Goal: Task Accomplishment & Management: Use online tool/utility

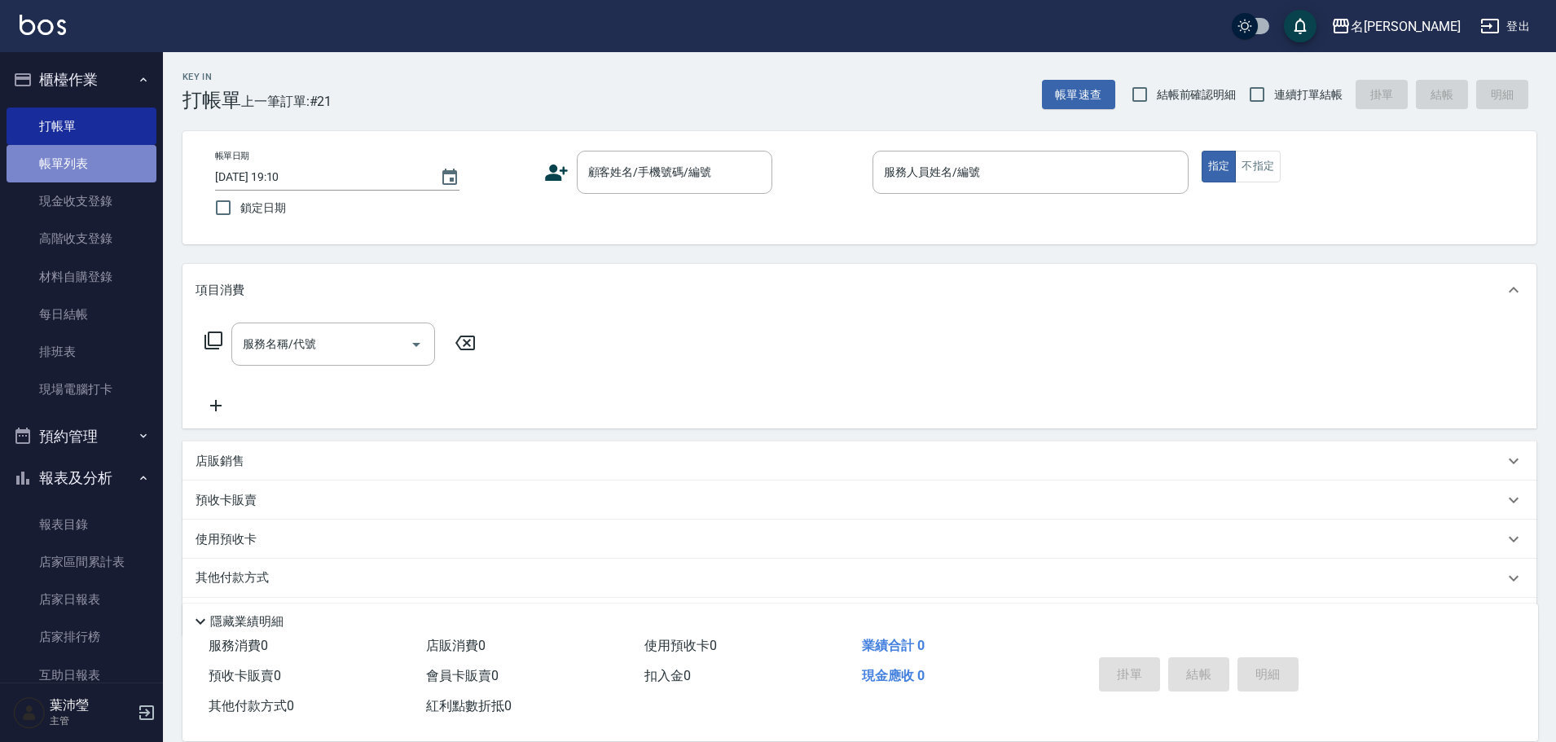
click at [96, 161] on link "帳單列表" at bounding box center [82, 163] width 150 height 37
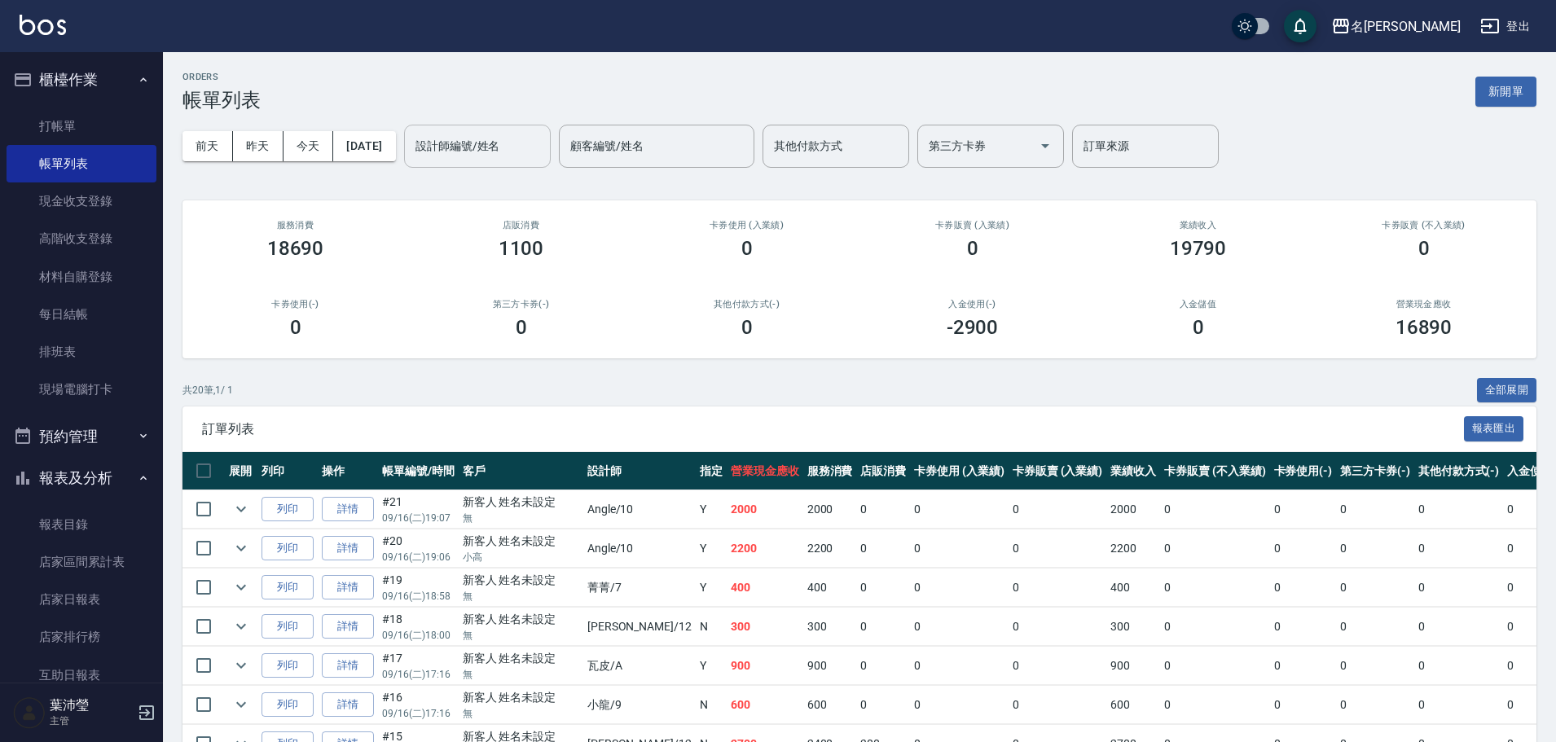
click at [469, 156] on input "設計師編號/姓名" at bounding box center [477, 146] width 132 height 29
click at [470, 182] on span "[PERSON_NAME] -12" at bounding box center [496, 187] width 103 height 17
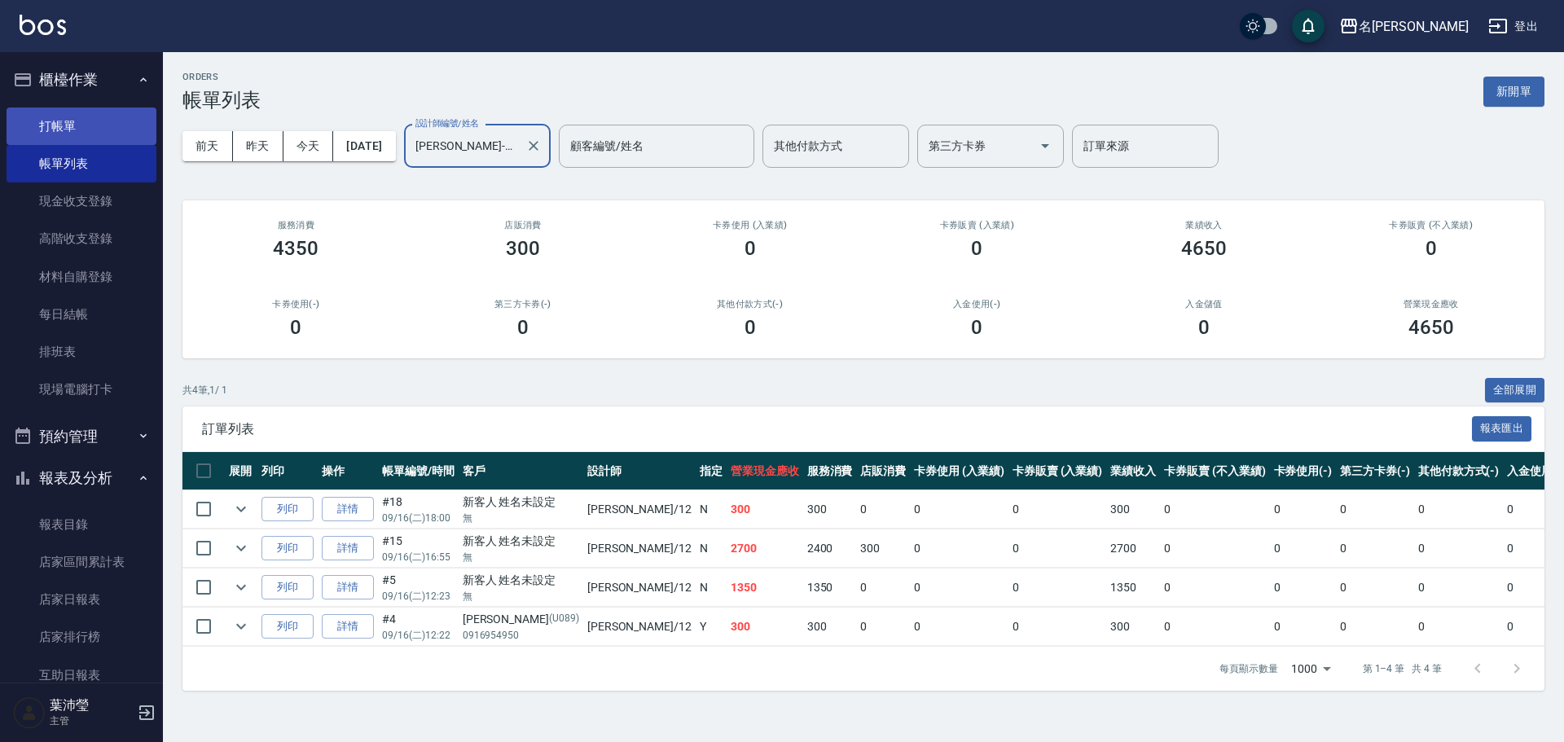
type input "[PERSON_NAME]-12"
click at [95, 122] on link "打帳單" at bounding box center [82, 126] width 150 height 37
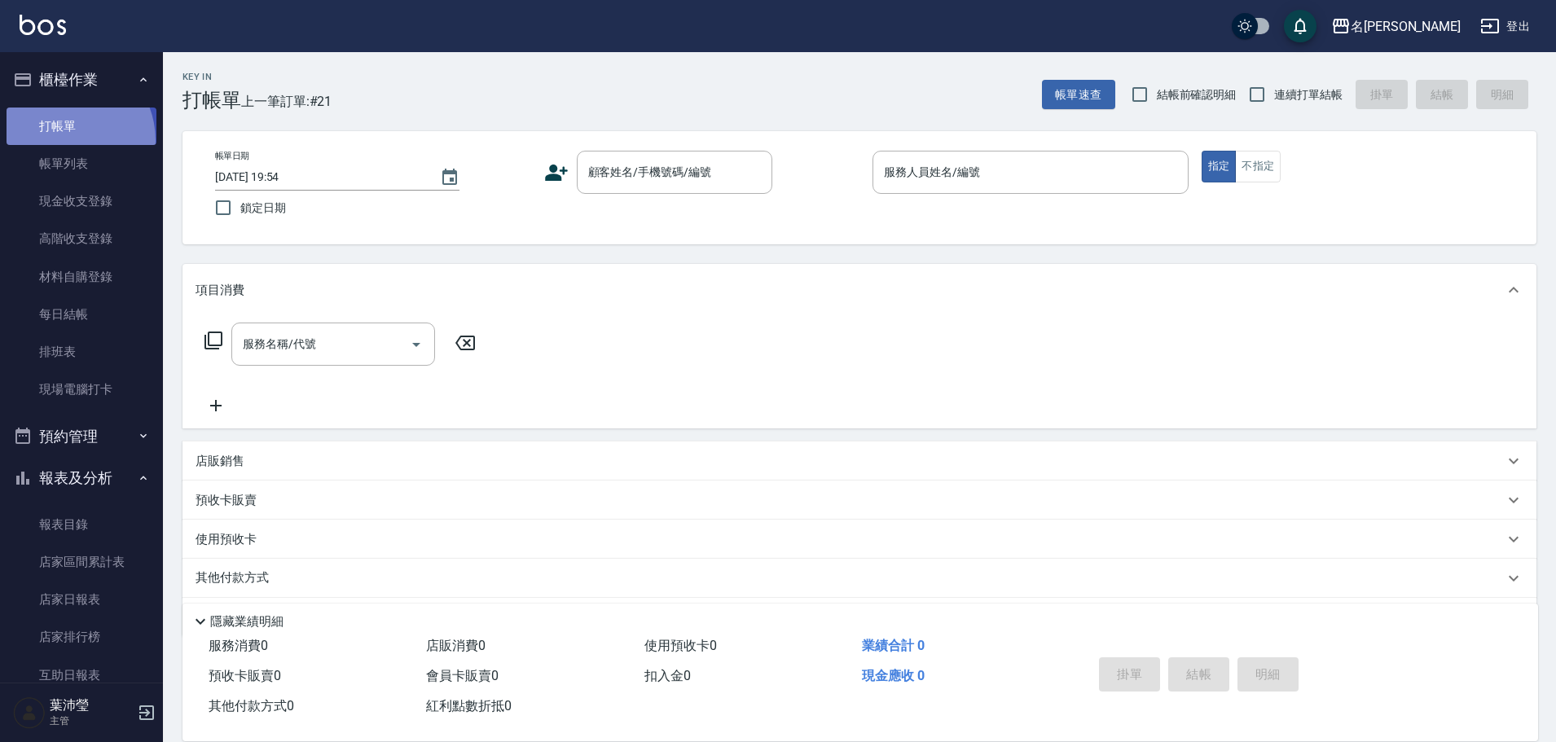
click at [61, 140] on link "打帳單" at bounding box center [82, 126] width 150 height 37
click at [67, 155] on link "帳單列表" at bounding box center [82, 163] width 150 height 37
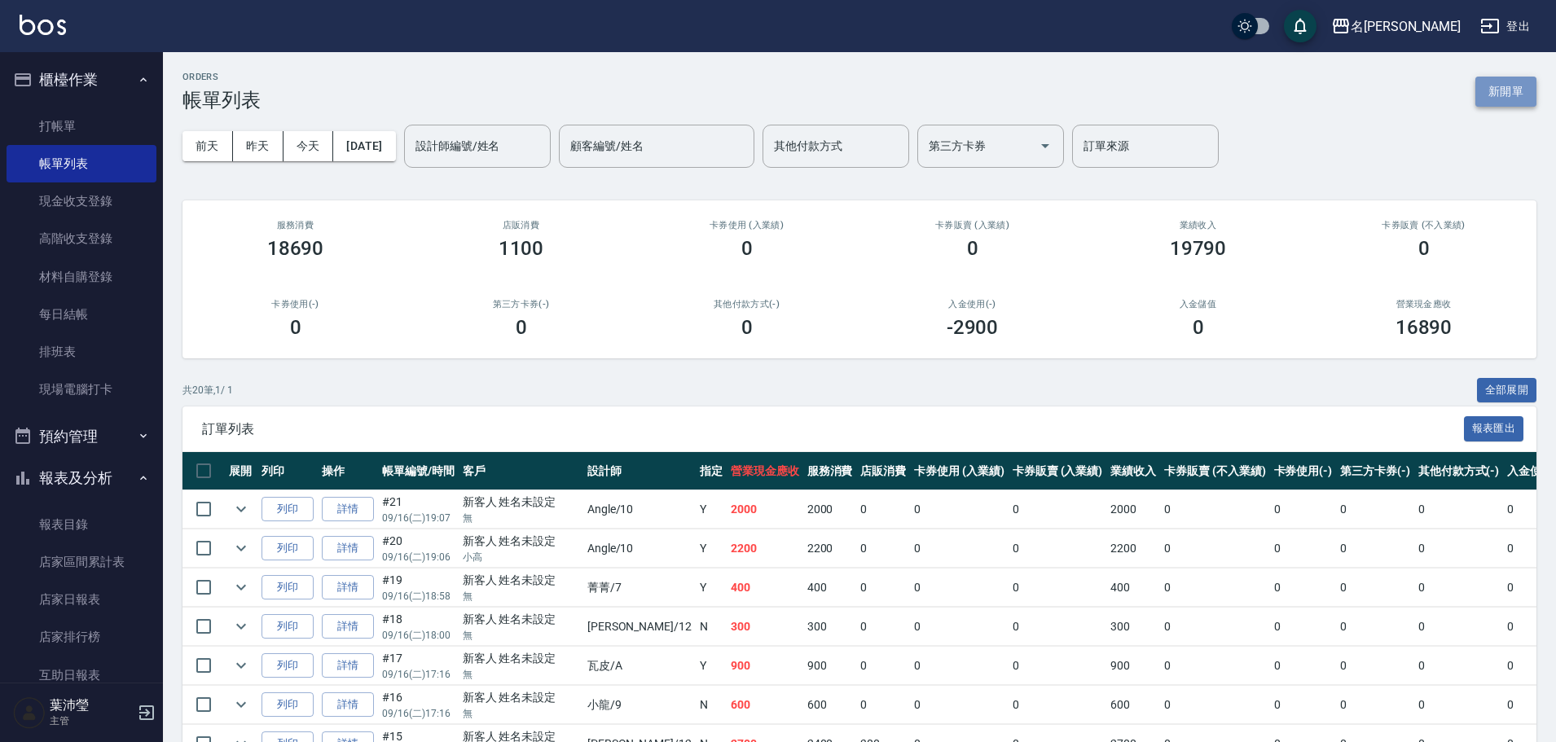
click at [1523, 86] on button "新開單" at bounding box center [1505, 92] width 61 height 30
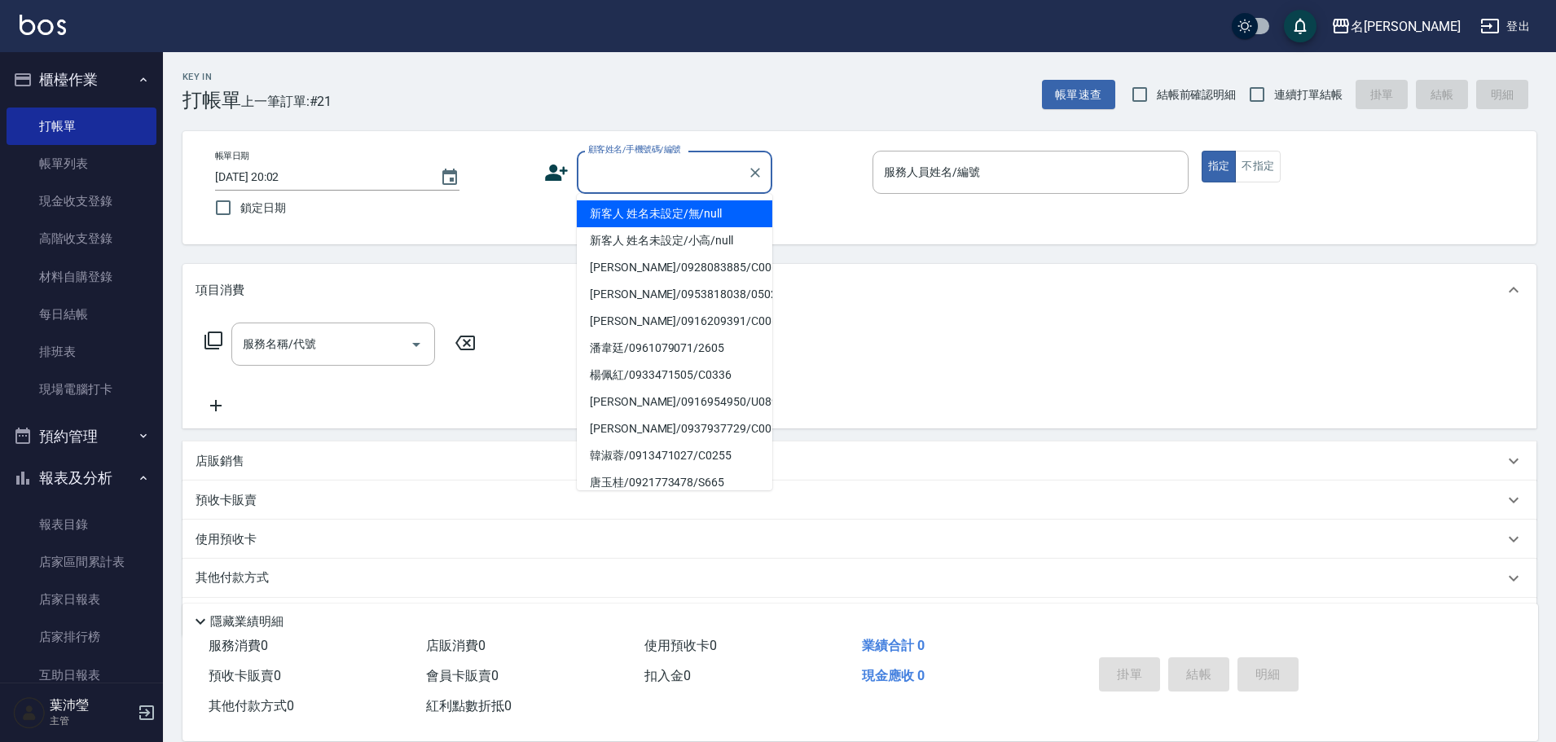
click at [671, 182] on input "顧客姓名/手機號碼/編號" at bounding box center [662, 172] width 156 height 29
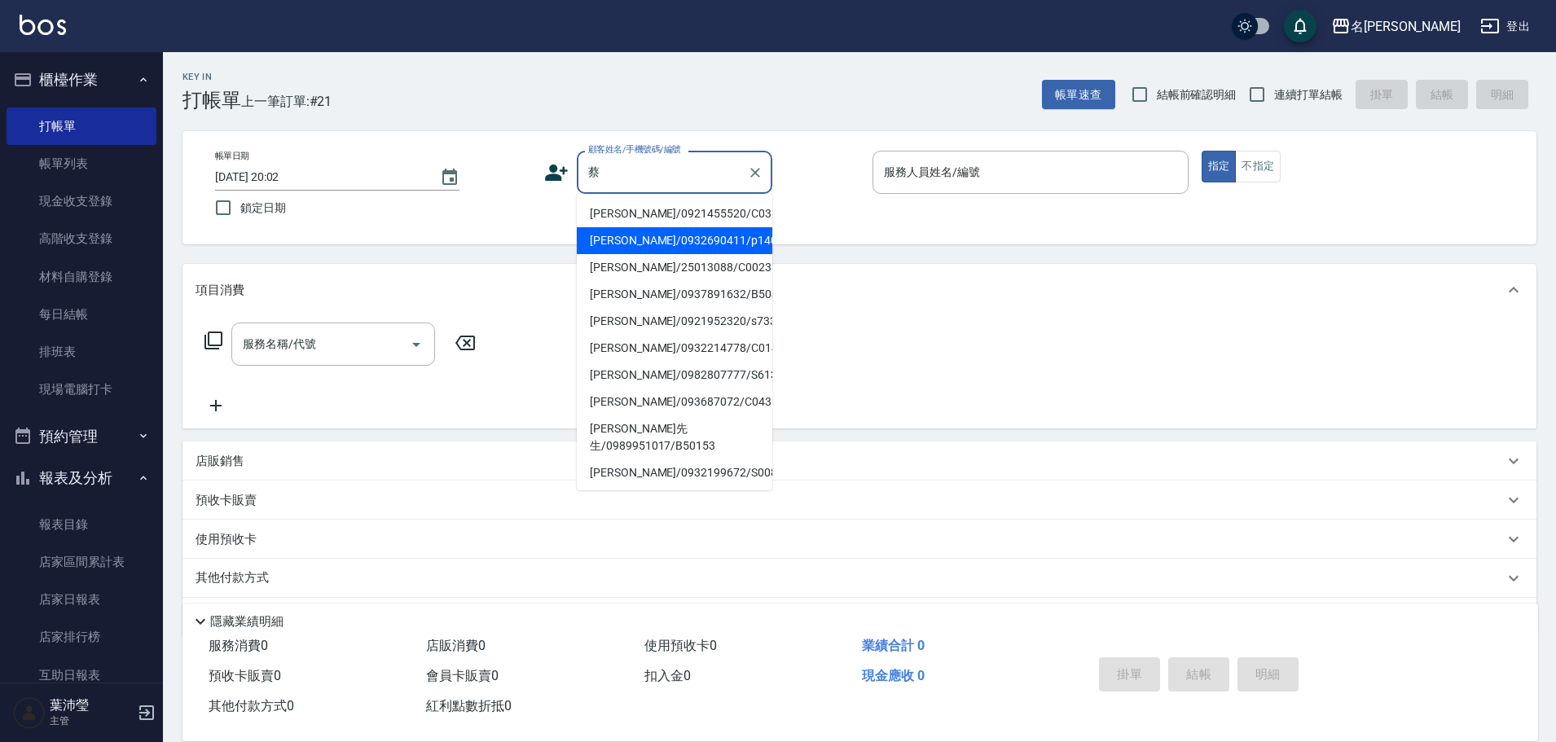
click at [622, 230] on li "[PERSON_NAME]/0932690411/p1401" at bounding box center [675, 240] width 196 height 27
type input "[PERSON_NAME]/0932690411/p1401"
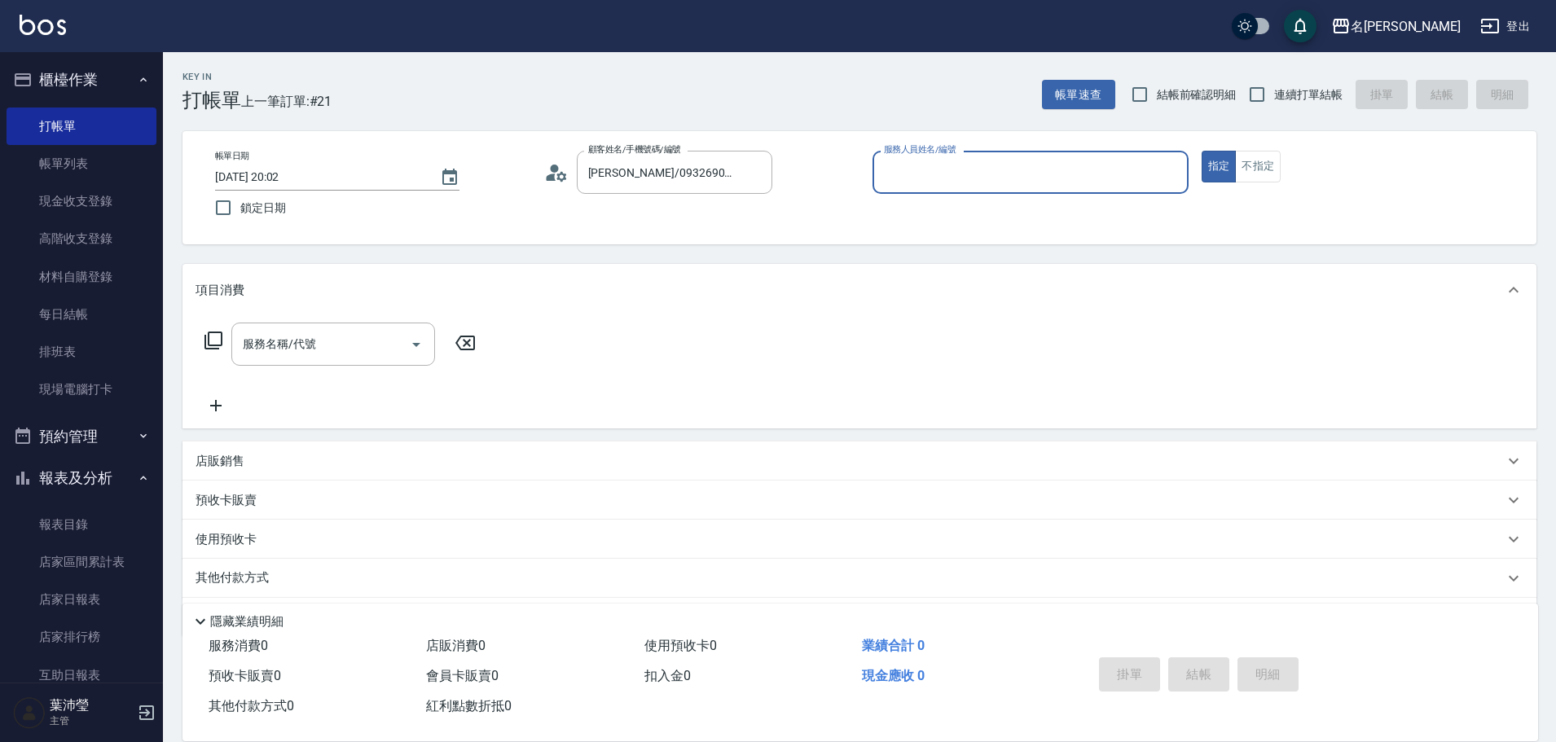
type input "Bella-5"
click at [763, 182] on div at bounding box center [754, 172] width 21 height 43
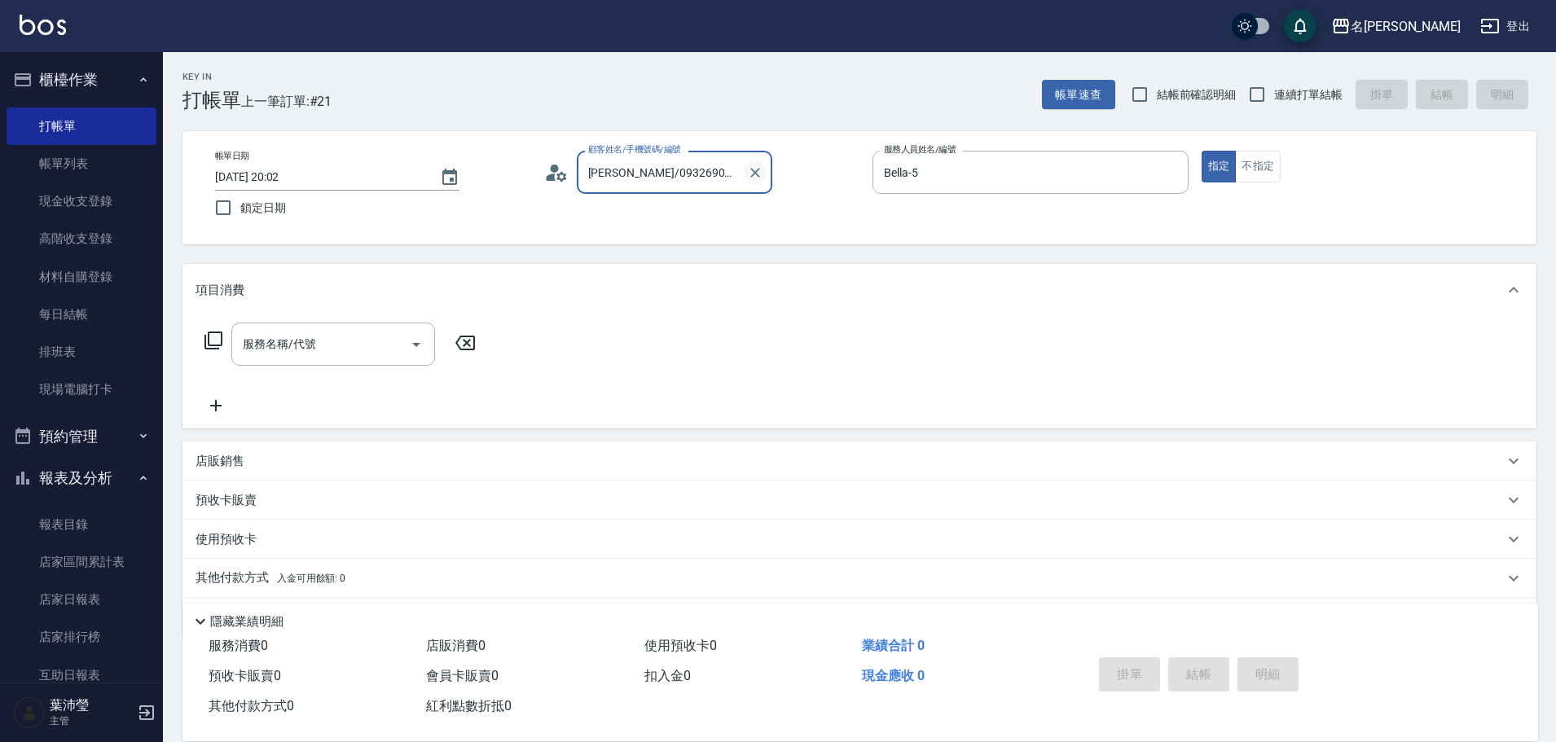
click at [756, 178] on icon "Clear" at bounding box center [755, 173] width 16 height 16
click at [1167, 178] on icon "Clear" at bounding box center [1171, 173] width 16 height 16
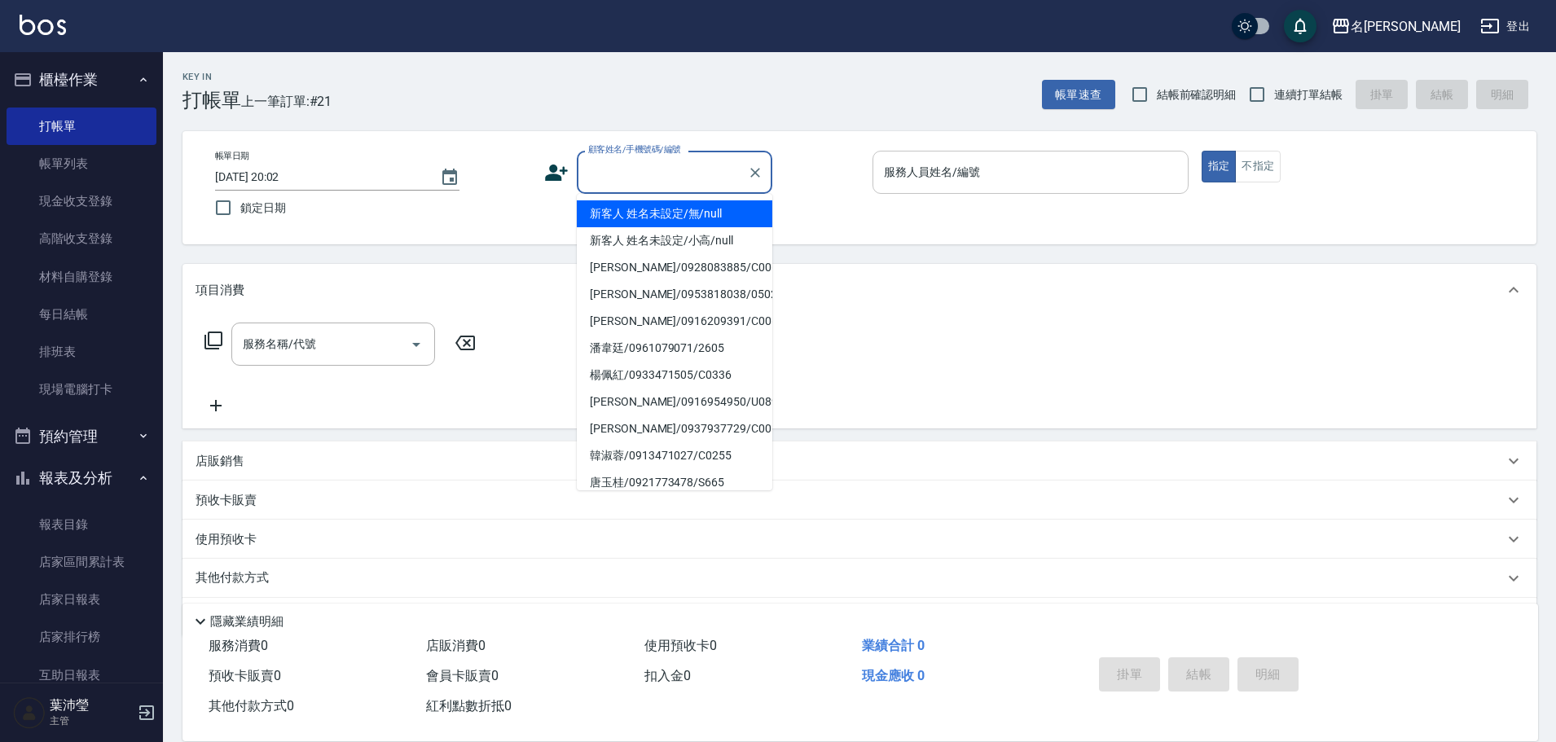
drag, startPoint x: 631, startPoint y: 158, endPoint x: 886, endPoint y: 149, distance: 256.0
click at [632, 158] on div "顧客姓名/手機號碼/編號 顧客姓名/手機號碼/編號" at bounding box center [675, 172] width 196 height 43
click at [663, 209] on li "[PERSON_NAME]/0921455520/C0318" at bounding box center [675, 213] width 196 height 27
type input "[PERSON_NAME]/0921455520/C0318"
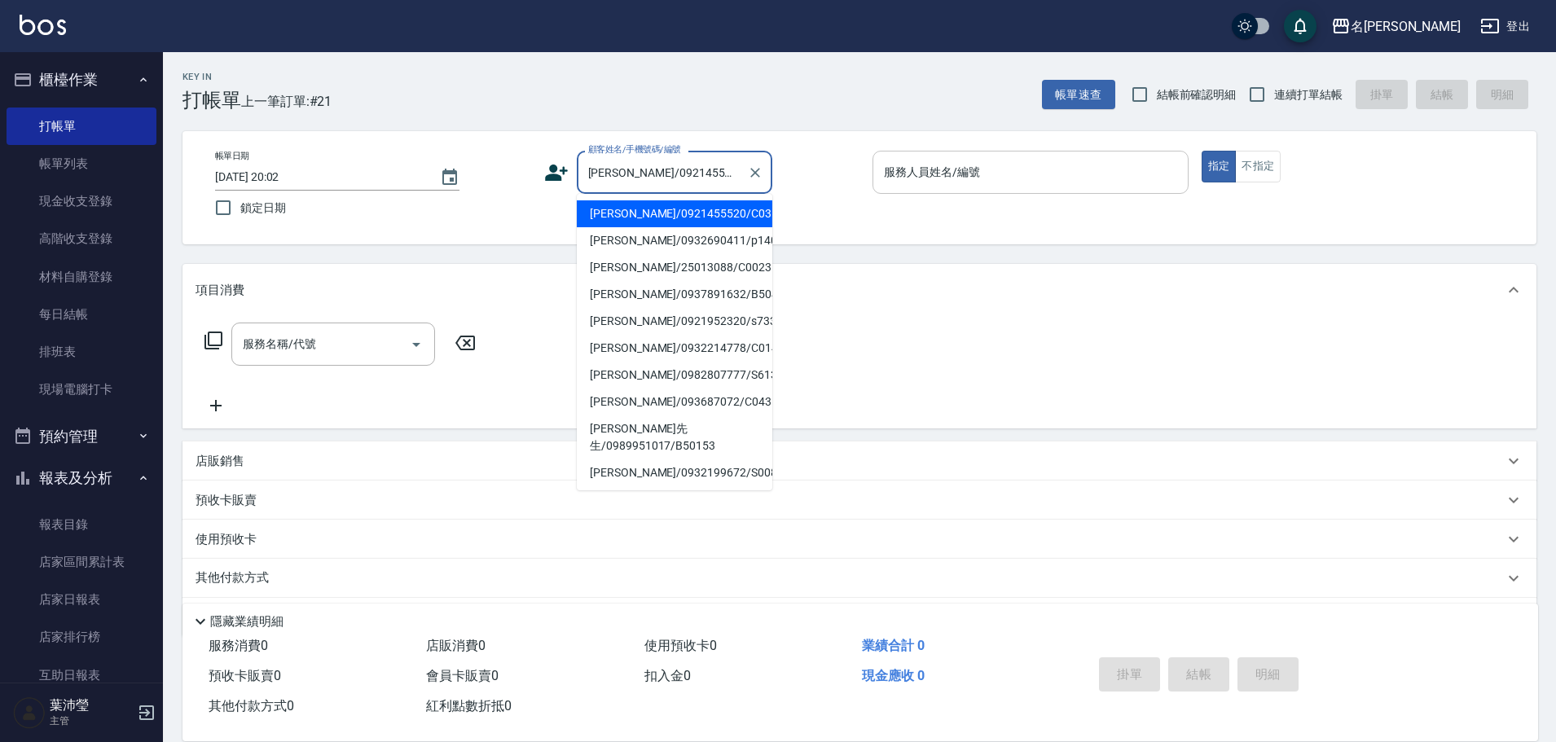
type input "菁菁-7"
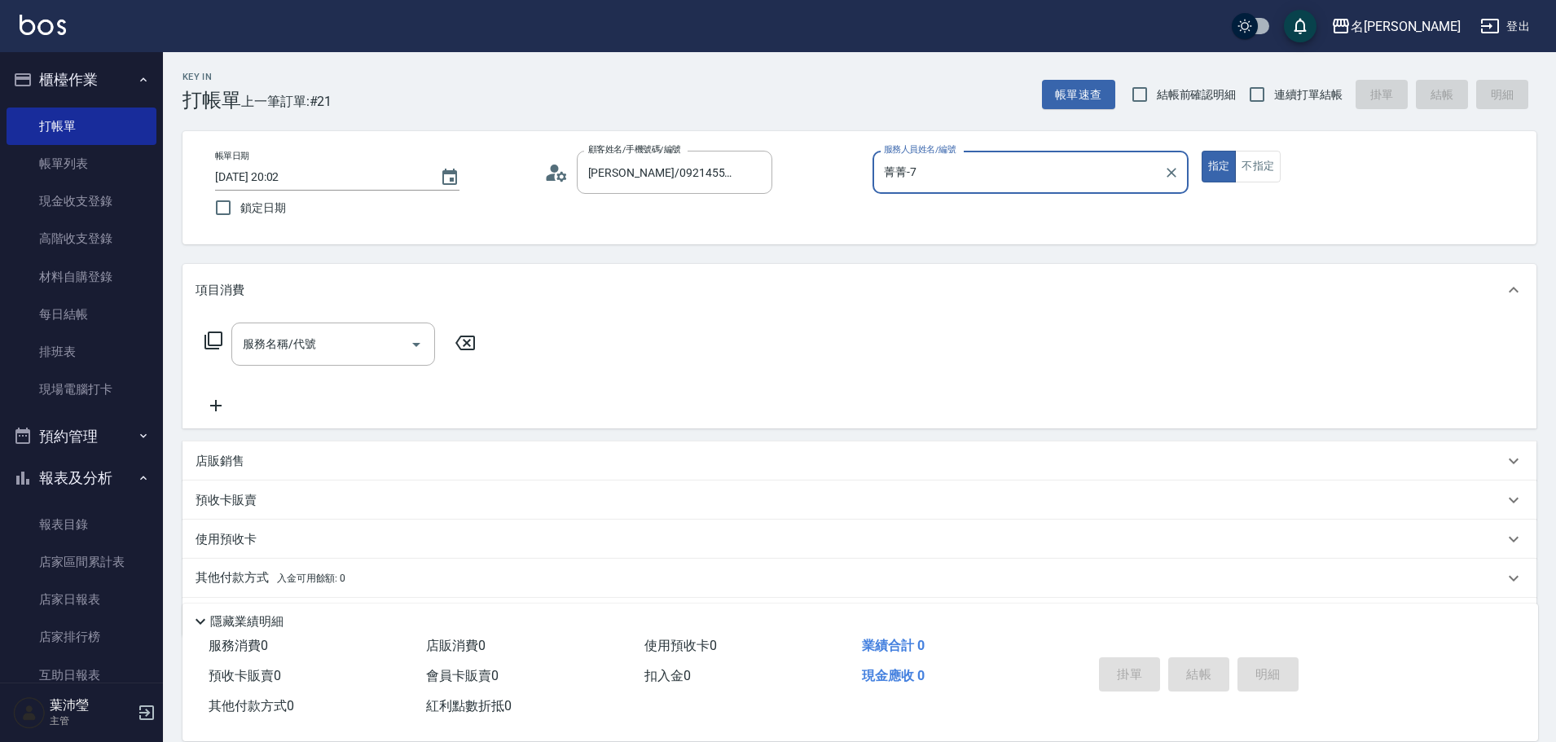
click at [220, 333] on icon at bounding box center [213, 341] width 18 height 18
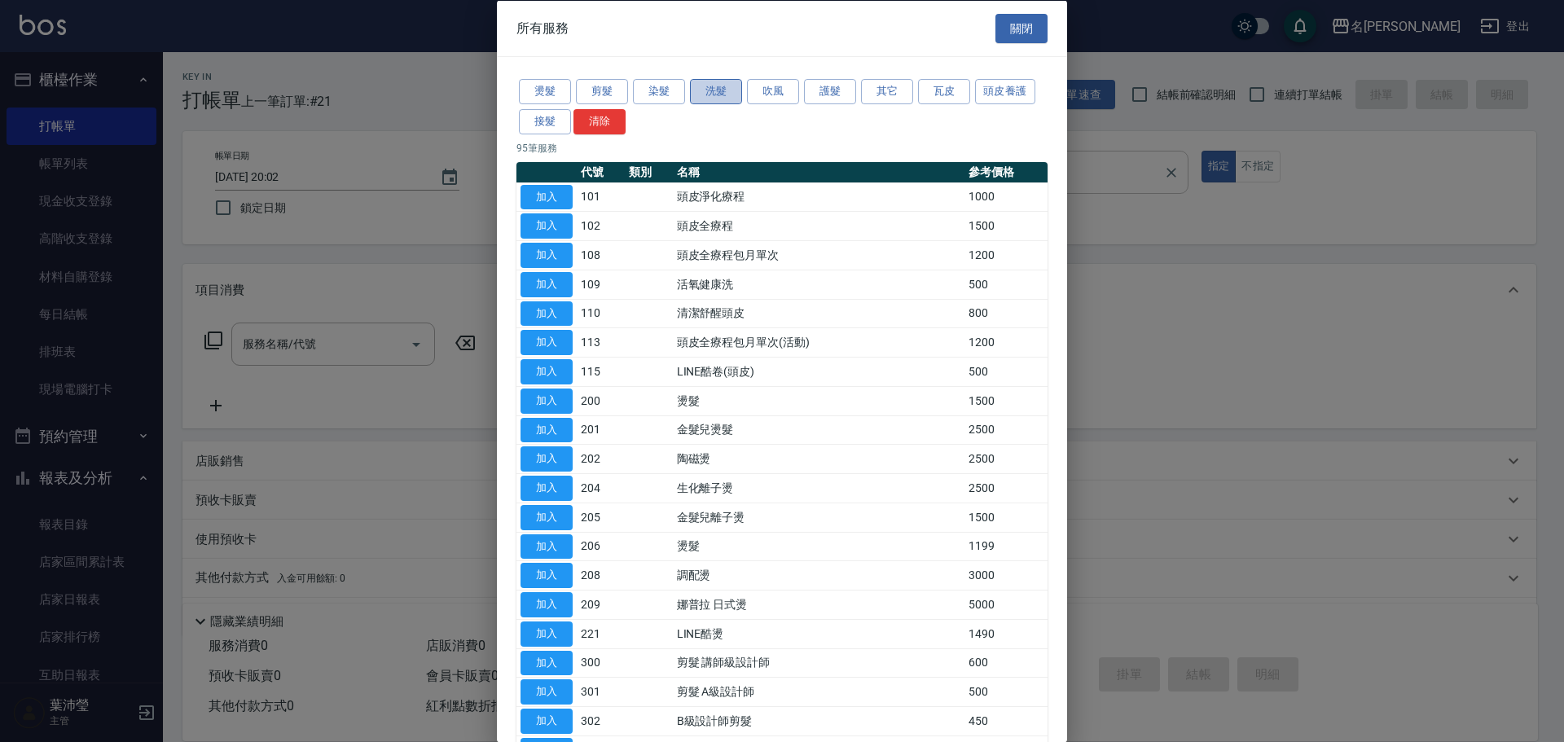
click at [737, 86] on button "洗髮" at bounding box center [716, 91] width 52 height 25
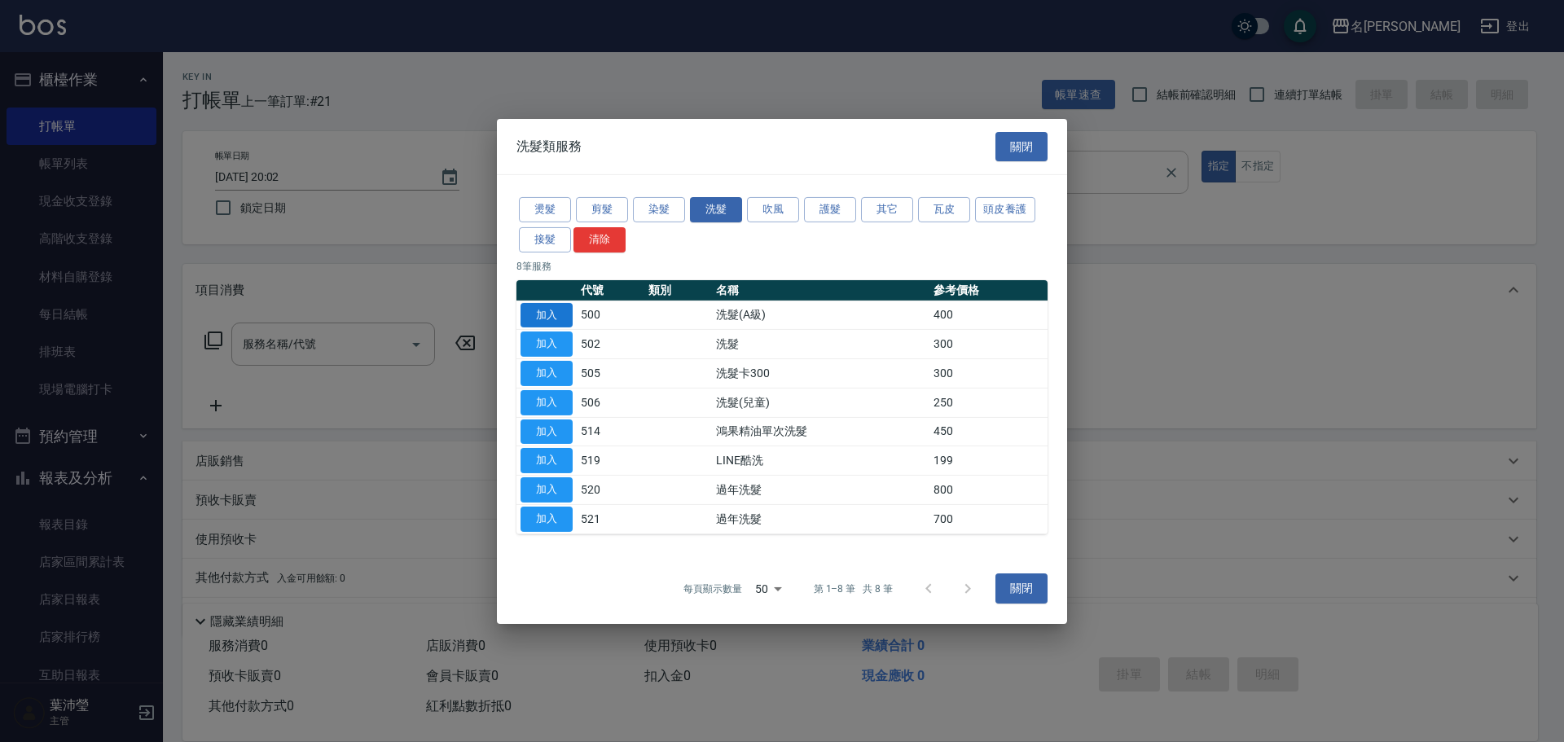
drag, startPoint x: 545, startPoint y: 306, endPoint x: 590, endPoint y: 316, distance: 45.9
click at [544, 306] on button "加入" at bounding box center [547, 314] width 52 height 25
type input "洗髮(A級)(500)"
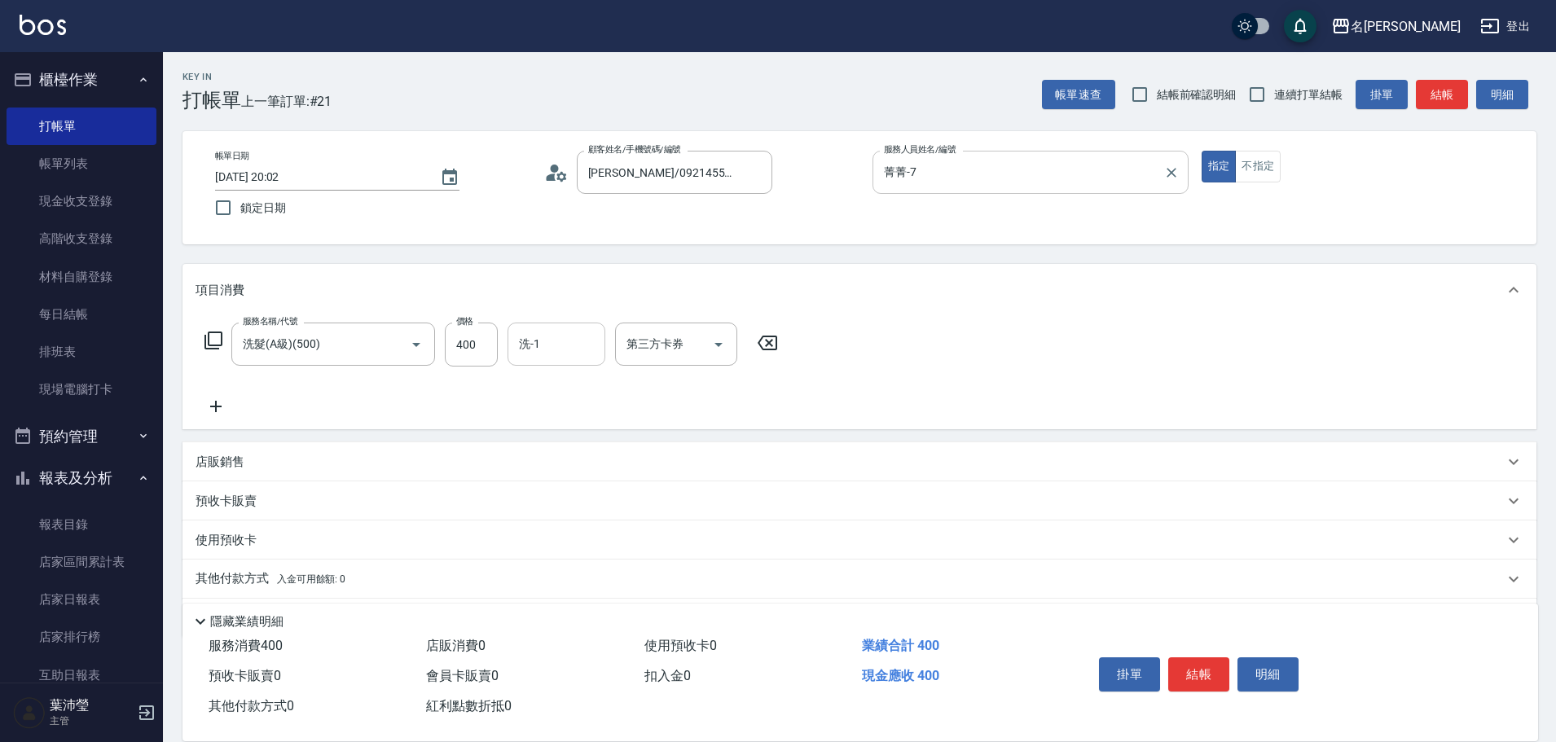
click at [553, 343] on input "洗-1" at bounding box center [556, 344] width 83 height 29
type input "語爭-20"
click at [1209, 671] on button "結帳" at bounding box center [1198, 674] width 61 height 34
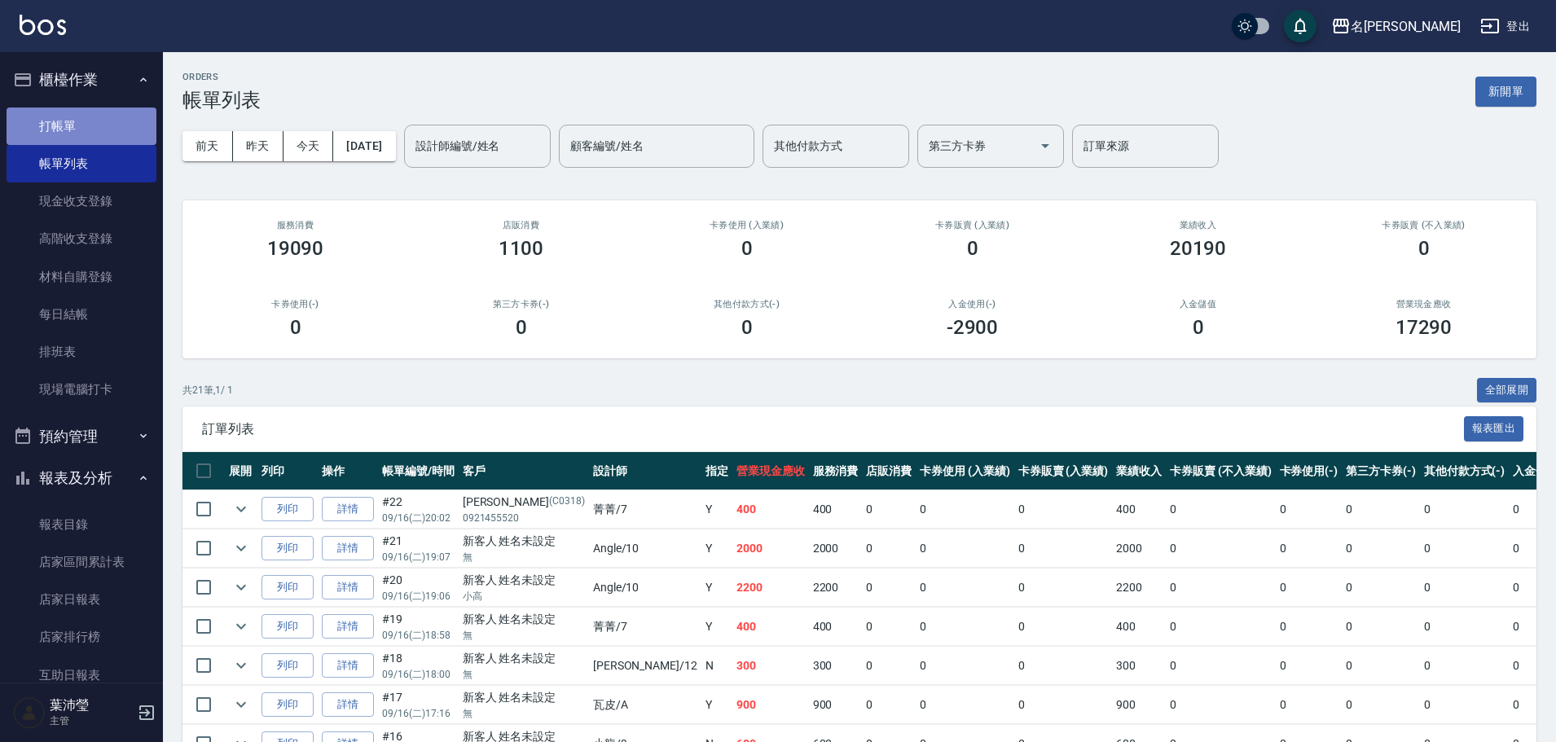
click at [93, 134] on link "打帳單" at bounding box center [82, 126] width 150 height 37
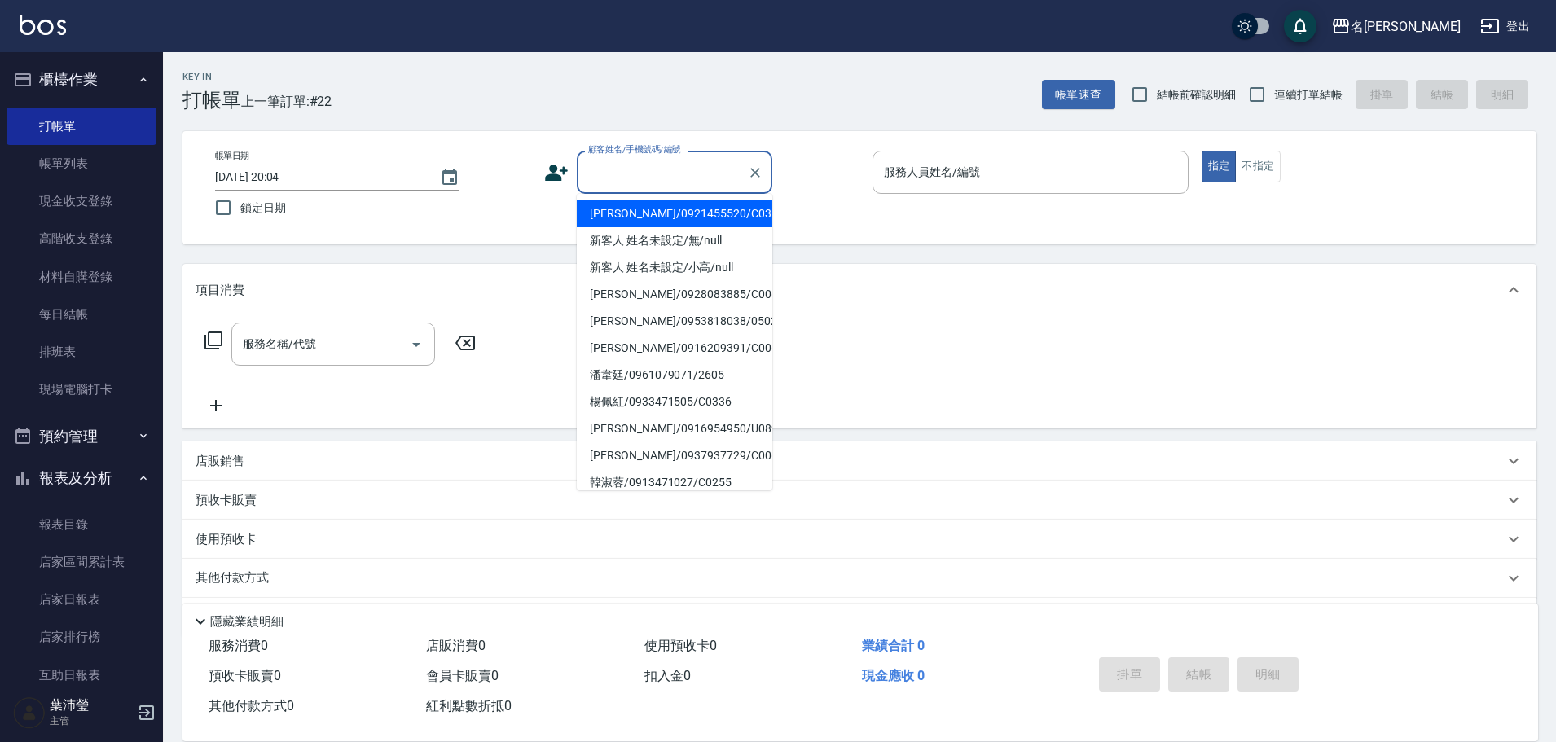
click at [635, 169] on input "顧客姓名/手機號碼/編號" at bounding box center [662, 172] width 156 height 29
click at [657, 244] on li "新客人 姓名未設定/無/null" at bounding box center [675, 240] width 196 height 27
type input "新客人 姓名未設定/無/null"
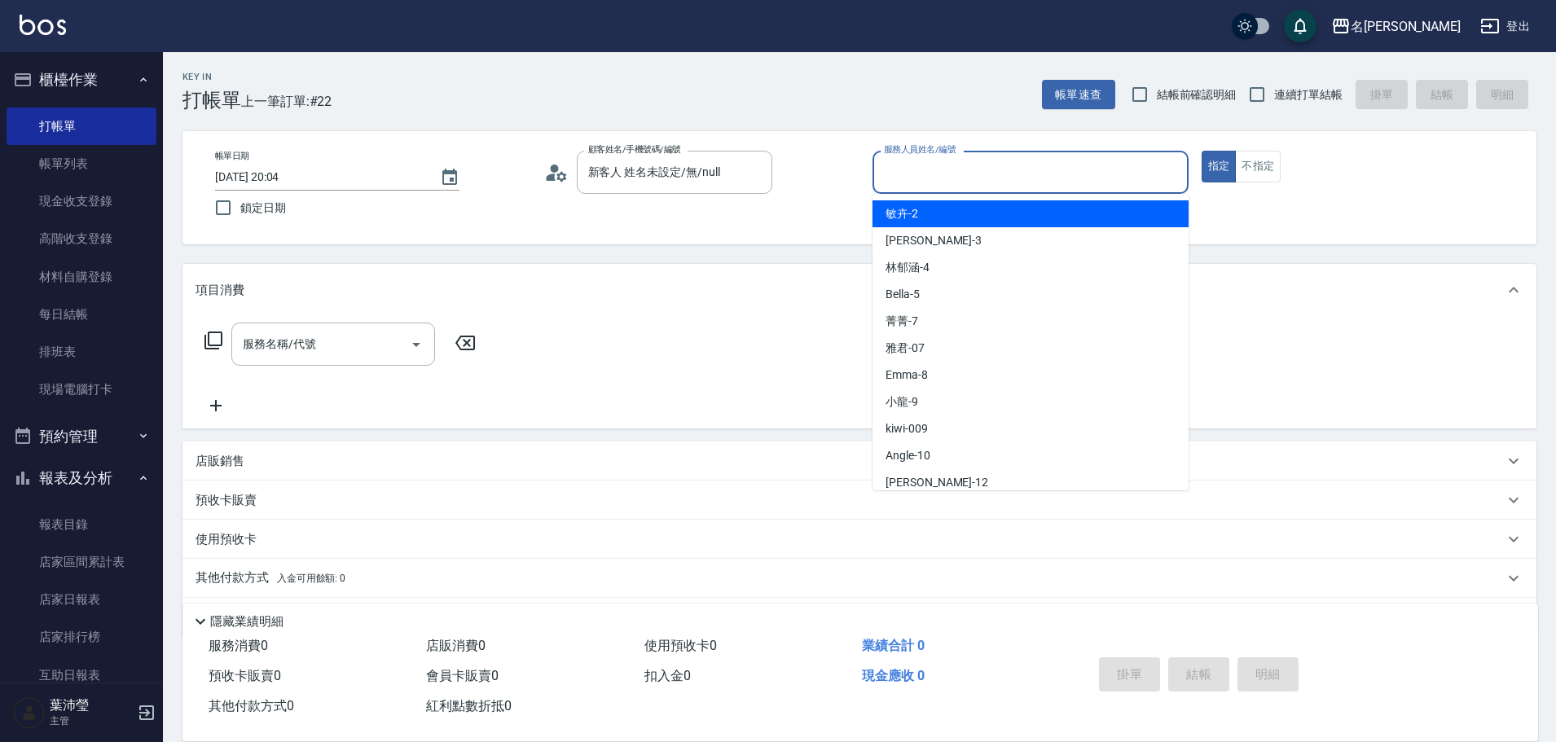
click at [908, 175] on input "服務人員姓名/編號" at bounding box center [1030, 172] width 301 height 29
click at [911, 213] on span "敏卉 -2" at bounding box center [902, 213] width 33 height 17
type input "敏卉-2"
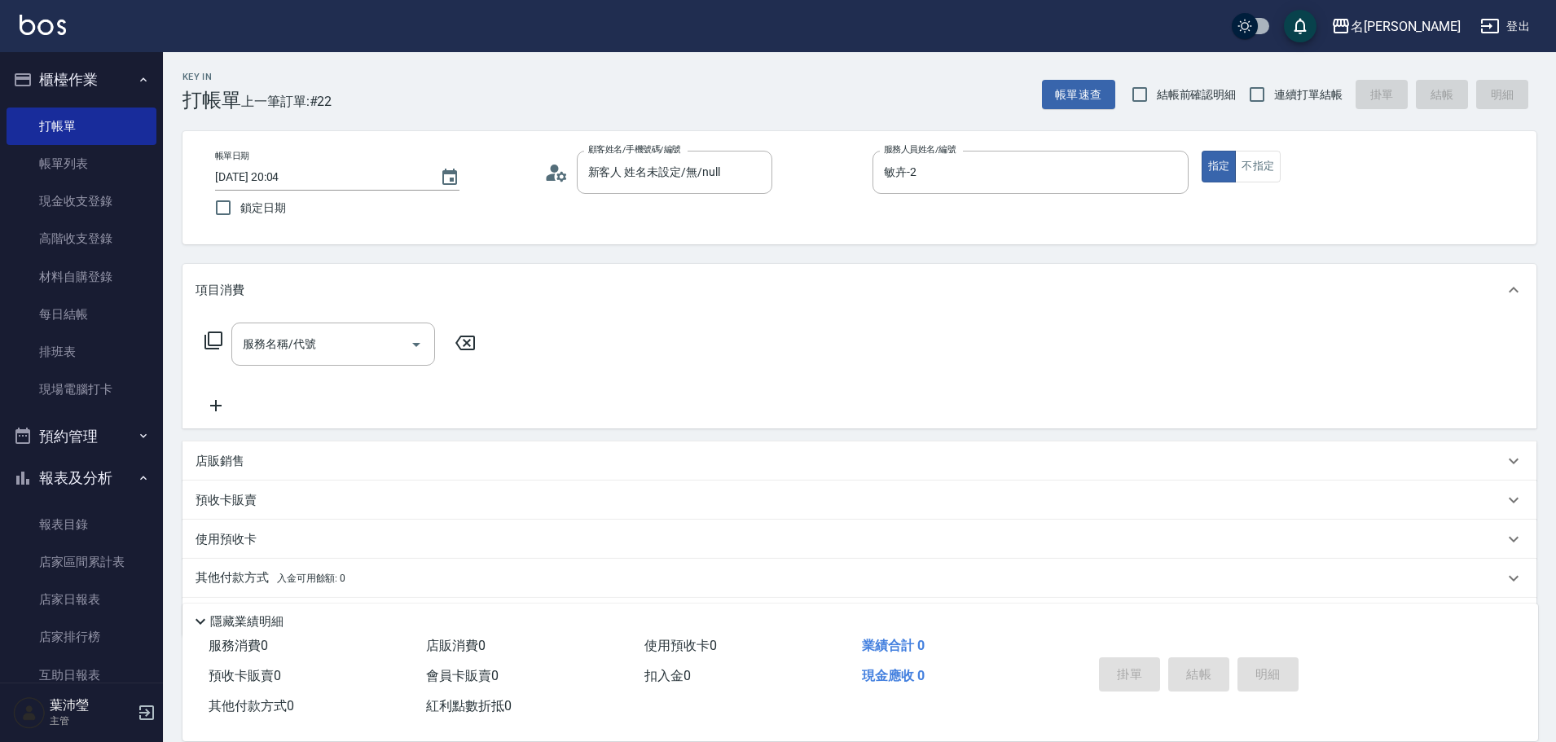
click at [218, 340] on icon at bounding box center [214, 341] width 20 height 20
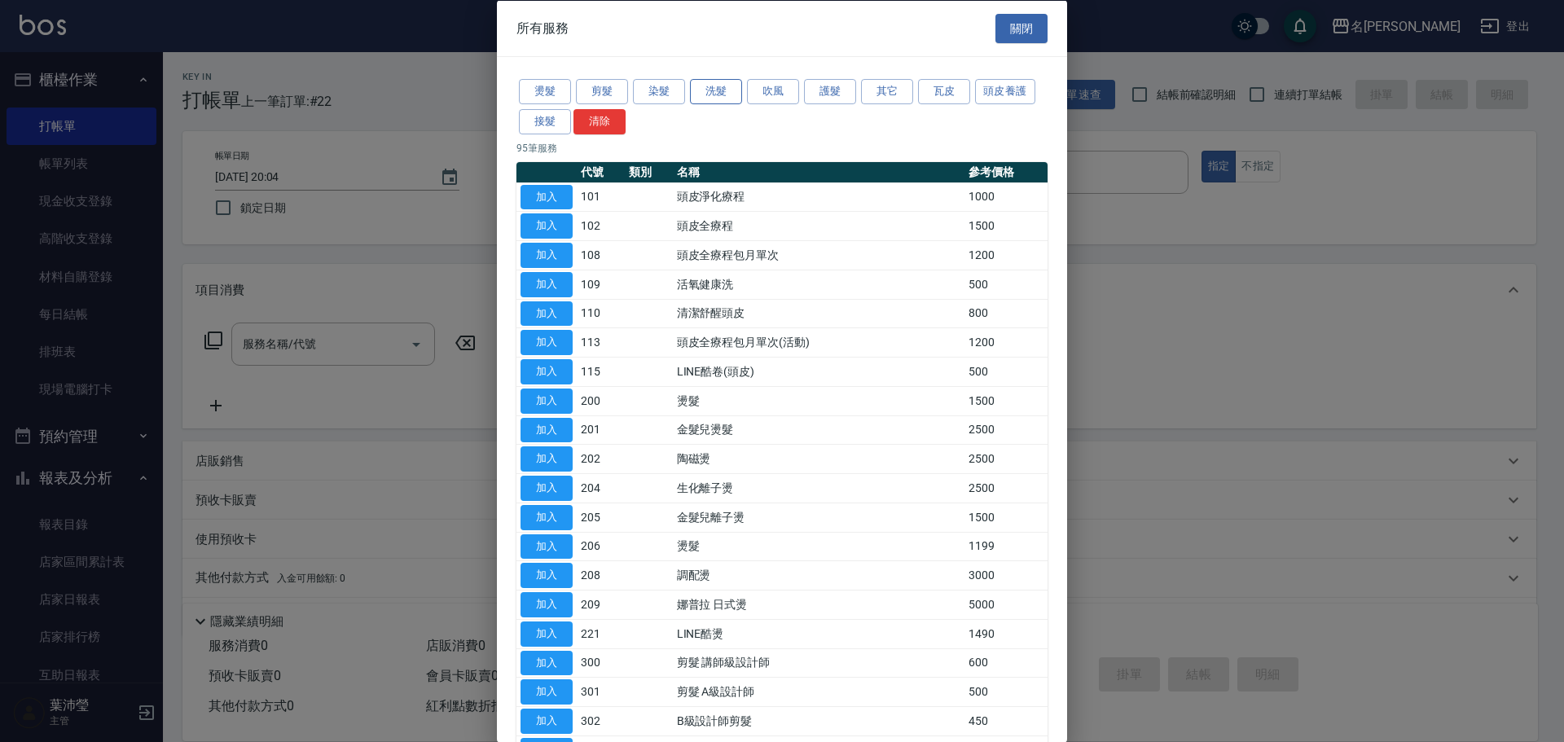
click at [720, 91] on button "洗髮" at bounding box center [716, 91] width 52 height 25
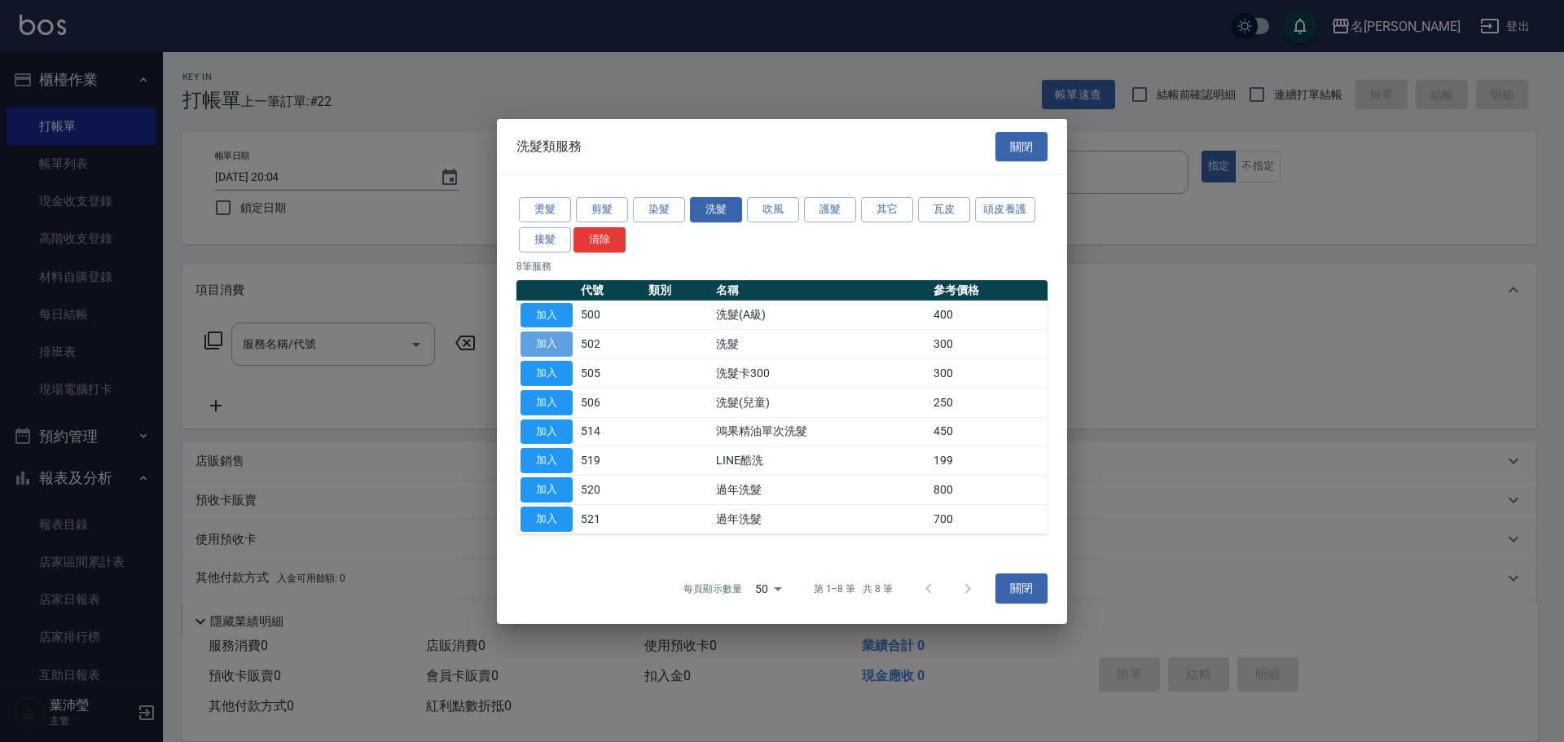
click at [556, 336] on button "加入" at bounding box center [547, 344] width 52 height 25
type input "洗髮(502)"
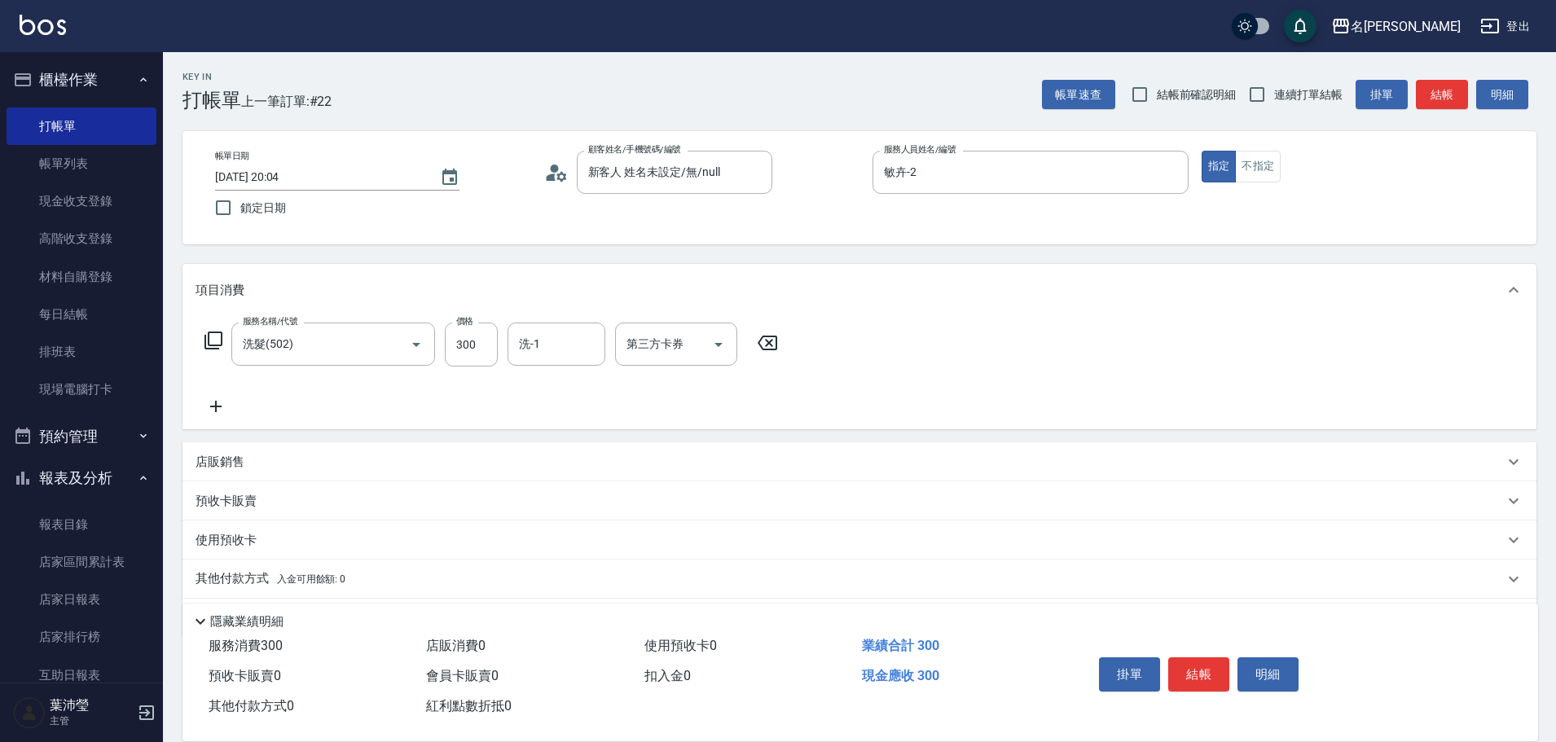
click at [209, 338] on icon at bounding box center [213, 341] width 18 height 18
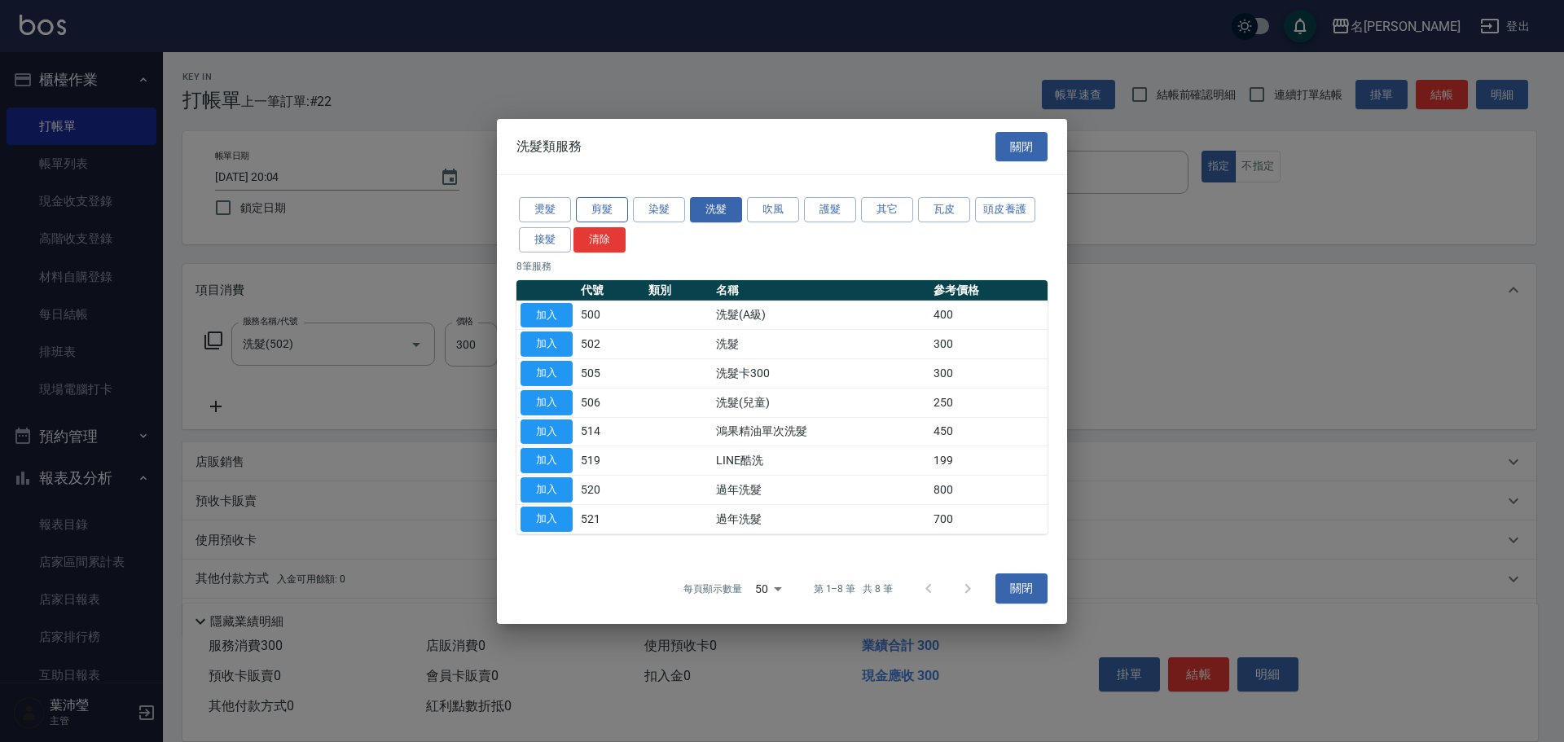
click at [613, 204] on button "剪髮" at bounding box center [602, 209] width 52 height 25
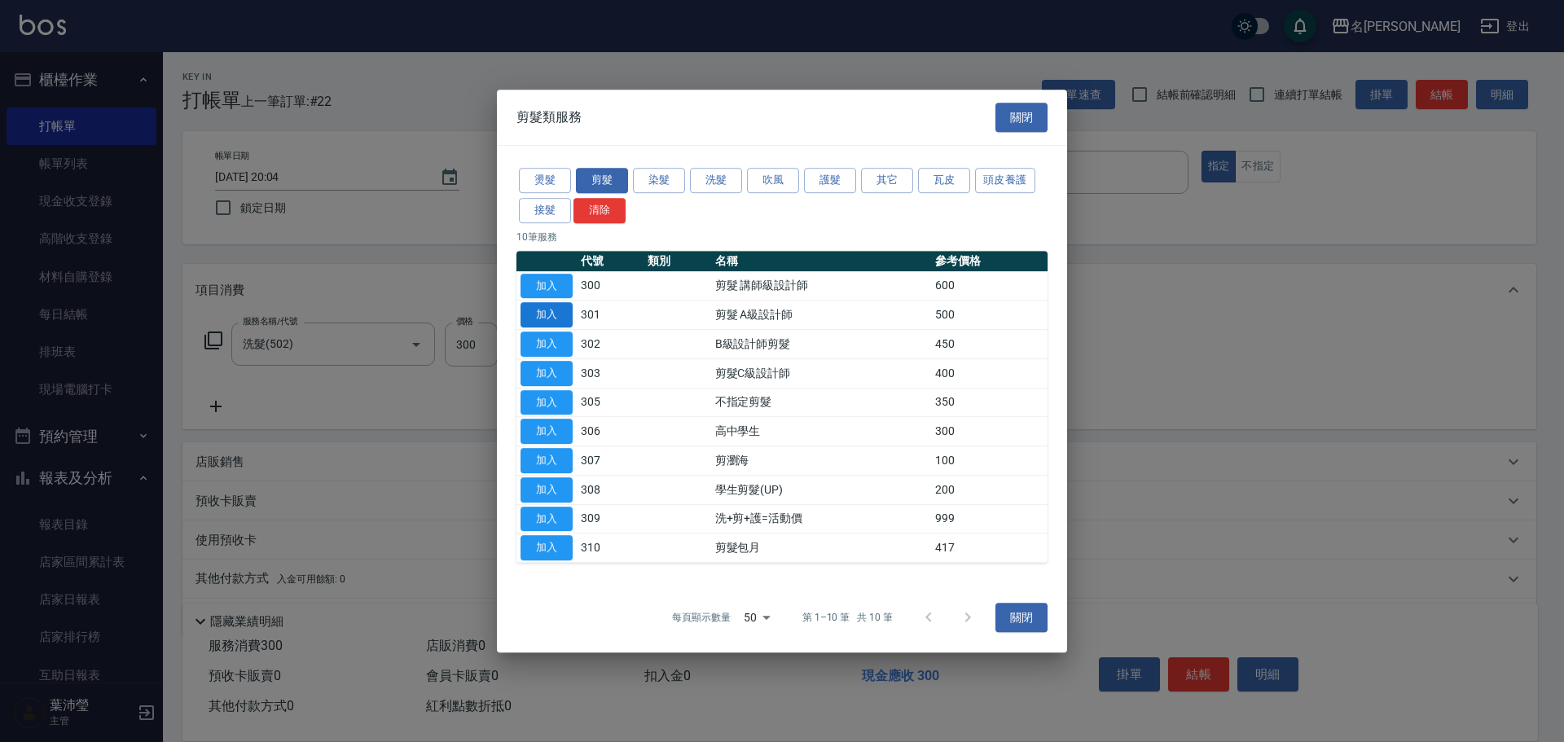
click at [543, 311] on button "加入" at bounding box center [547, 314] width 52 height 25
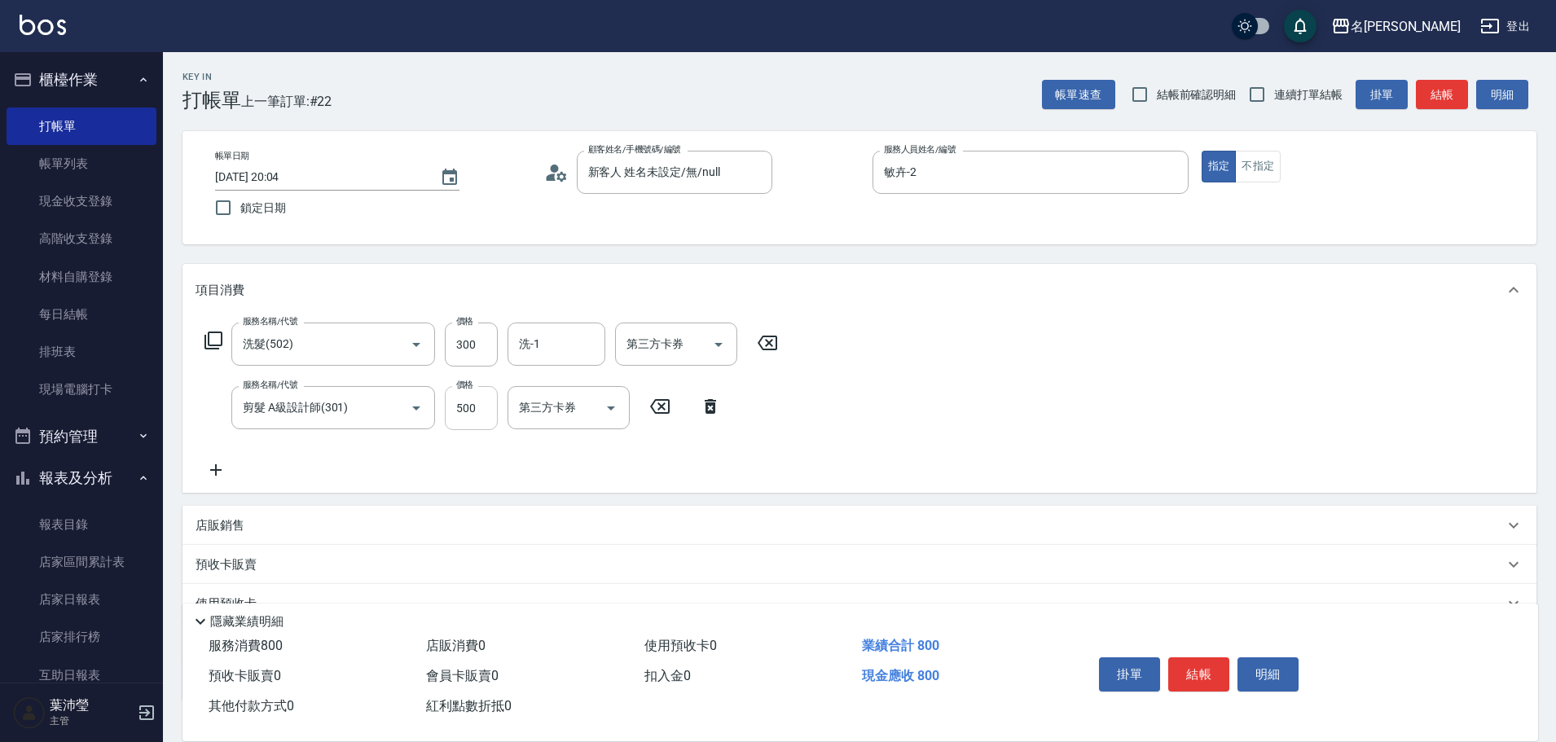
click at [481, 406] on input "500" at bounding box center [471, 408] width 53 height 44
type input "350"
click at [218, 336] on icon at bounding box center [214, 341] width 20 height 20
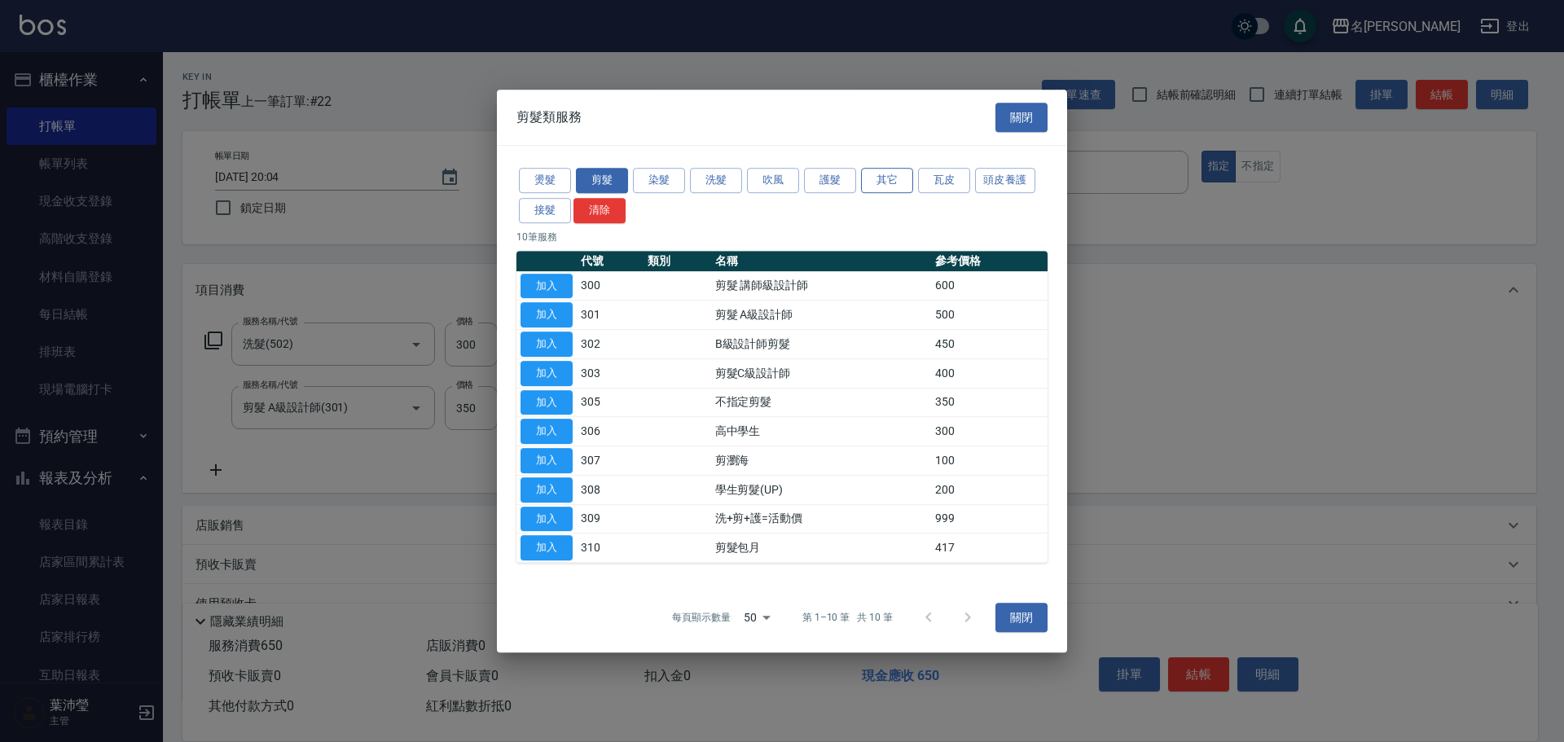
click at [878, 177] on button "其它" at bounding box center [887, 180] width 52 height 25
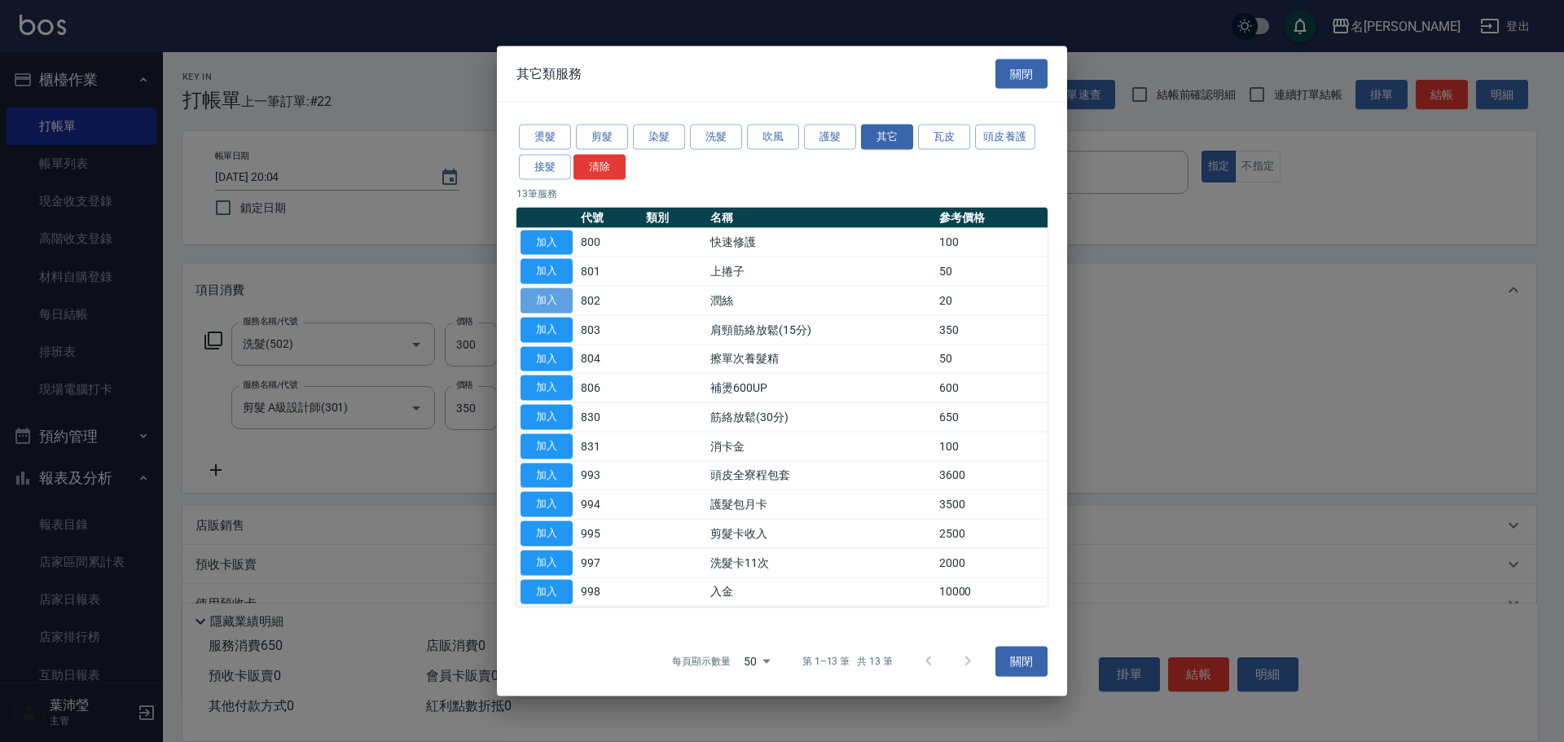
click at [561, 300] on button "加入" at bounding box center [547, 300] width 52 height 25
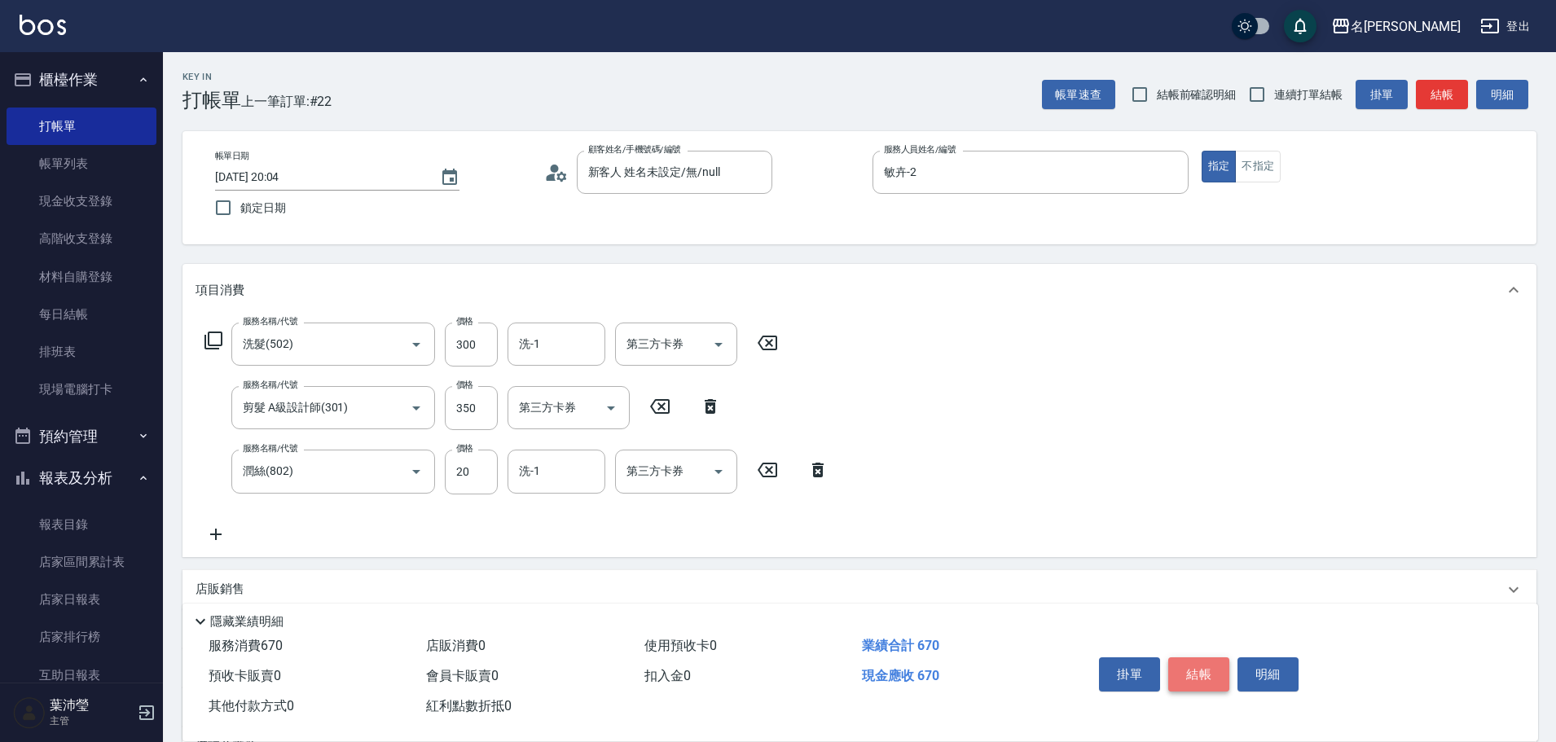
click at [1194, 672] on button "結帳" at bounding box center [1198, 674] width 61 height 34
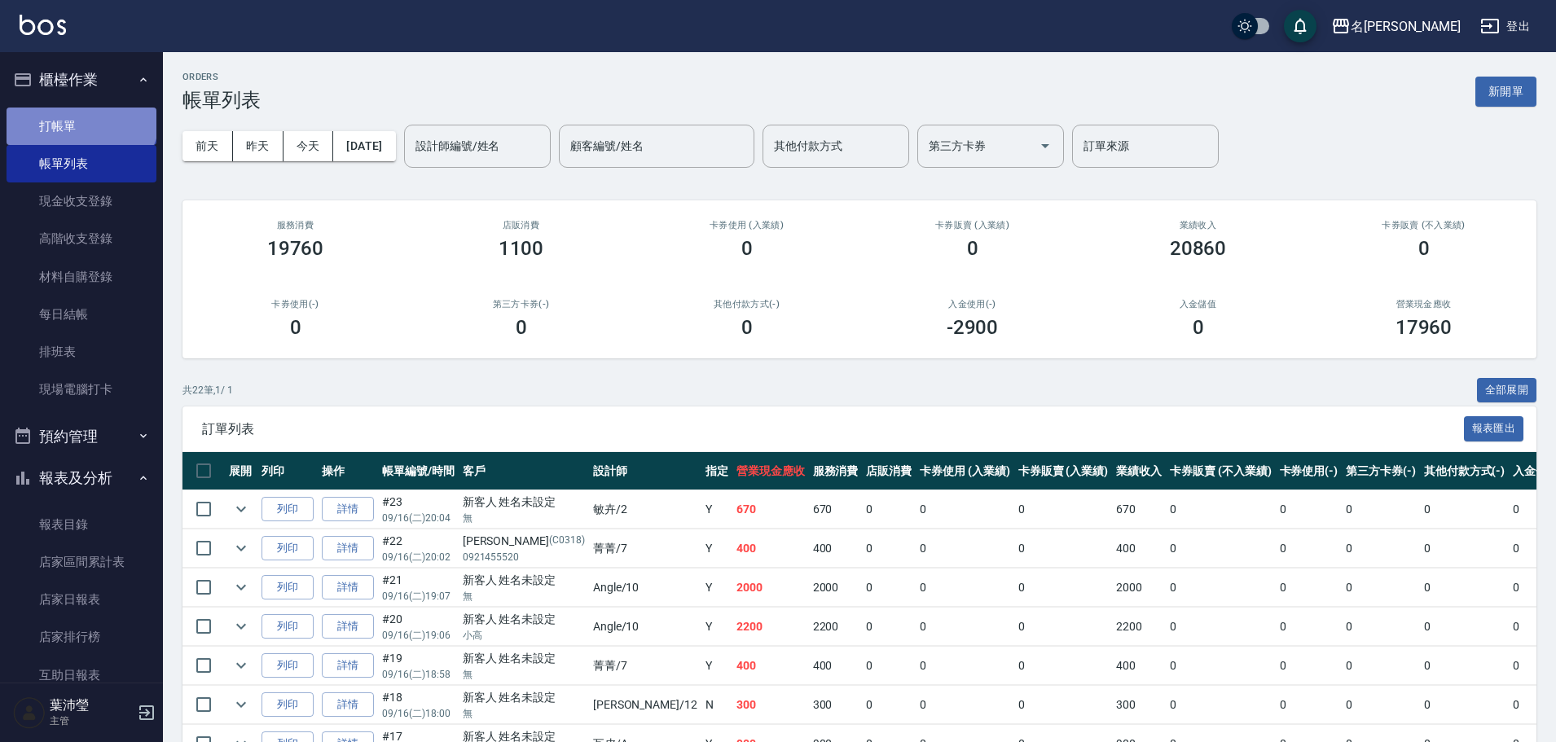
click at [80, 113] on link "打帳單" at bounding box center [82, 126] width 150 height 37
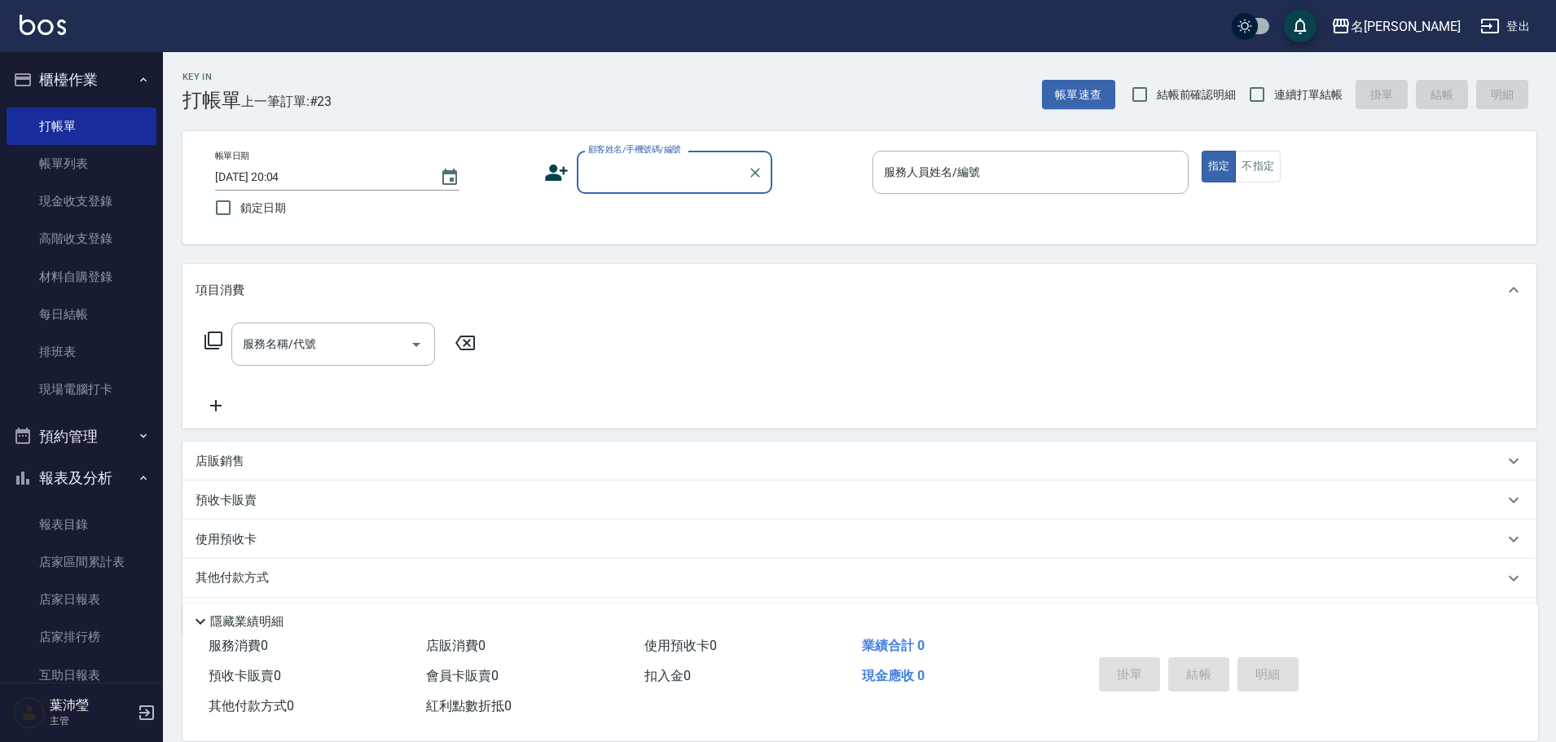
click at [663, 175] on input "顧客姓名/手機號碼/編號" at bounding box center [662, 172] width 156 height 29
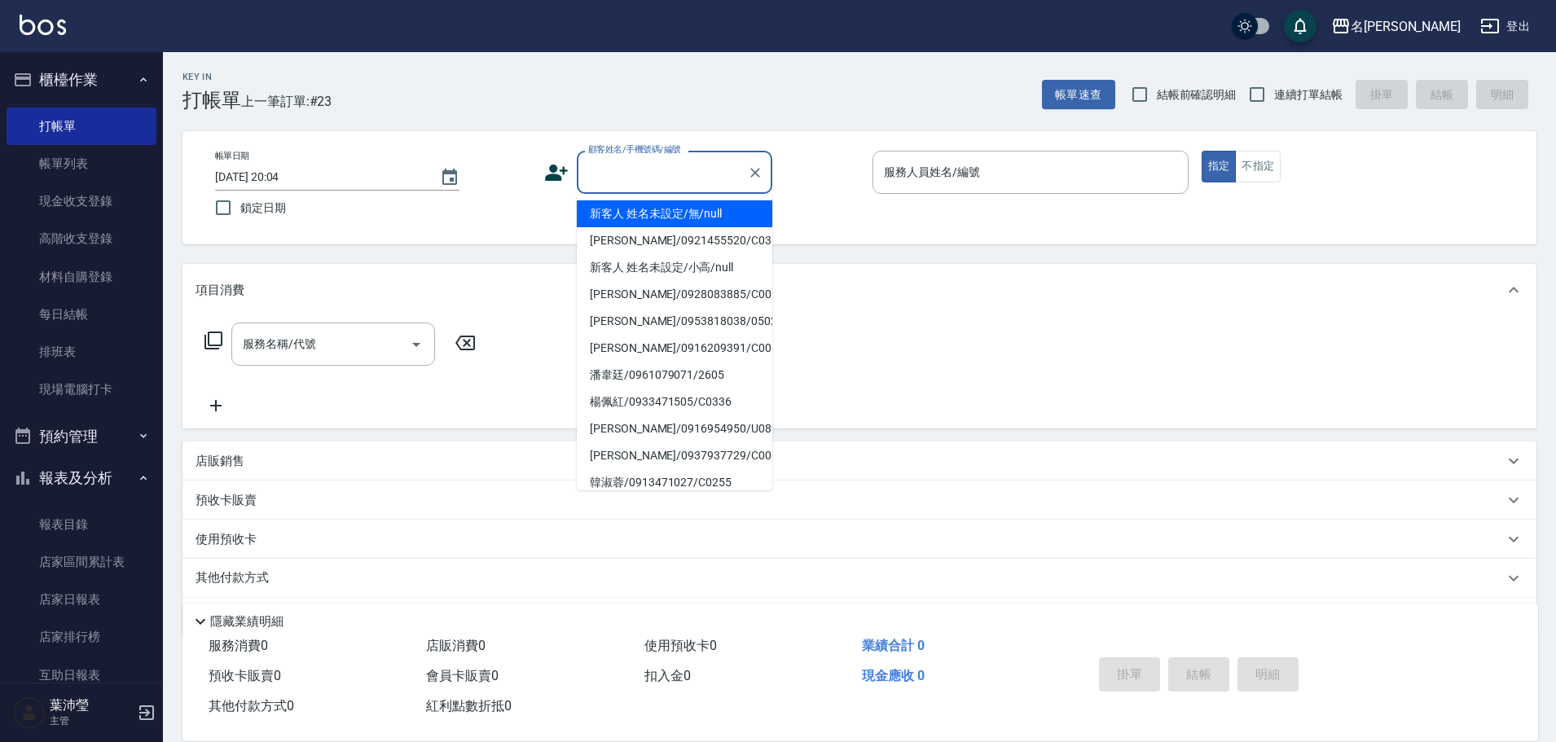
click at [643, 213] on li "新客人 姓名未設定/無/null" at bounding box center [675, 213] width 196 height 27
type input "新客人 姓名未設定/無/null"
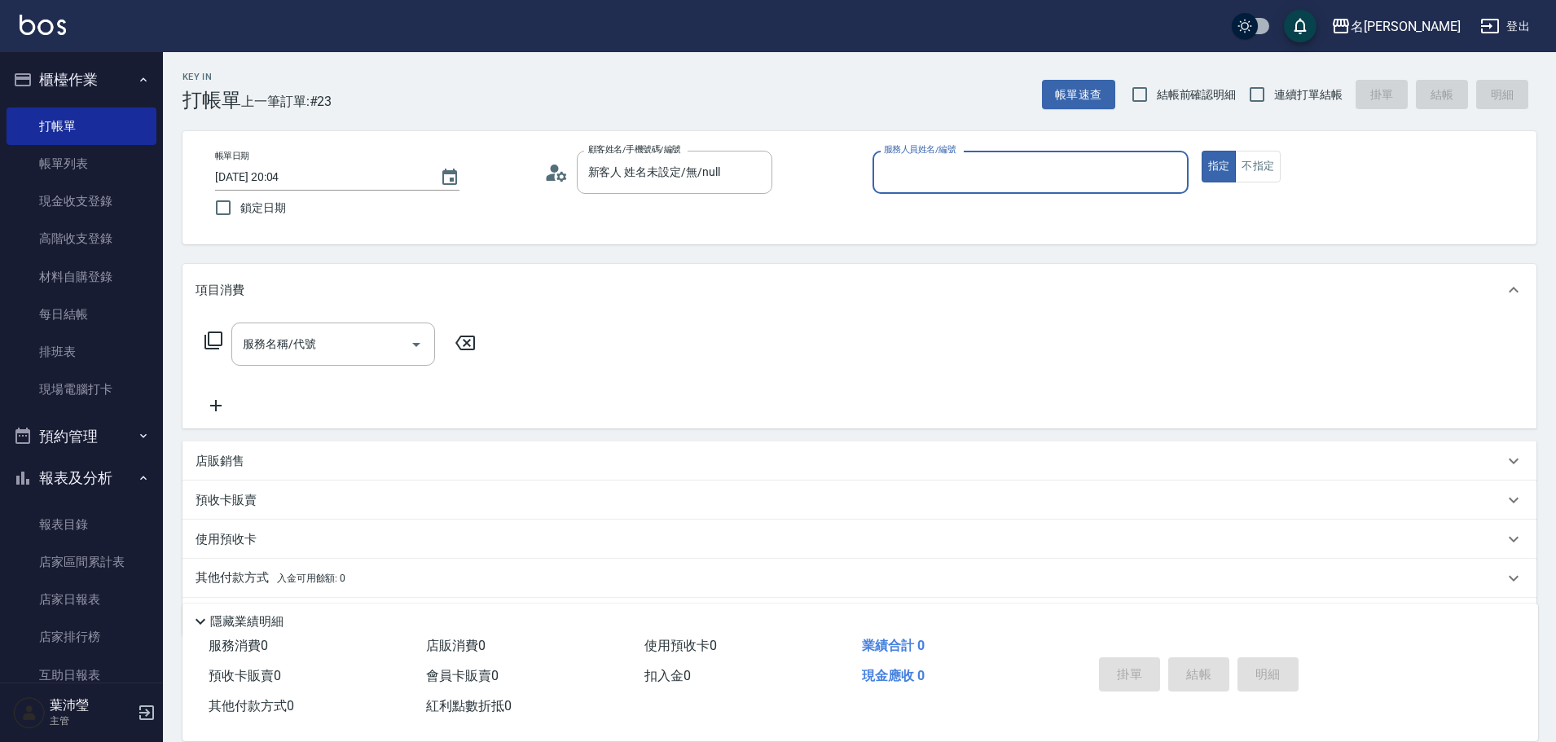
click at [903, 167] on input "服務人員姓名/編號" at bounding box center [1030, 172] width 301 height 29
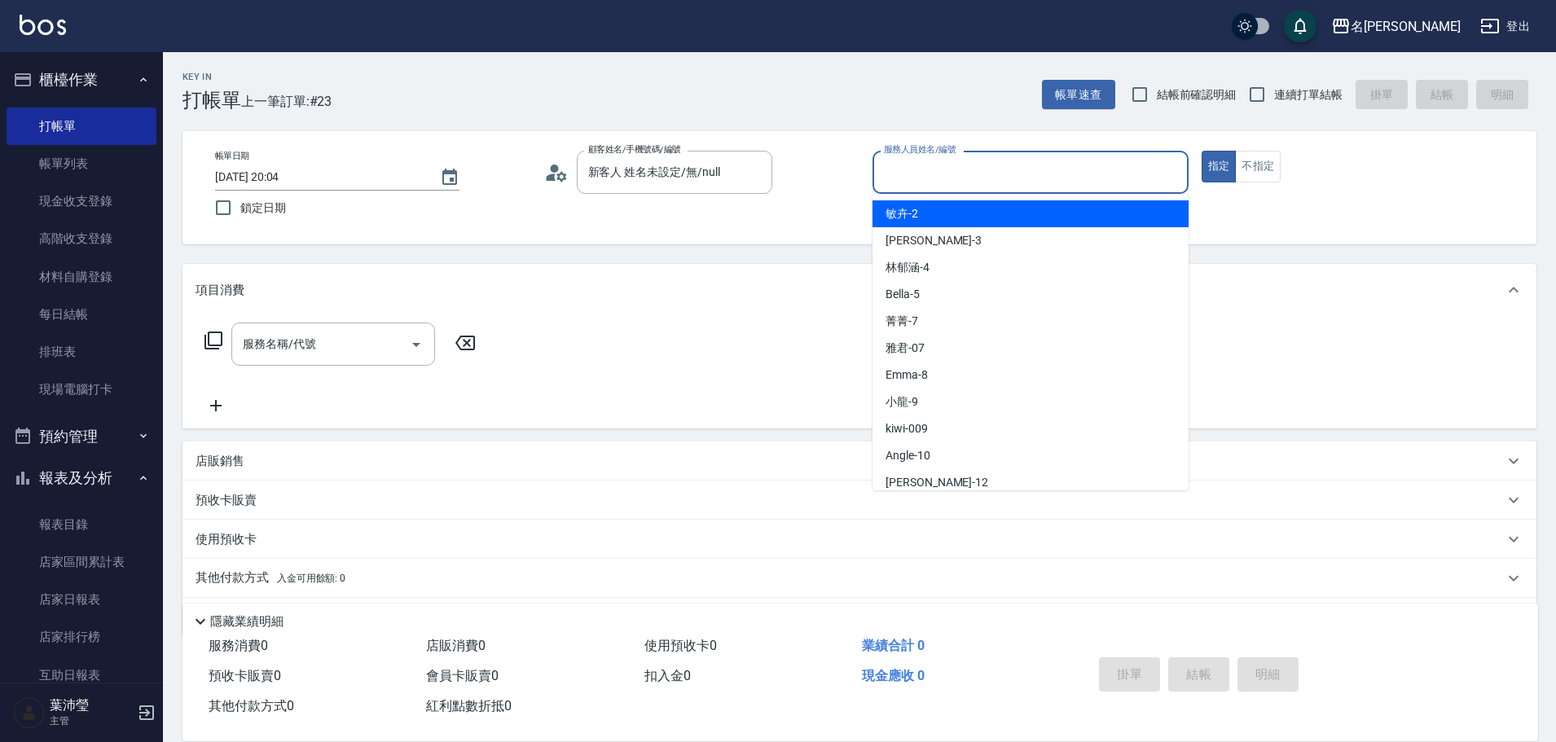
click at [898, 222] on div "敏卉 -2" at bounding box center [1031, 213] width 316 height 27
type input "敏卉-2"
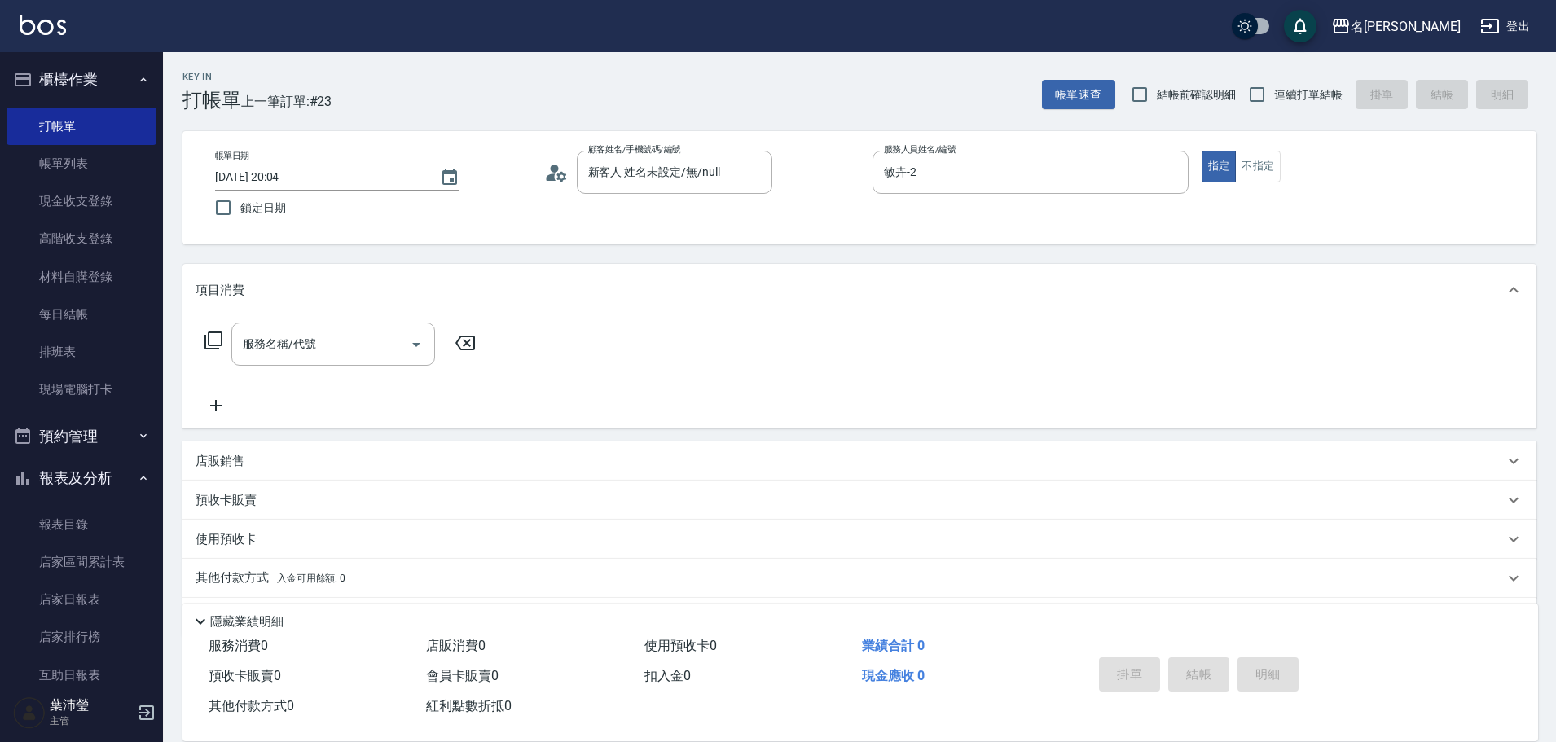
click at [215, 333] on icon at bounding box center [214, 341] width 20 height 20
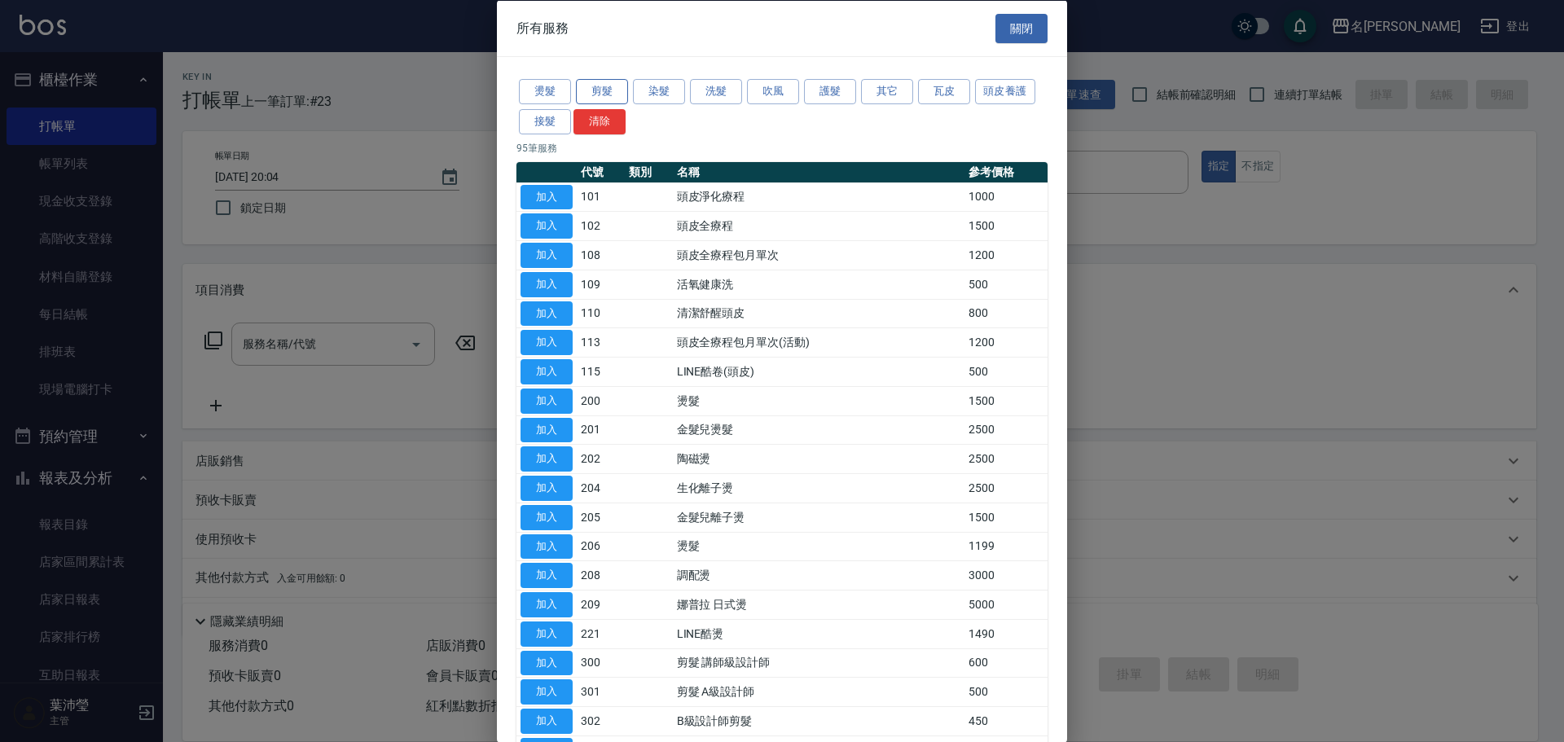
click at [600, 88] on button "剪髮" at bounding box center [602, 91] width 52 height 25
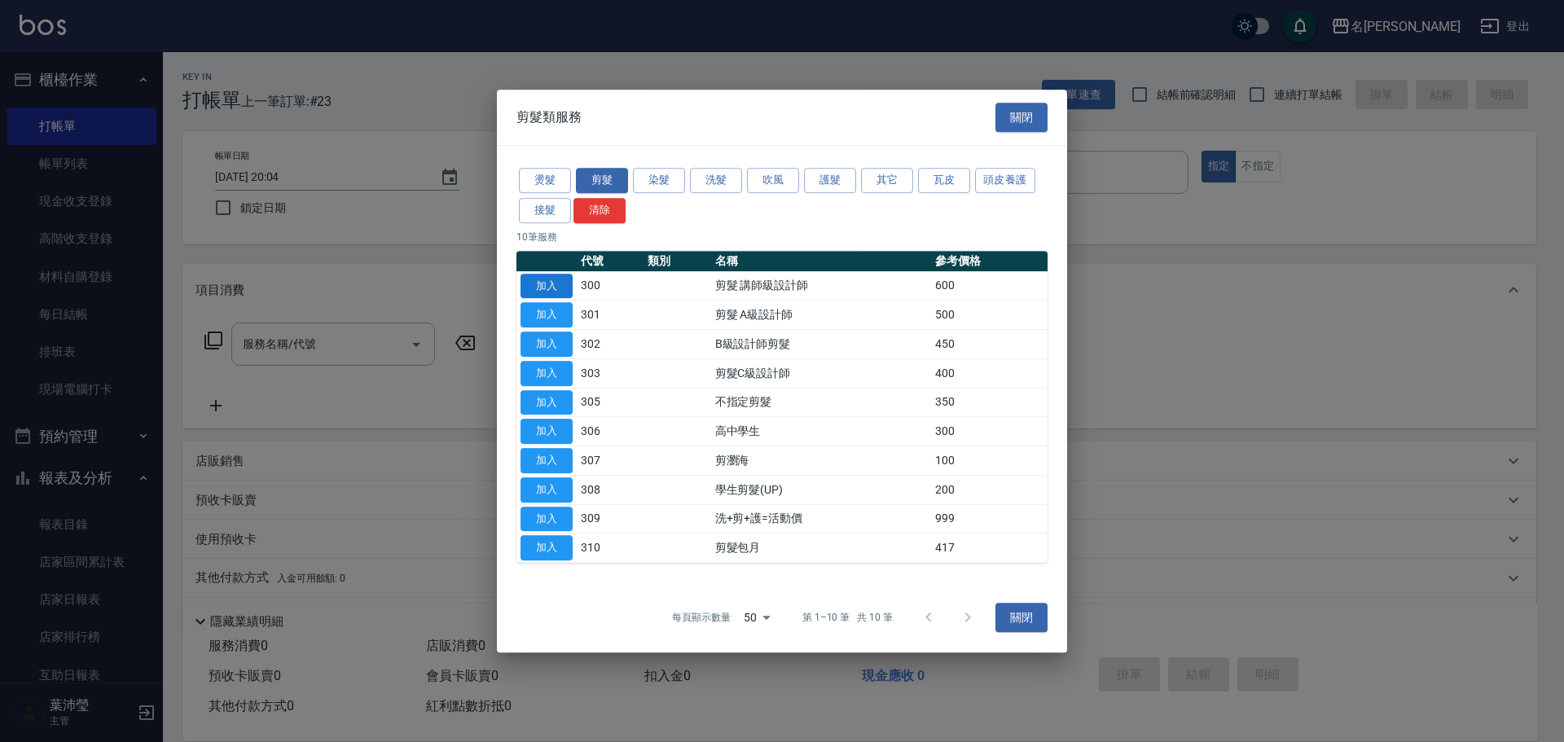
click at [556, 282] on button "加入" at bounding box center [547, 286] width 52 height 25
type input "剪髮 講師級設計師(300)"
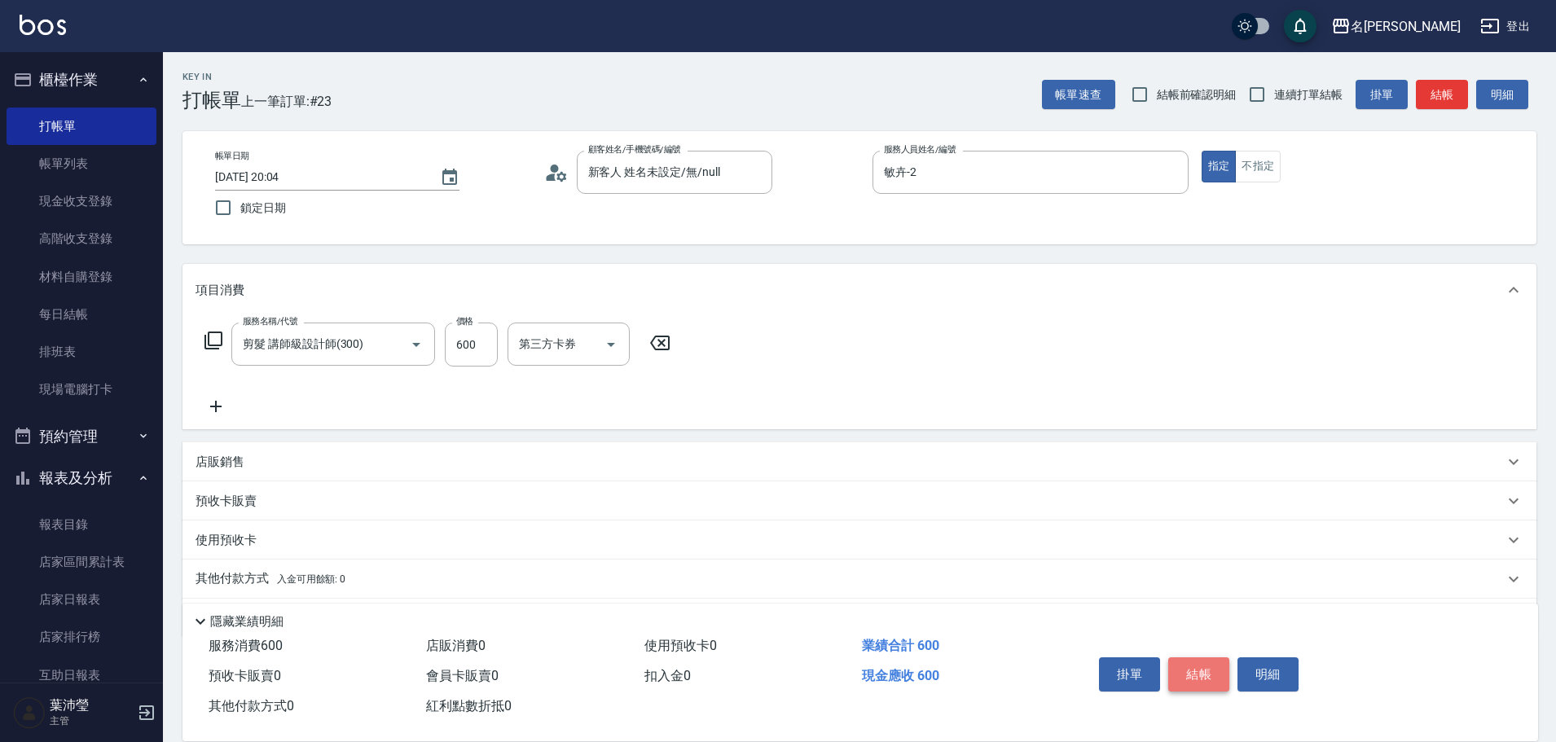
click at [1194, 667] on button "結帳" at bounding box center [1198, 674] width 61 height 34
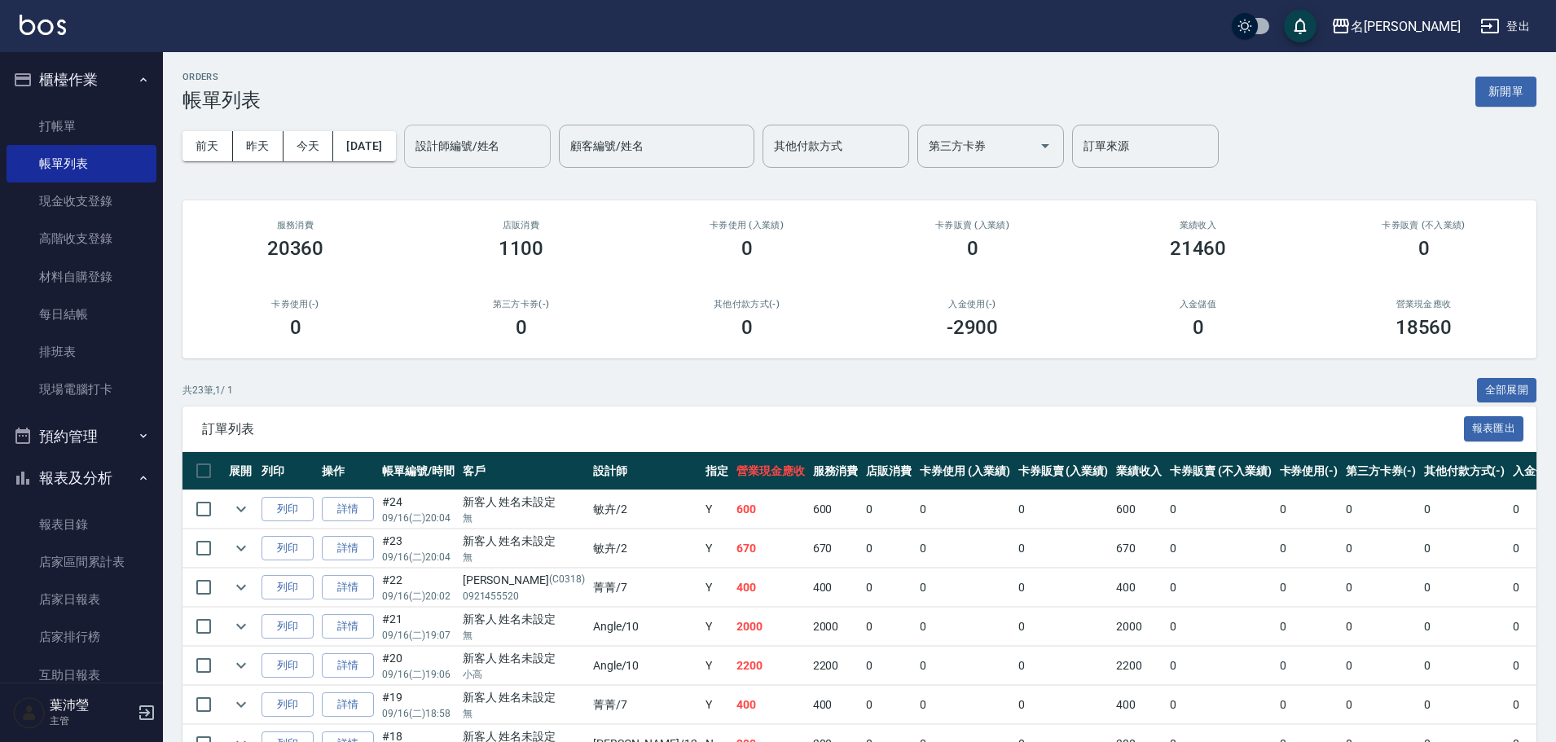
click at [496, 156] on input "設計師編號/姓名" at bounding box center [477, 146] width 132 height 29
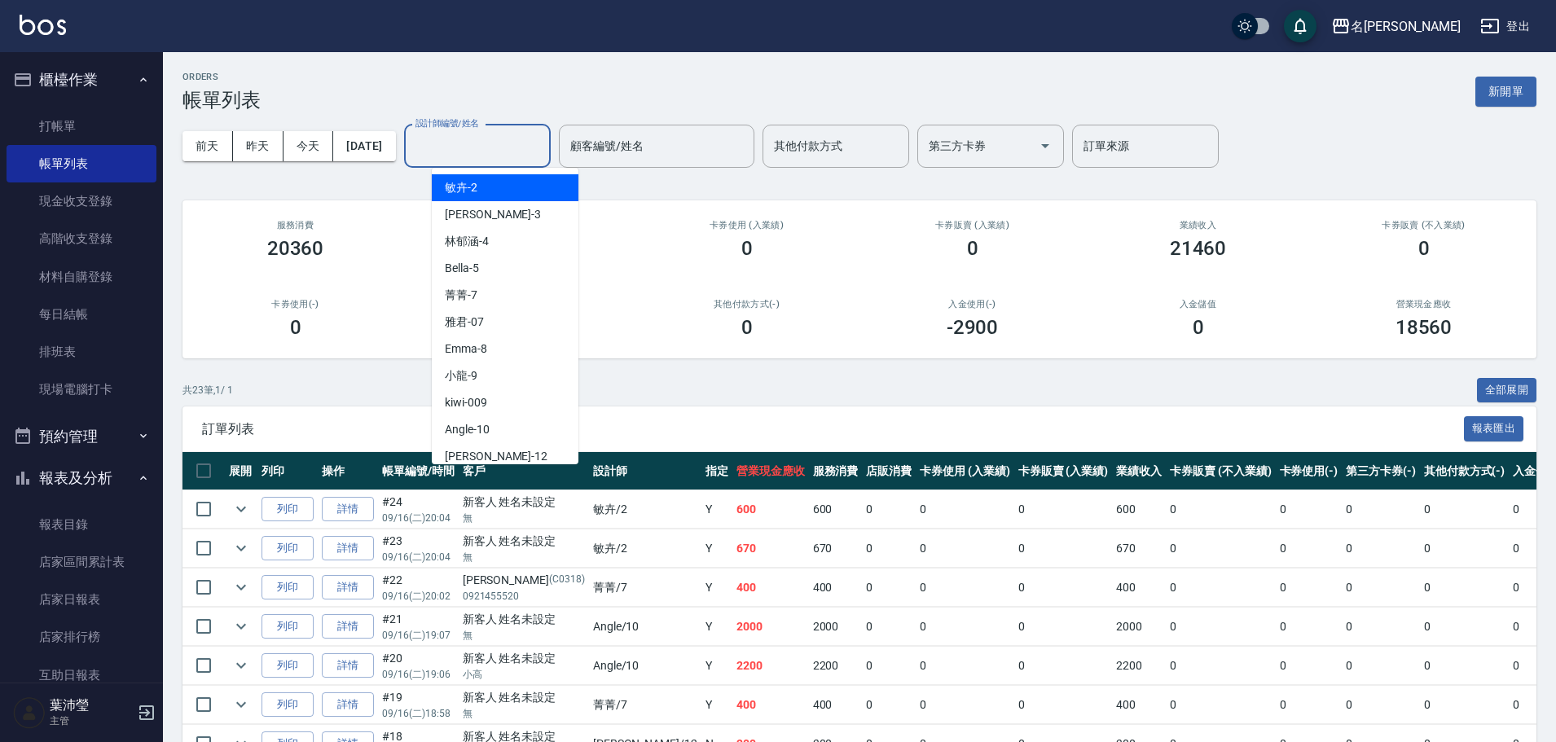
click at [491, 183] on div "敏卉 -2" at bounding box center [505, 187] width 147 height 27
type input "敏卉-2"
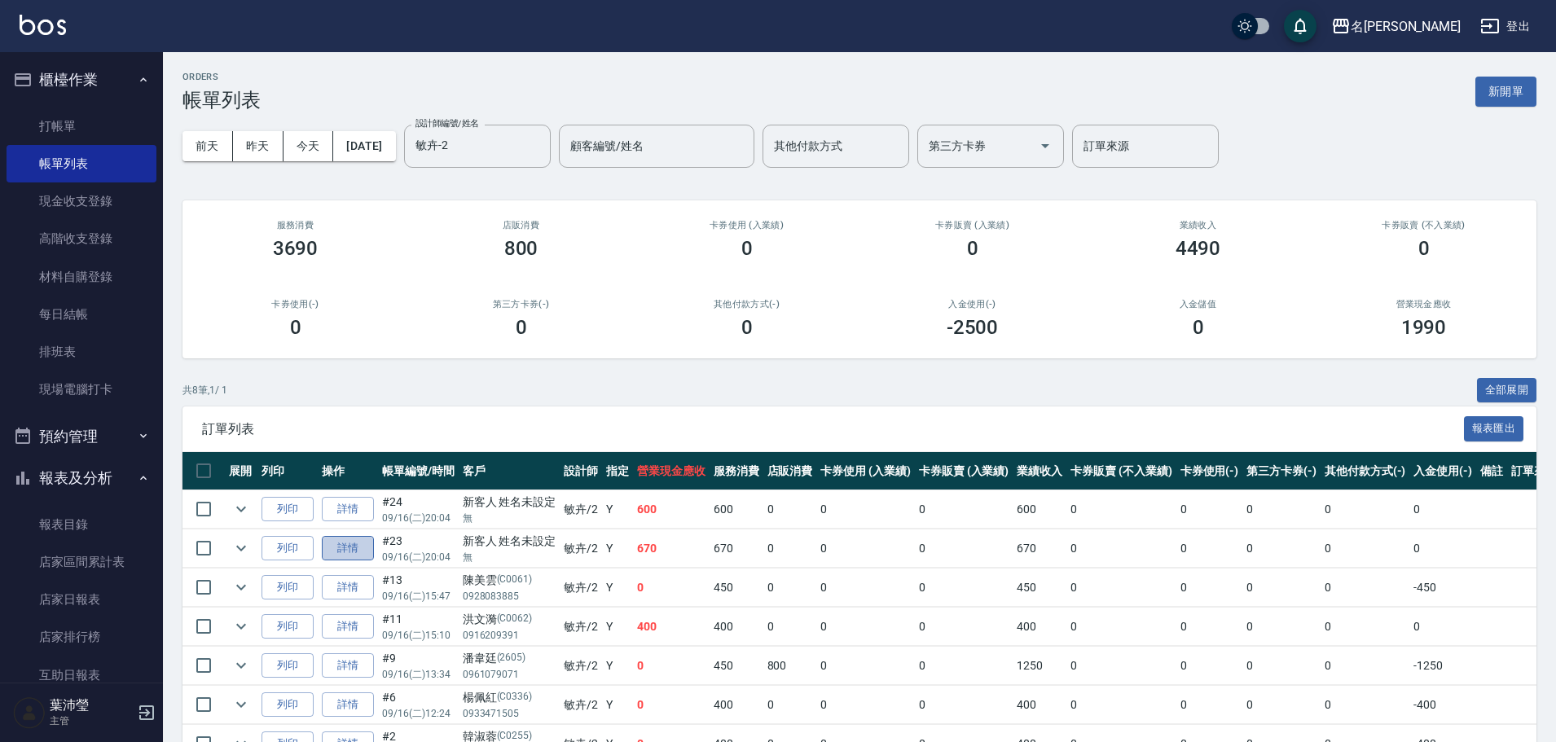
click at [348, 547] on link "詳情" at bounding box center [348, 548] width 52 height 25
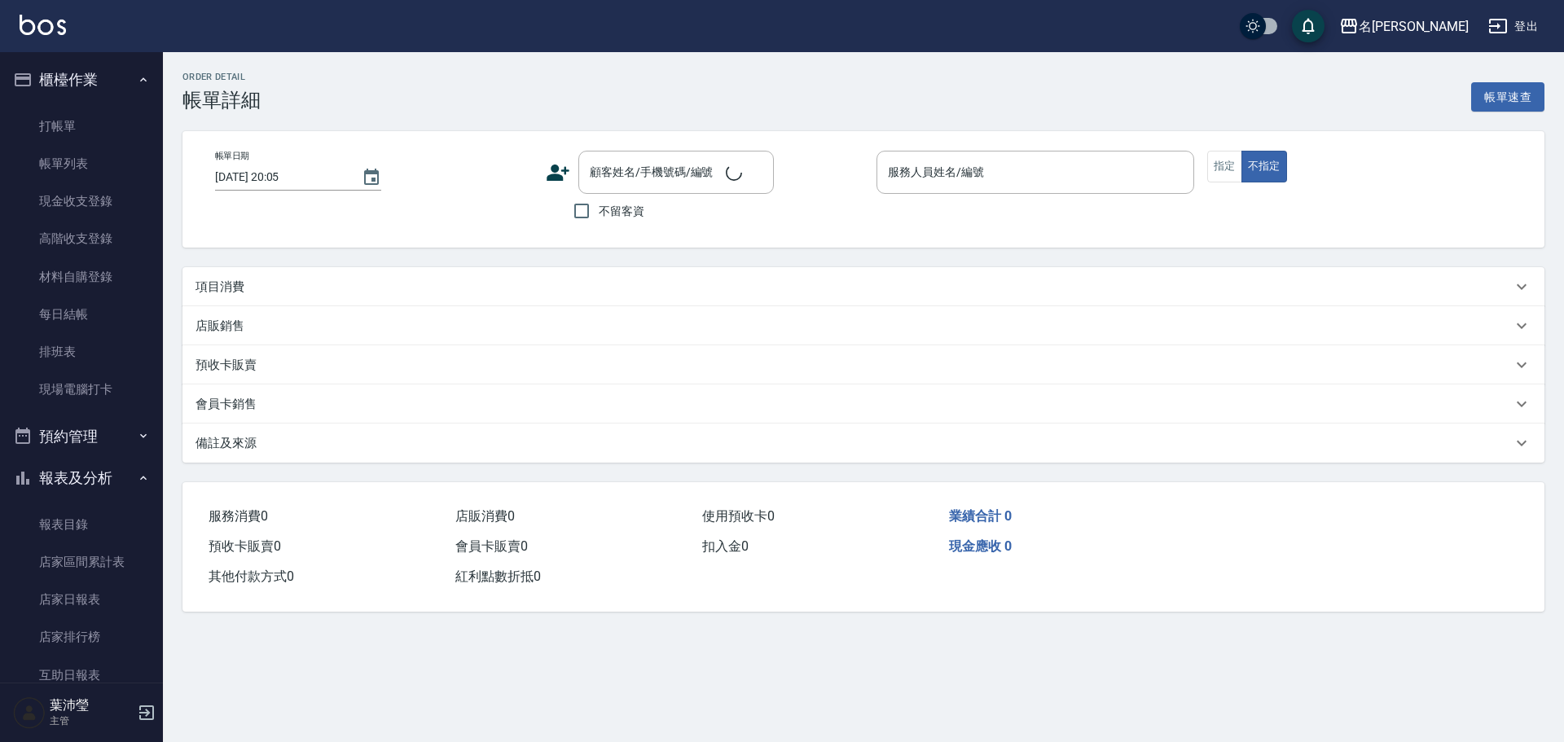
type input "[DATE] 20:04"
type input "敏卉-2"
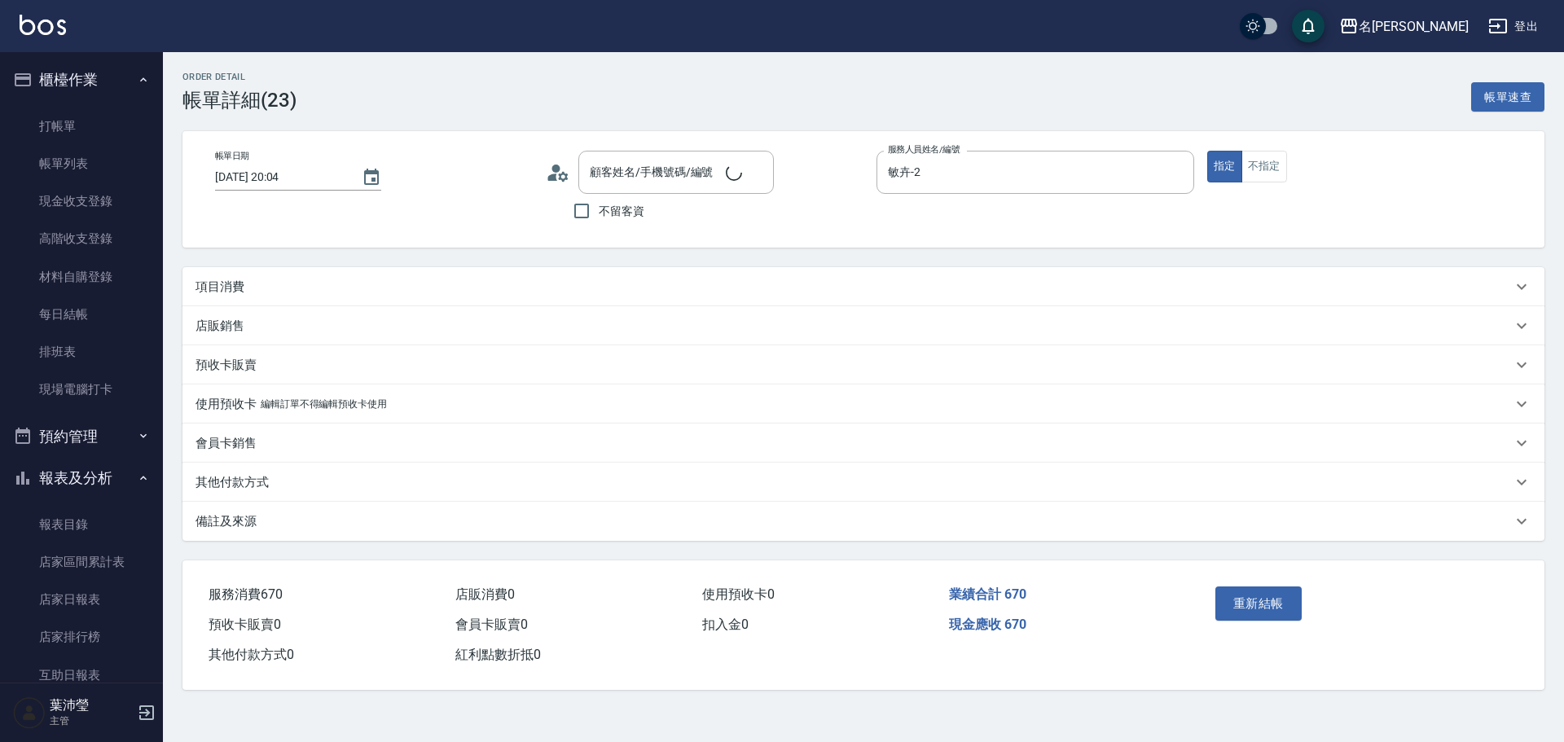
type input "新客人 姓名未設定/無/null"
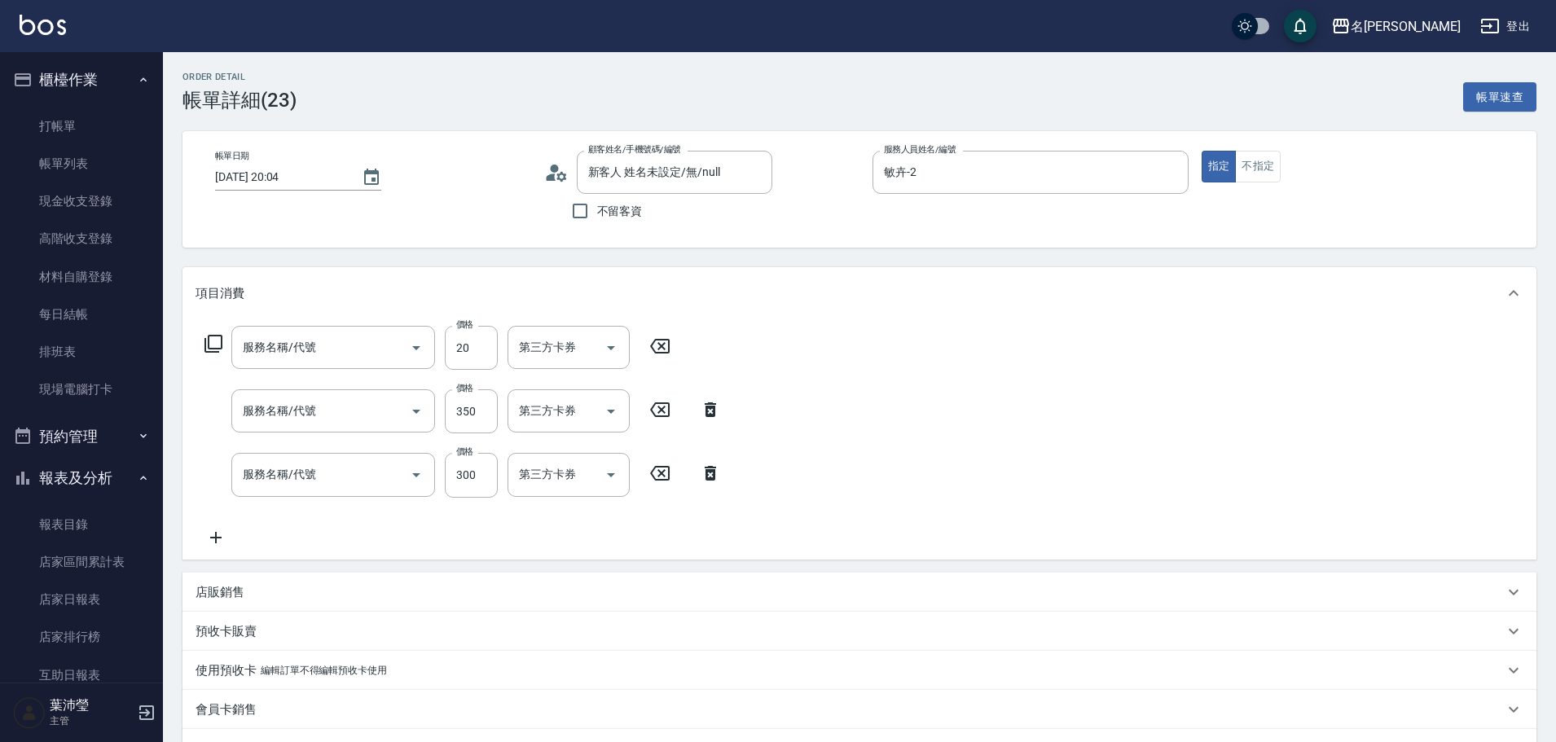
type input "潤絲(802)"
type input "剪髮 A級設計師(301)"
type input "洗髮(502)"
click at [1259, 165] on button "不指定" at bounding box center [1258, 167] width 46 height 32
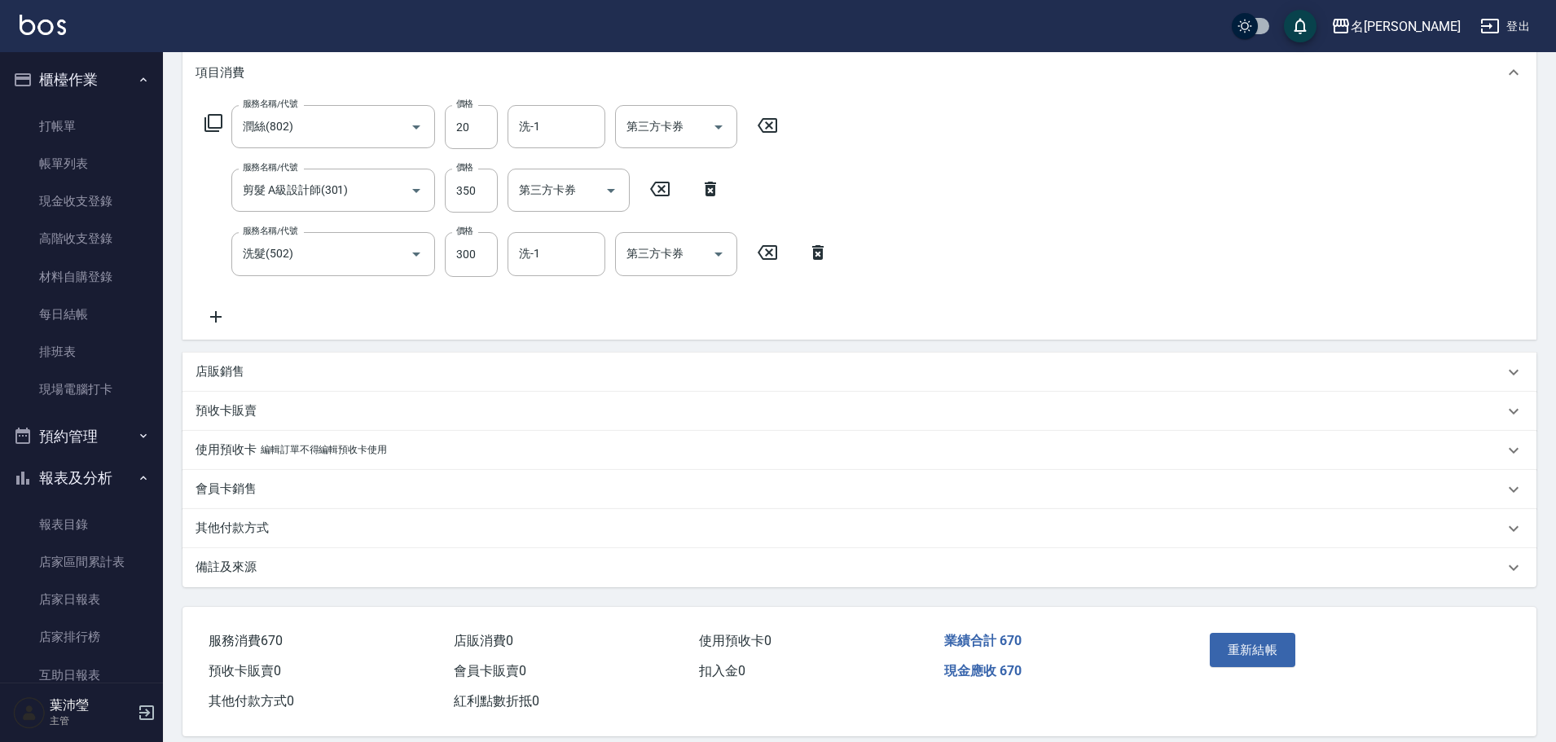
scroll to position [242, 0]
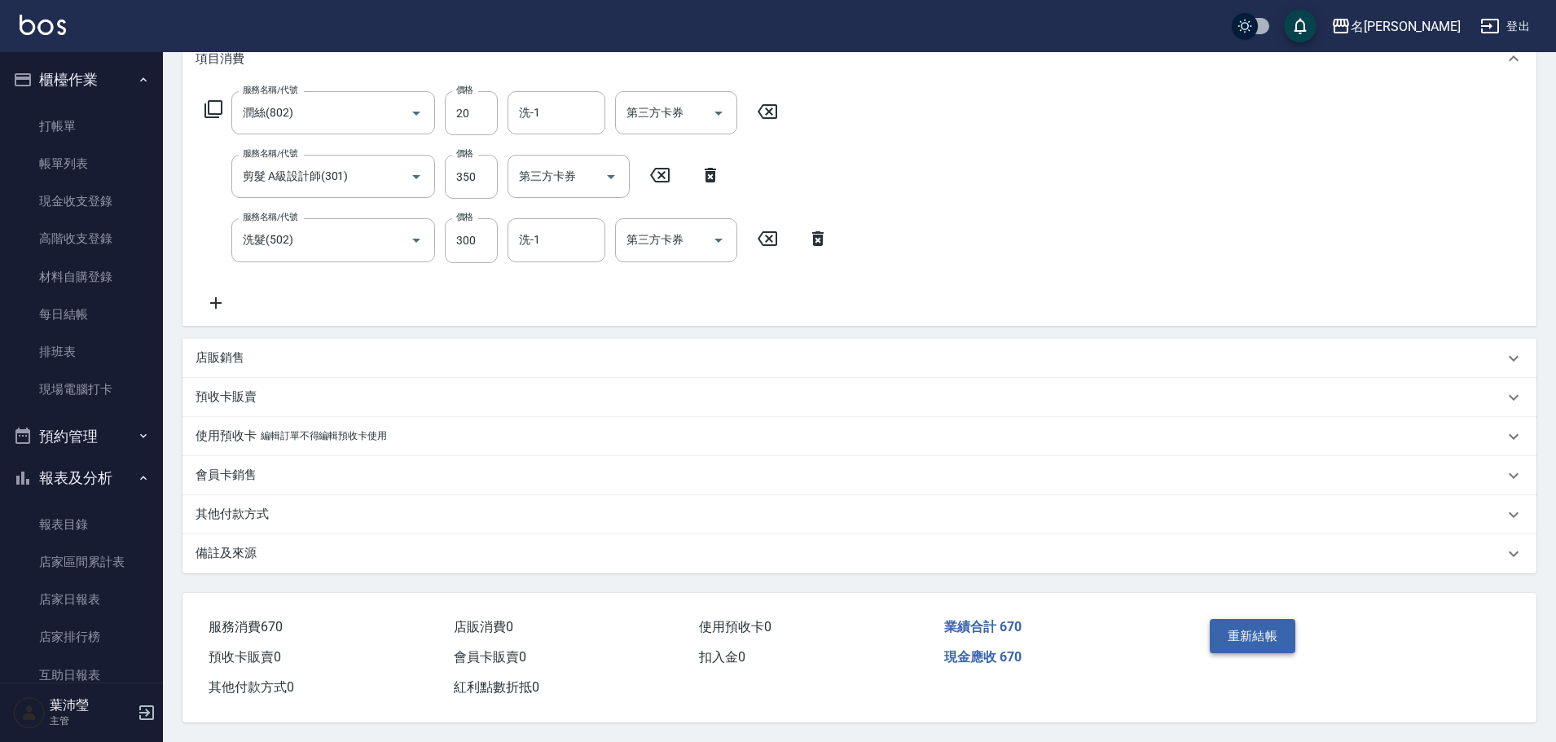
click at [1255, 626] on button "重新結帳" at bounding box center [1253, 636] width 86 height 34
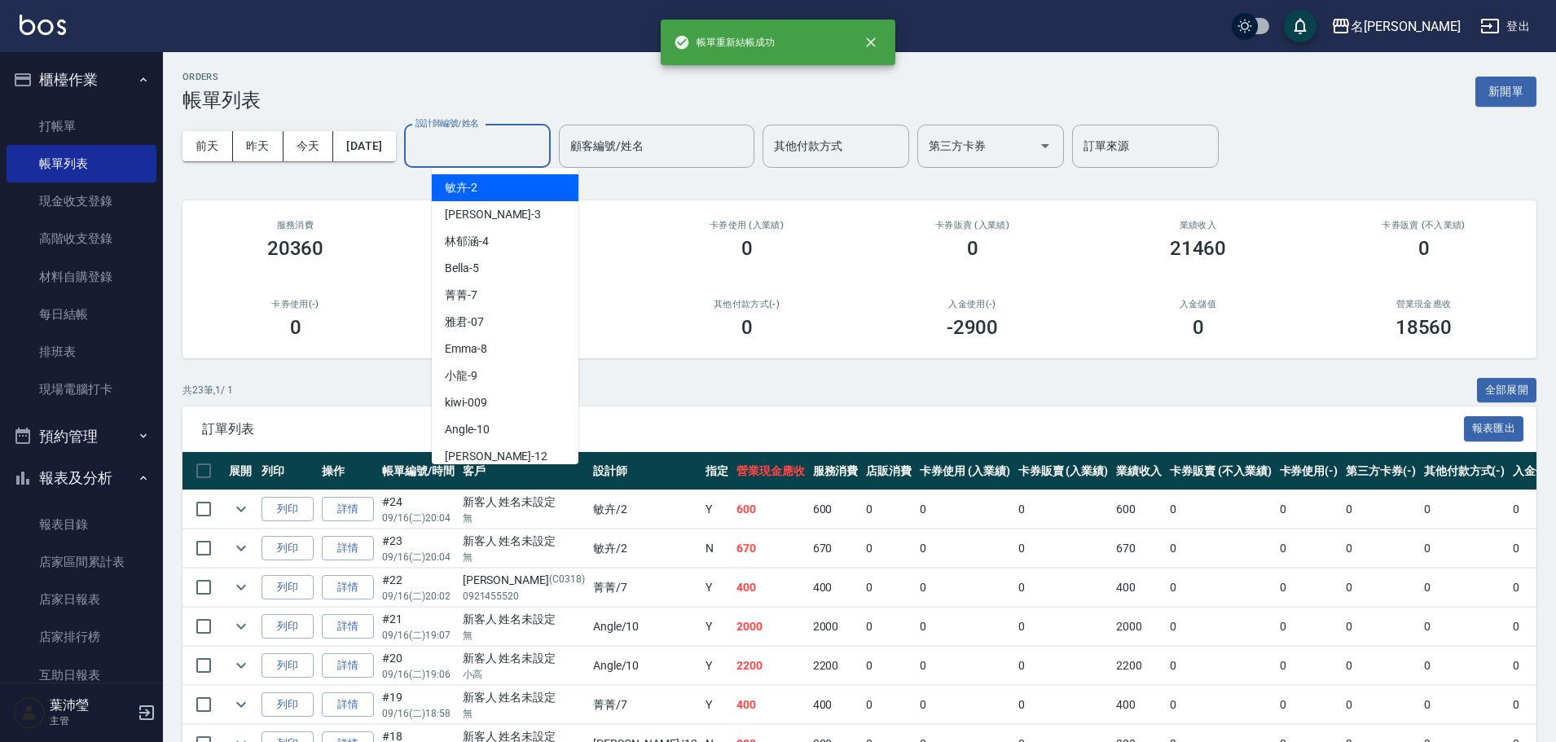
click at [521, 142] on input "設計師編號/姓名" at bounding box center [477, 146] width 132 height 29
click at [512, 187] on div "敏卉 -2" at bounding box center [505, 187] width 147 height 27
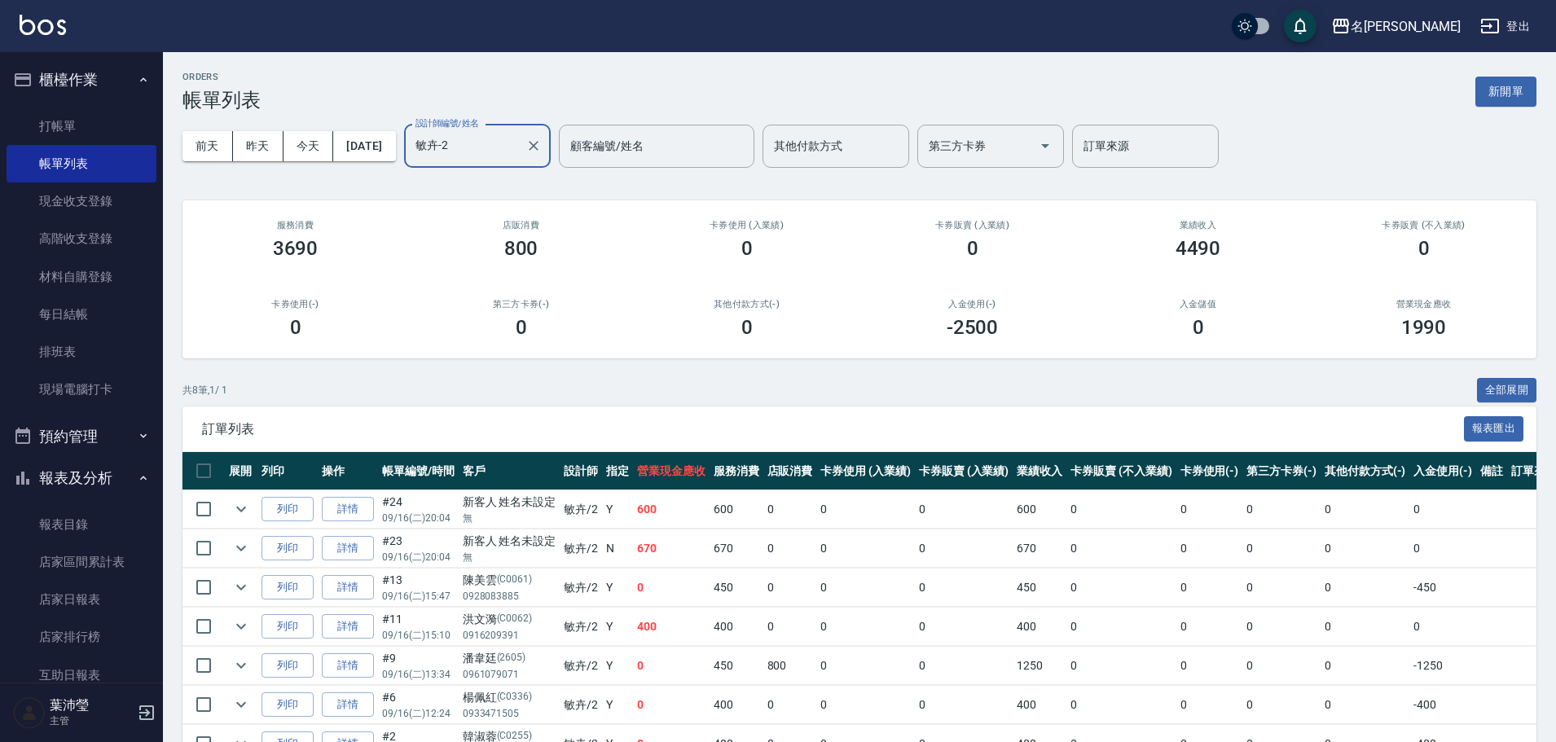
click at [508, 137] on input "敏卉-2" at bounding box center [465, 146] width 108 height 29
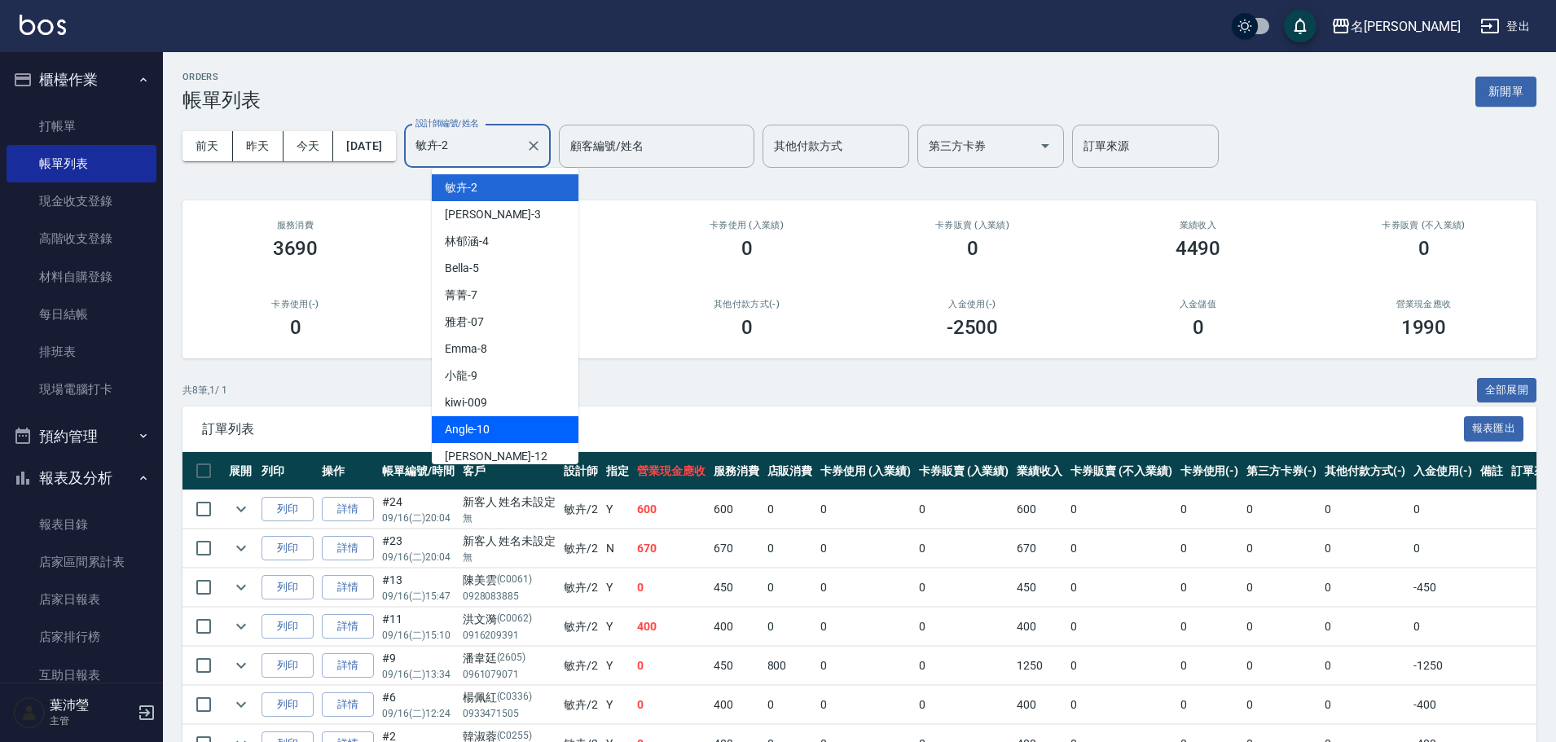
click at [525, 432] on div "Angle -10" at bounding box center [505, 429] width 147 height 27
type input "Angle-10"
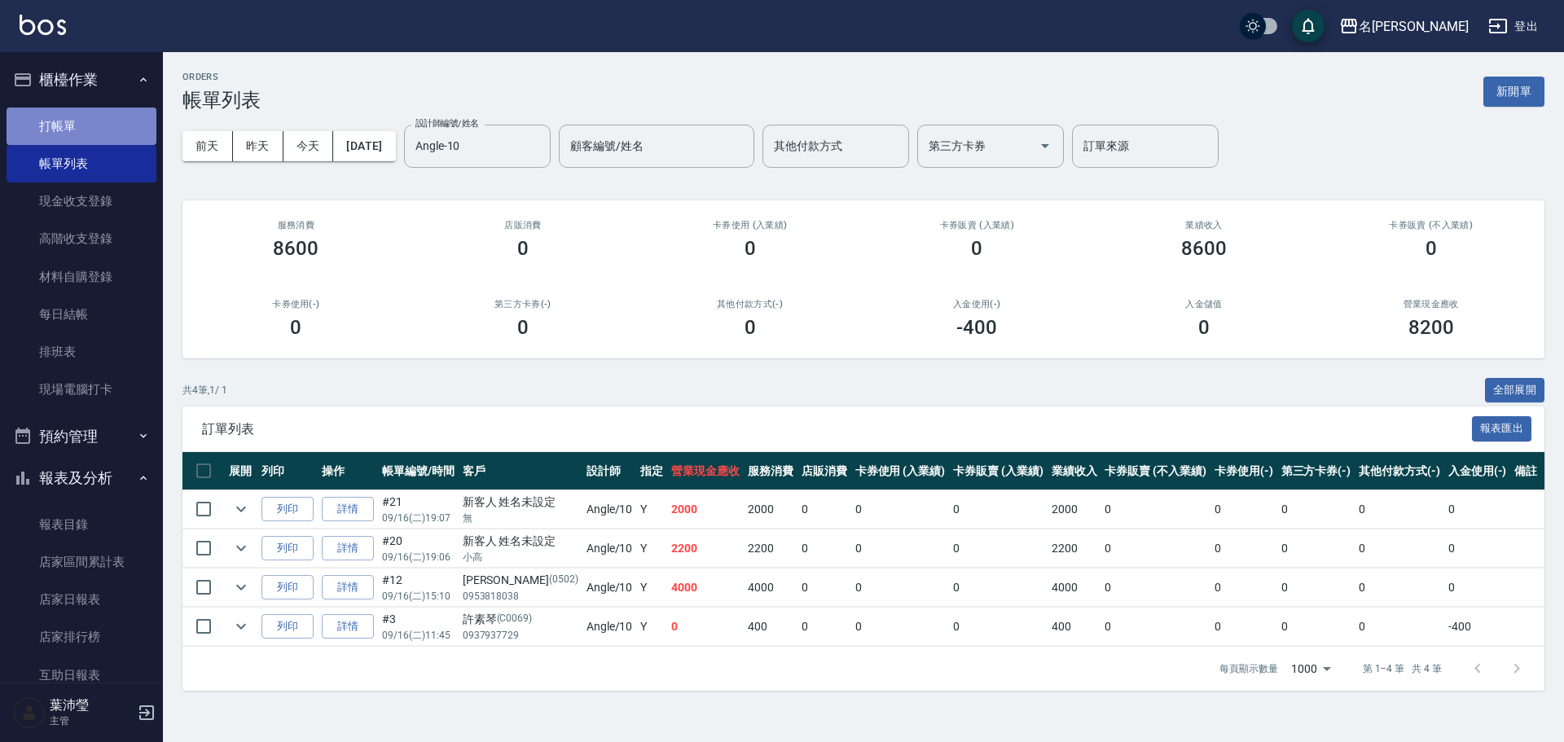
click at [134, 126] on link "打帳單" at bounding box center [82, 126] width 150 height 37
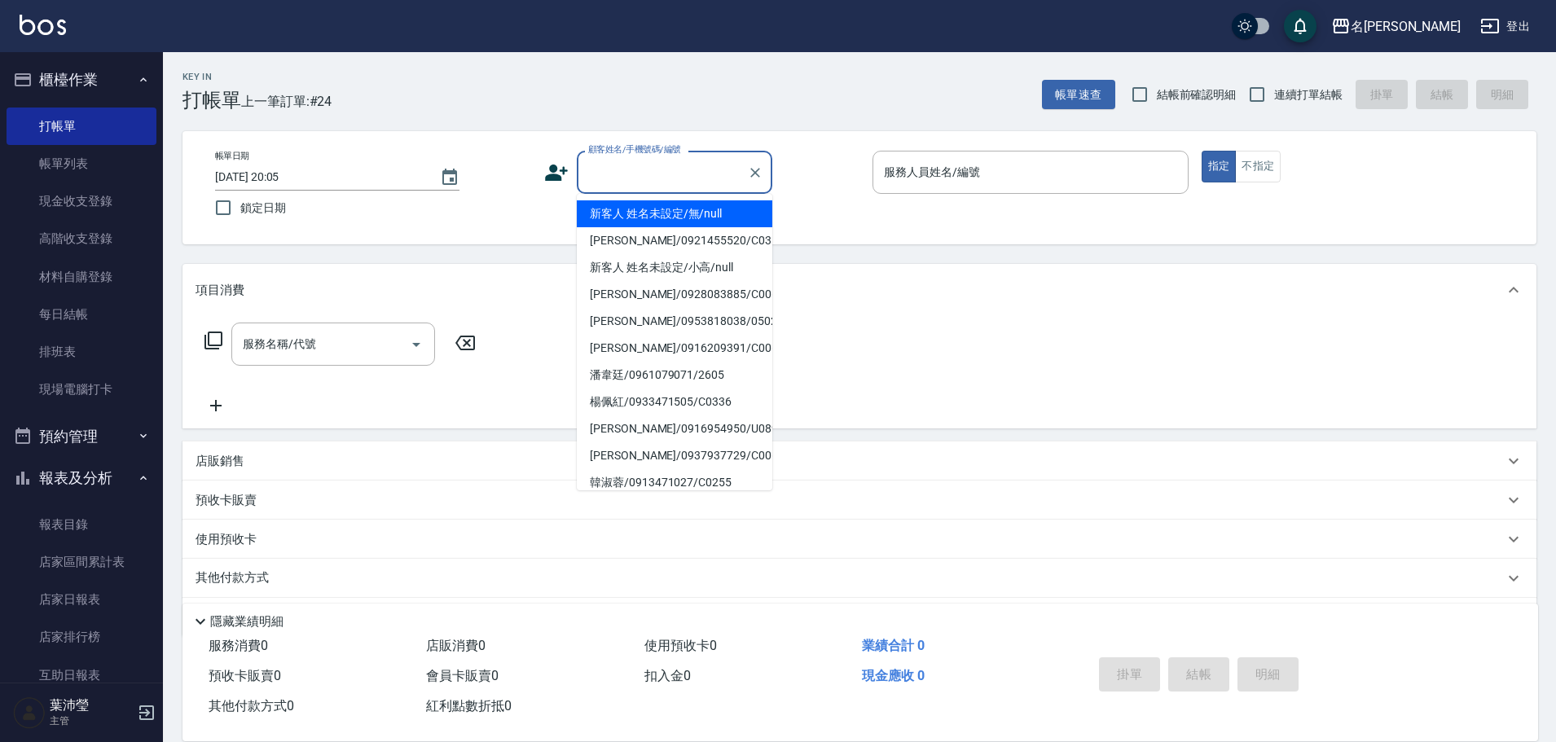
click at [676, 169] on input "顧客姓名/手機號碼/編號" at bounding box center [662, 172] width 156 height 29
click at [692, 208] on li "新客人 姓名未設定/無/null" at bounding box center [675, 213] width 196 height 27
type input "新客人 姓名未設定/無/null"
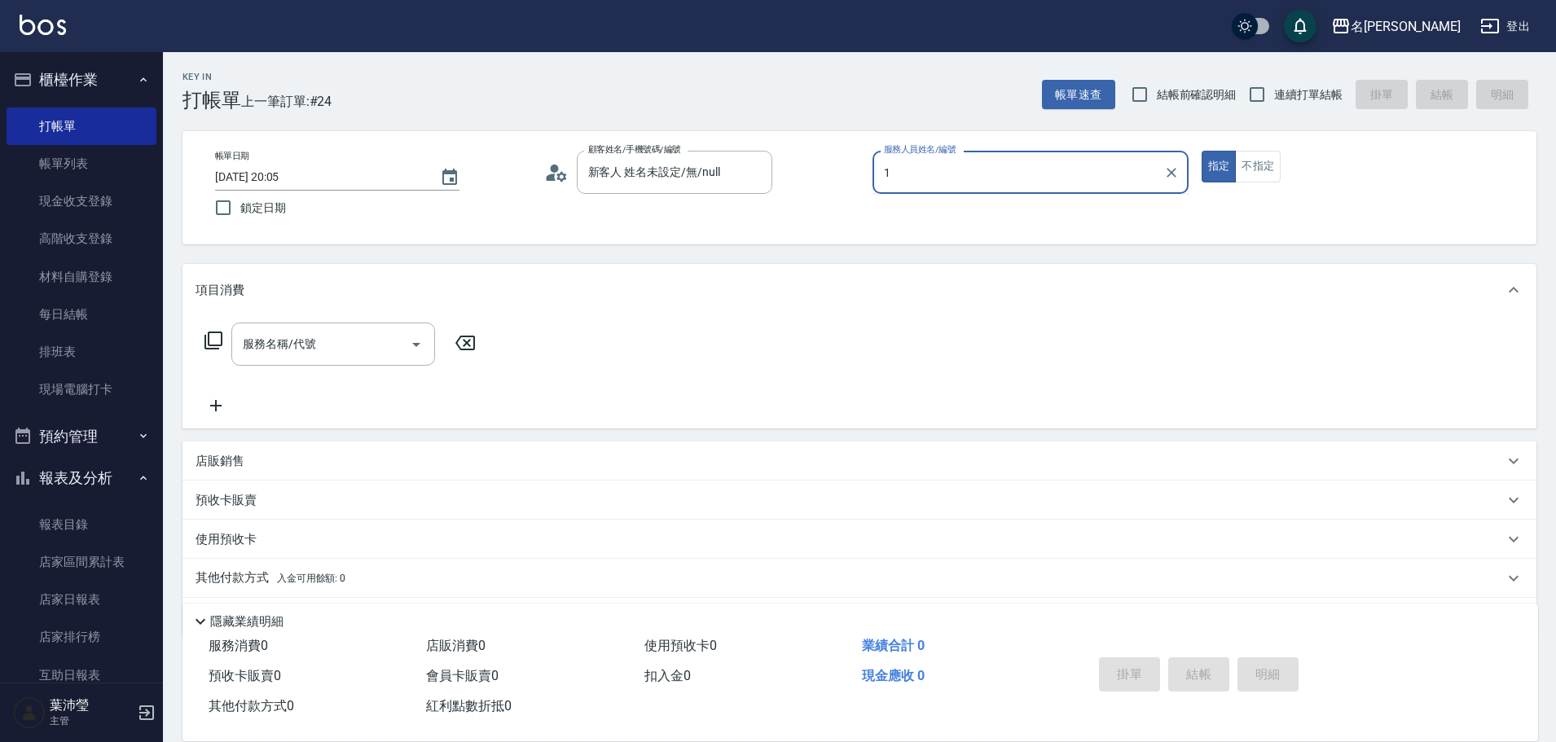
type input "12"
click at [1167, 169] on icon "Clear" at bounding box center [1172, 173] width 10 height 10
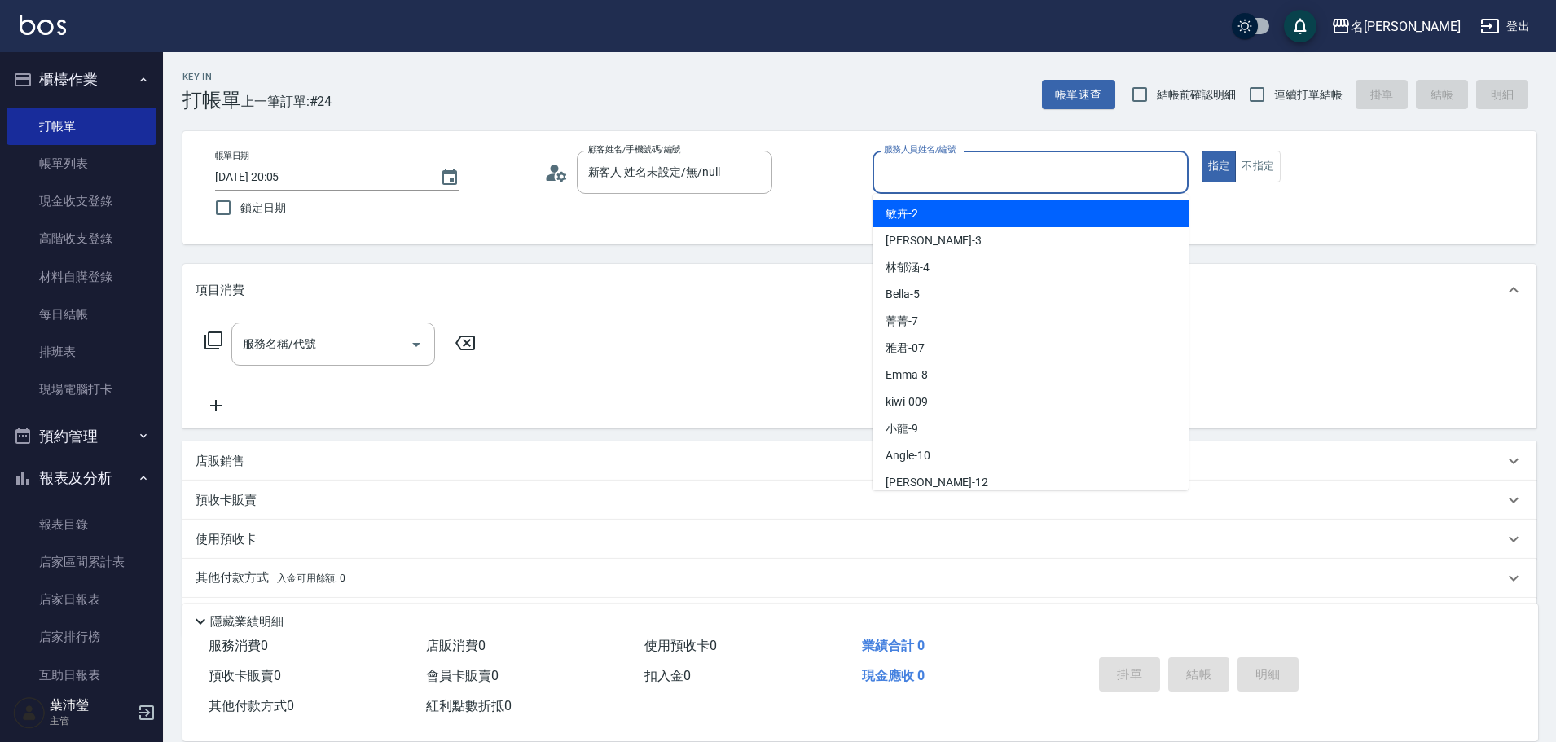
click at [1102, 184] on input "服務人員姓名/編號" at bounding box center [1030, 172] width 301 height 29
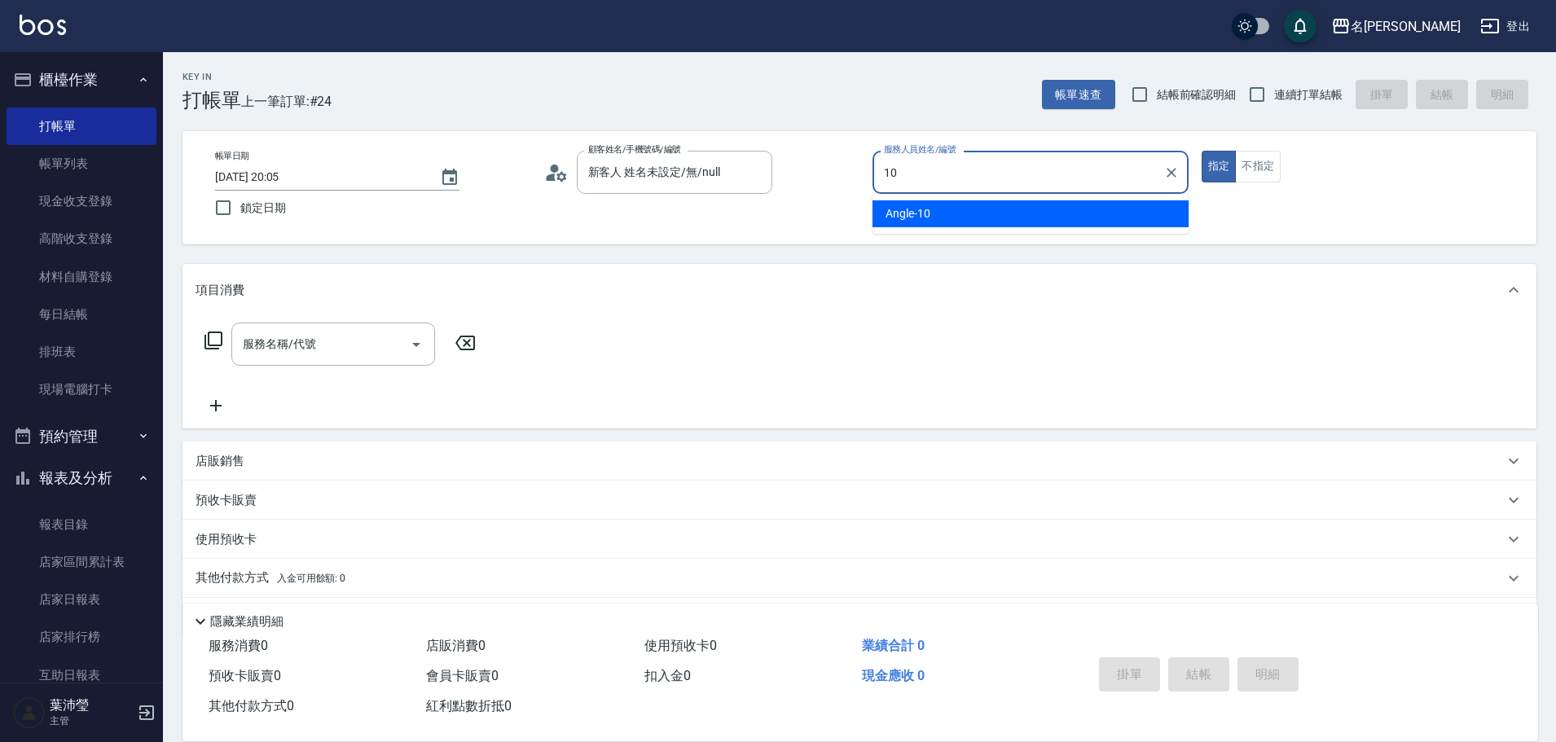
click at [1116, 218] on div "Angle -10" at bounding box center [1031, 213] width 316 height 27
type input "Angle-10"
click at [209, 344] on icon at bounding box center [214, 341] width 20 height 20
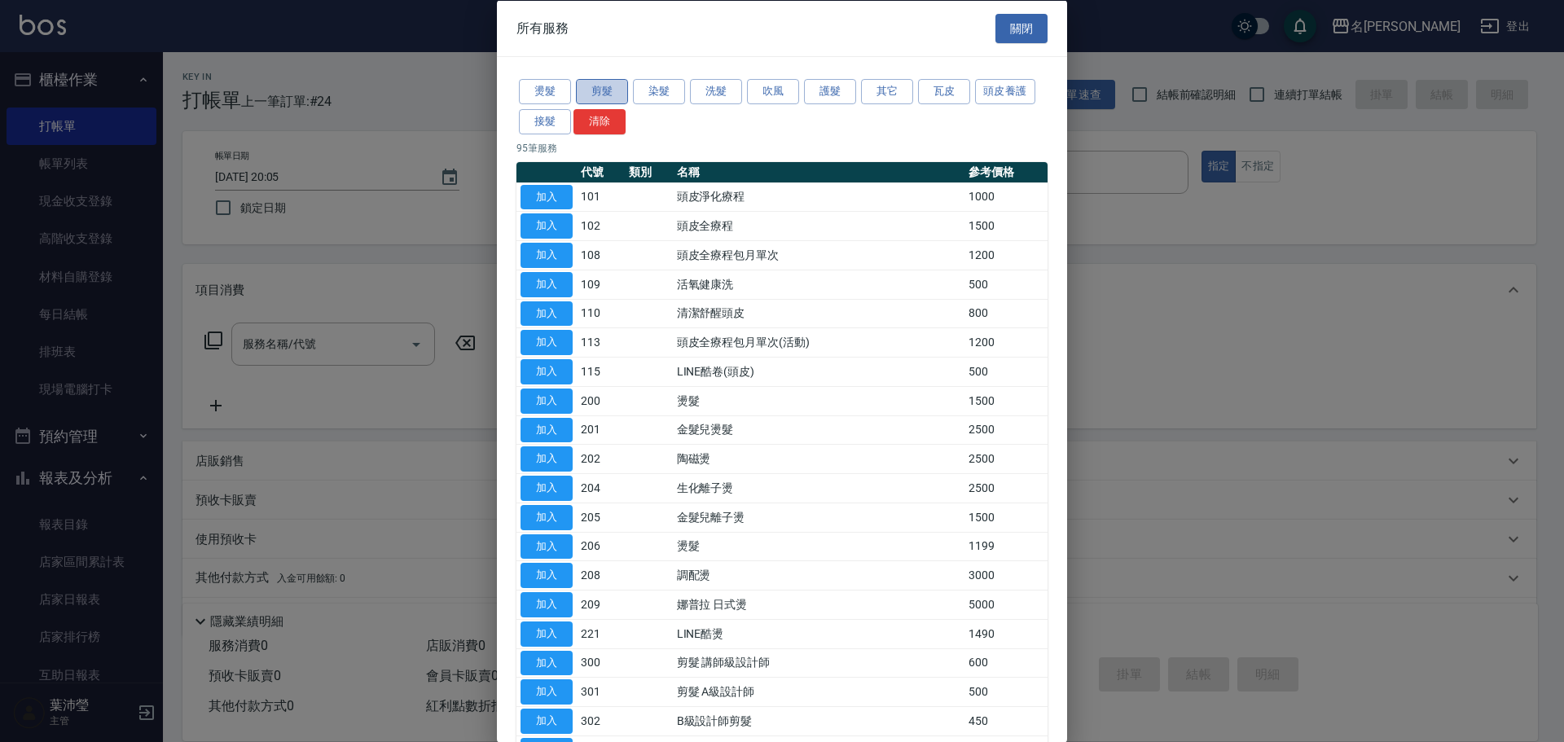
click at [586, 95] on button "剪髮" at bounding box center [602, 91] width 52 height 25
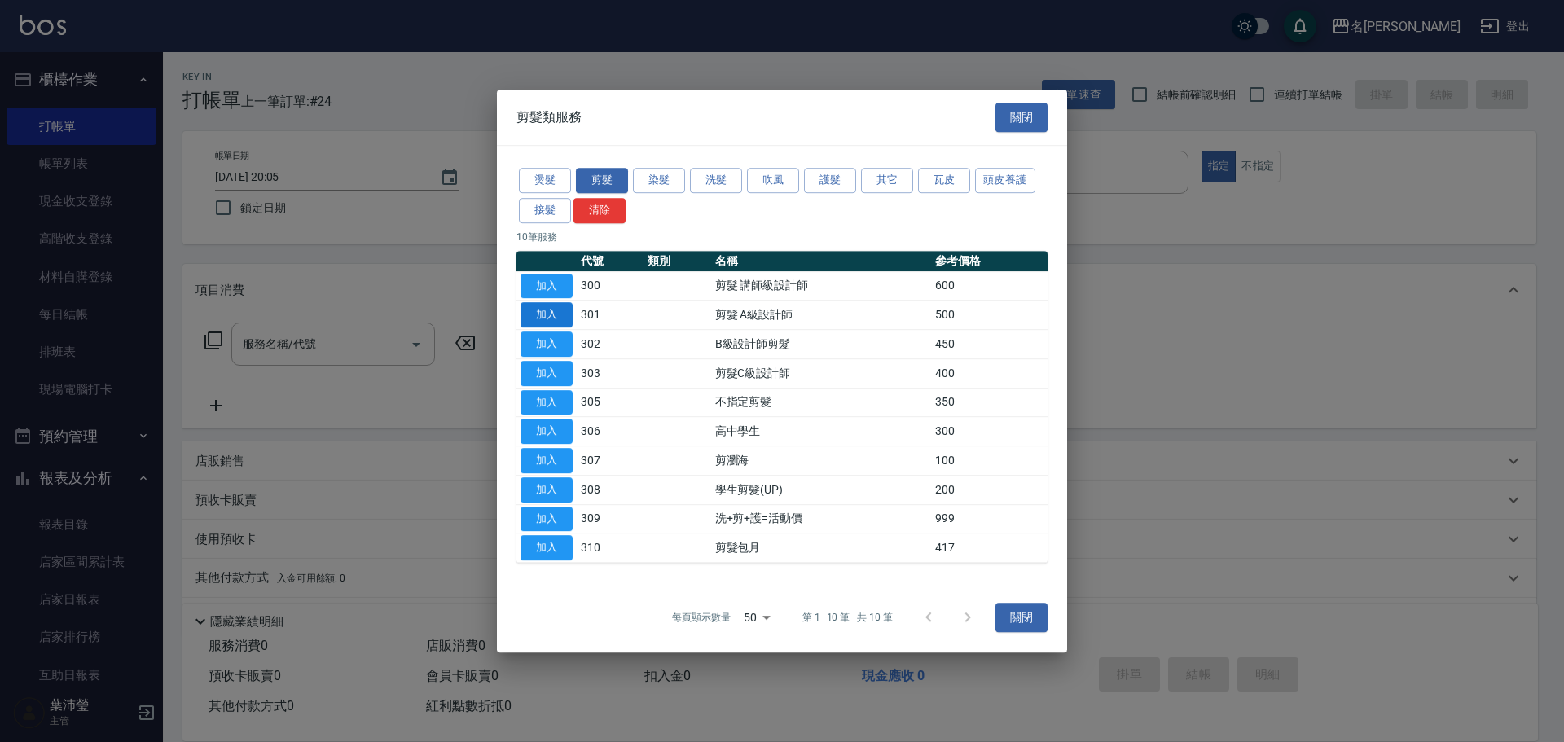
click at [551, 311] on button "加入" at bounding box center [547, 314] width 52 height 25
type input "剪髮 A級設計師(301)"
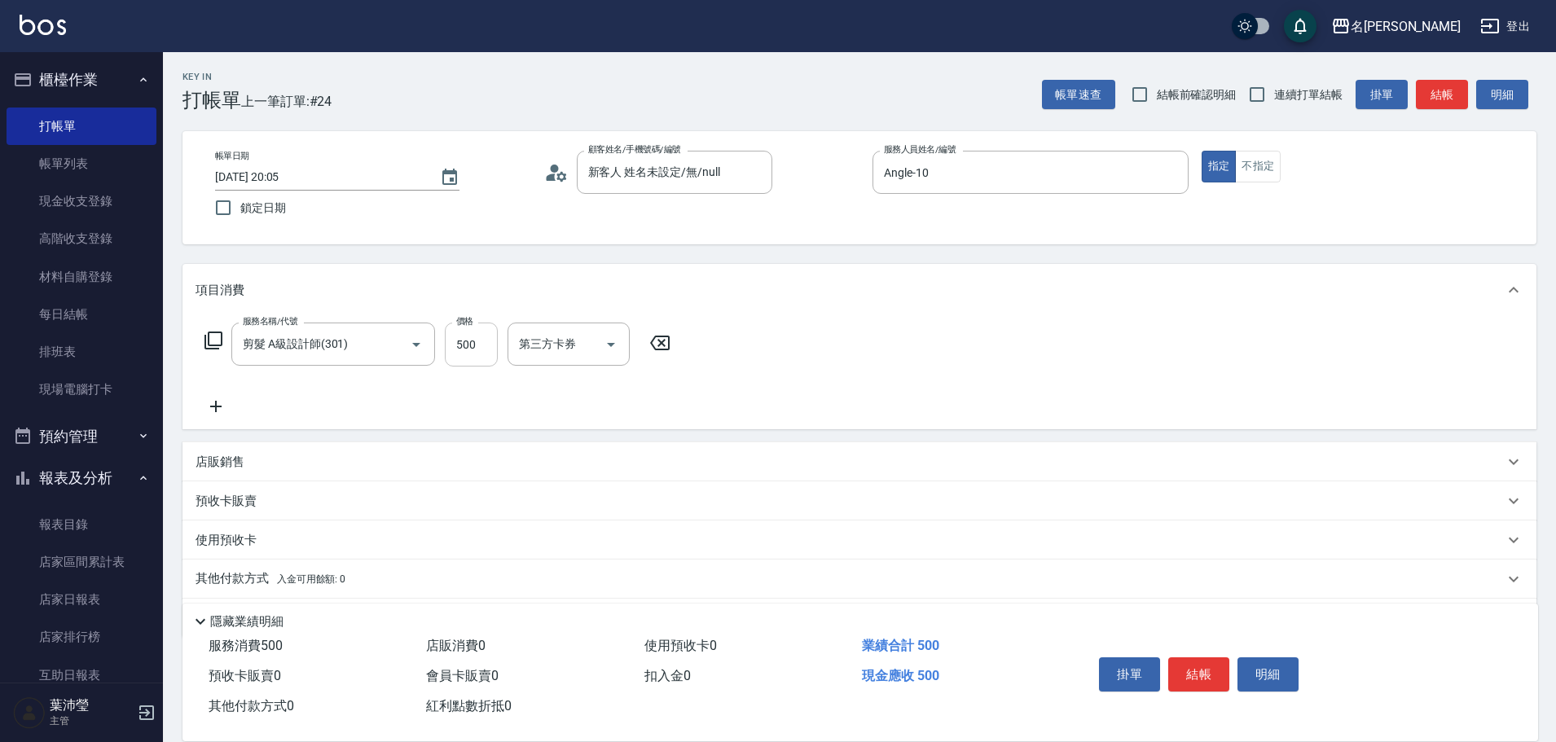
click at [486, 350] on input "500" at bounding box center [471, 345] width 53 height 44
type input "250"
click at [1188, 668] on button "結帳" at bounding box center [1198, 674] width 61 height 34
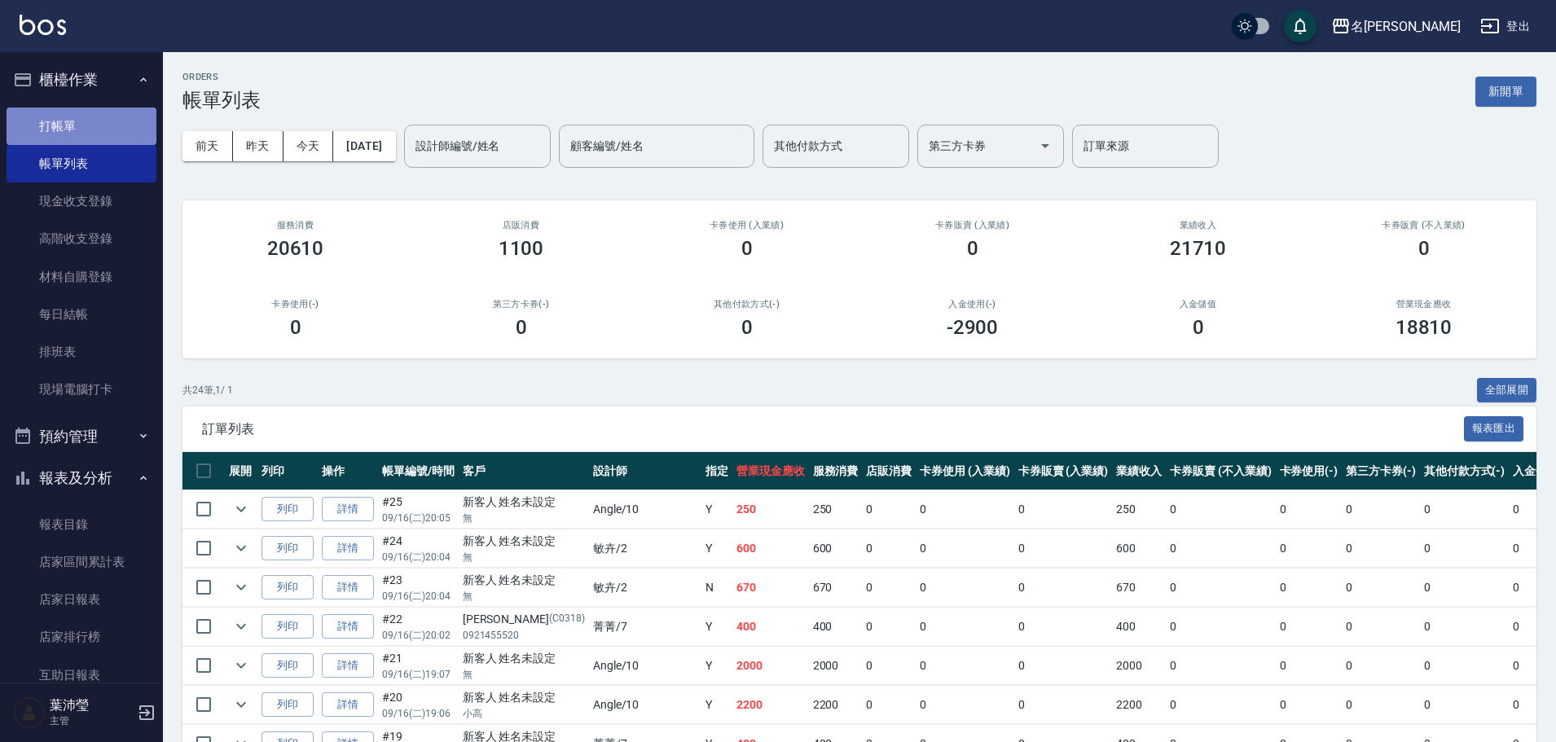
click at [113, 126] on link "打帳單" at bounding box center [82, 126] width 150 height 37
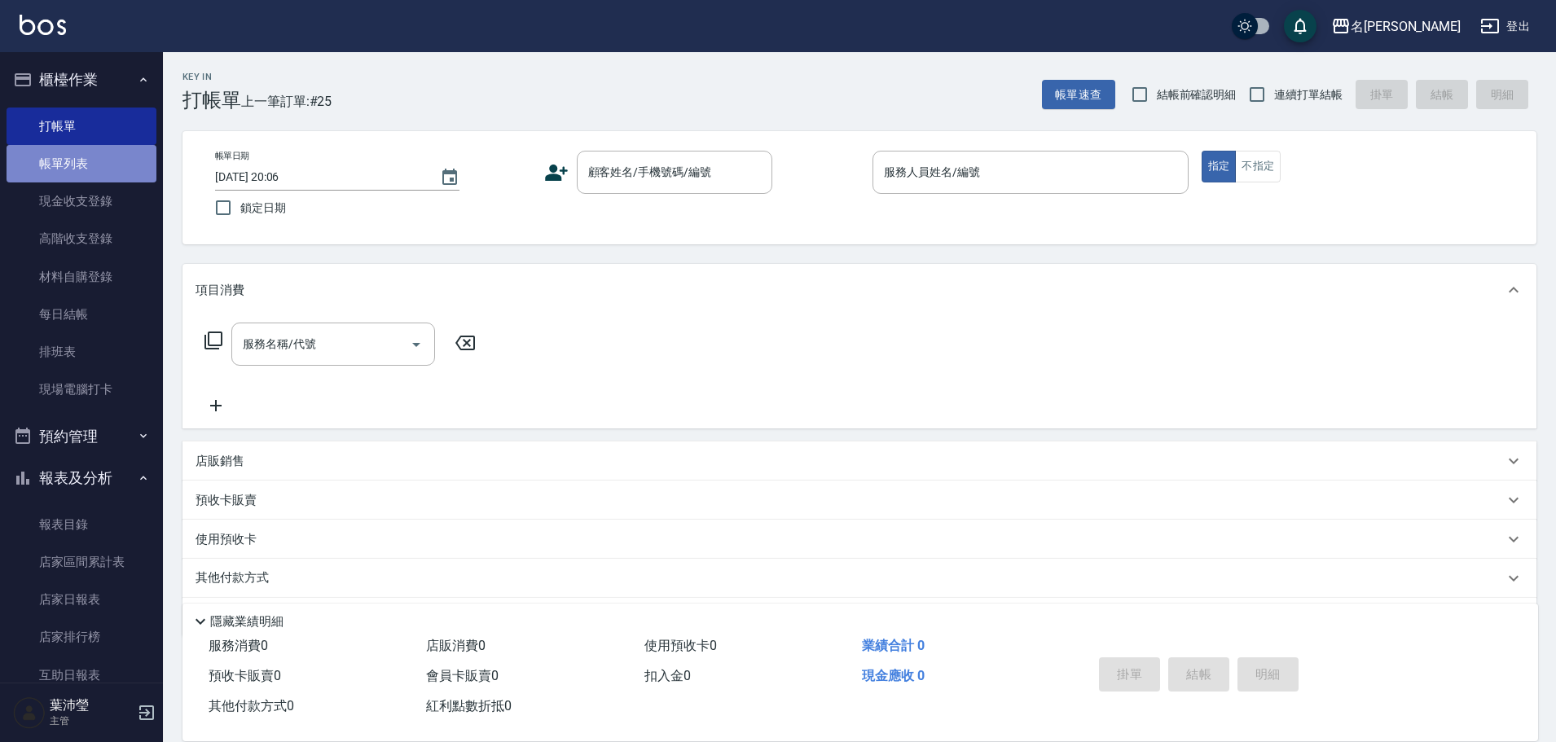
click at [89, 163] on link "帳單列表" at bounding box center [82, 163] width 150 height 37
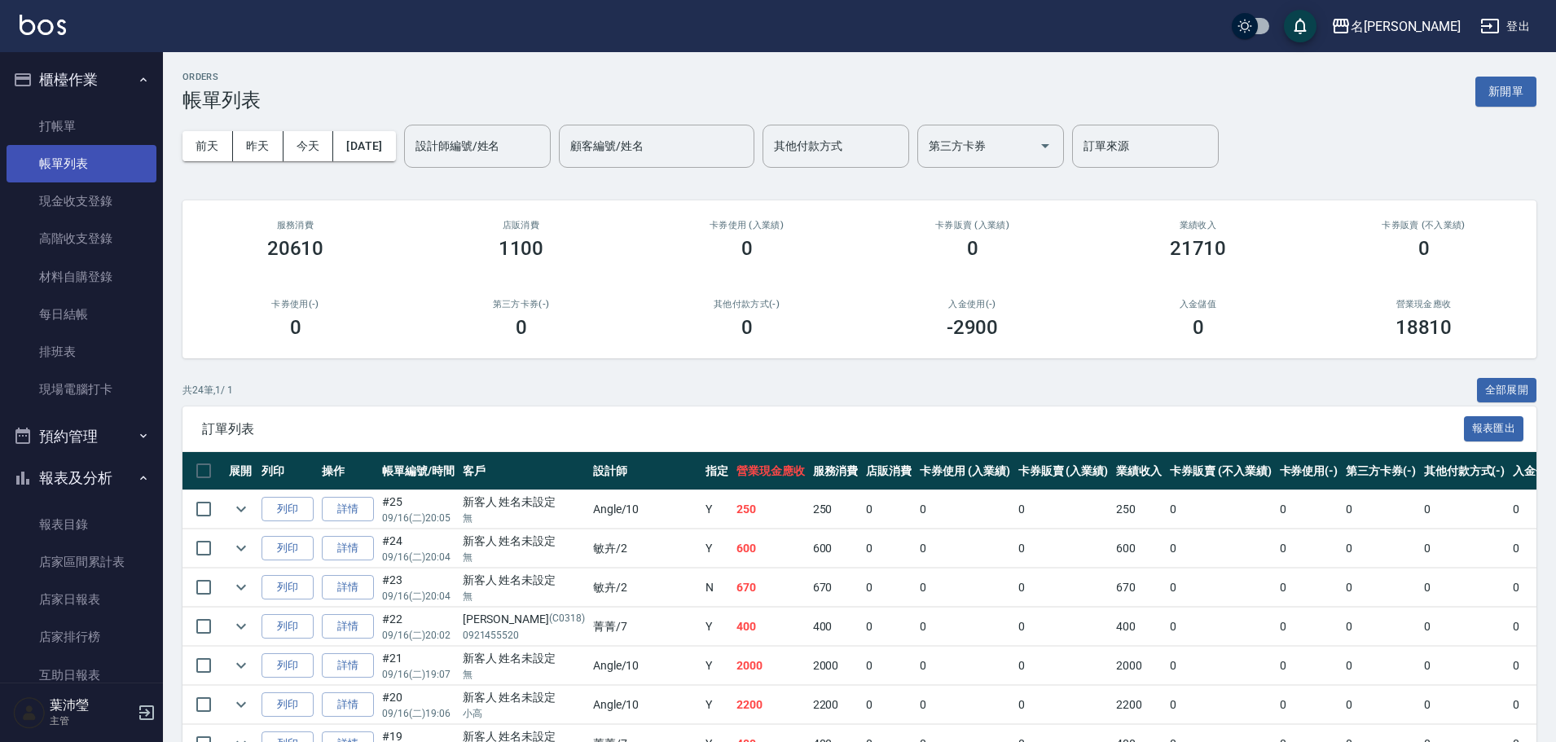
click at [117, 160] on link "帳單列表" at bounding box center [82, 163] width 150 height 37
click at [112, 134] on link "打帳單" at bounding box center [82, 126] width 150 height 37
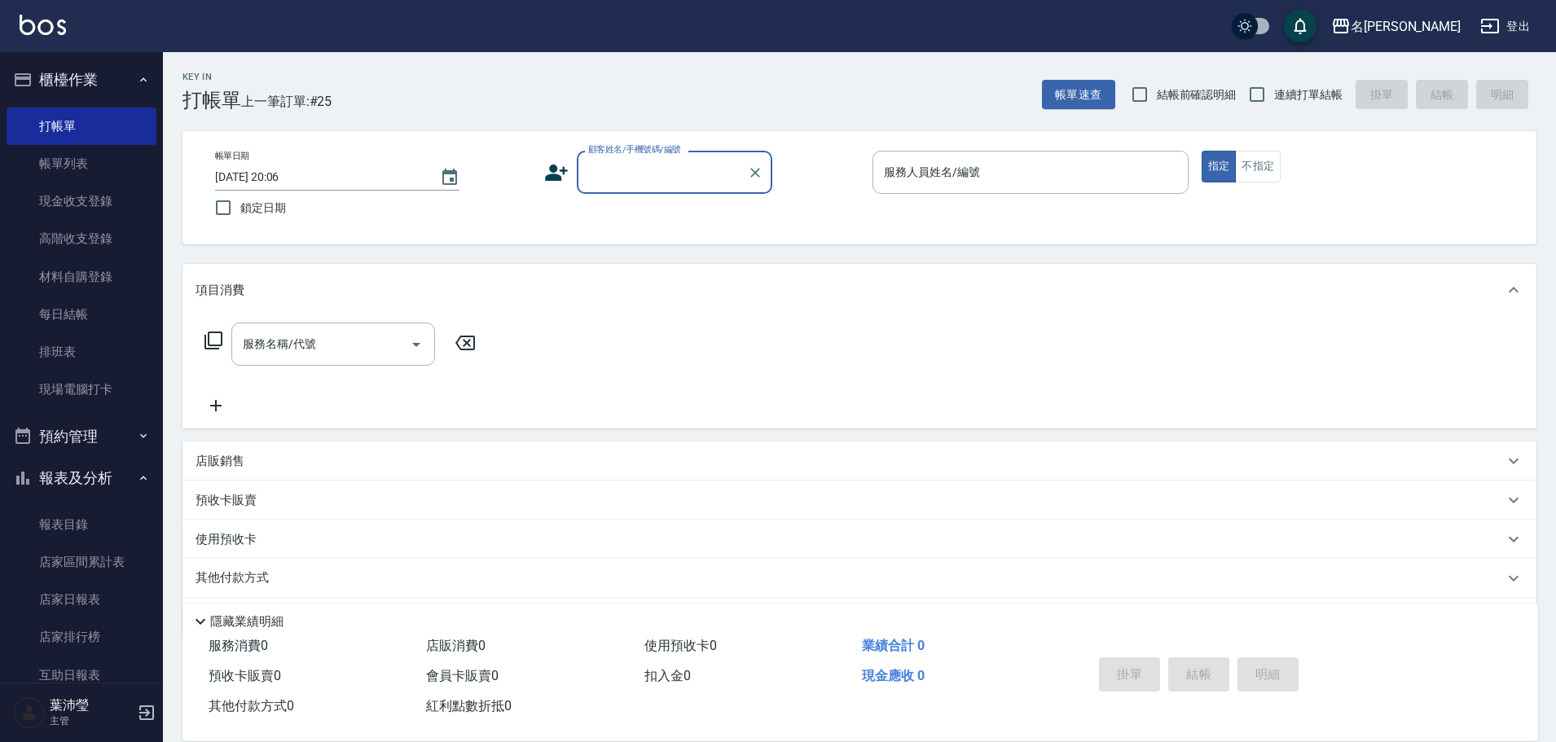
click at [704, 164] on input "顧客姓名/手機號碼/編號" at bounding box center [662, 172] width 156 height 29
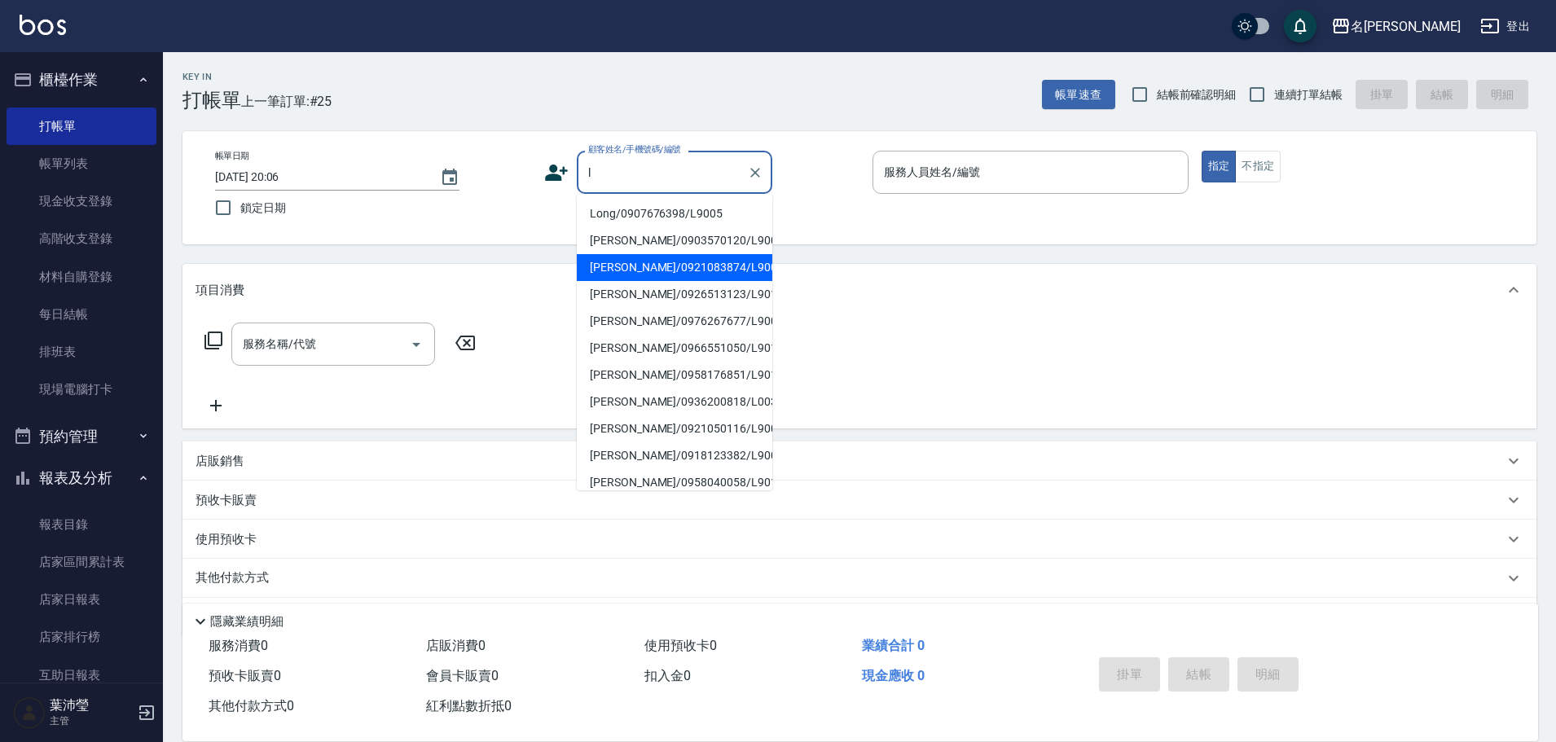
click at [666, 276] on li "[PERSON_NAME]/0921083874/L9003" at bounding box center [675, 267] width 196 height 27
type input "[PERSON_NAME]/0921083874/L9003"
type input "小龍-9"
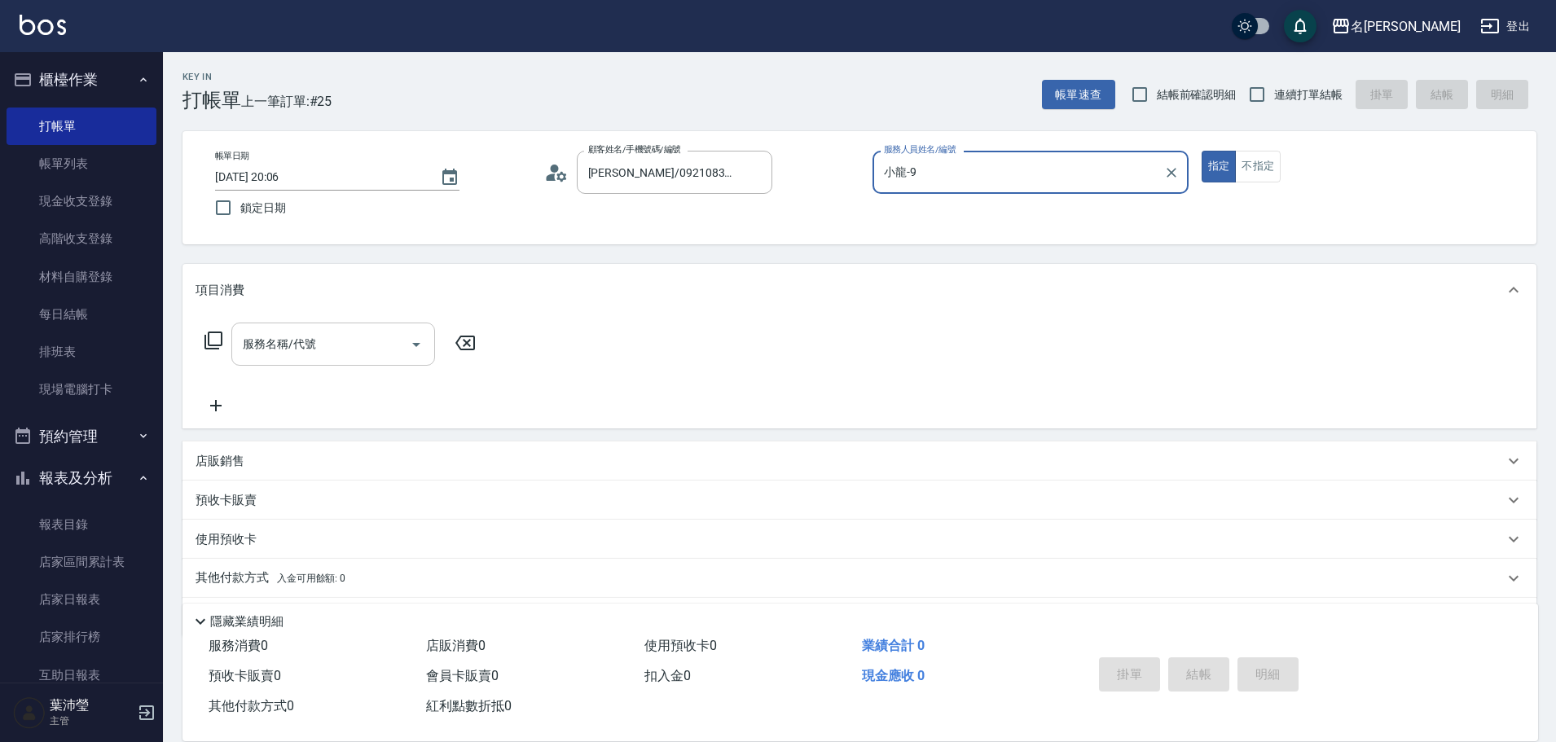
click at [371, 366] on div "服務名稱/代號" at bounding box center [333, 344] width 204 height 43
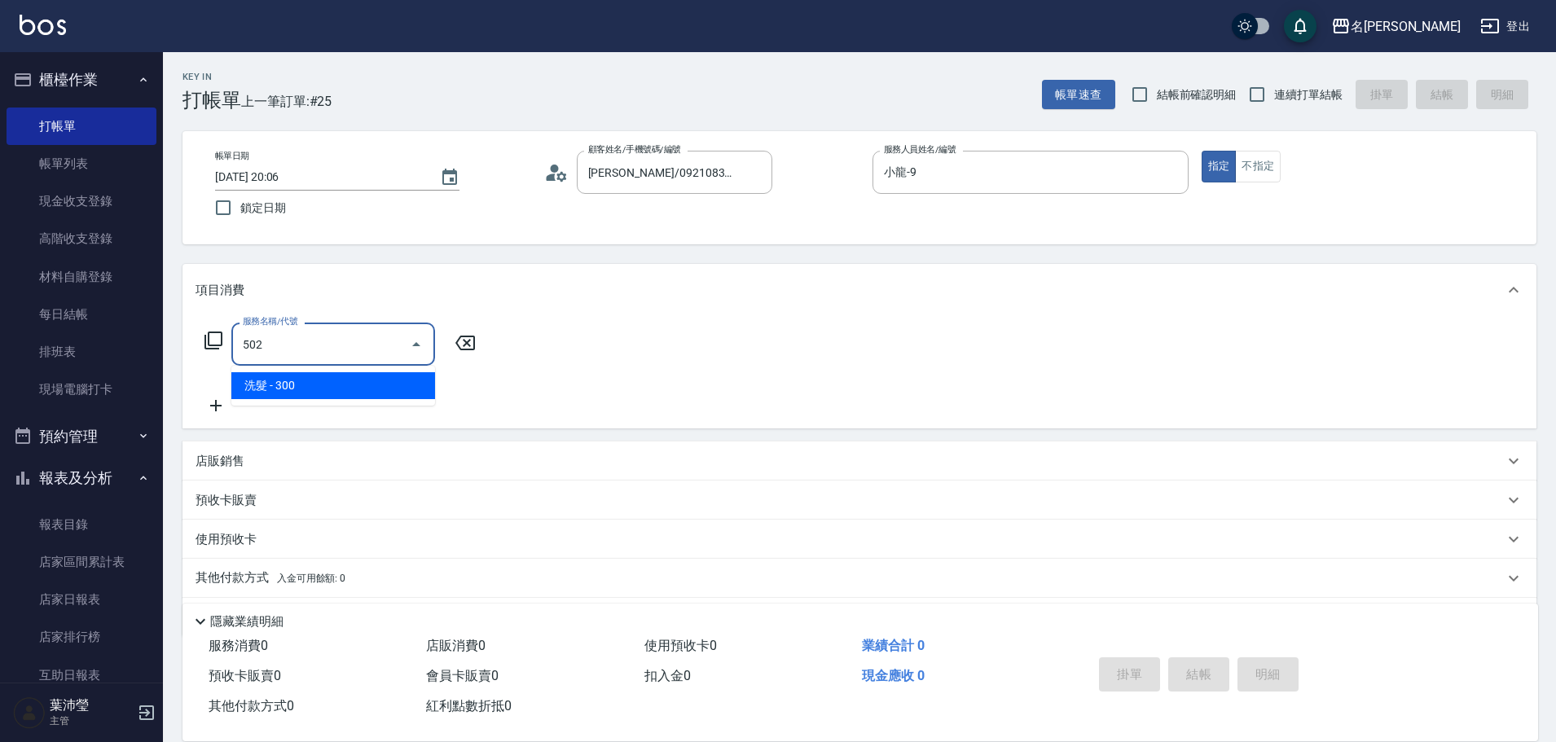
type input "洗髮(502)"
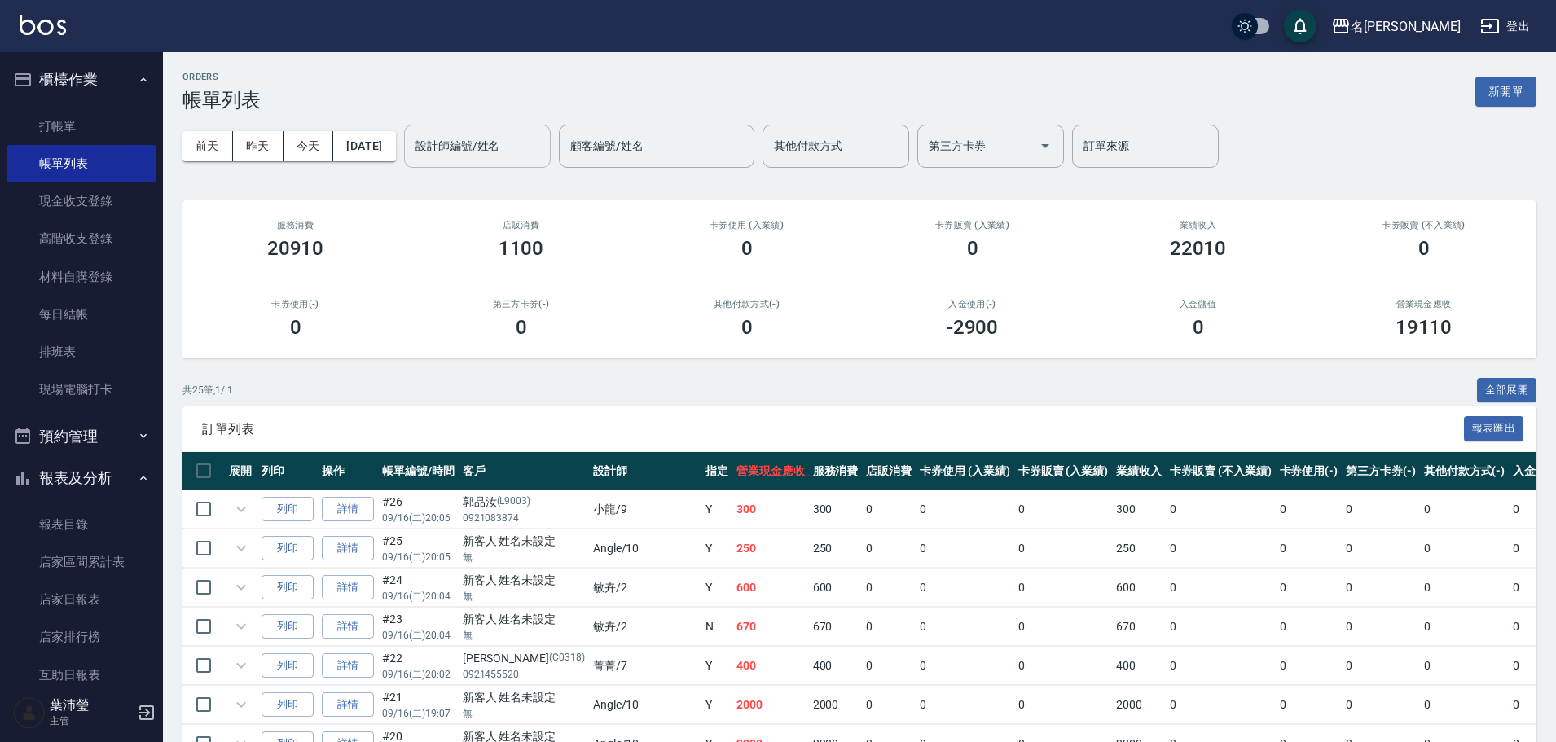
click at [495, 140] on div "設計師編號/姓名 設計師編號/姓名" at bounding box center [477, 146] width 147 height 43
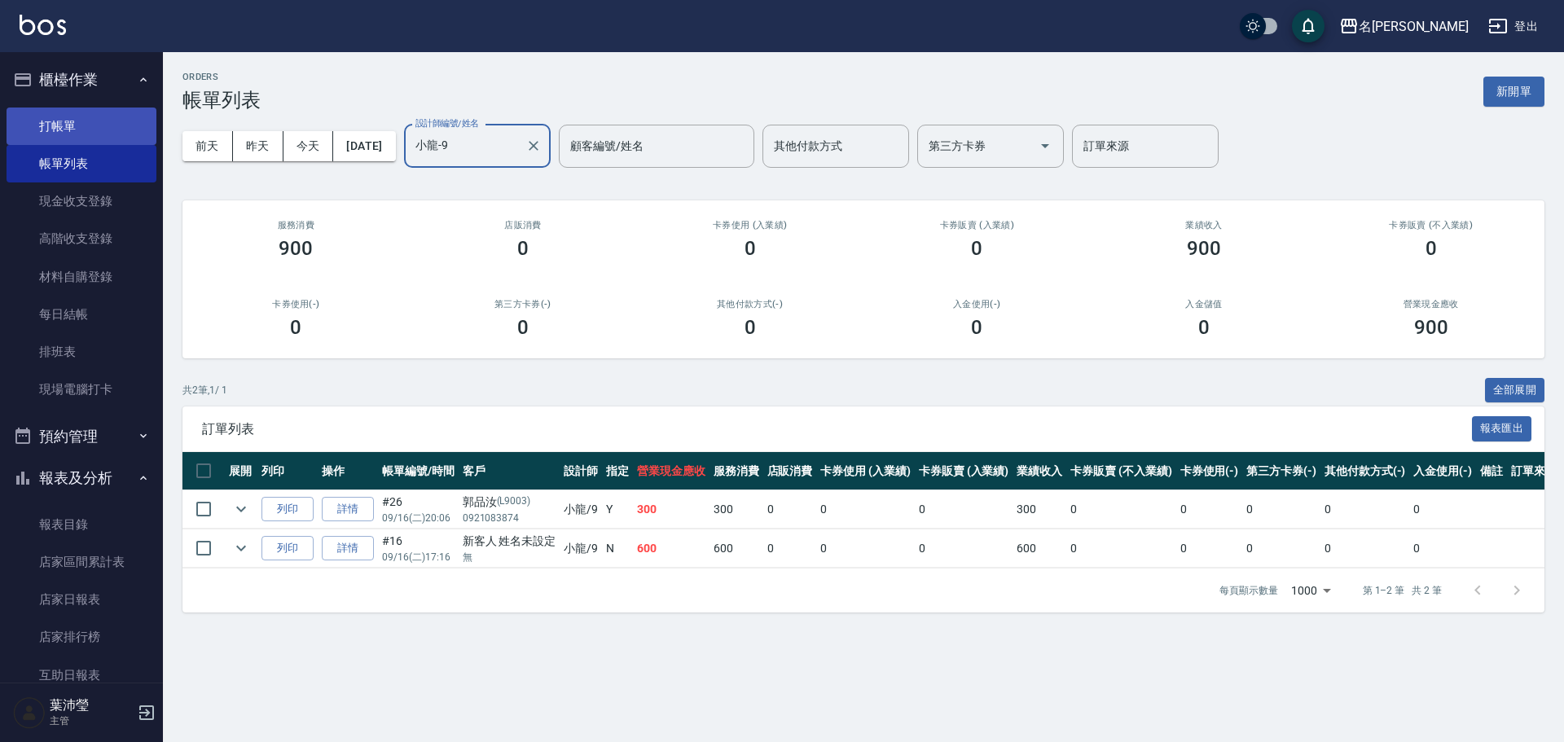
type input "小龍-9"
click at [105, 136] on link "打帳單" at bounding box center [82, 126] width 150 height 37
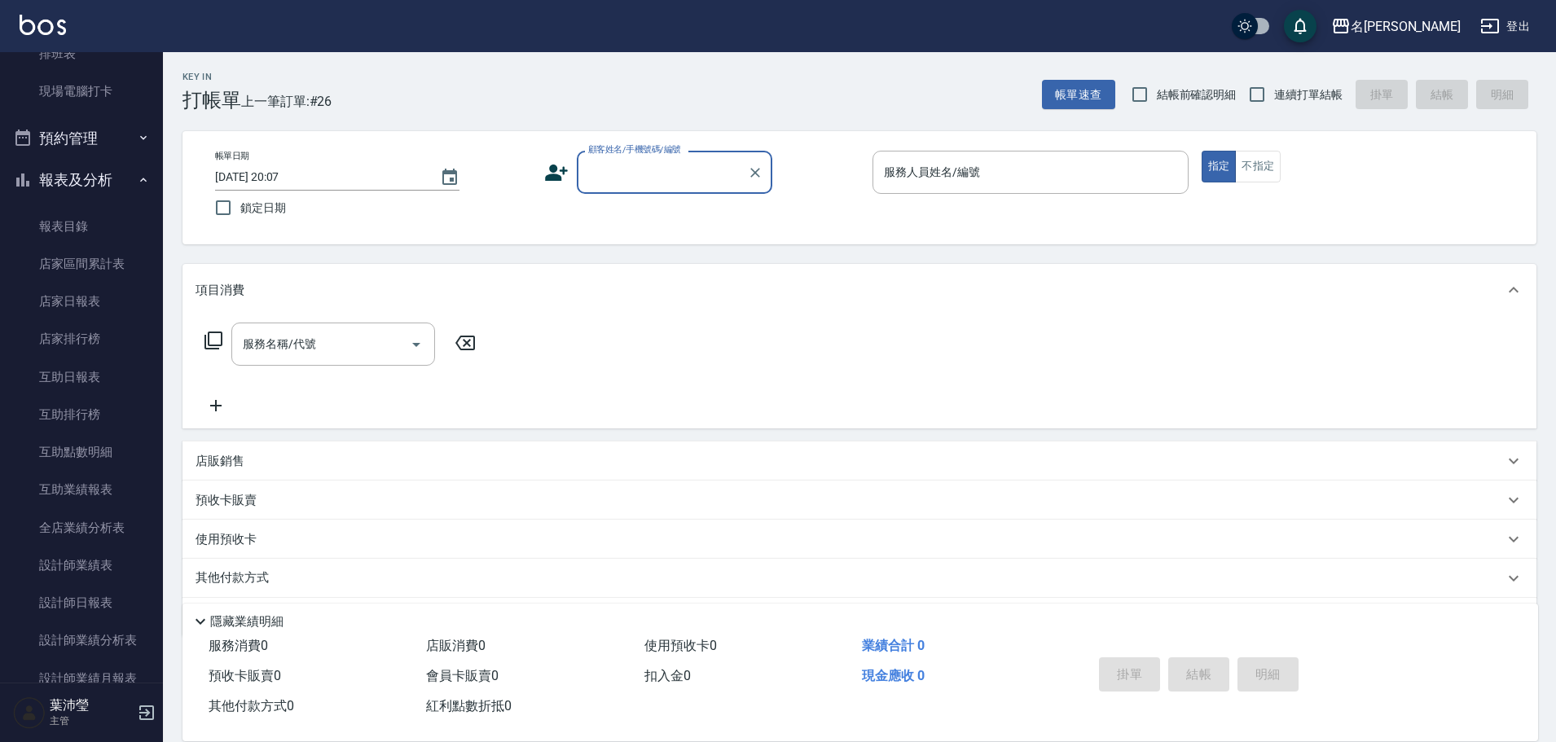
scroll to position [370, 0]
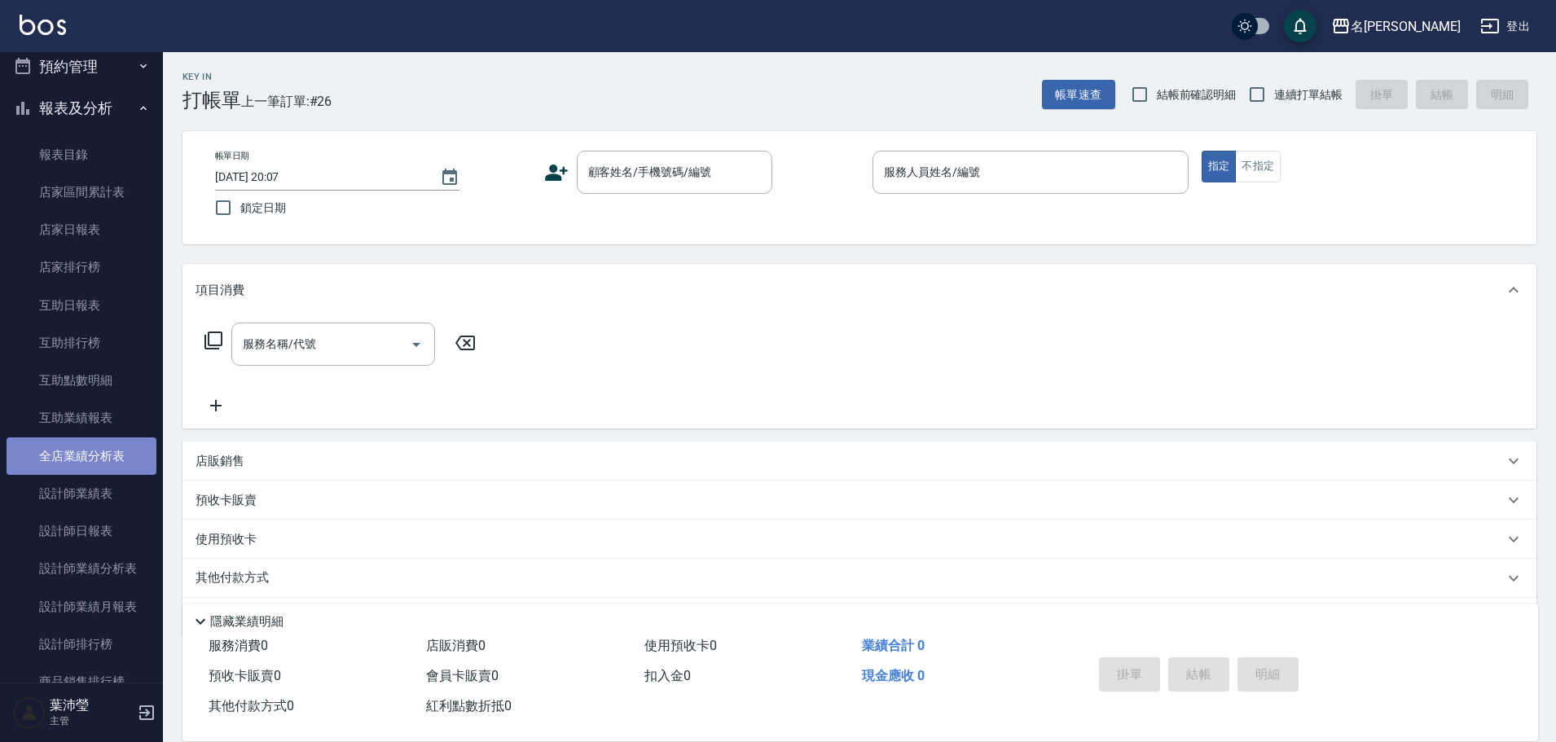
click at [119, 452] on link "全店業績分析表" at bounding box center [82, 455] width 150 height 37
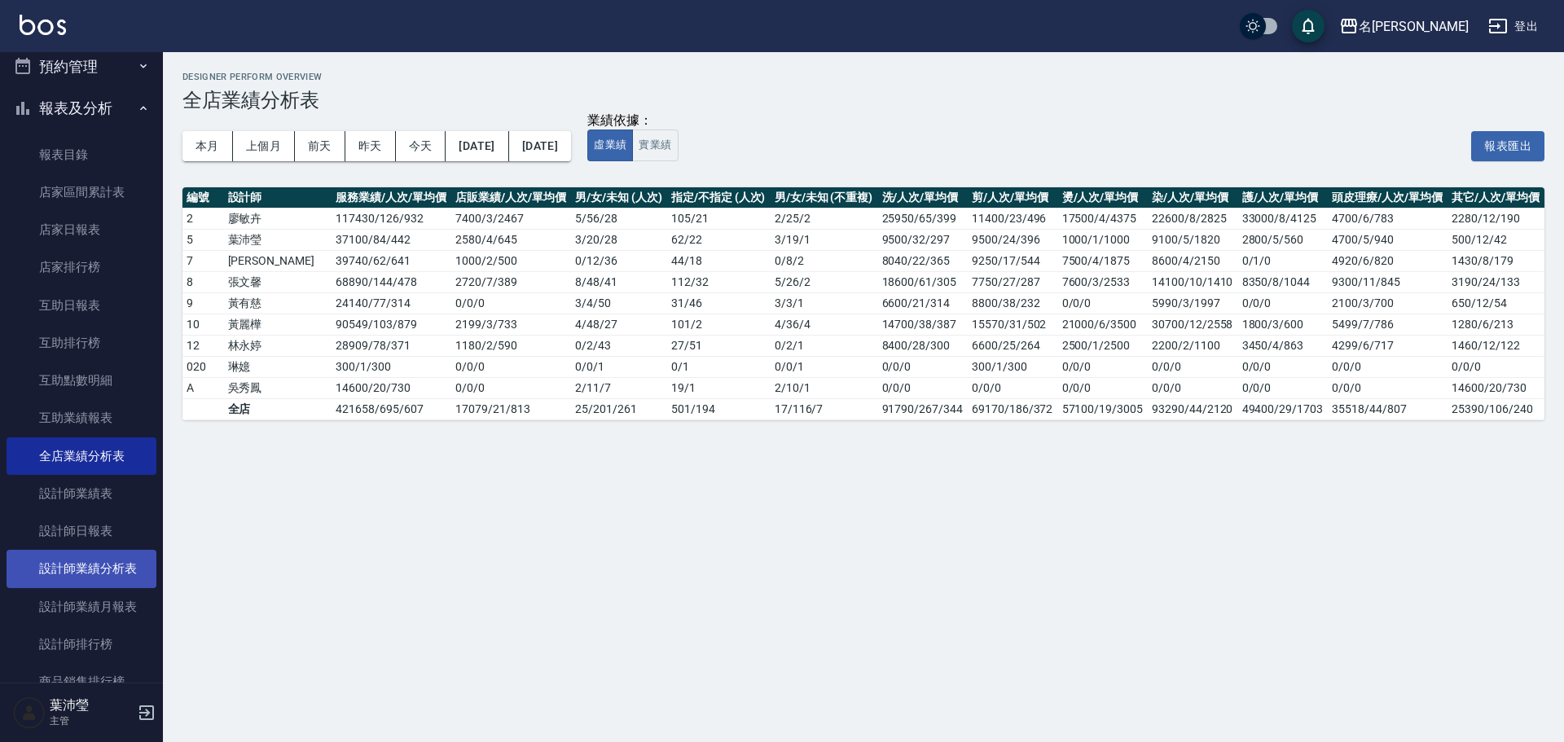
click at [129, 576] on link "設計師業績分析表" at bounding box center [82, 568] width 150 height 37
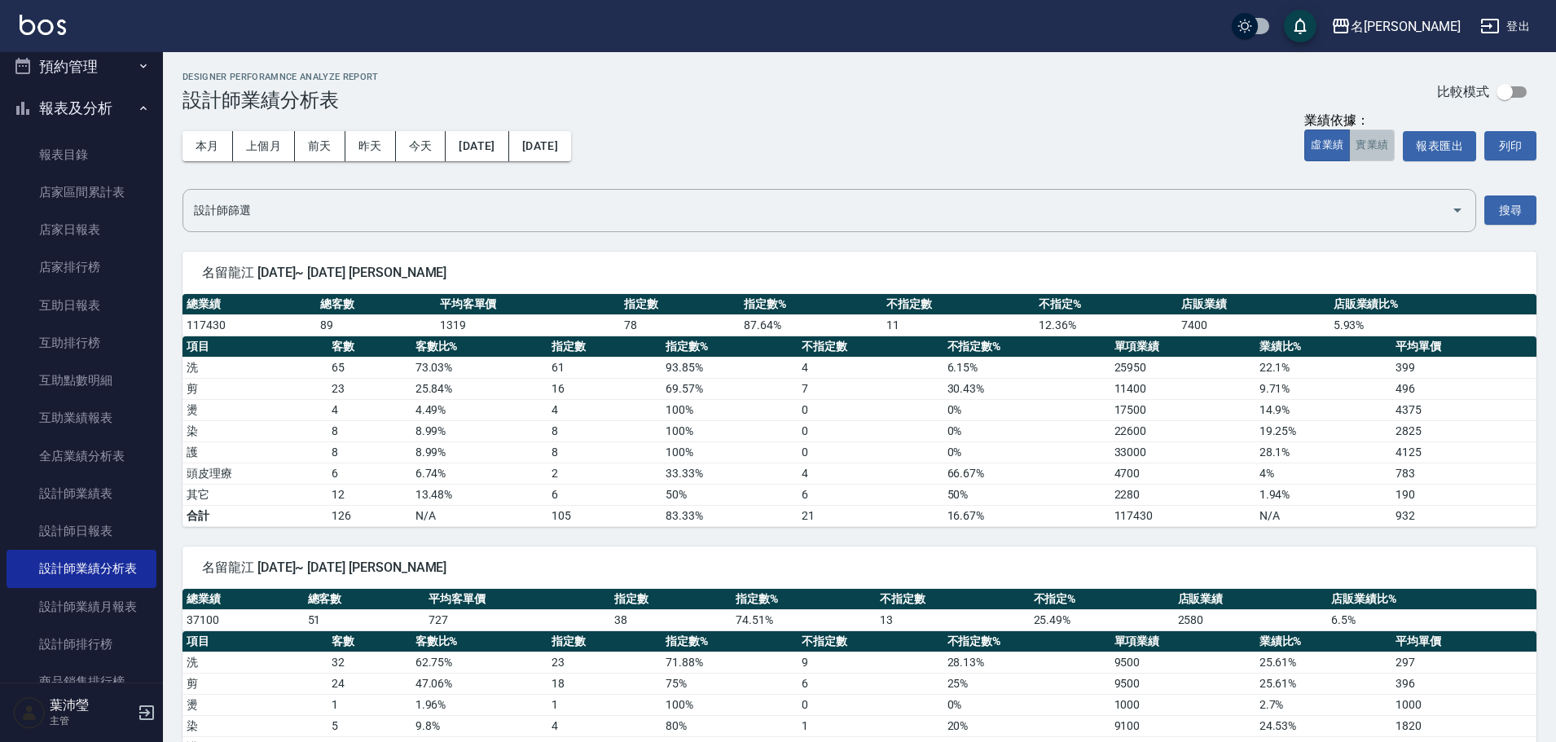
click at [1373, 140] on button "實業績" at bounding box center [1372, 146] width 46 height 32
click at [1440, 146] on button "報表匯出" at bounding box center [1439, 146] width 73 height 30
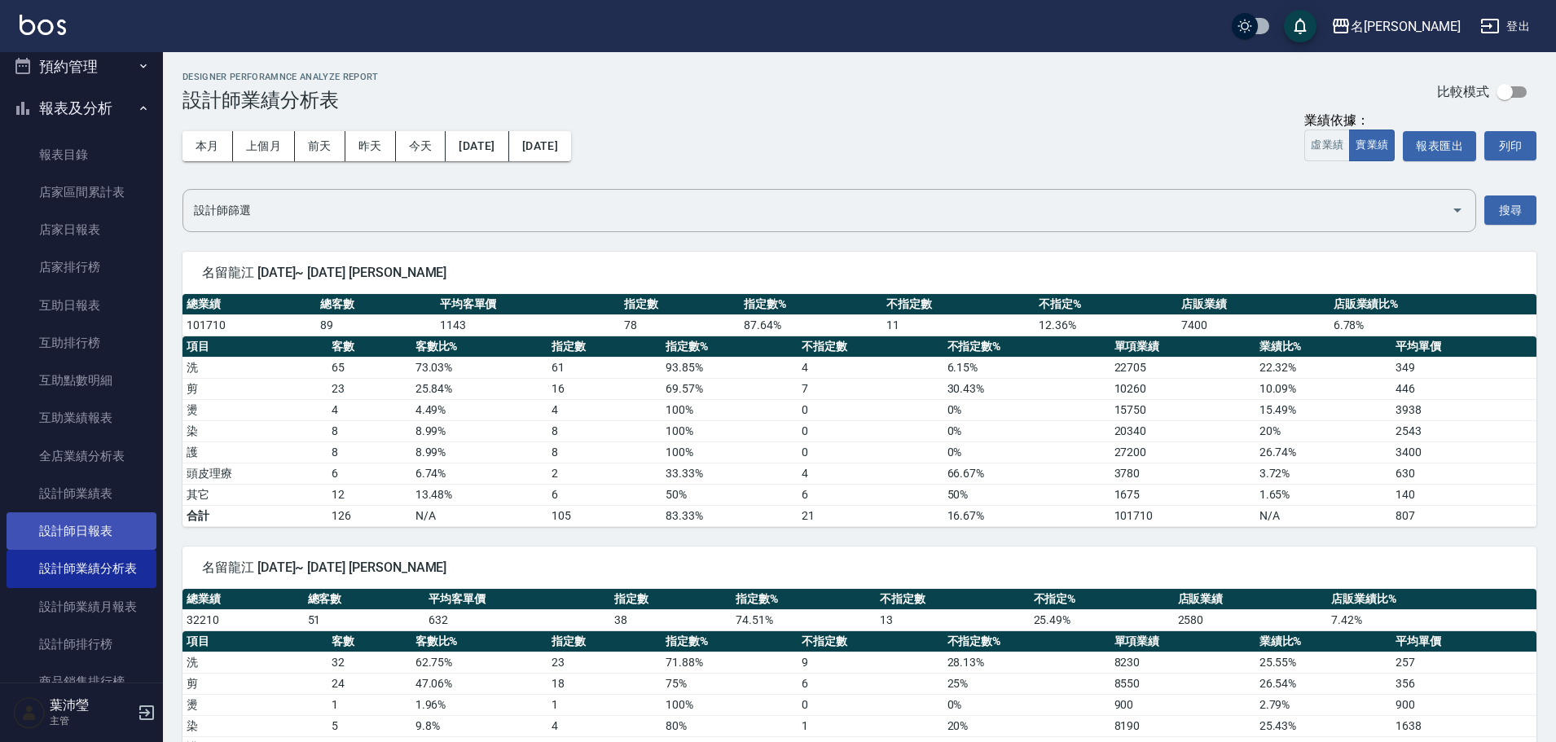
click at [73, 523] on link "設計師日報表" at bounding box center [82, 530] width 150 height 37
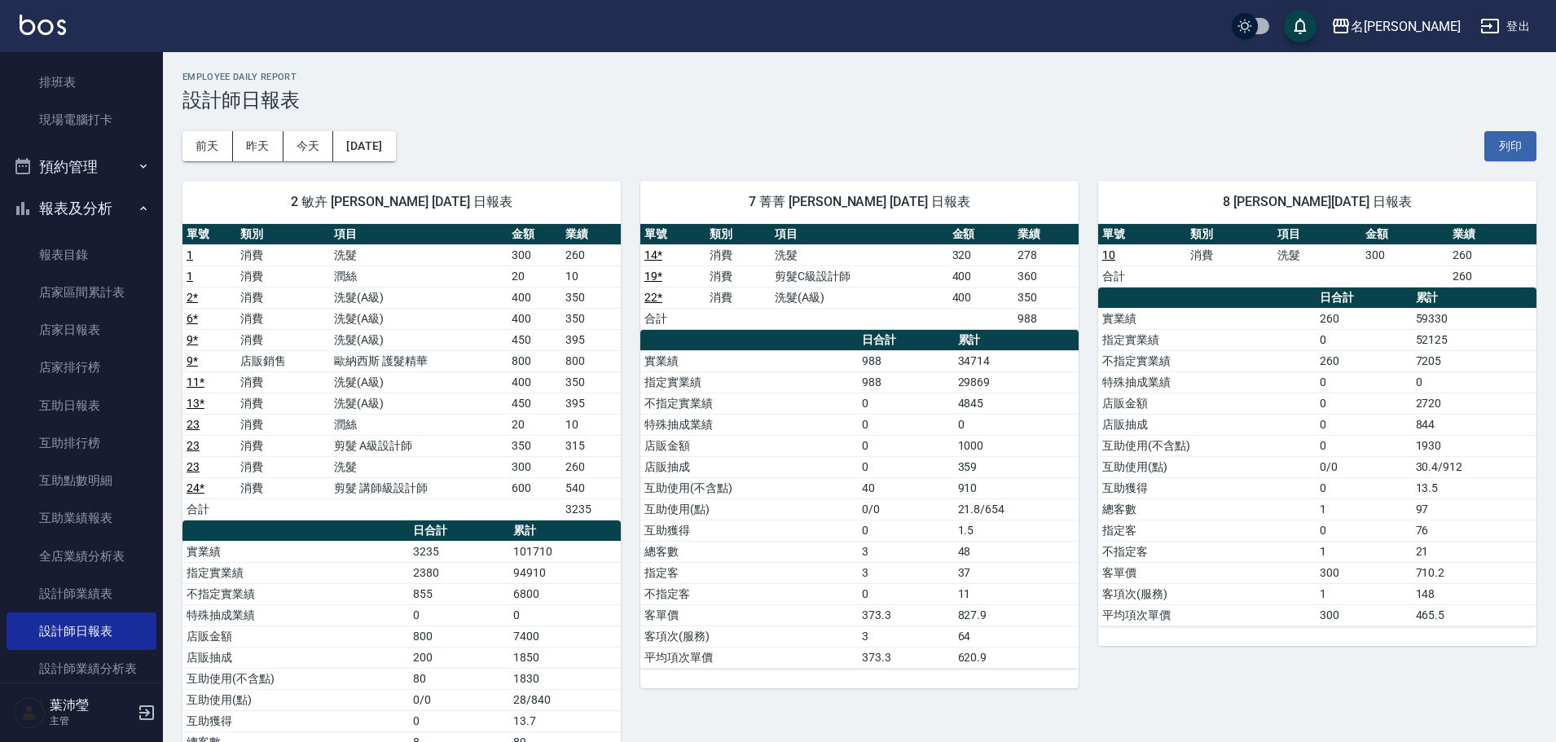
scroll to position [262, 0]
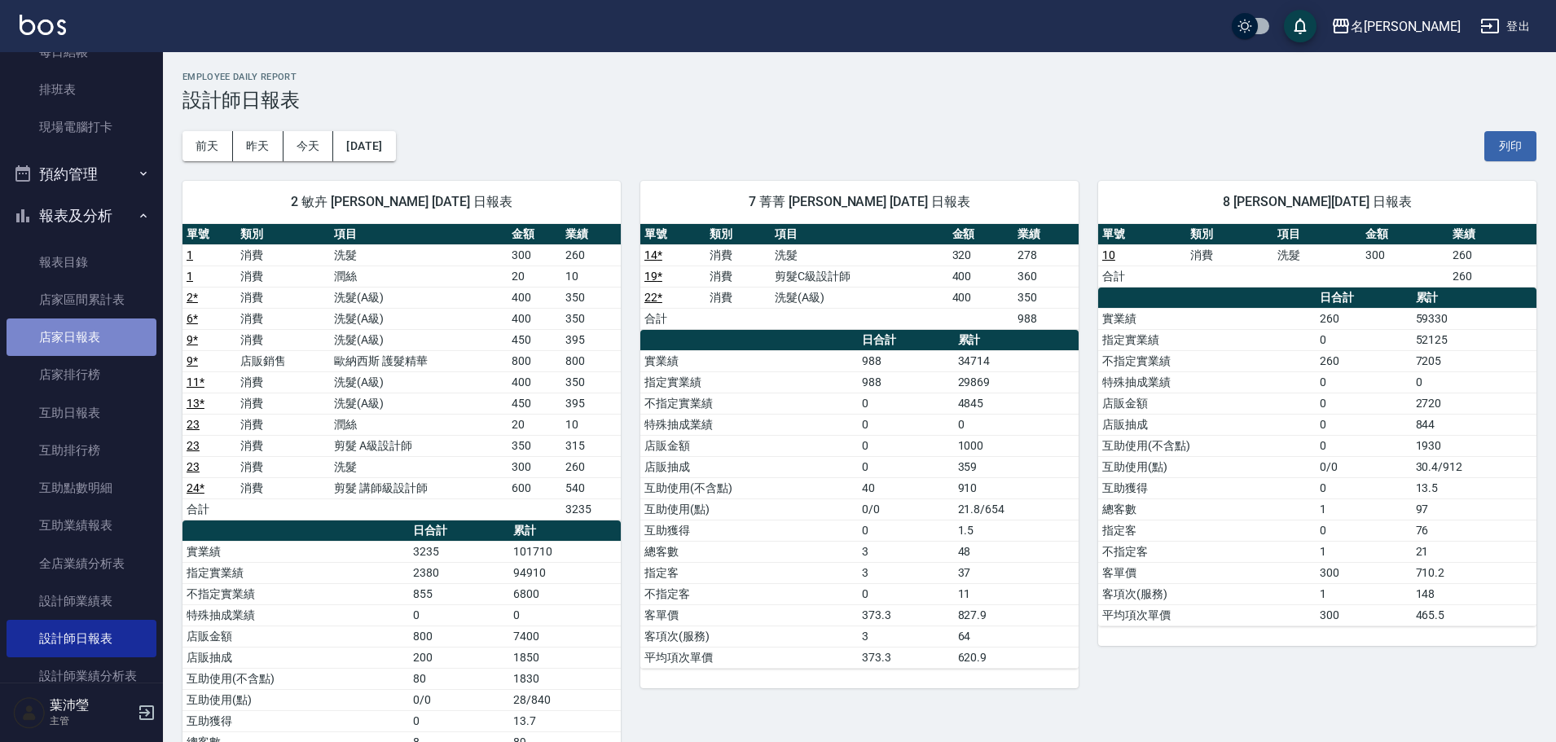
click at [81, 319] on link "店家日報表" at bounding box center [82, 337] width 150 height 37
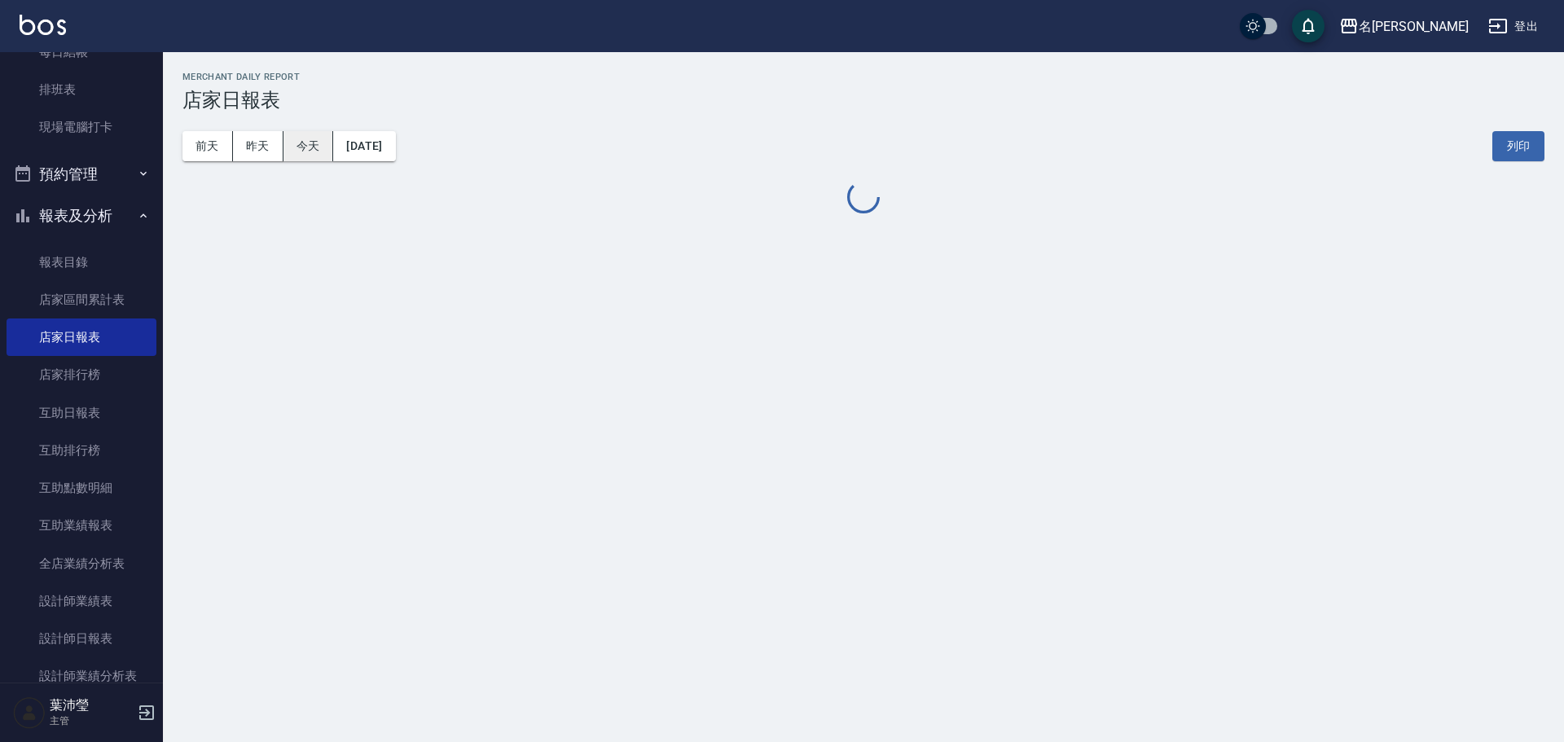
click at [301, 145] on button "今天" at bounding box center [309, 146] width 51 height 30
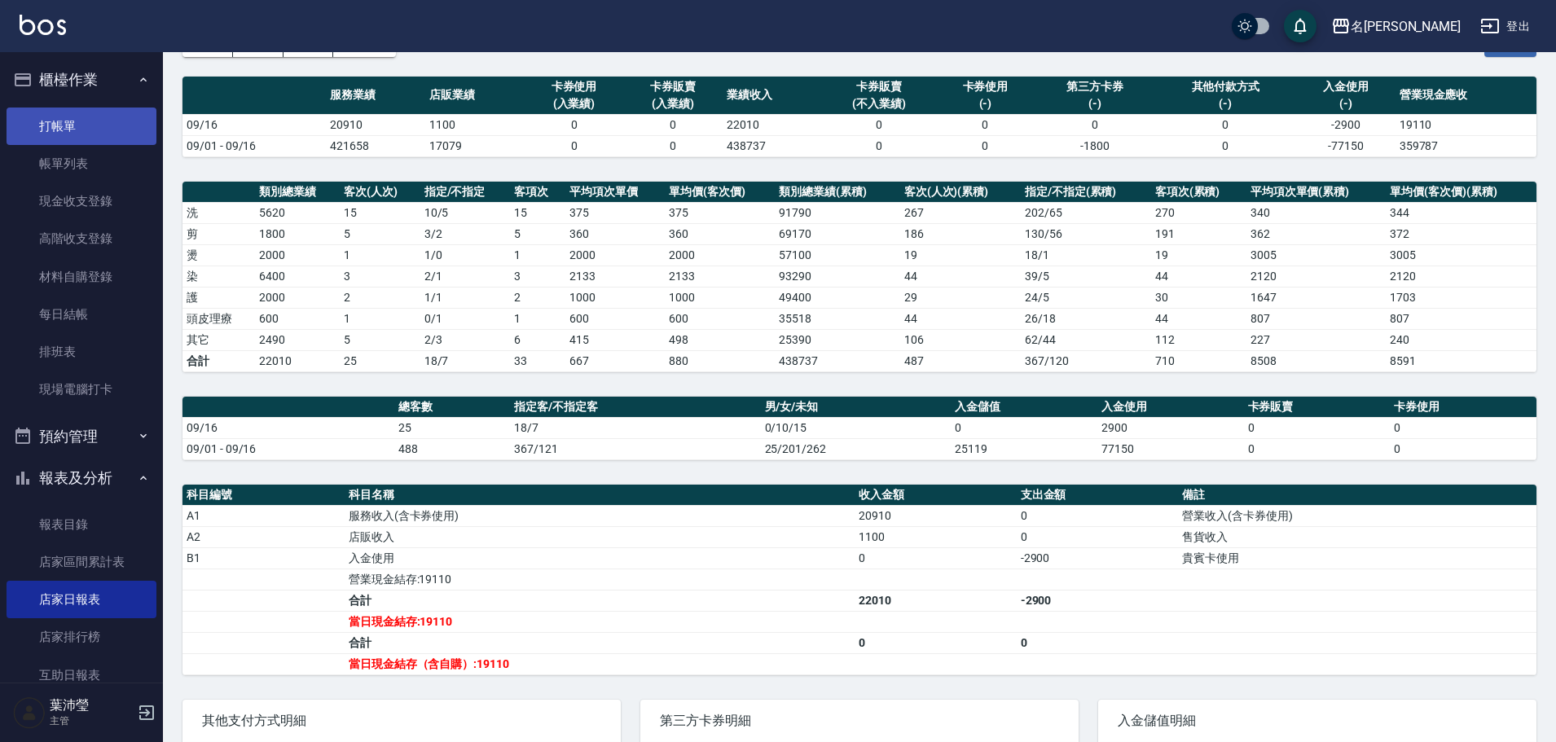
click at [81, 116] on link "打帳單" at bounding box center [82, 126] width 150 height 37
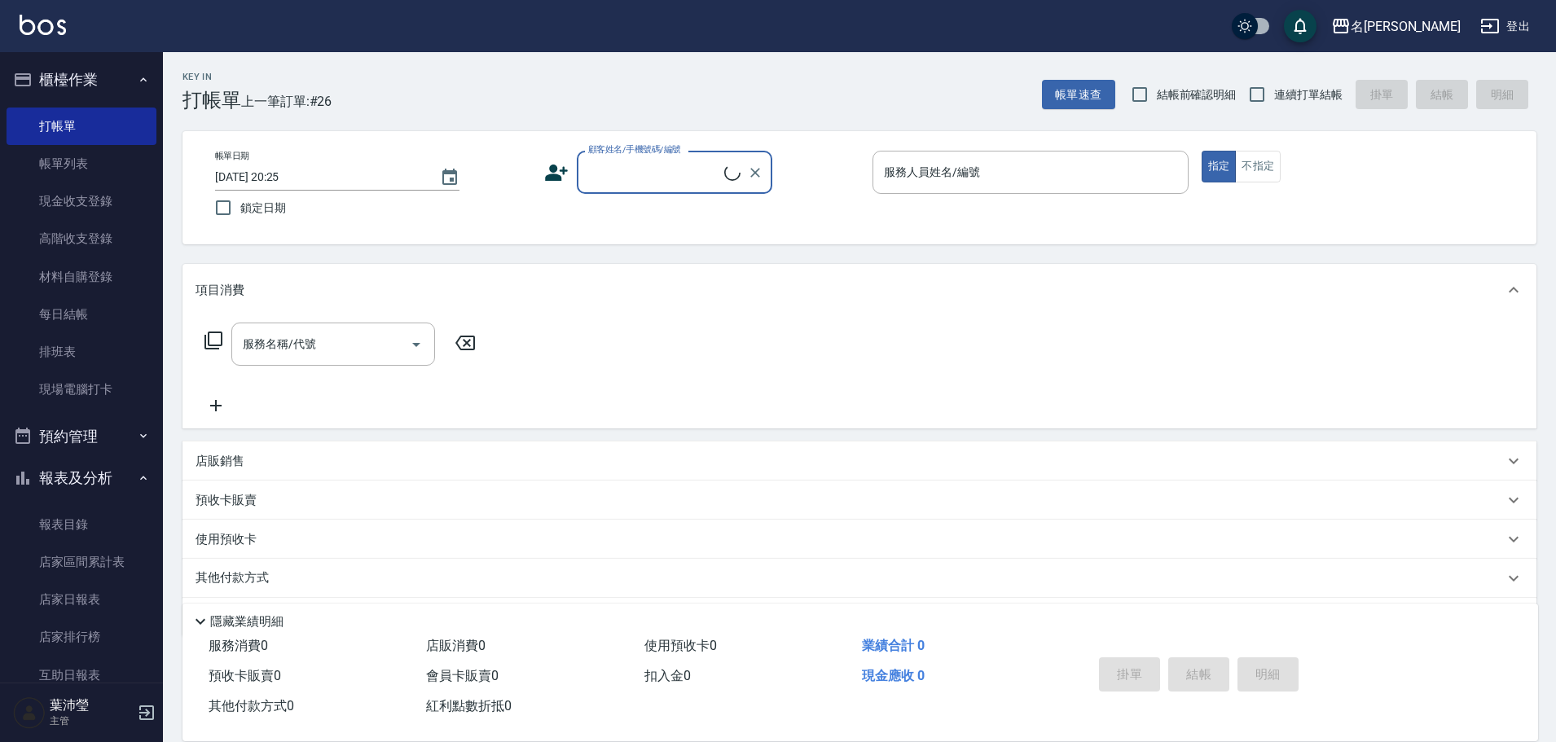
click at [648, 175] on input "顧客姓名/手機號碼/編號" at bounding box center [654, 172] width 140 height 29
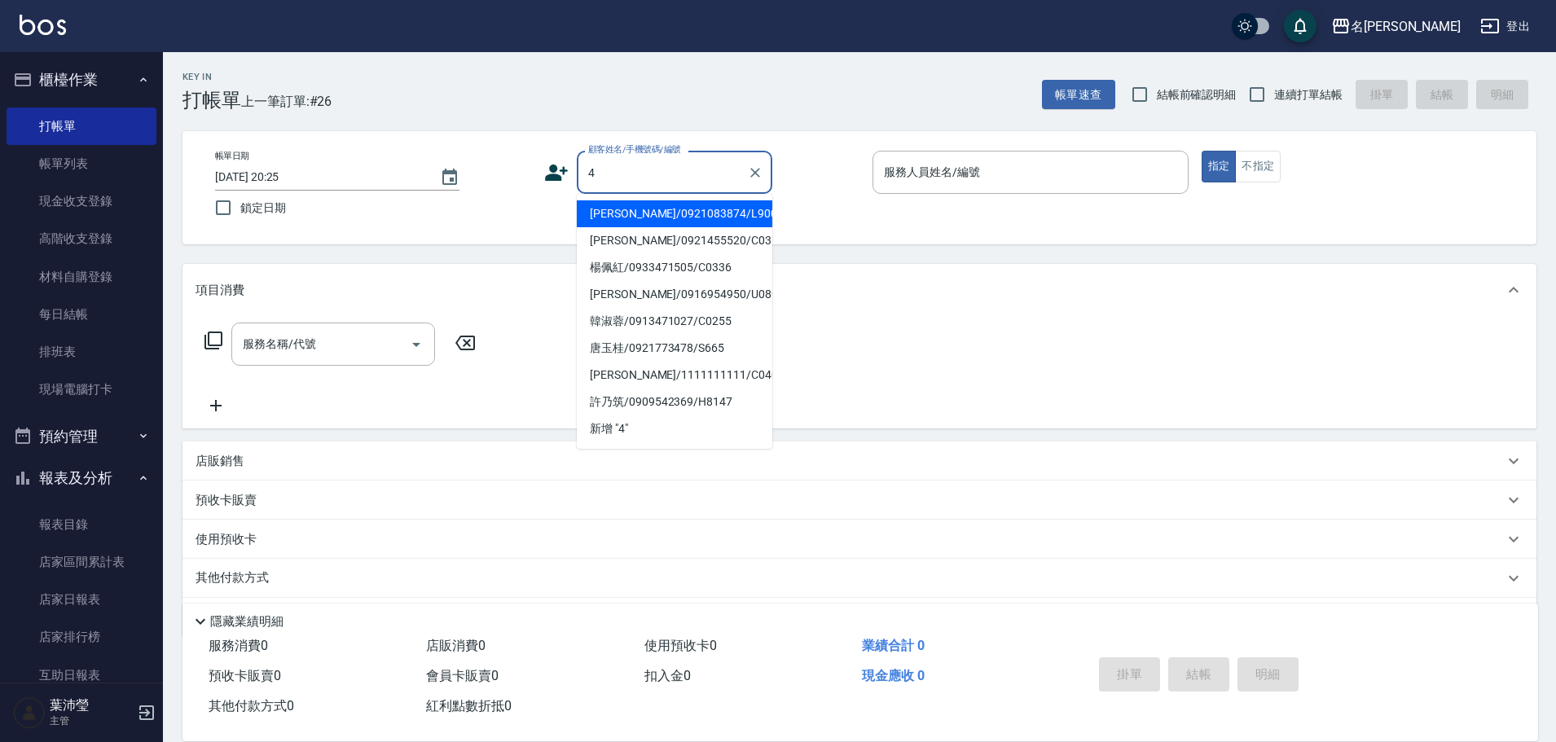
type input "[PERSON_NAME]/0921083874/L9003"
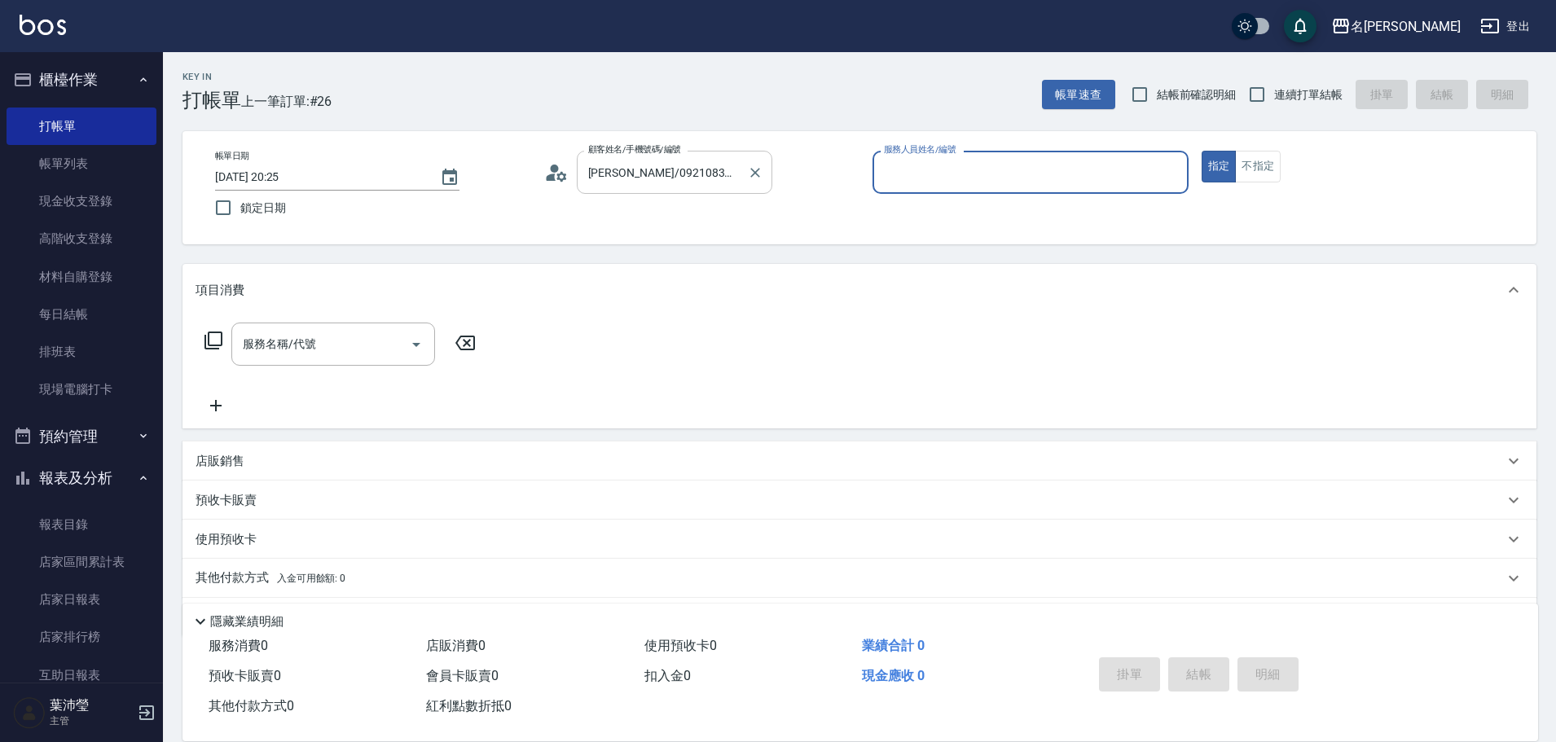
type input "小龍-9"
click at [738, 176] on input "[PERSON_NAME]/0921083874/L9003" at bounding box center [662, 172] width 156 height 29
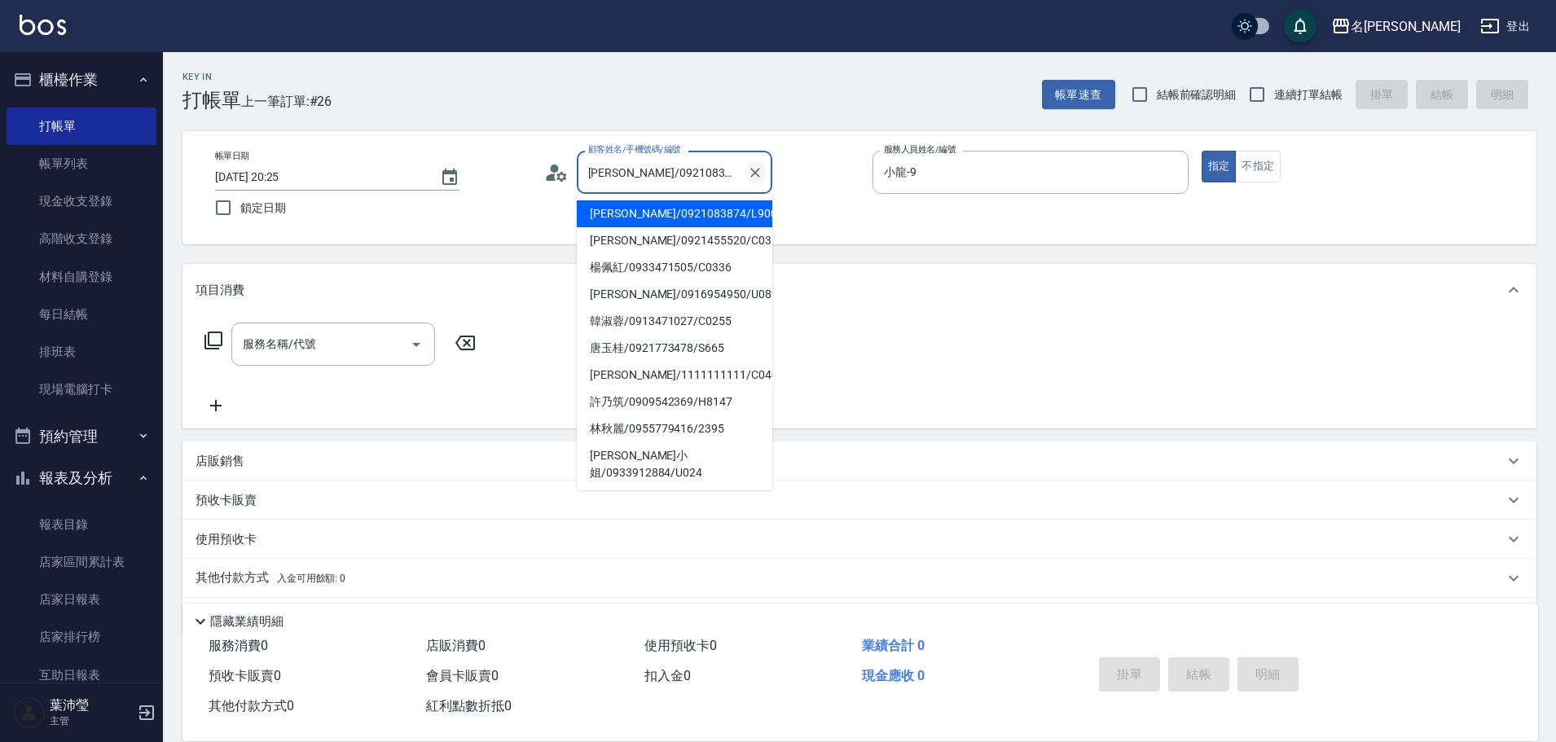
click at [761, 165] on icon "Clear" at bounding box center [755, 173] width 16 height 16
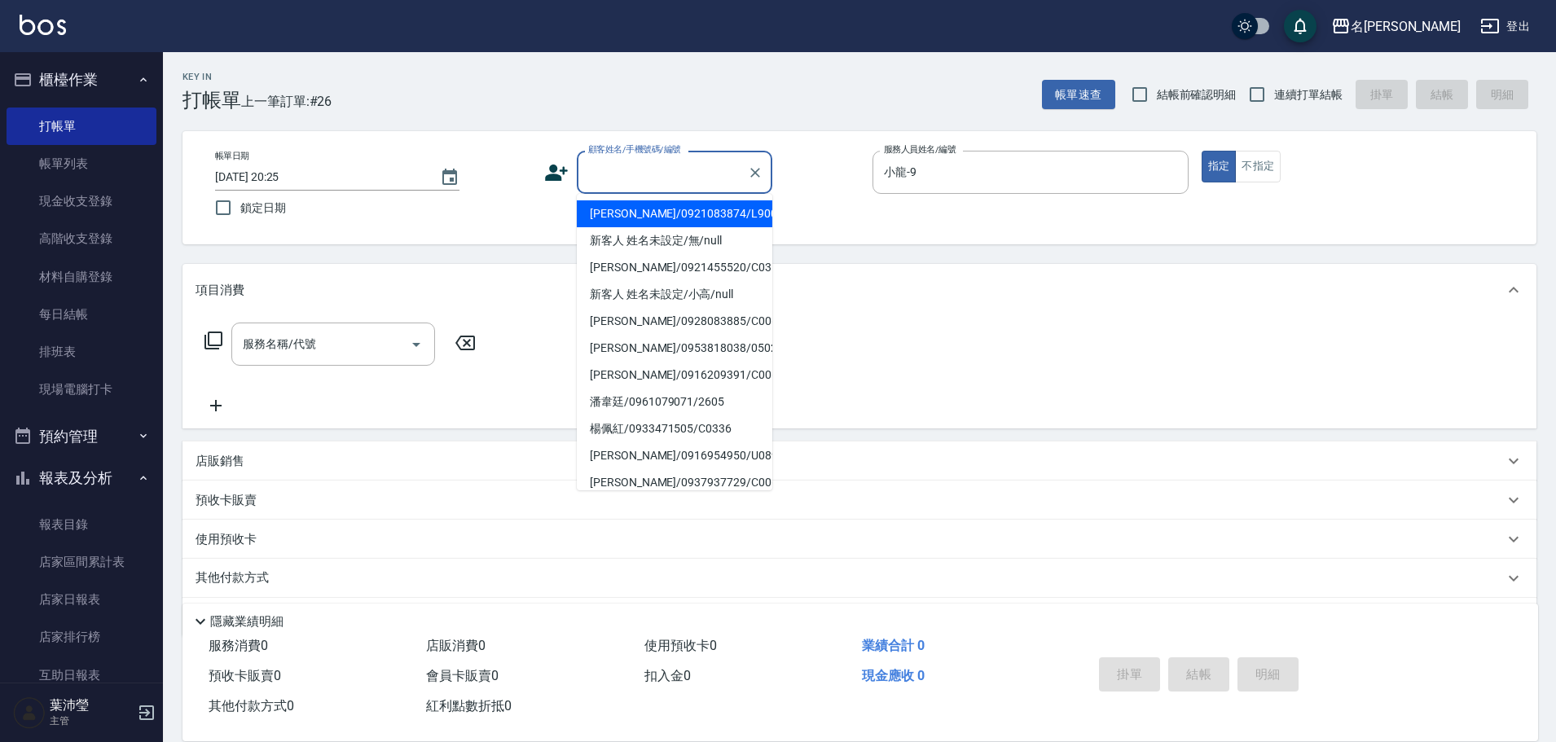
type input "j"
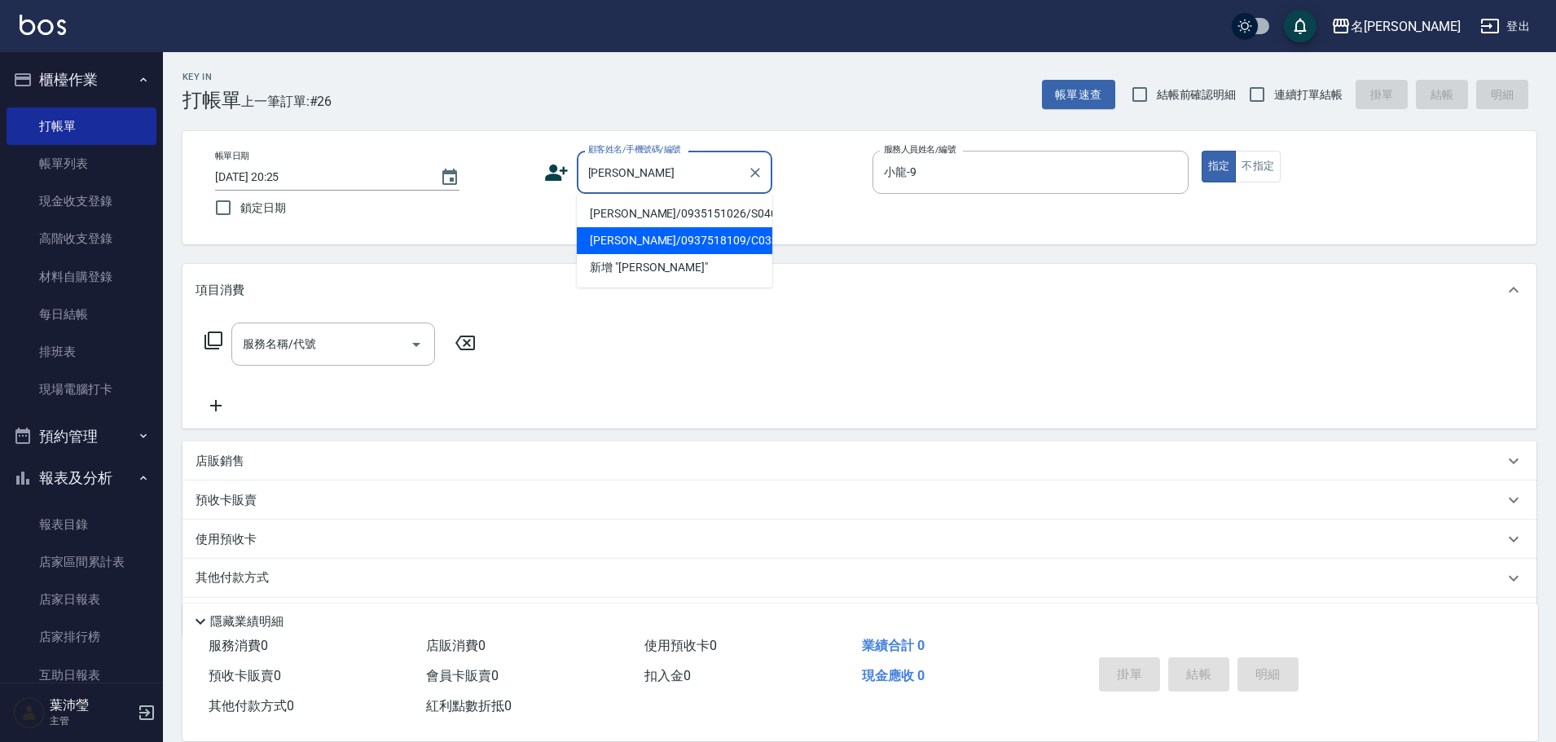
click at [670, 242] on li "[PERSON_NAME]/0937518109/C0335" at bounding box center [675, 240] width 196 height 27
type input "[PERSON_NAME]/0937518109/C0335"
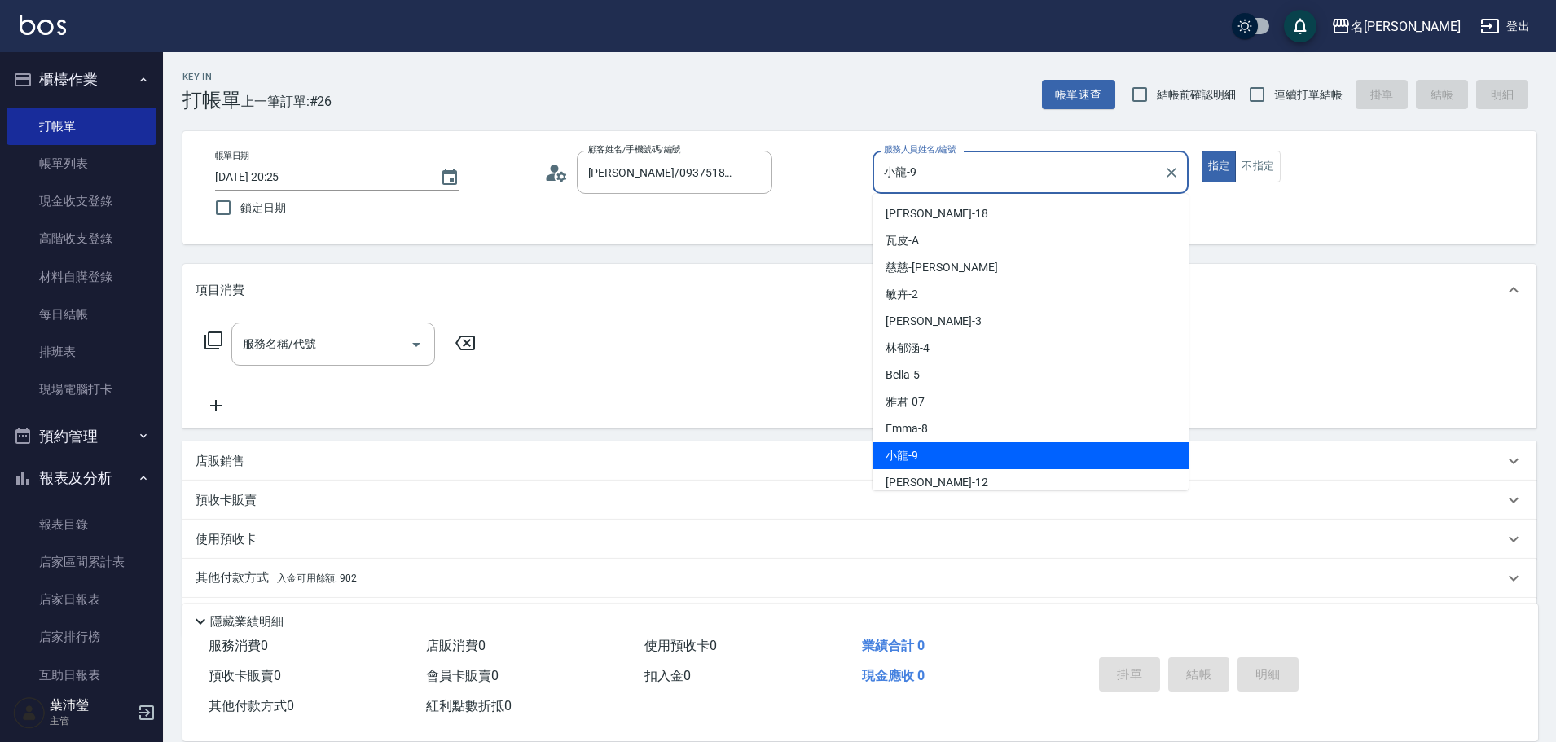
drag, startPoint x: 943, startPoint y: 165, endPoint x: 787, endPoint y: 204, distance: 161.2
click at [787, 204] on div "帳單日期 [DATE] 20:25 鎖定日期 顧客姓名/手機號碼/編號 [PERSON_NAME]/0937518109/C0335 顧客姓名/手機號碼/編號…" at bounding box center [859, 188] width 1315 height 74
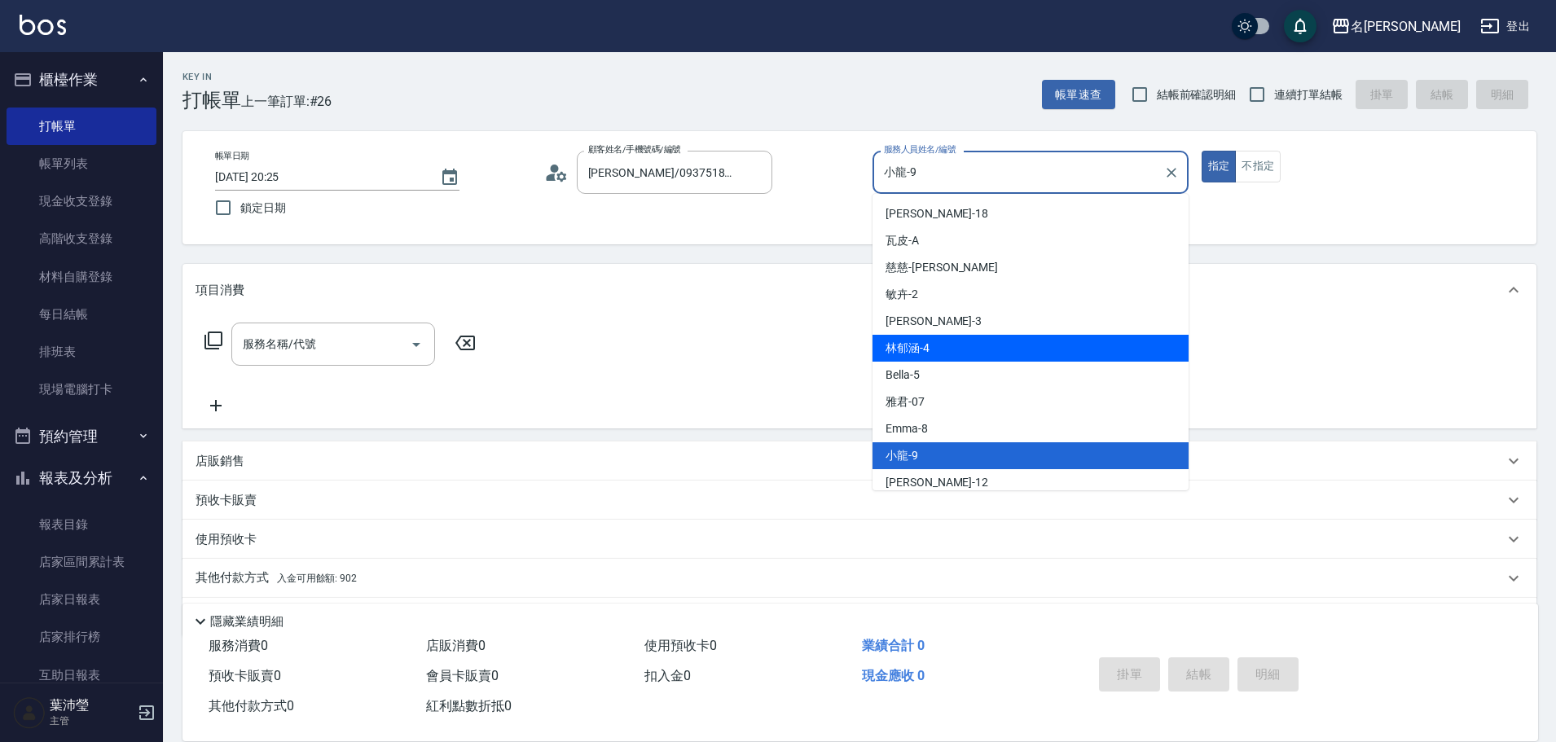
click at [1018, 349] on div "[PERSON_NAME]-4" at bounding box center [1031, 348] width 316 height 27
type input "[PERSON_NAME]-4"
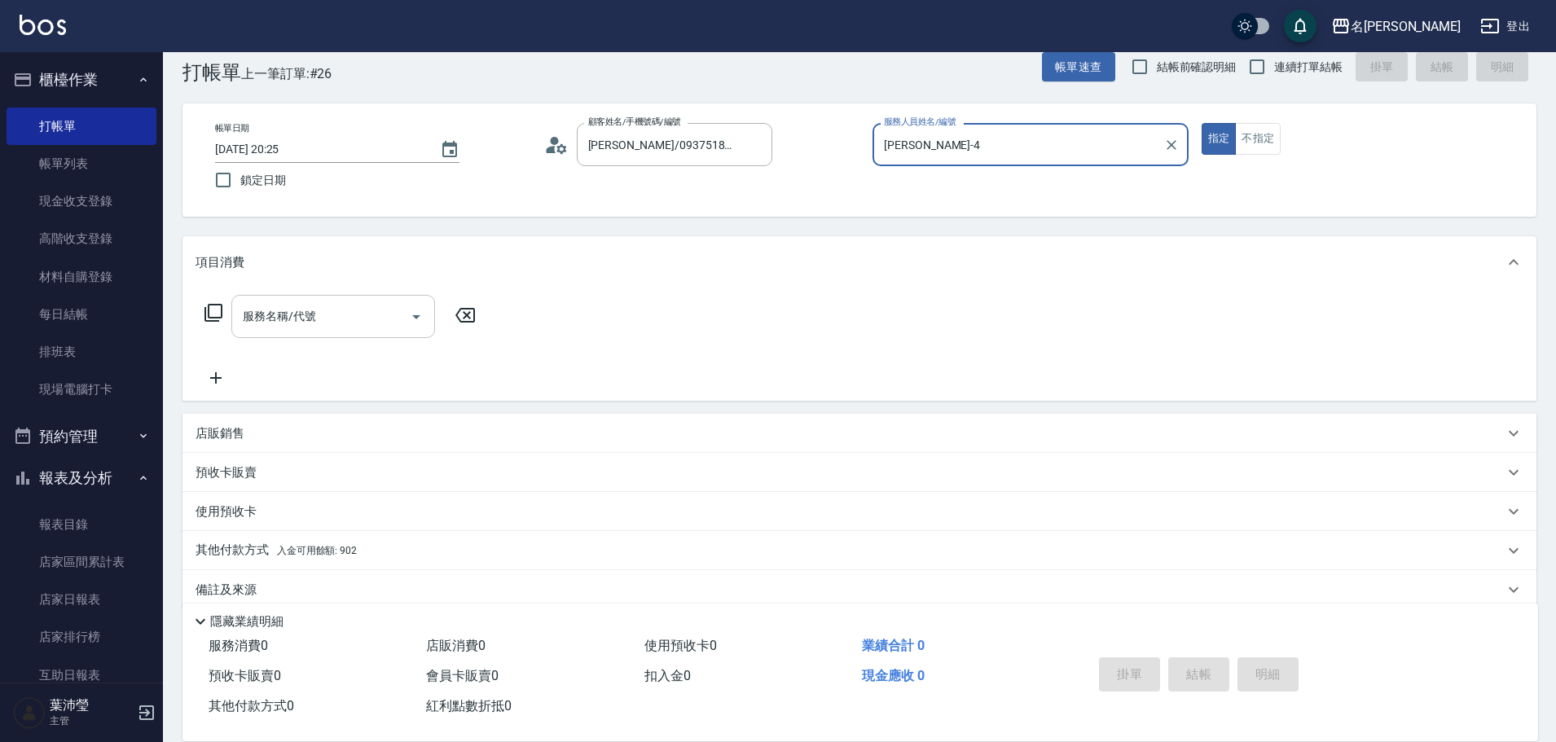
scroll to position [51, 0]
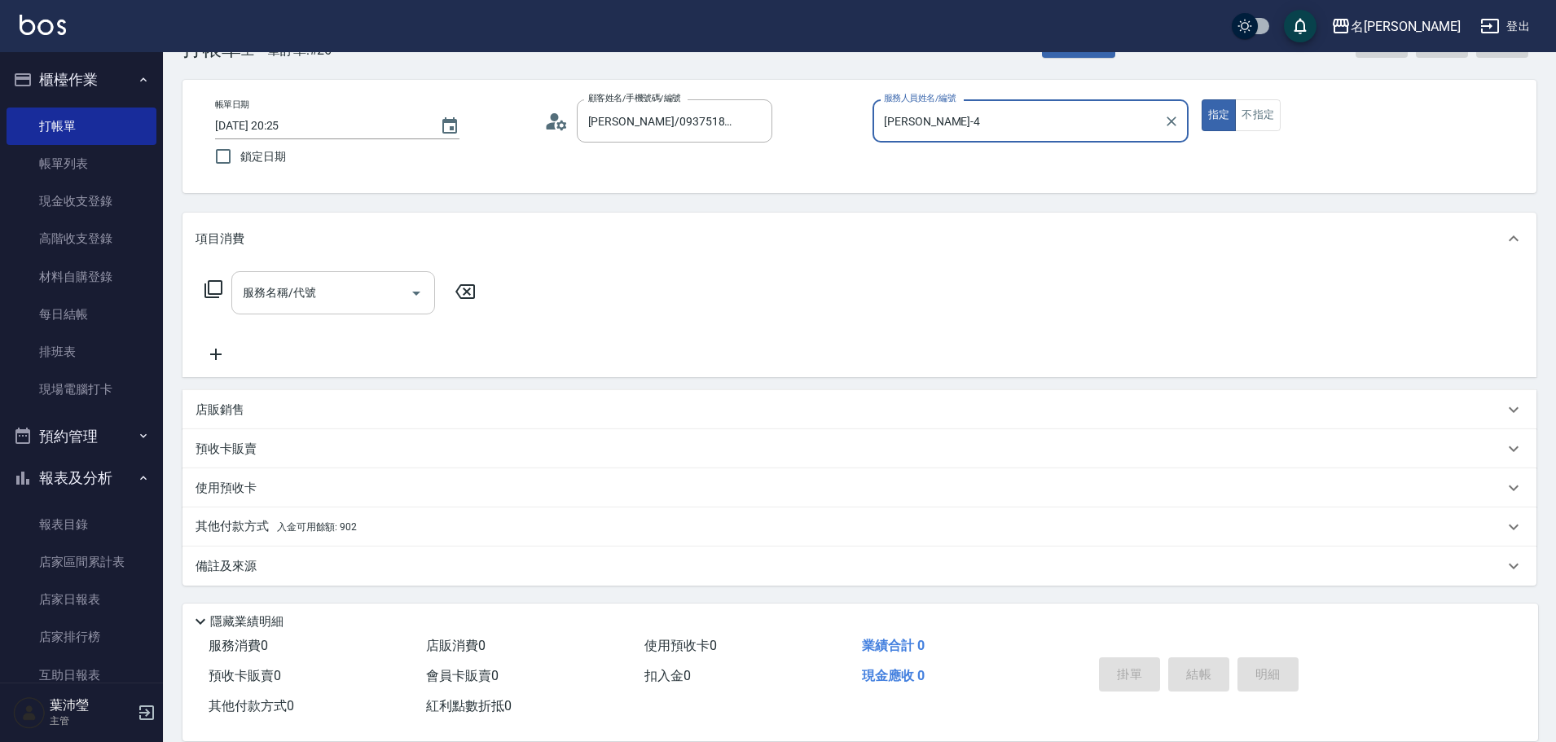
click at [310, 287] on input "服務名稱/代號" at bounding box center [321, 293] width 165 height 29
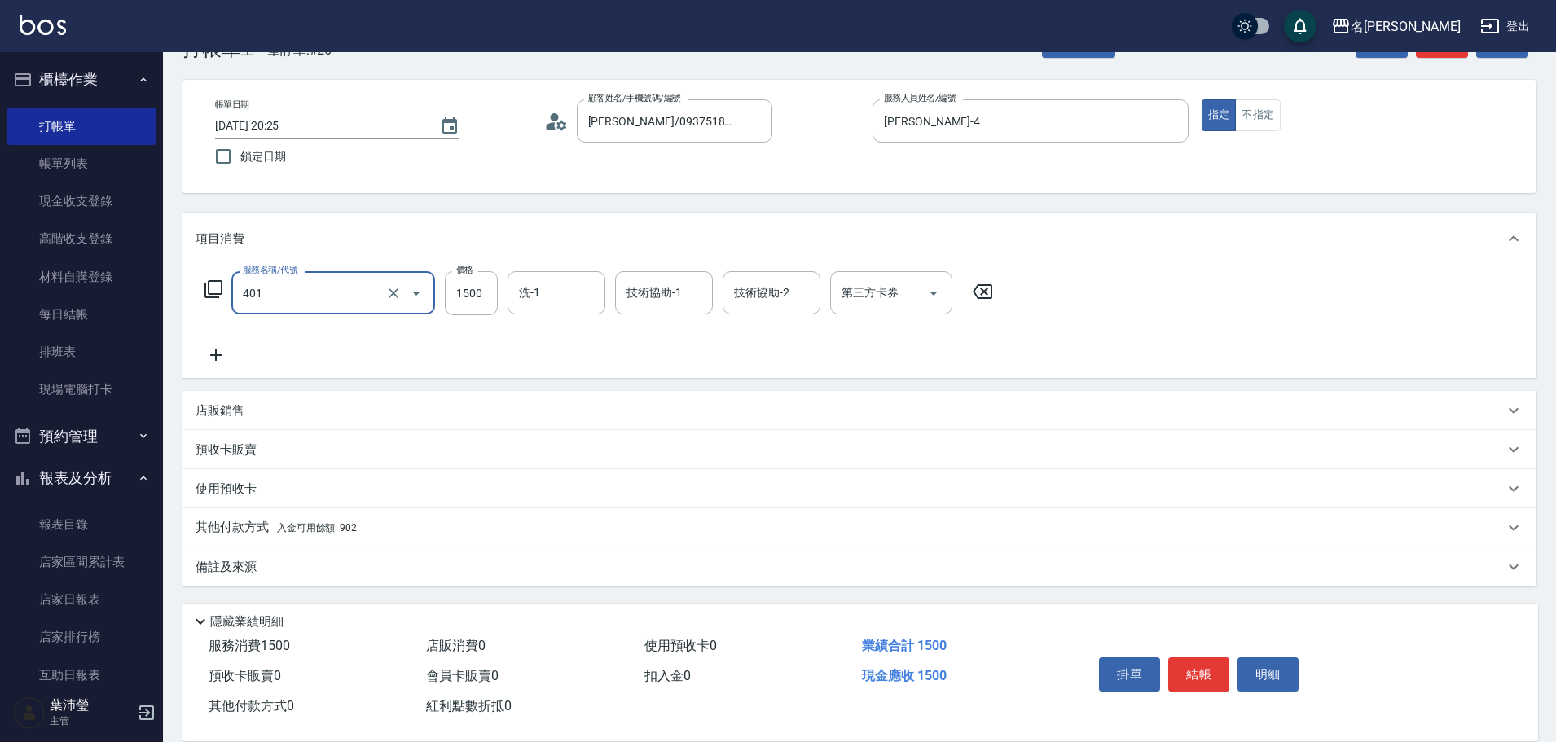
type input "染髮(401)"
click at [214, 354] on icon at bounding box center [216, 355] width 41 height 20
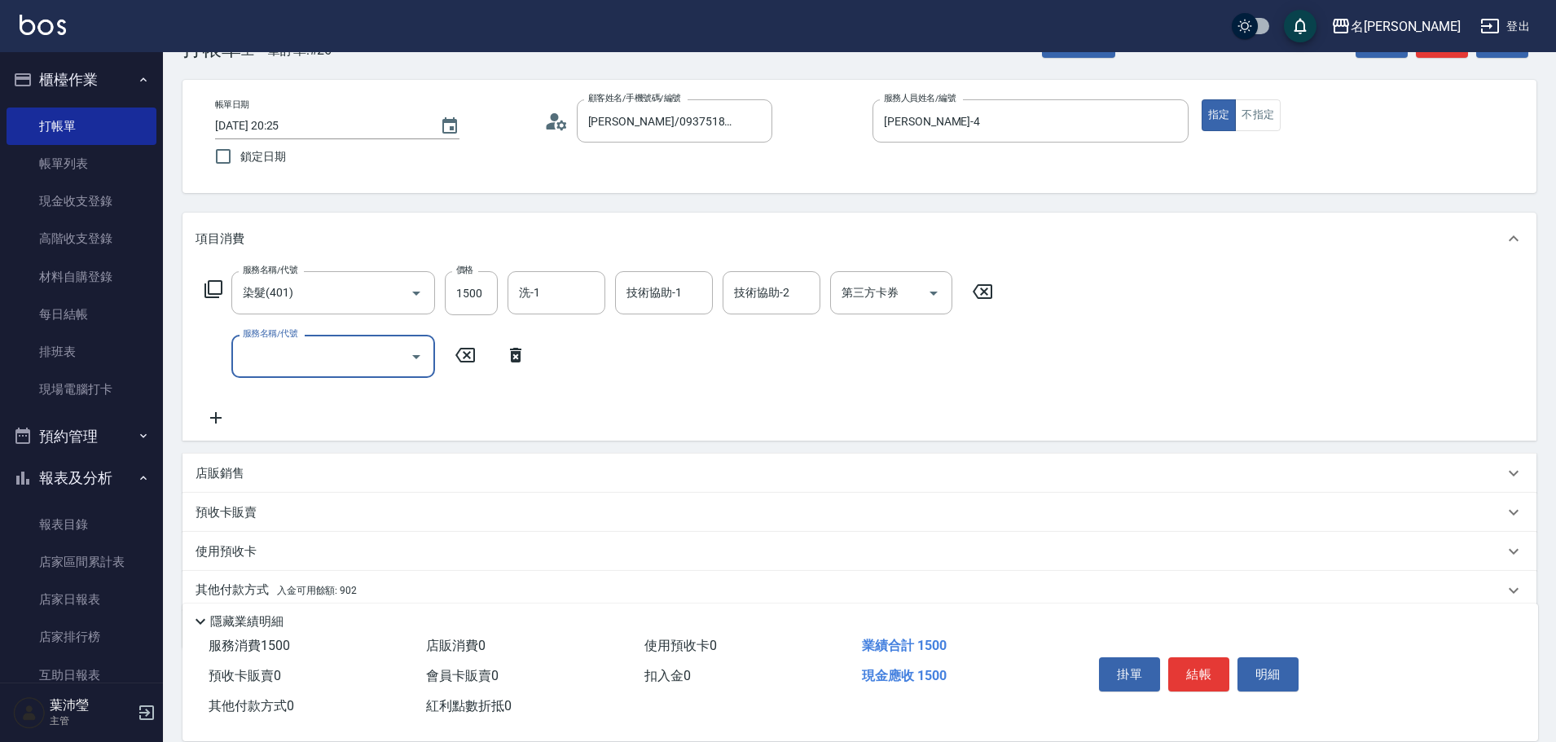
click at [301, 340] on div "服務名稱/代號" at bounding box center [333, 356] width 204 height 43
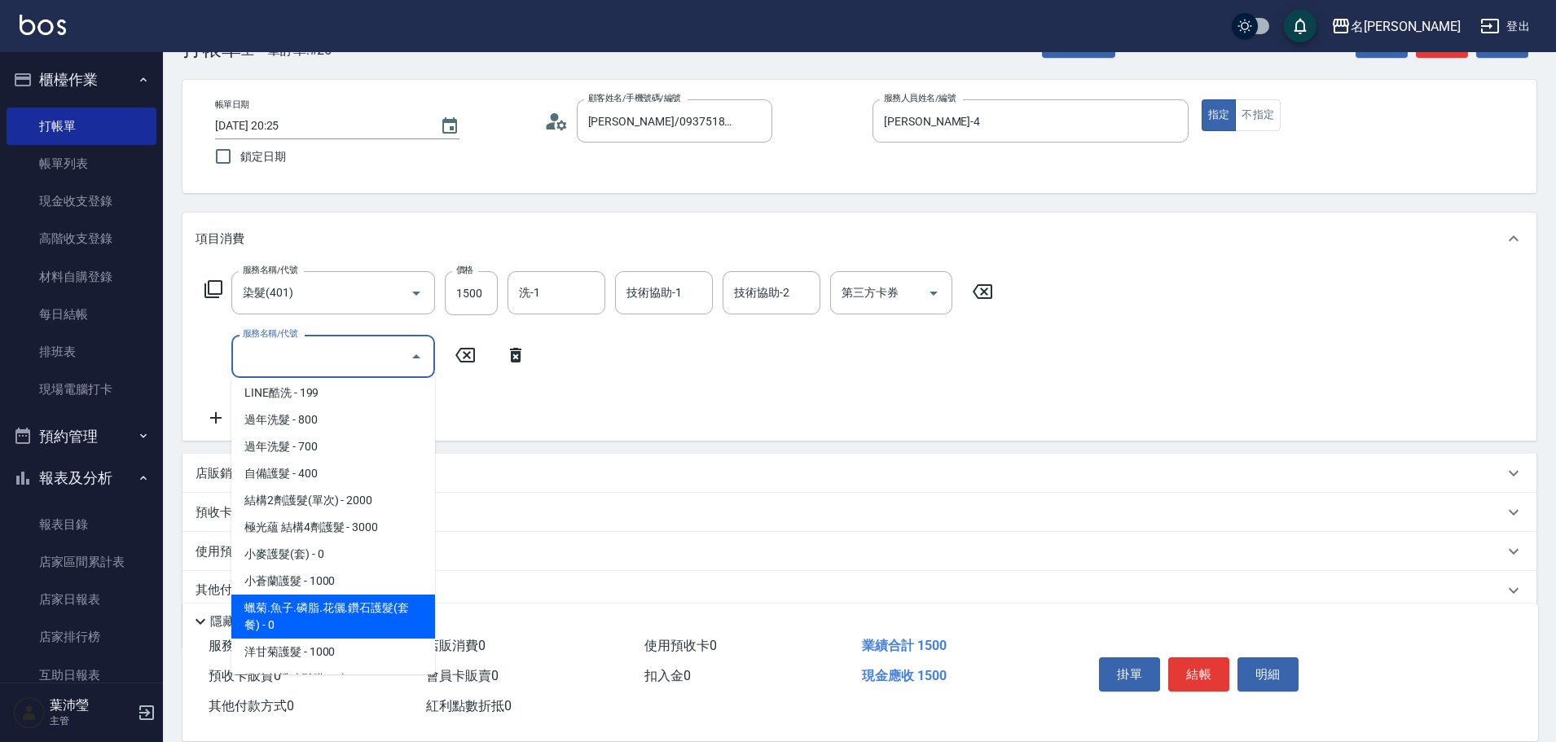
scroll to position [896, 0]
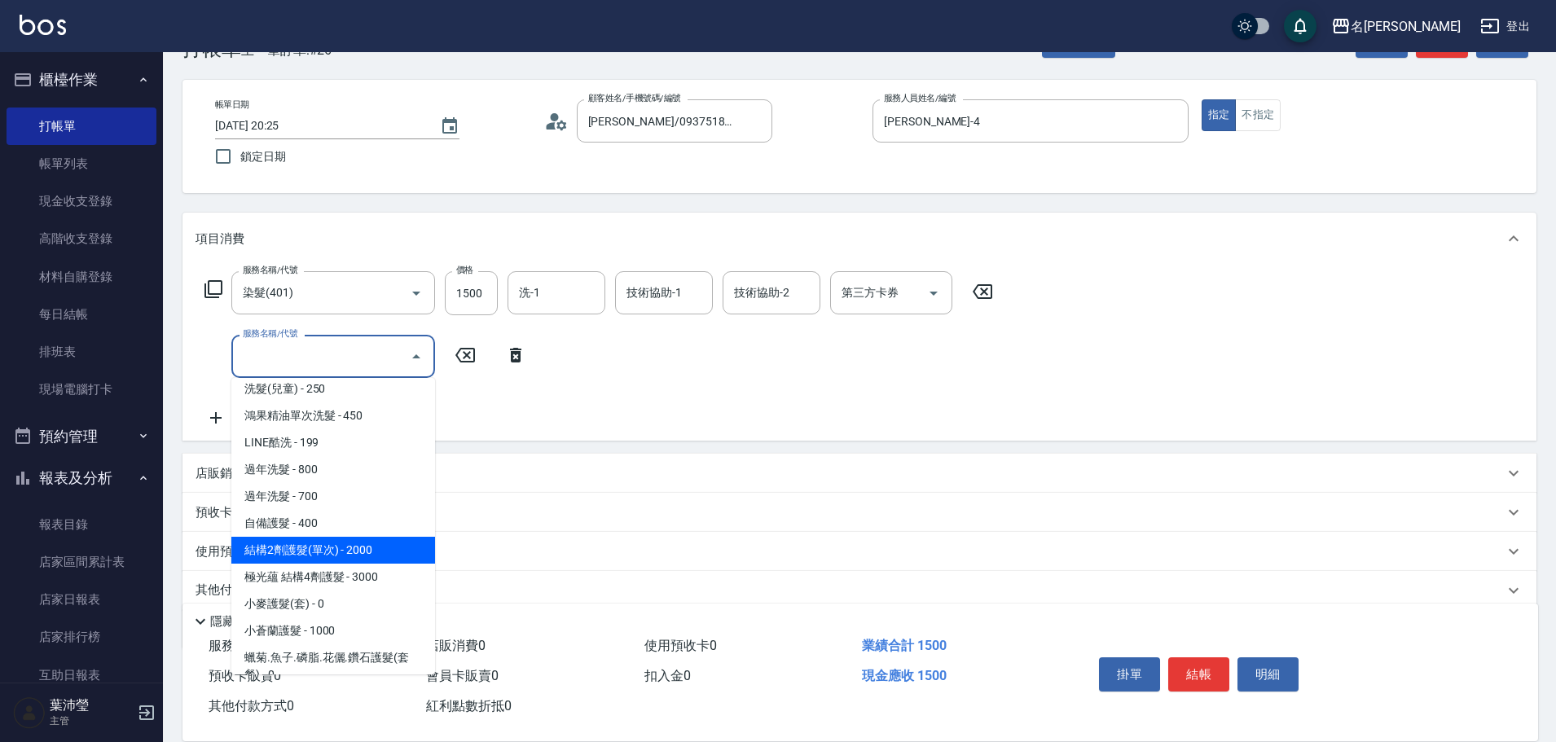
click at [365, 547] on span "結構2劑護髮(單次) - 2000" at bounding box center [333, 550] width 204 height 27
type input "結構2劑護髮(單次)(602)"
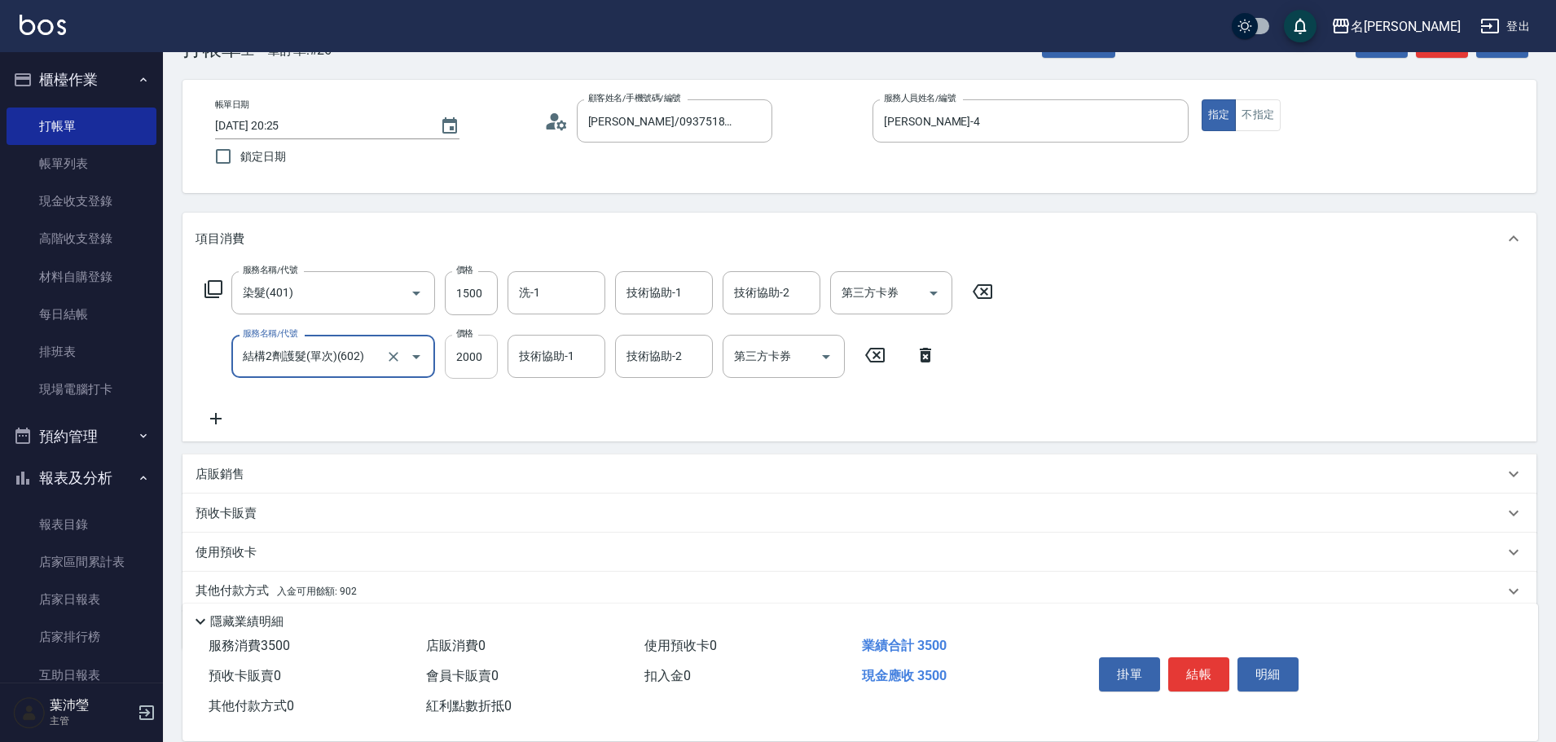
click at [490, 356] on input "2000" at bounding box center [471, 357] width 53 height 44
type input "1000"
type input "[PERSON_NAME]-4"
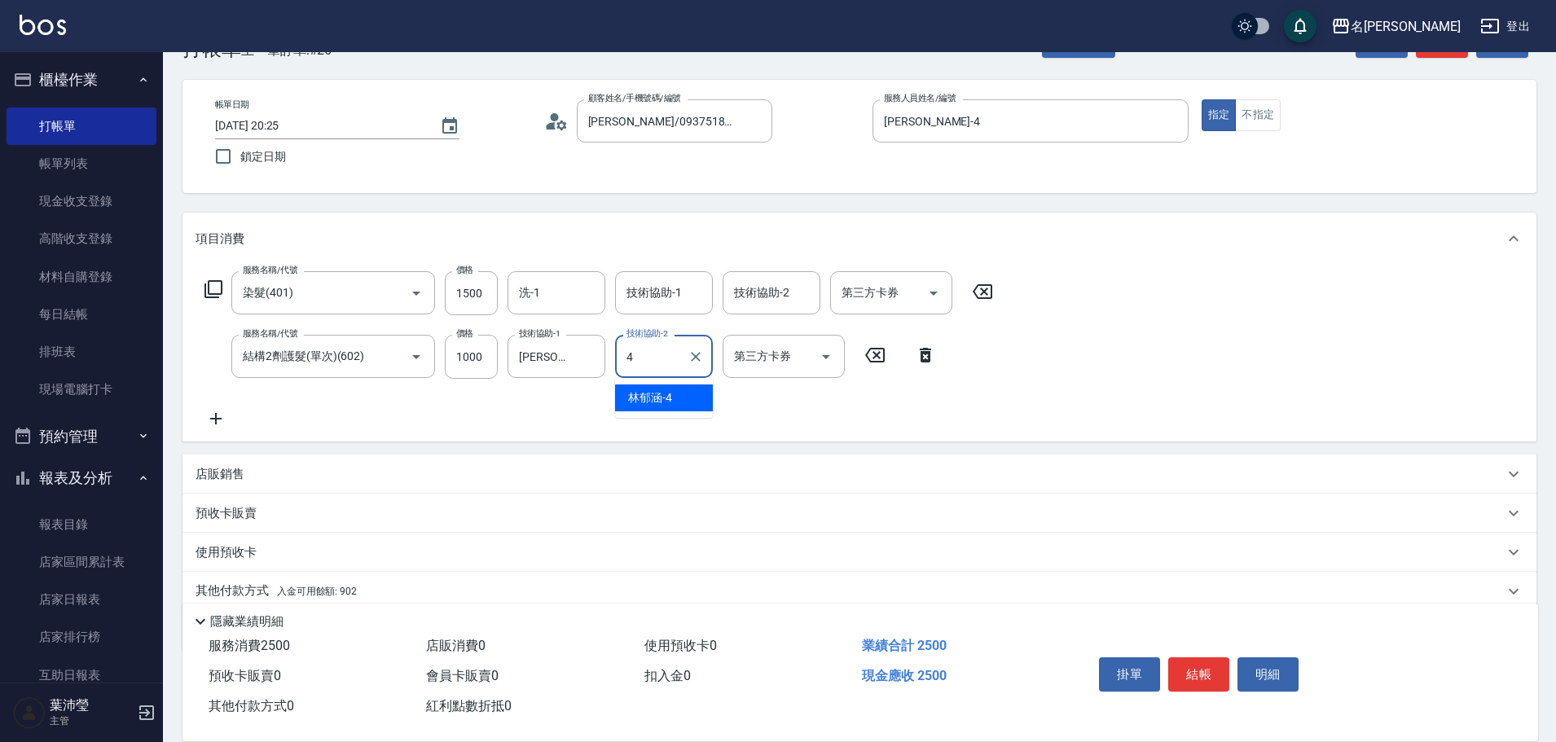
type input "[PERSON_NAME]-4"
click at [539, 294] on input "洗-1" at bounding box center [556, 293] width 83 height 29
type input "[PERSON_NAME]-4"
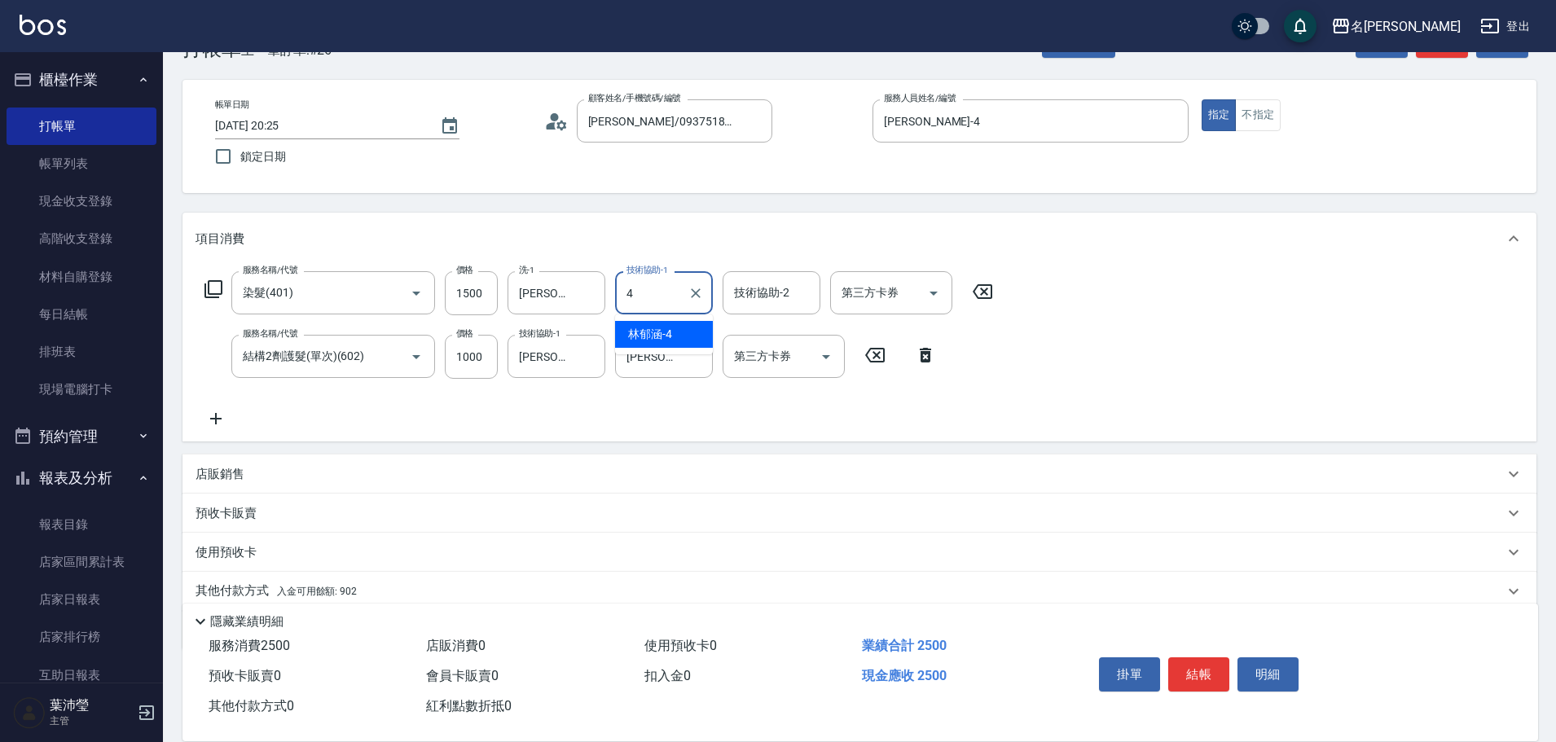
type input "[PERSON_NAME]-4"
click at [487, 286] on input "1500" at bounding box center [471, 293] width 53 height 44
type input "1400"
click at [488, 297] on input "1500" at bounding box center [471, 293] width 53 height 44
type input "4000"
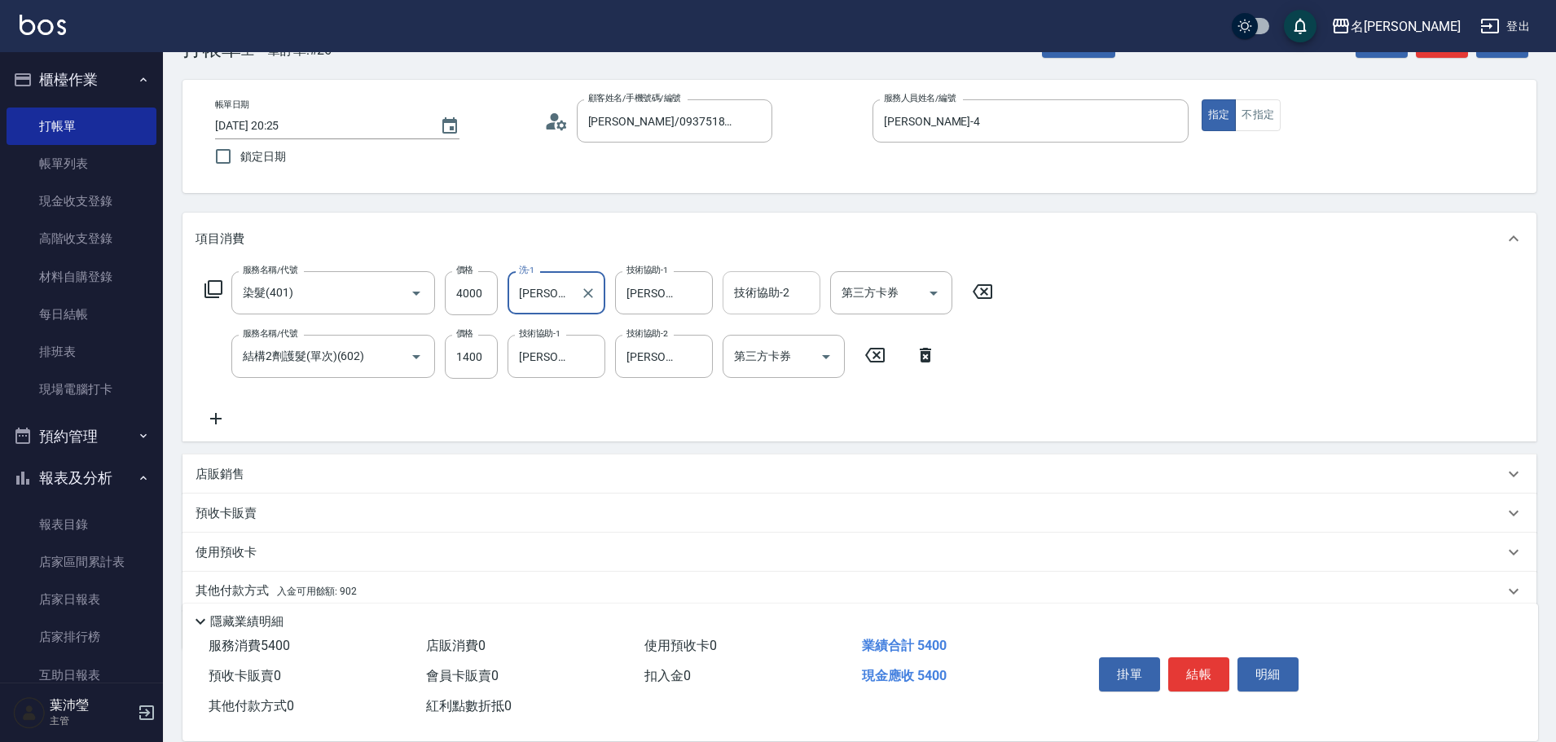
click at [774, 292] on input "技術協助-2" at bounding box center [771, 293] width 83 height 29
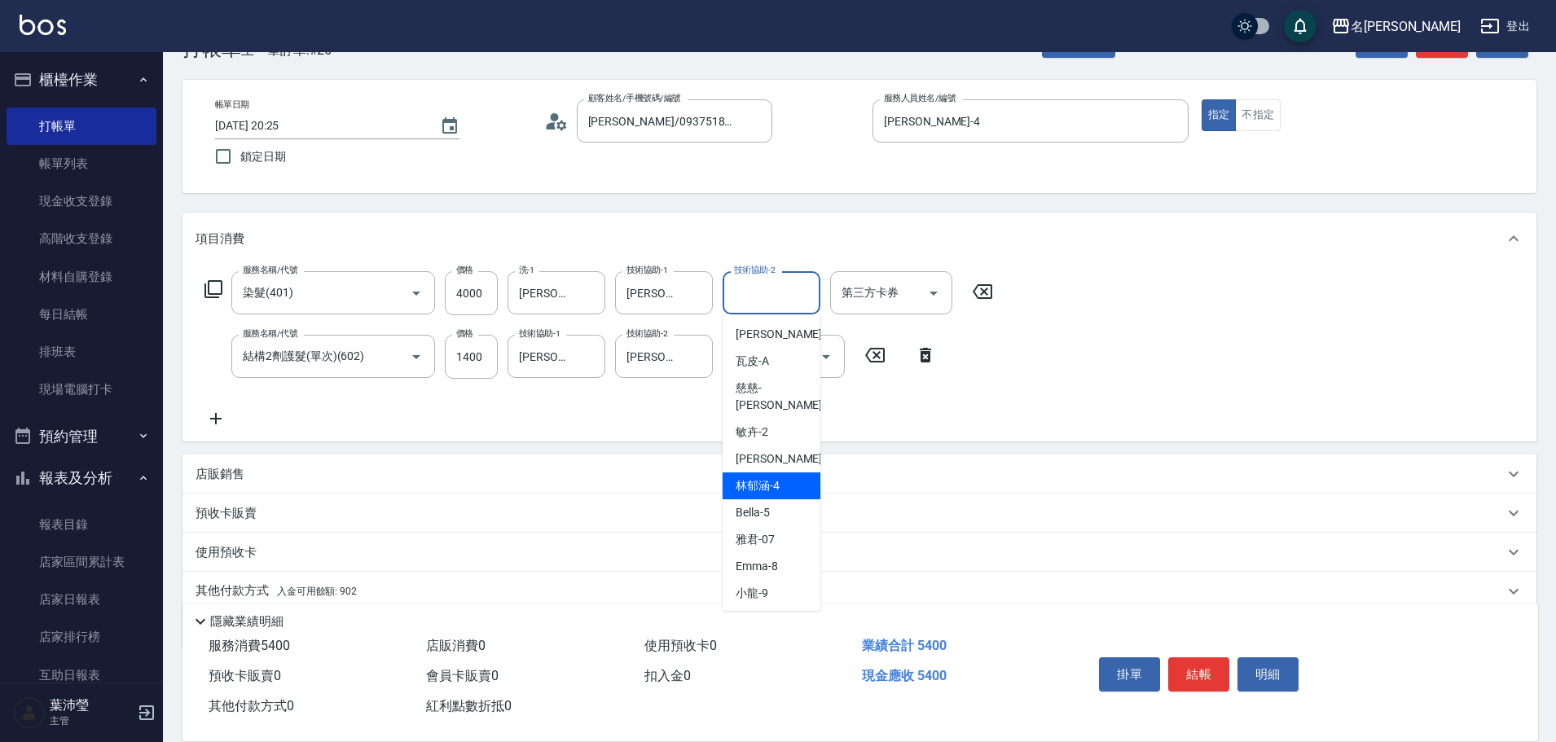
click at [767, 473] on div "[PERSON_NAME]-4" at bounding box center [772, 486] width 98 height 27
type input "[PERSON_NAME]-4"
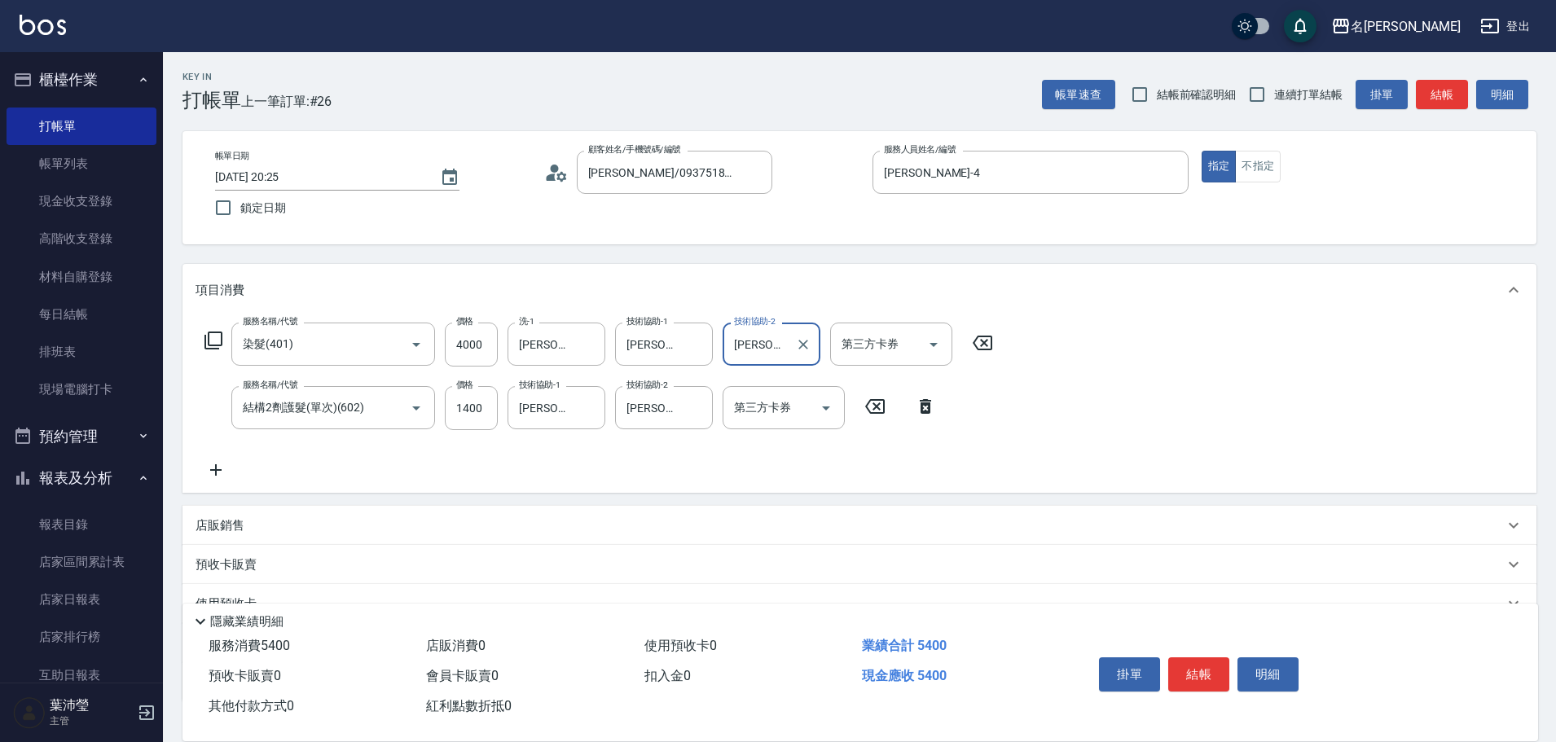
scroll to position [81, 0]
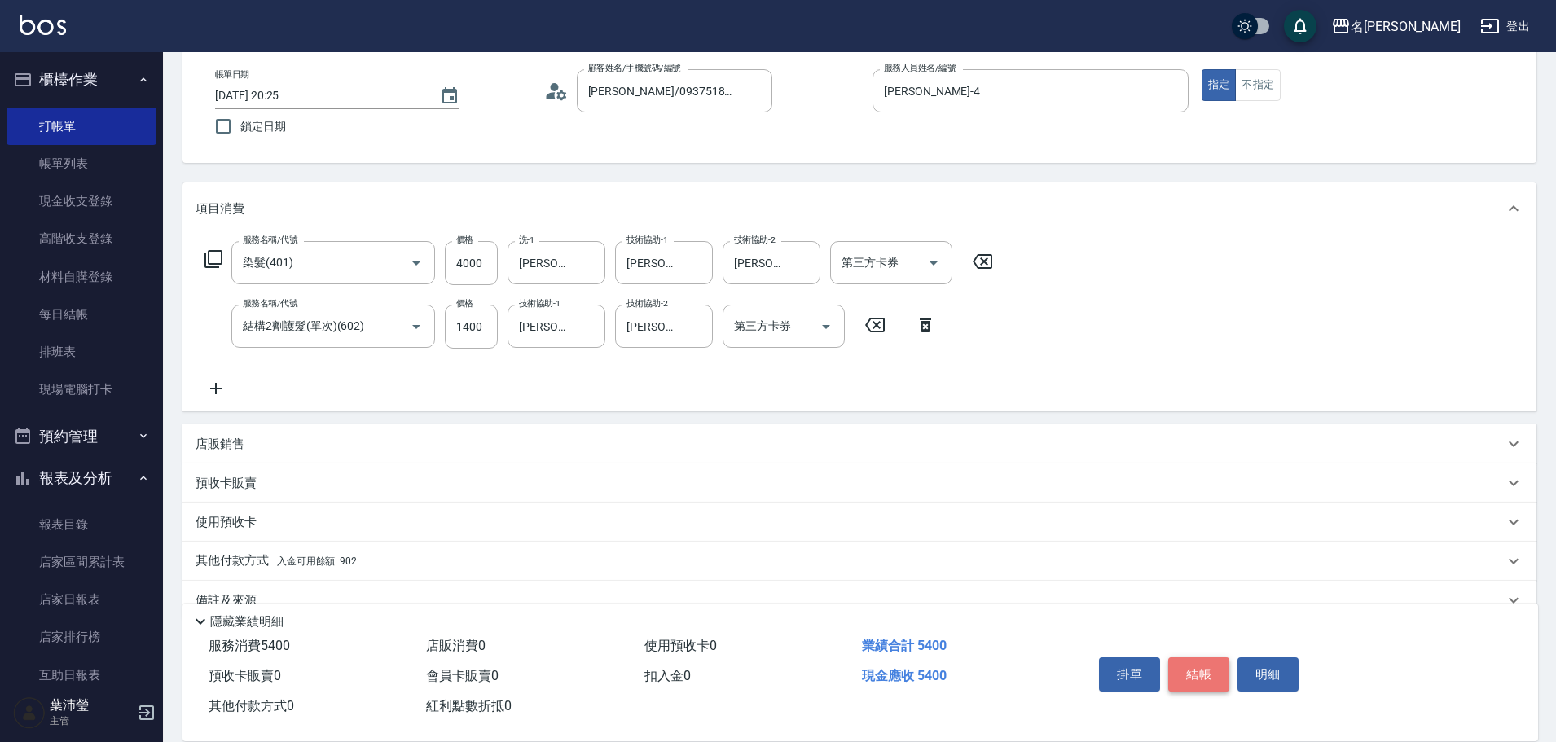
click at [1207, 667] on button "結帳" at bounding box center [1198, 674] width 61 height 34
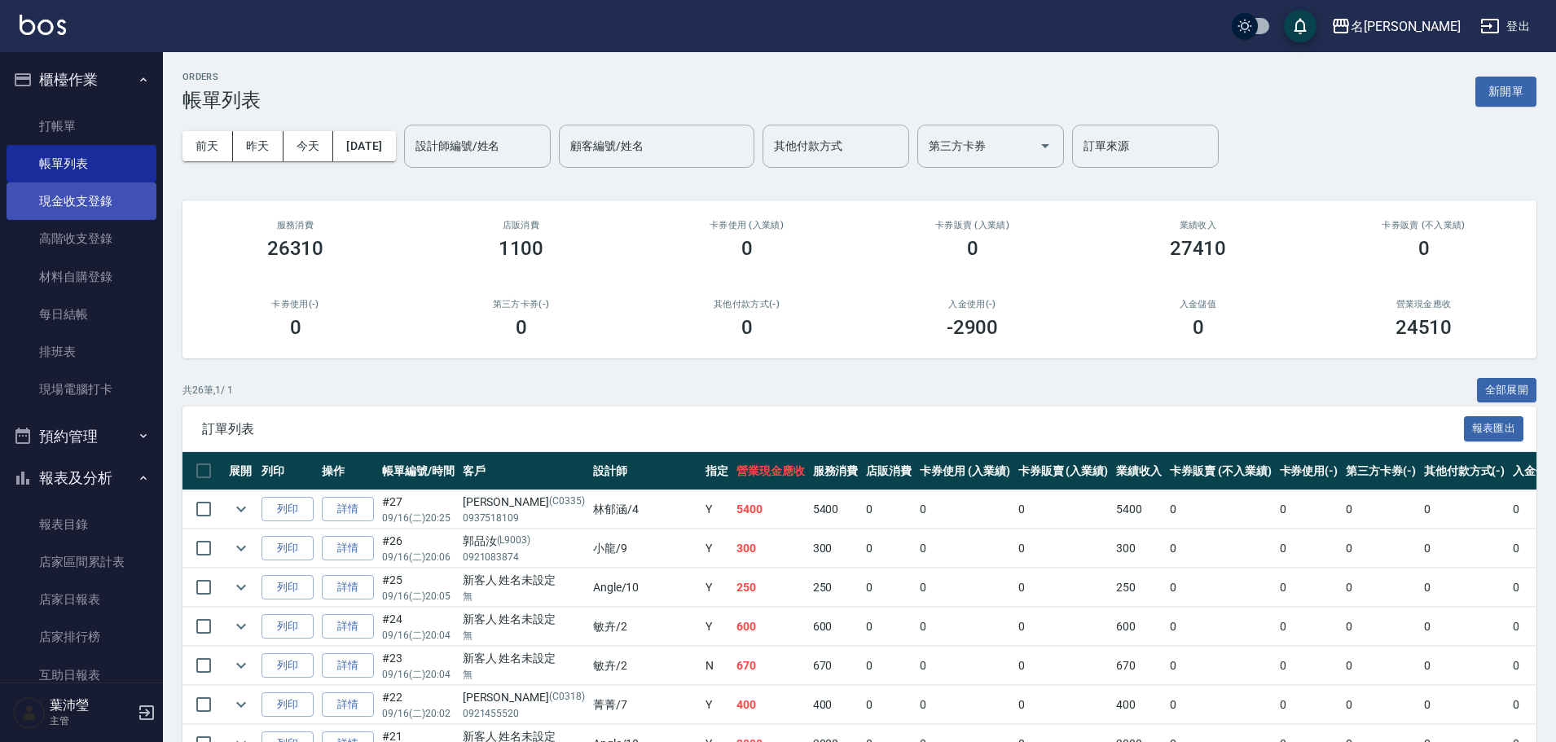
click at [33, 201] on link "現金收支登錄" at bounding box center [82, 200] width 150 height 37
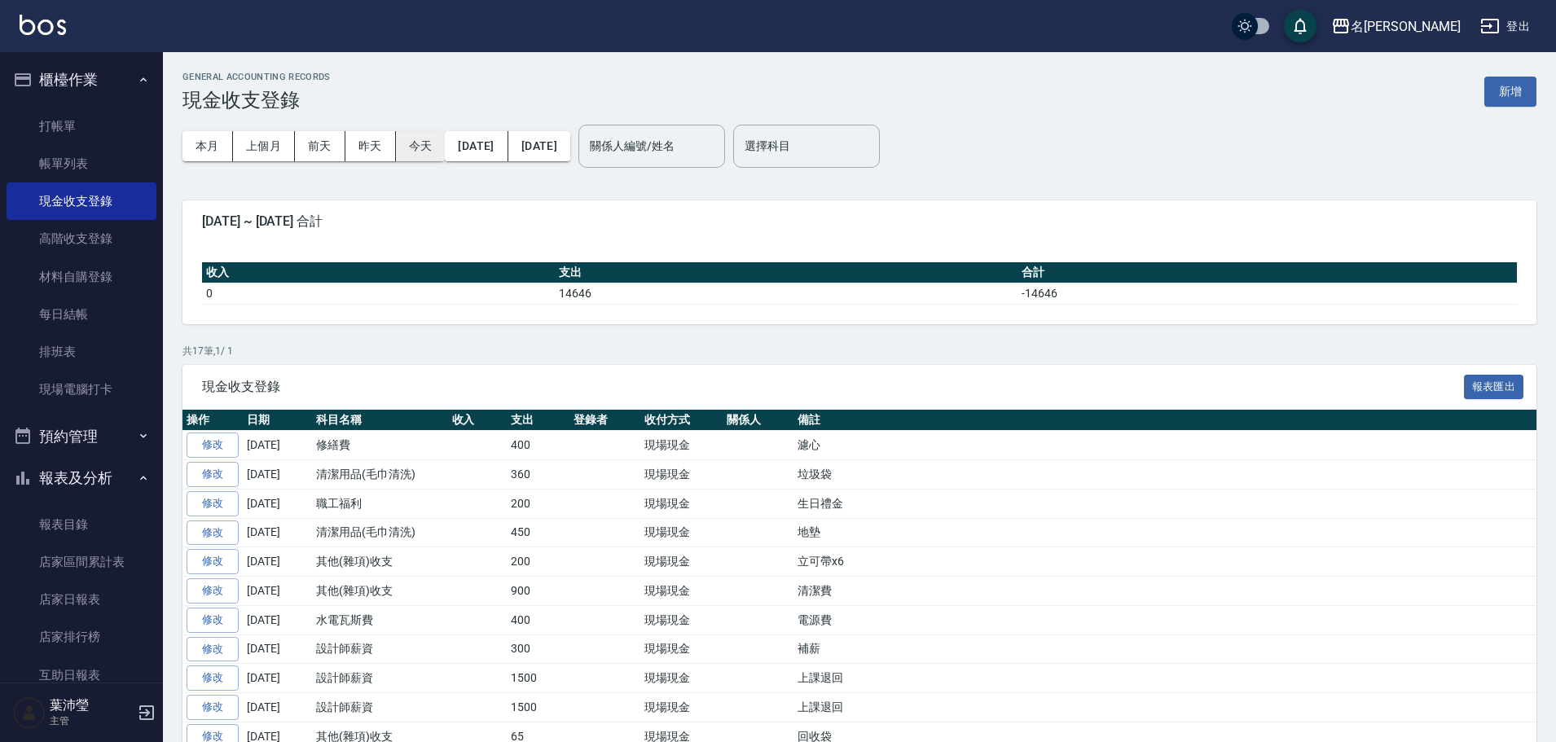
click at [412, 151] on button "今天" at bounding box center [421, 146] width 50 height 30
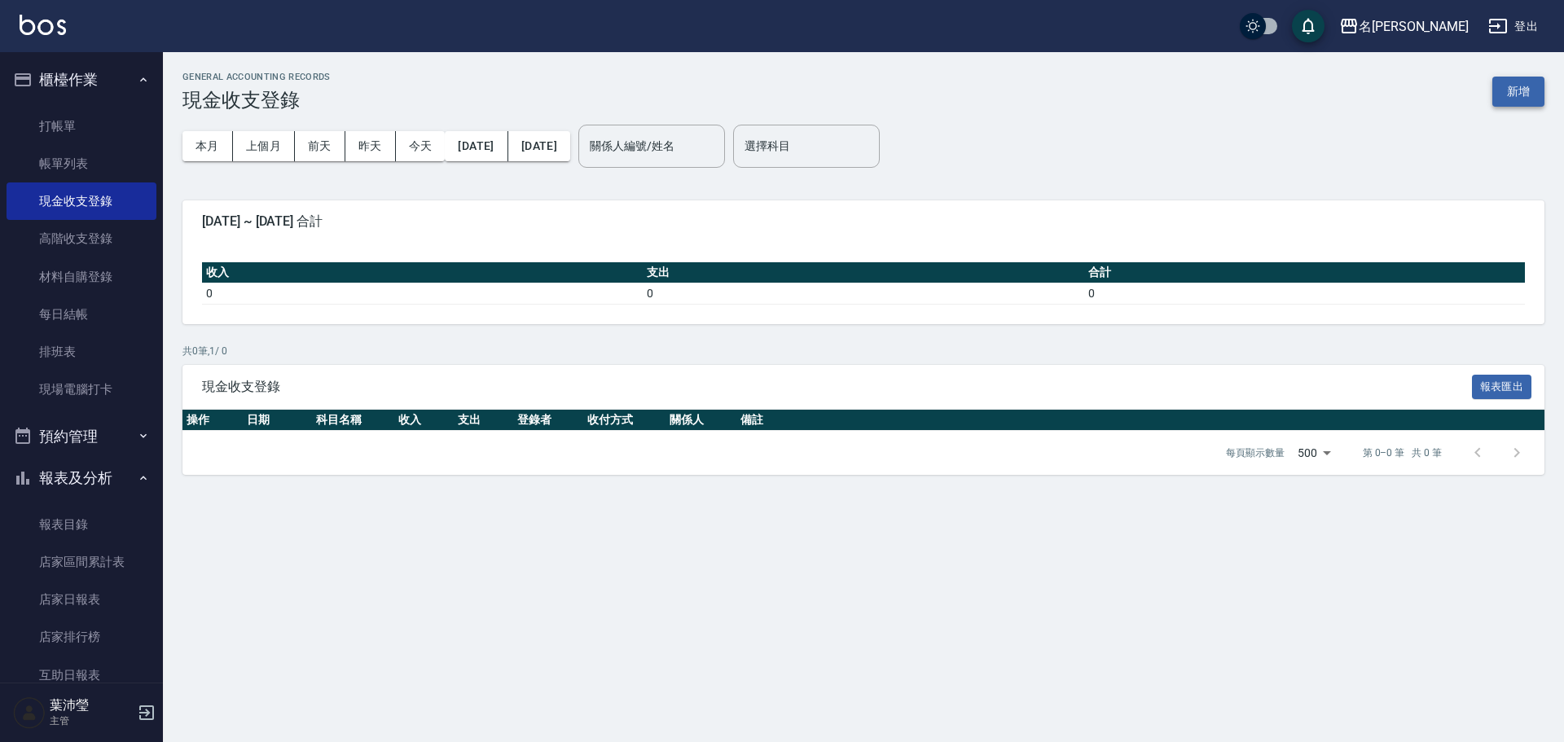
click at [1518, 93] on button "新增" at bounding box center [1518, 92] width 52 height 30
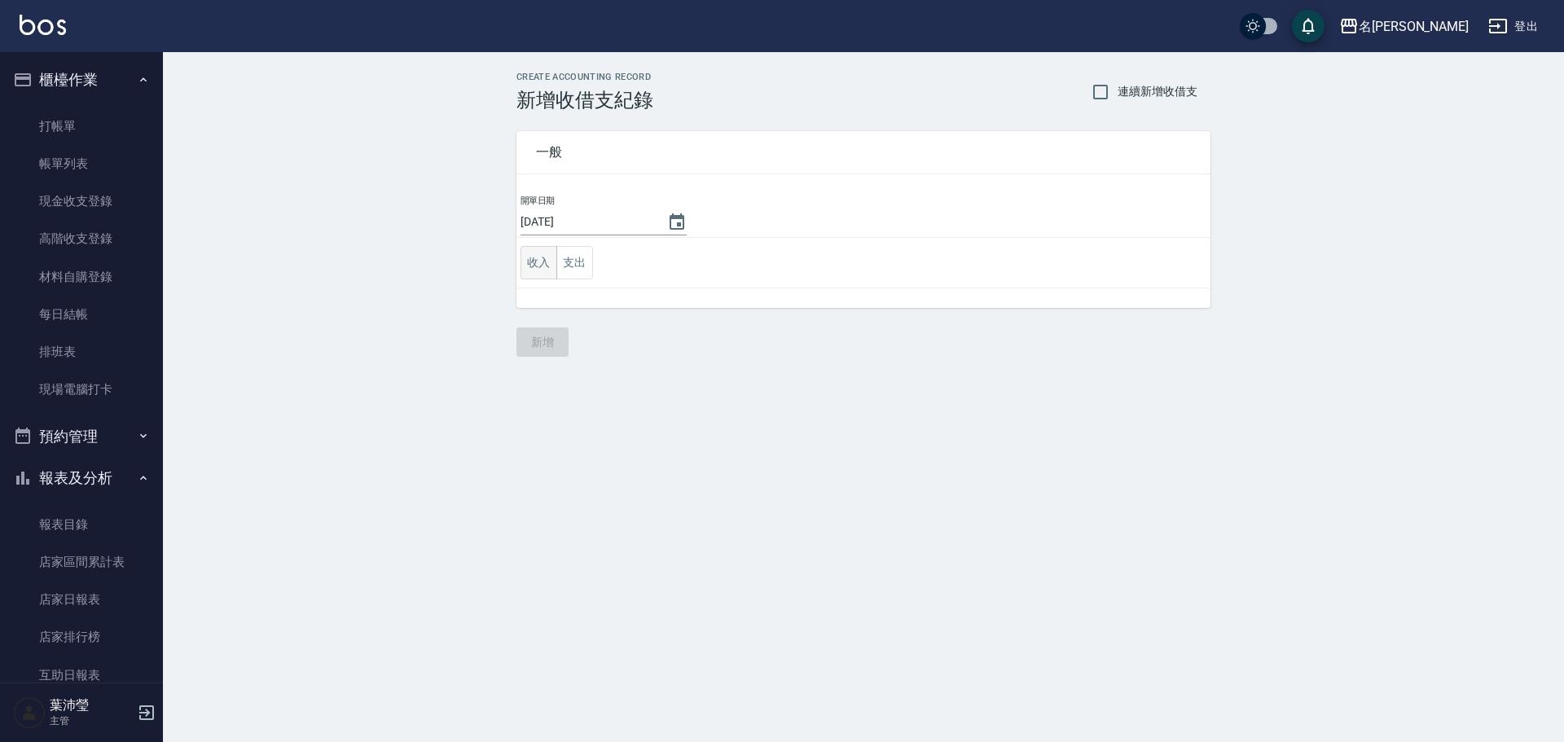
click at [543, 262] on button "收入" at bounding box center [539, 262] width 37 height 33
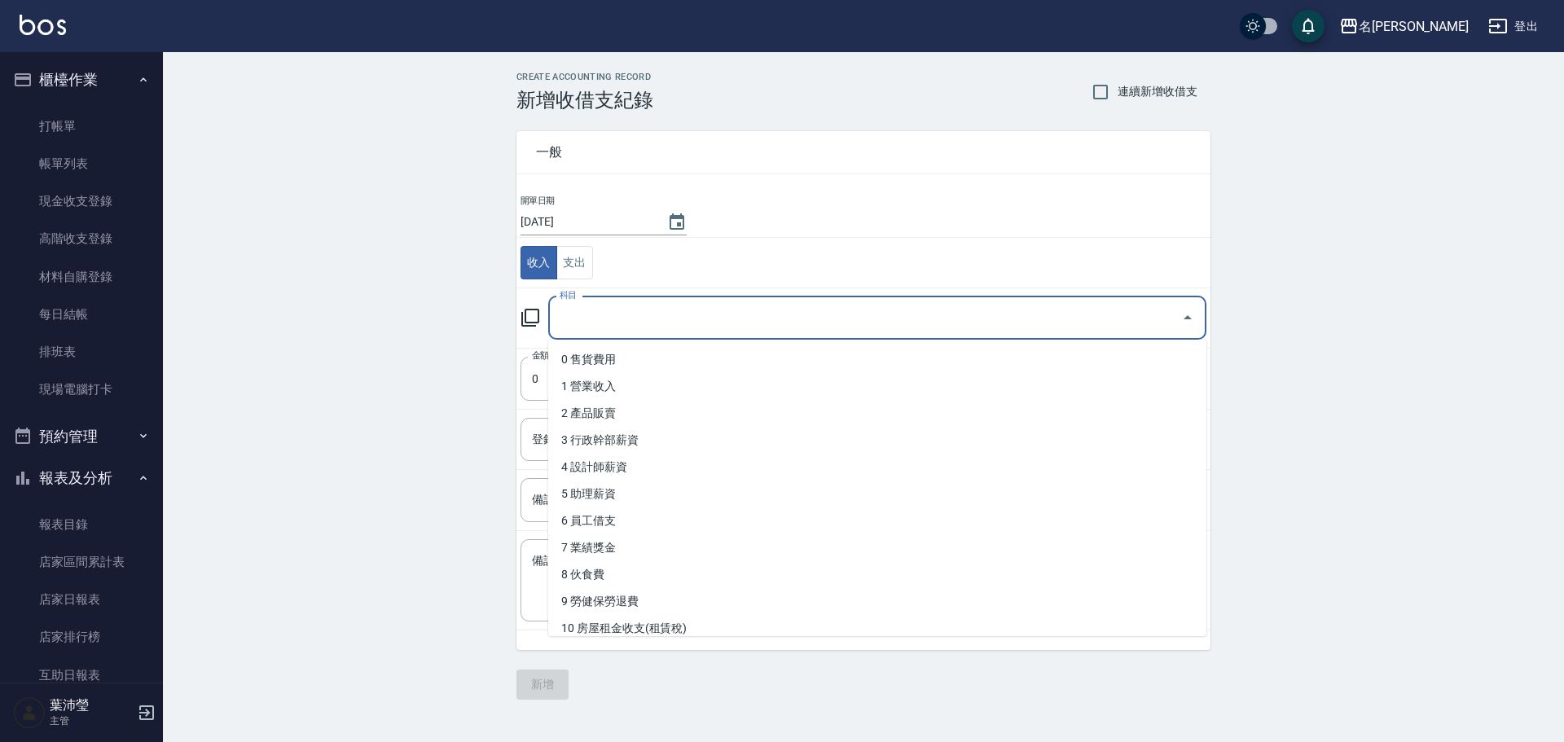
click at [631, 324] on input "科目" at bounding box center [865, 318] width 619 height 29
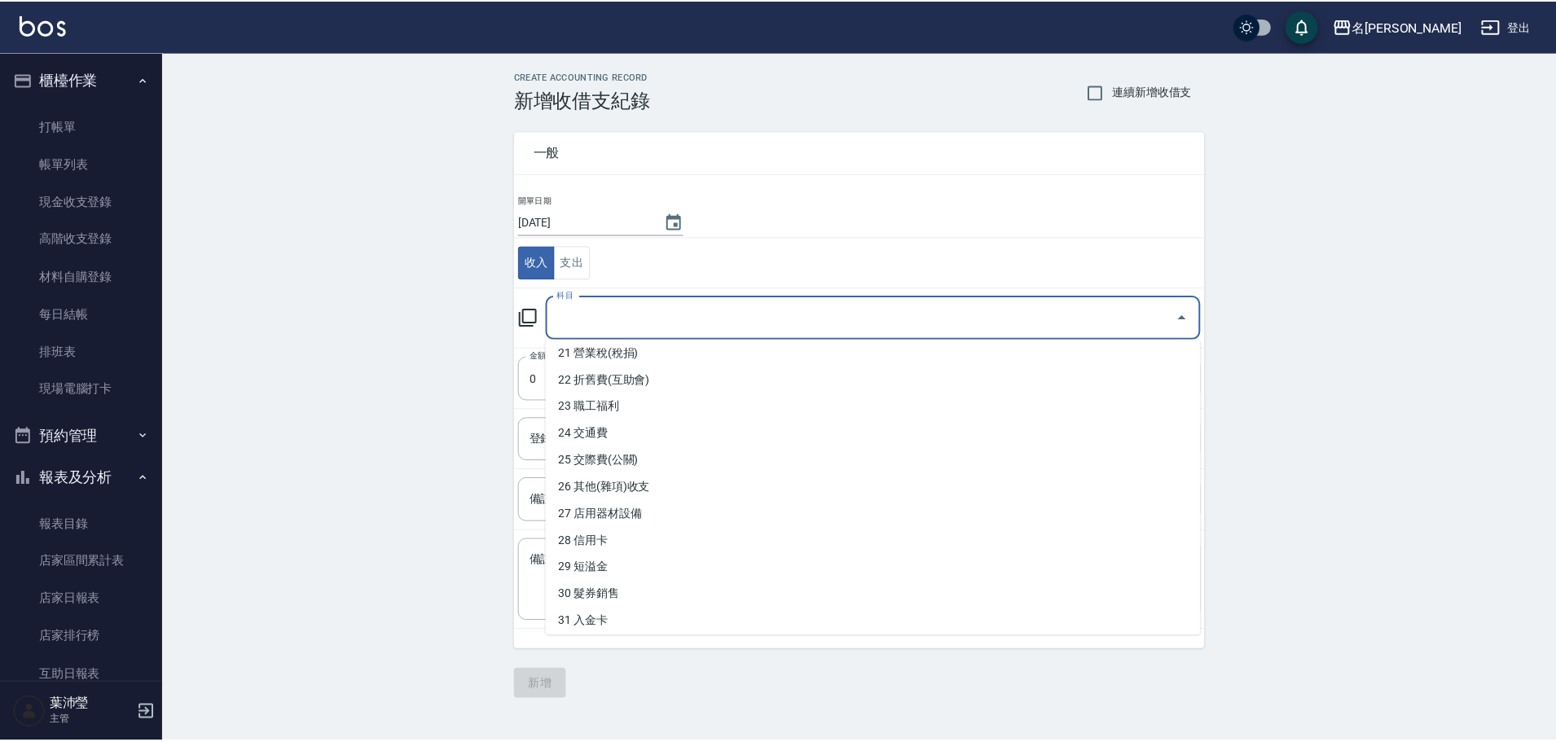
scroll to position [526, 0]
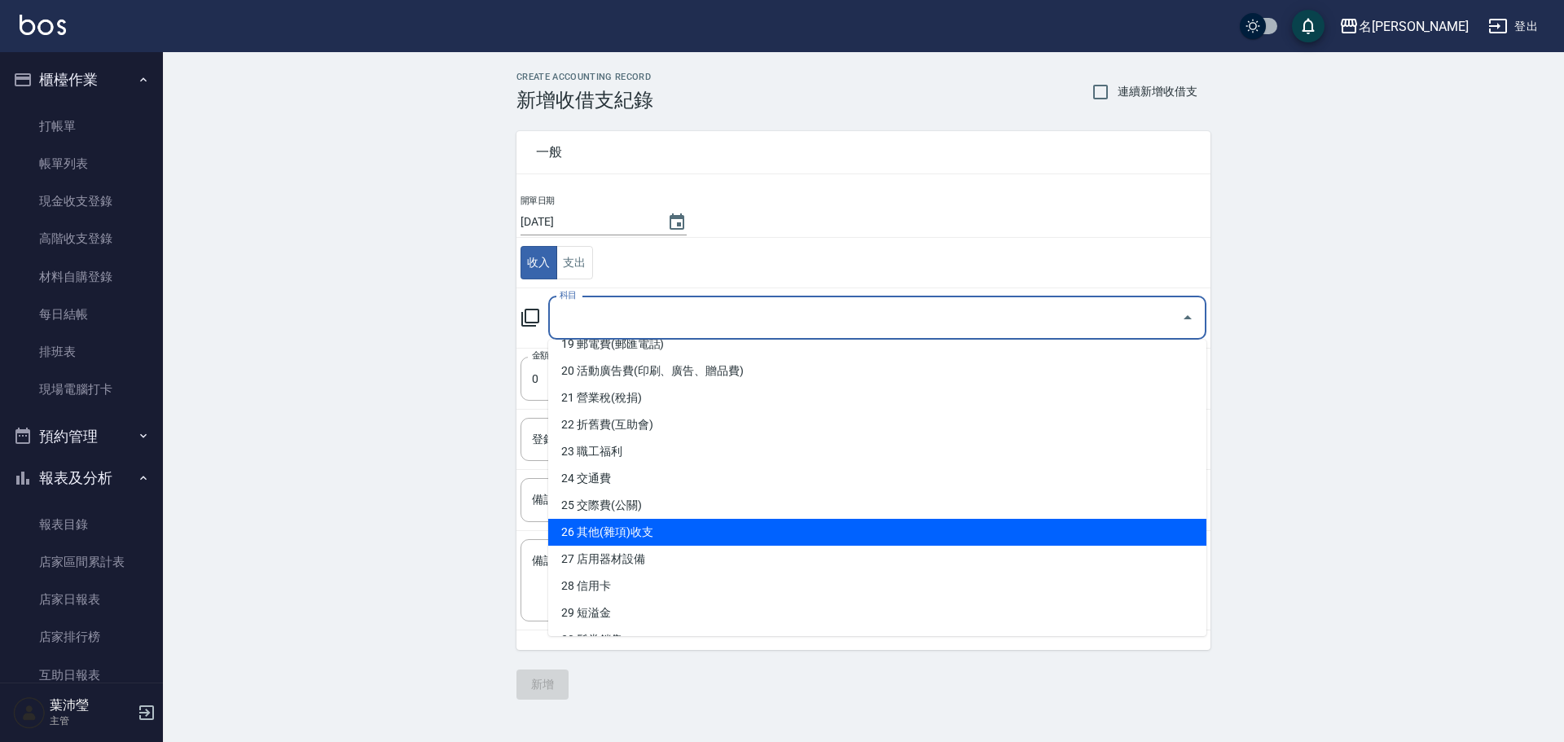
click at [778, 532] on li "26 其他(雜項)收支" at bounding box center [877, 532] width 658 height 27
type input "26 其他(雜項)收支"
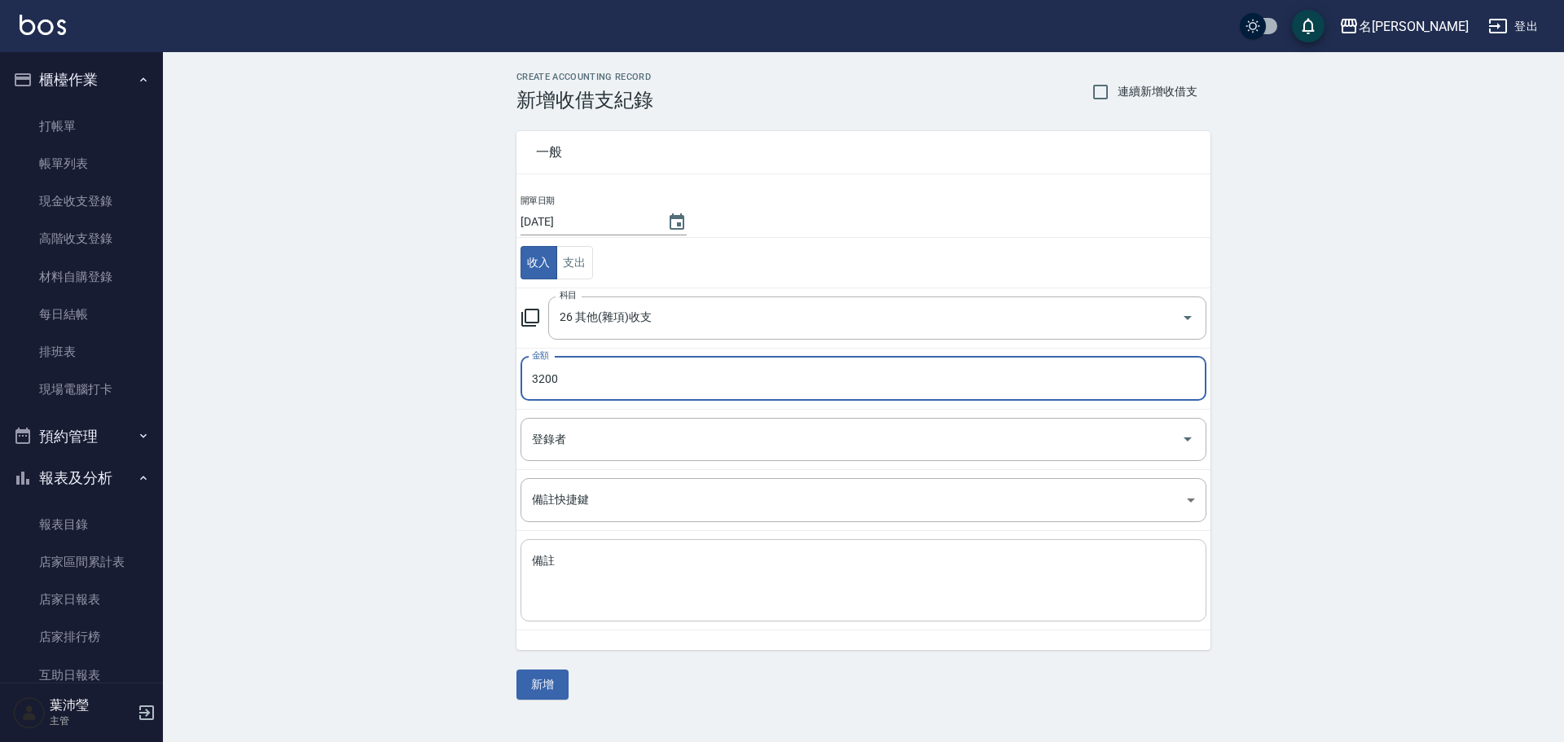
type input "3200"
click at [748, 566] on textarea "備註" at bounding box center [863, 580] width 663 height 55
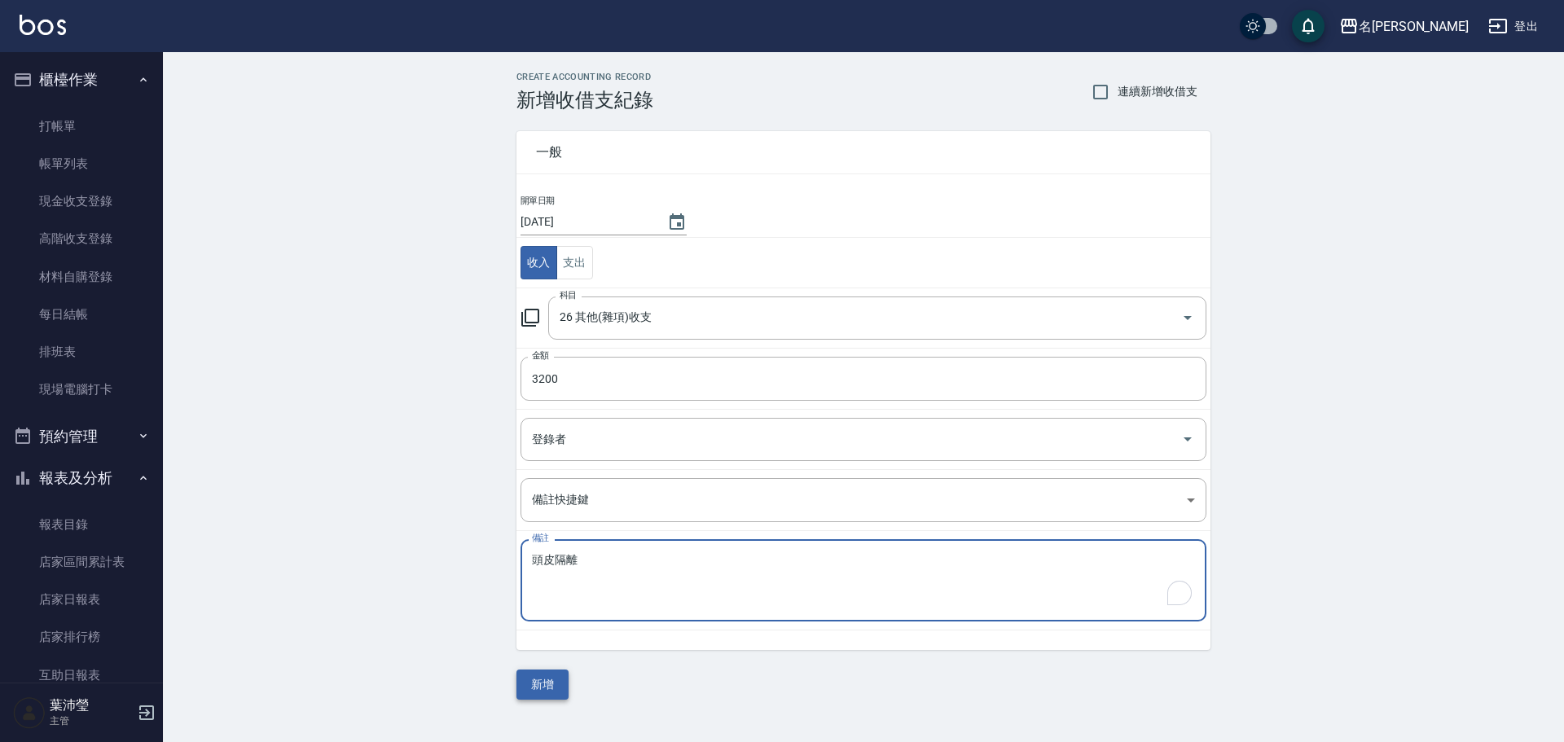
type textarea "頭皮隔離"
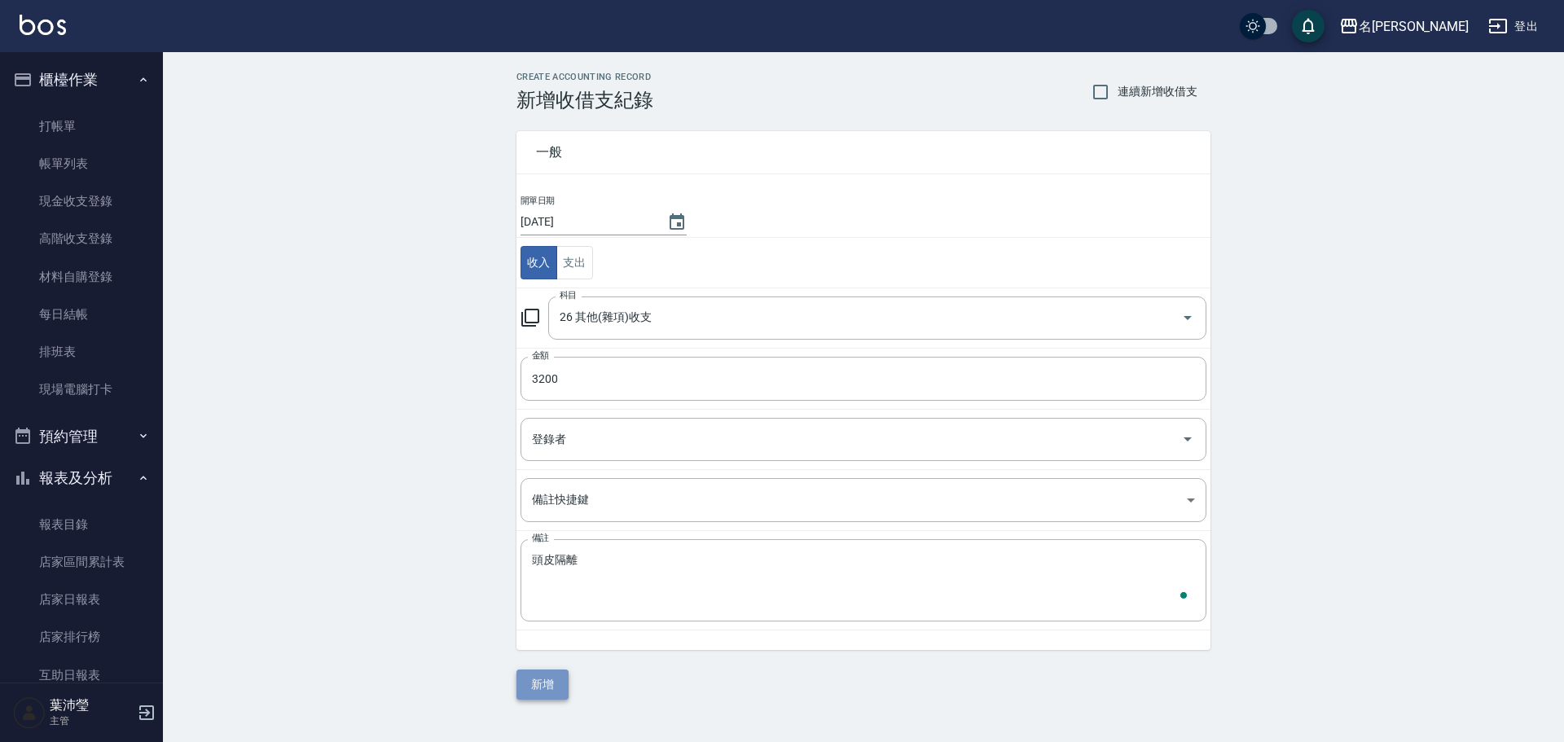
click at [530, 677] on button "新增" at bounding box center [543, 685] width 52 height 30
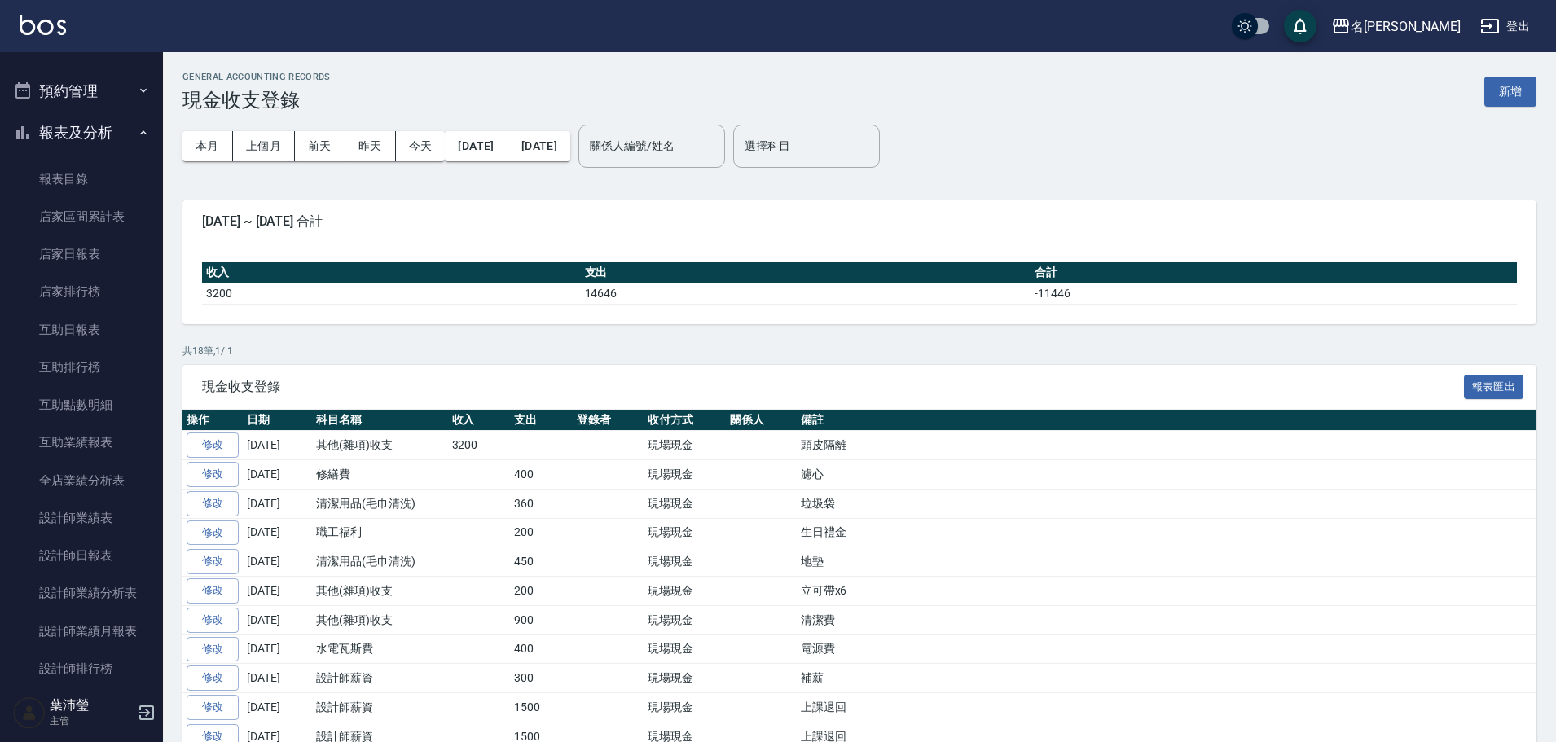
scroll to position [539, 0]
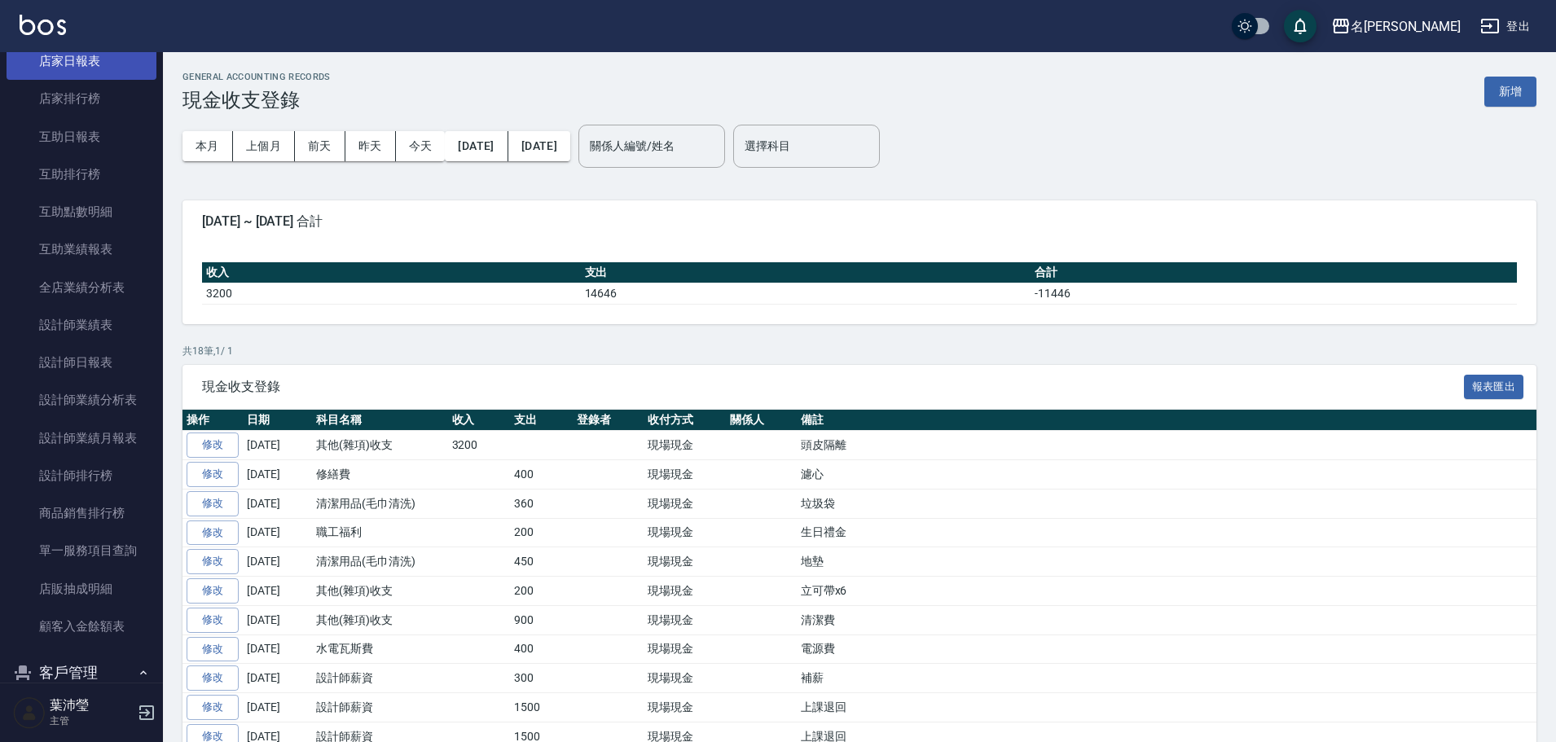
click at [120, 73] on link "店家日報表" at bounding box center [82, 60] width 150 height 37
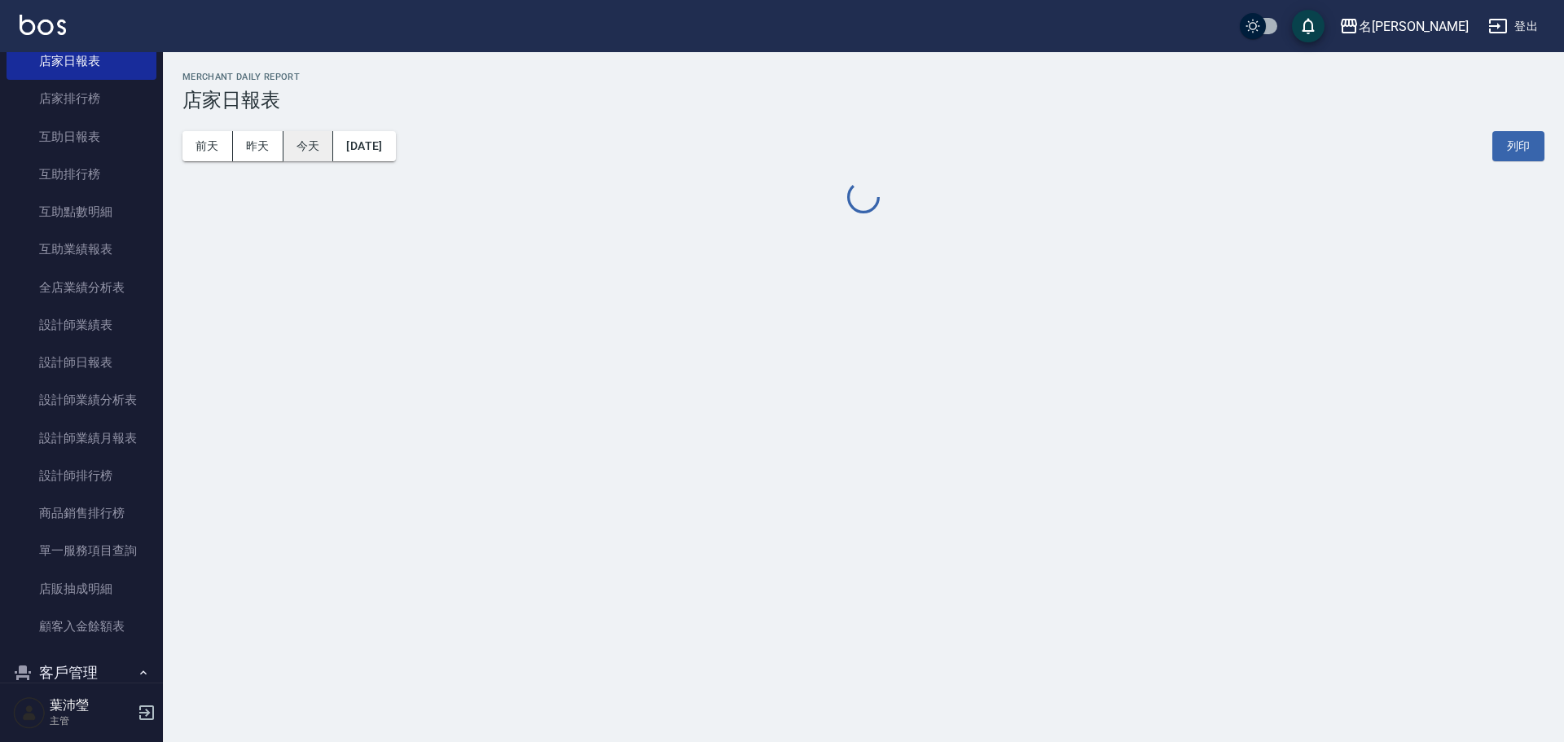
click at [320, 147] on button "今天" at bounding box center [309, 146] width 51 height 30
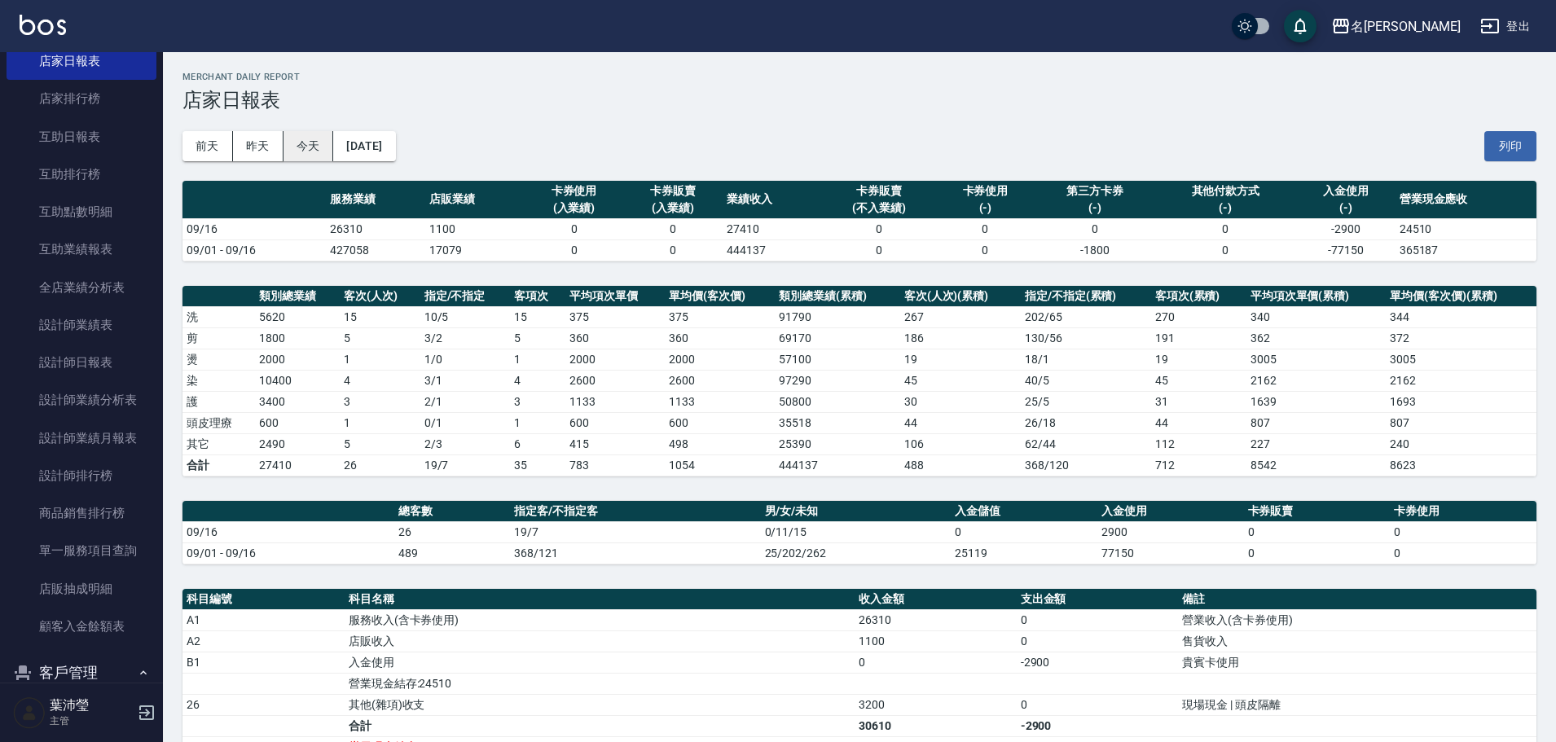
click at [306, 143] on button "今天" at bounding box center [309, 146] width 51 height 30
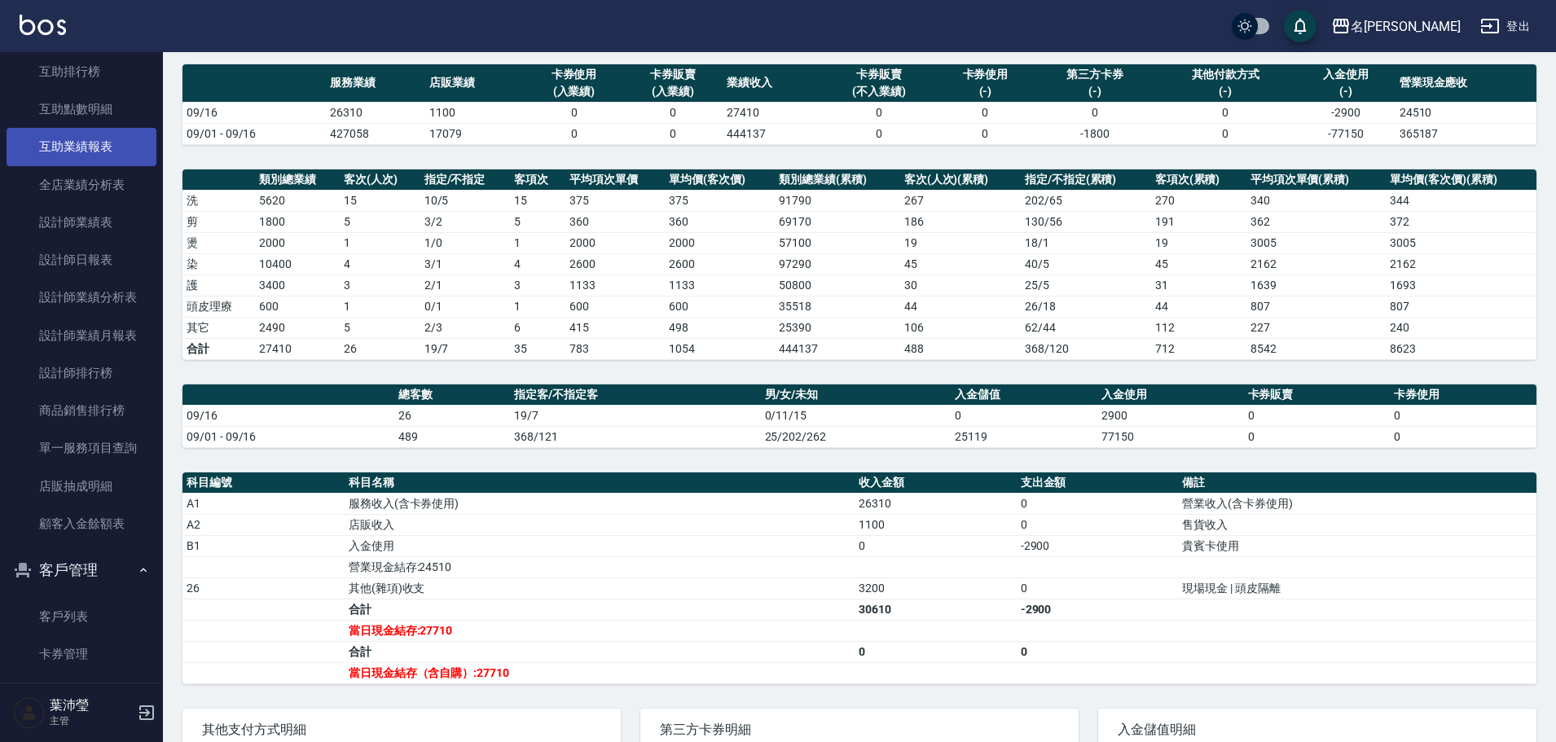
scroll to position [539, 0]
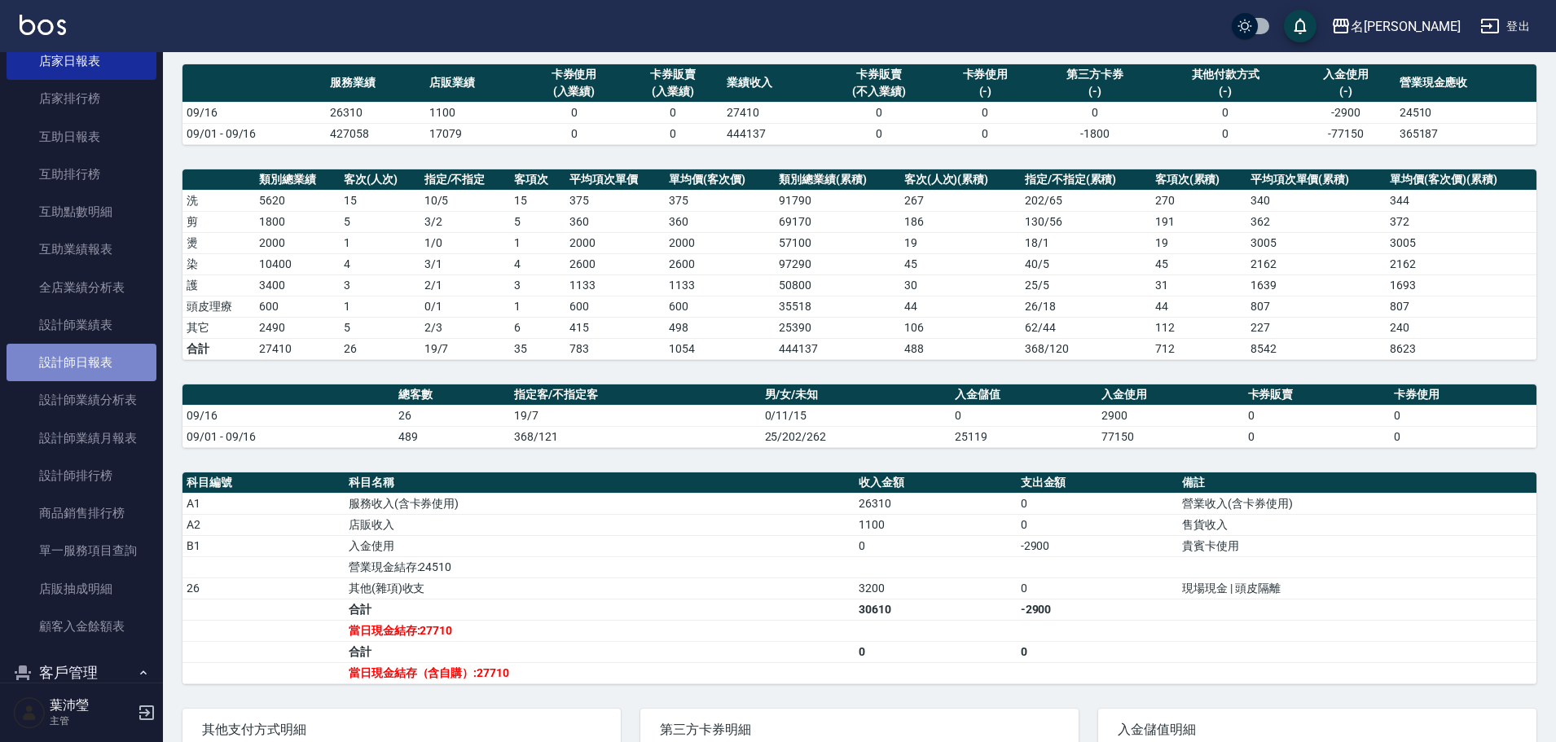
click at [125, 361] on link "設計師日報表" at bounding box center [82, 362] width 150 height 37
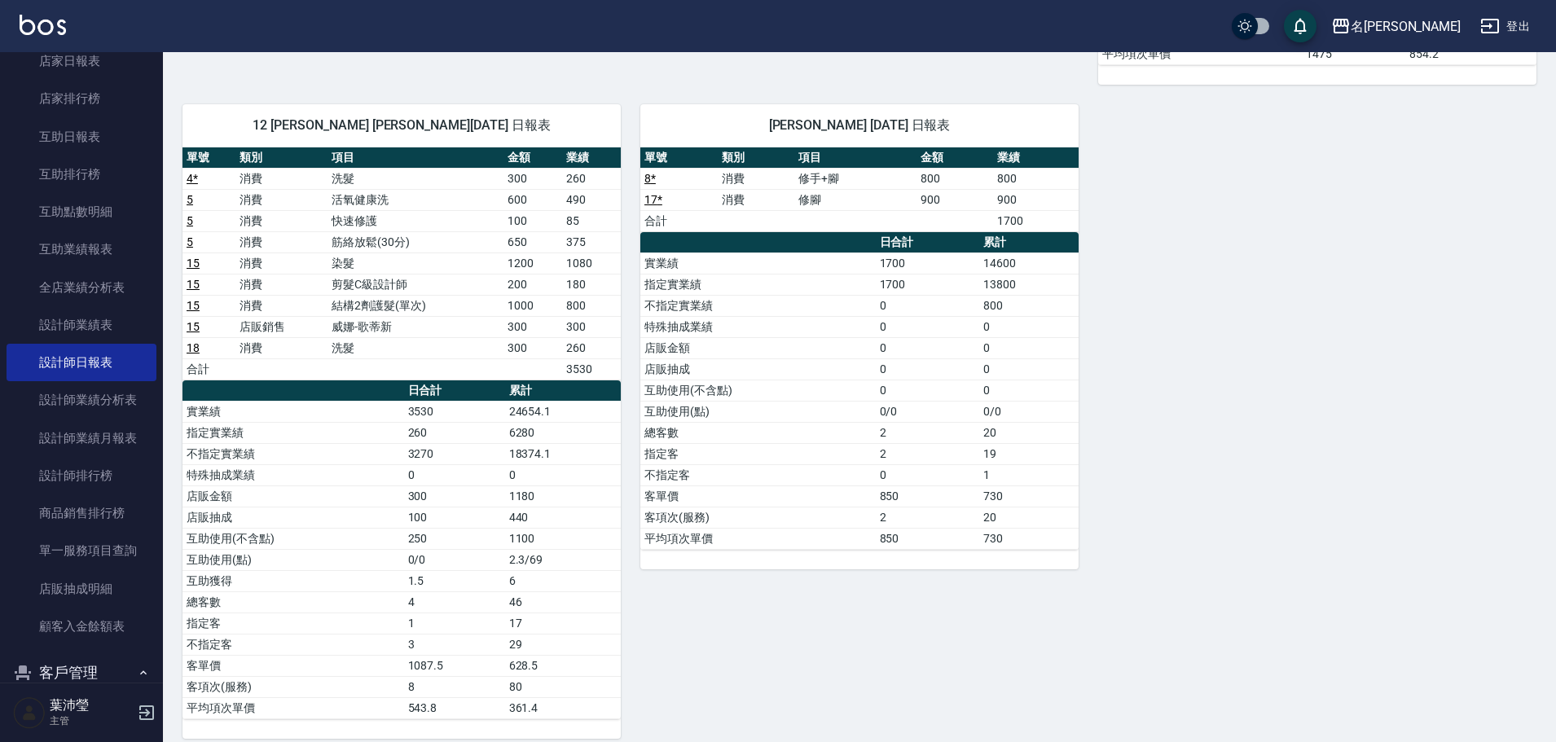
scroll to position [1401, 0]
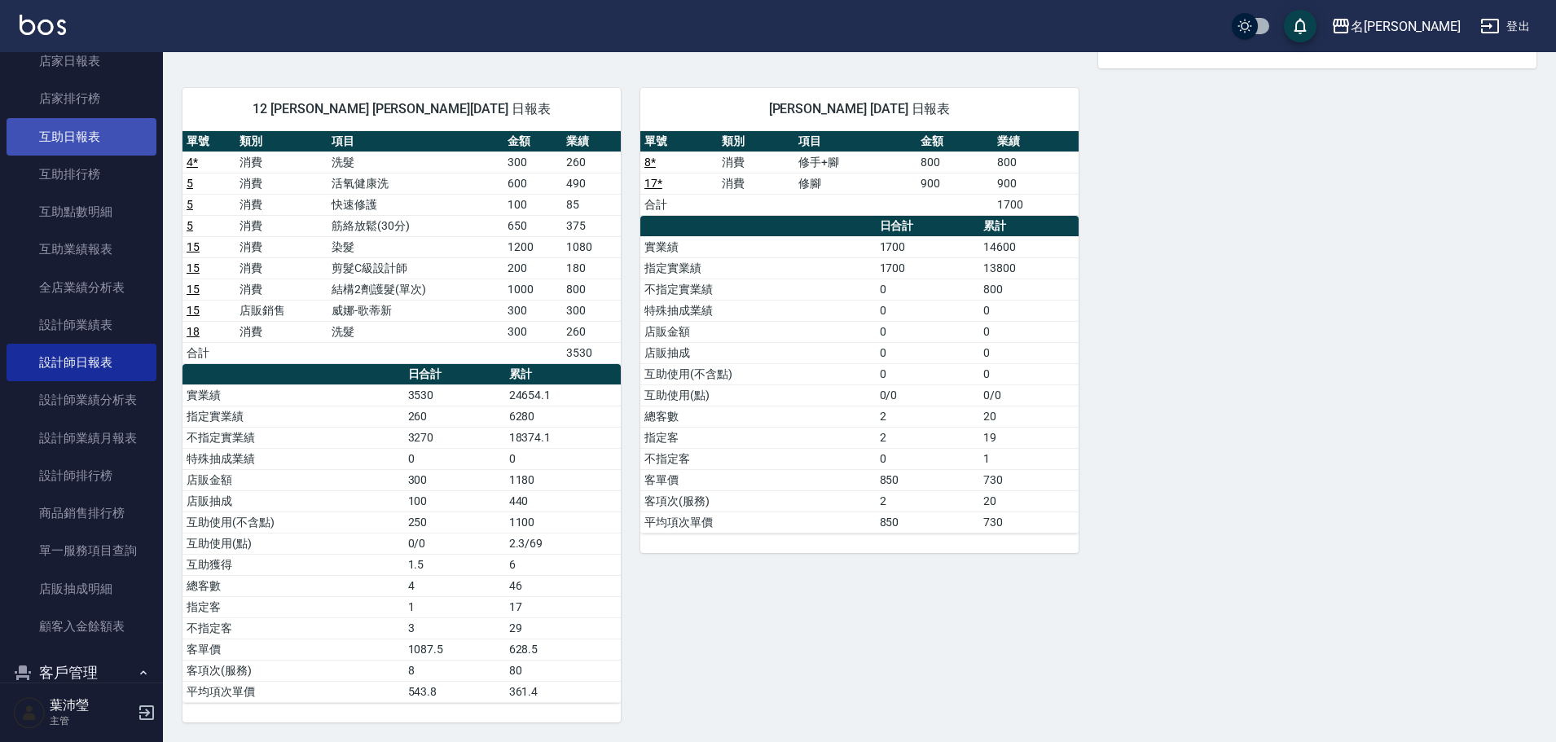
click at [103, 142] on link "互助日報表" at bounding box center [82, 136] width 150 height 37
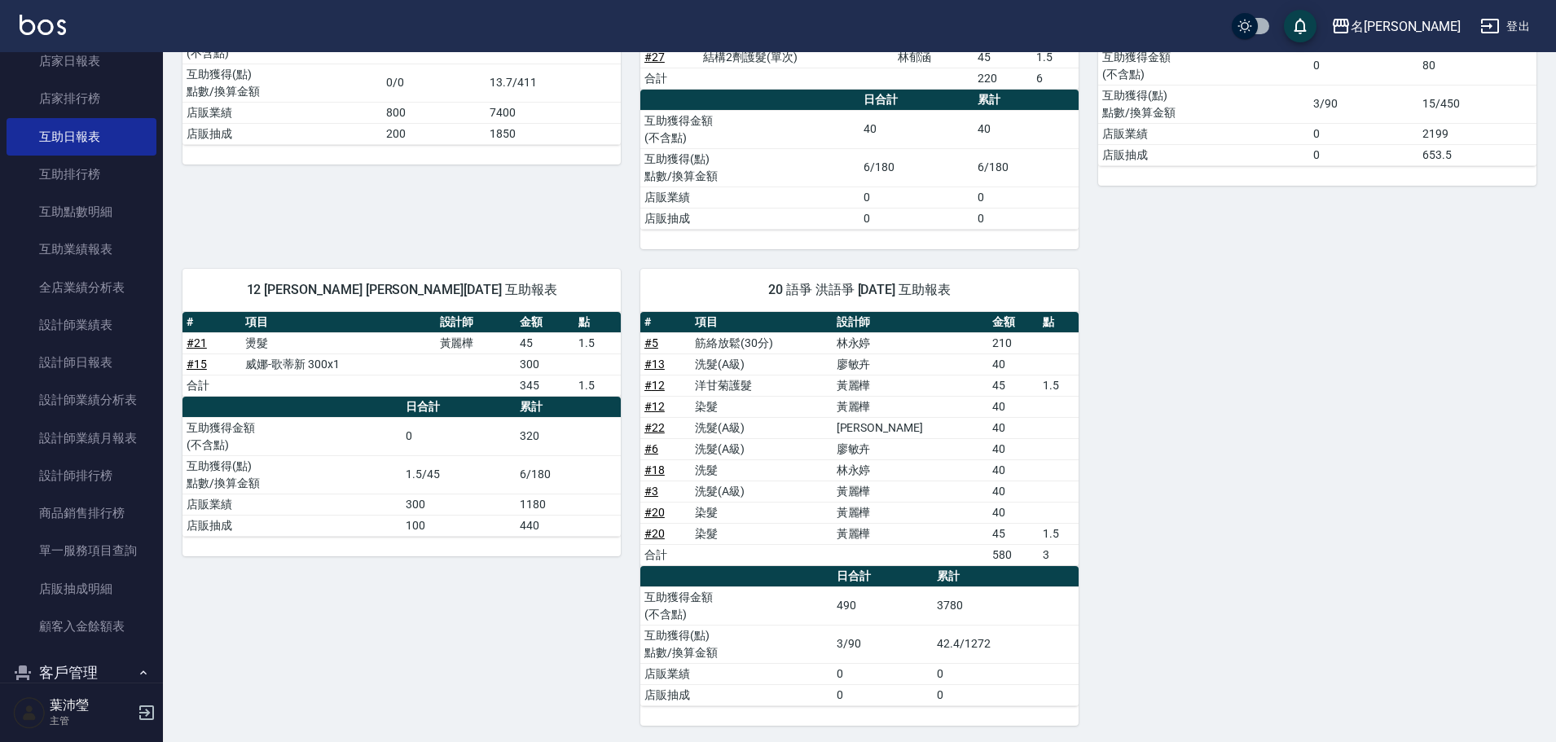
scroll to position [345, 0]
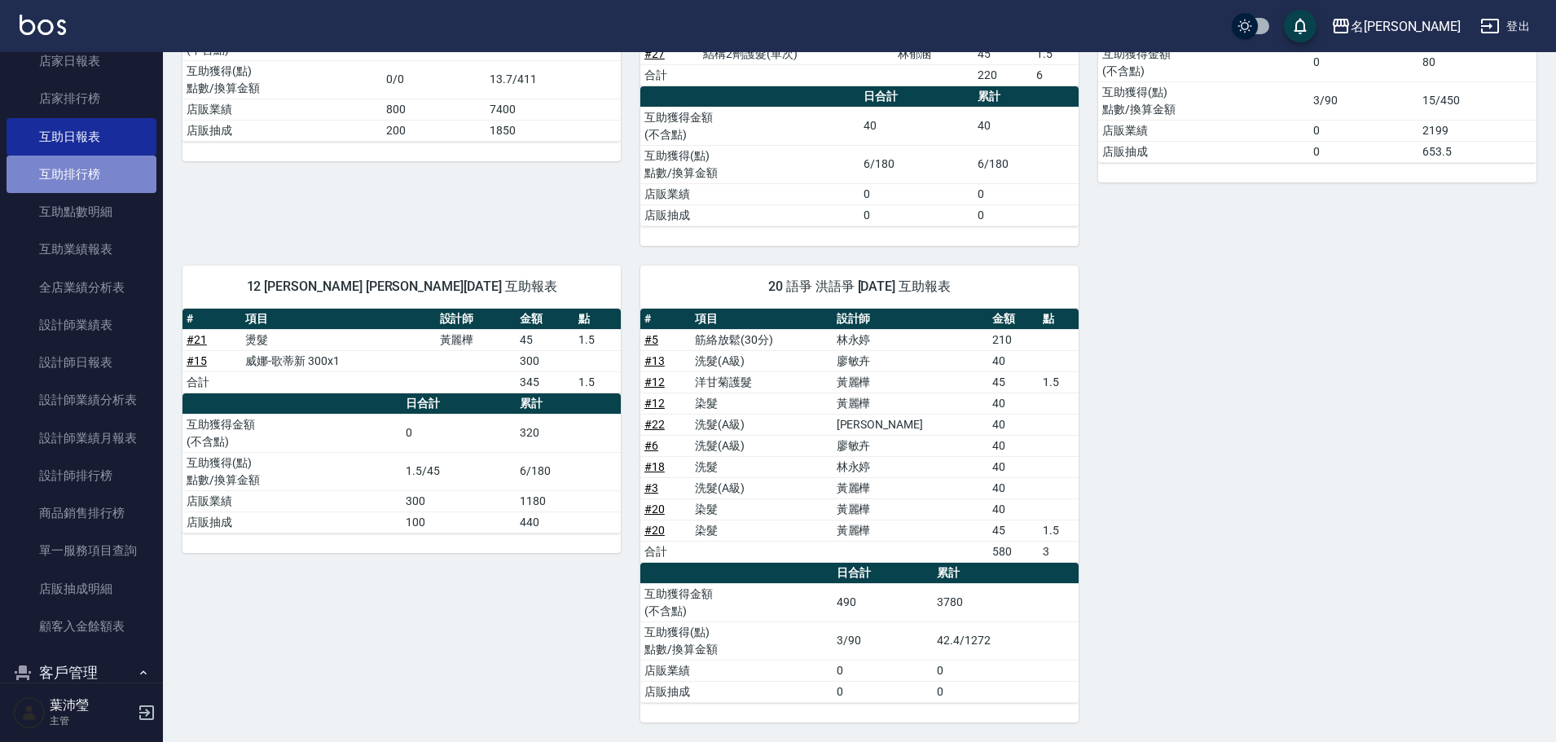
click at [108, 178] on link "互助排行榜" at bounding box center [82, 174] width 150 height 37
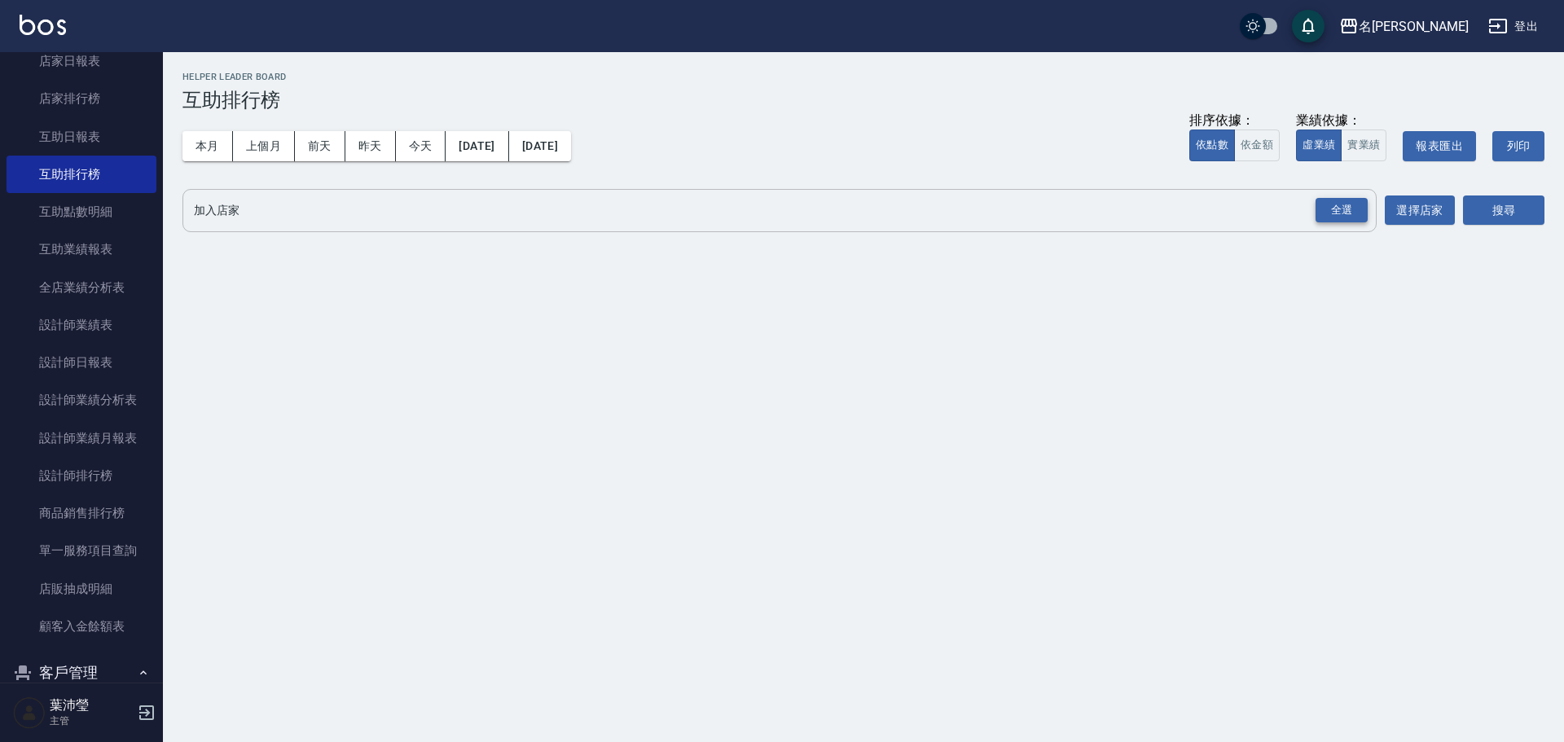
click at [1338, 198] on div "全選" at bounding box center [1342, 210] width 52 height 25
click at [1522, 215] on button "搜尋" at bounding box center [1503, 211] width 81 height 30
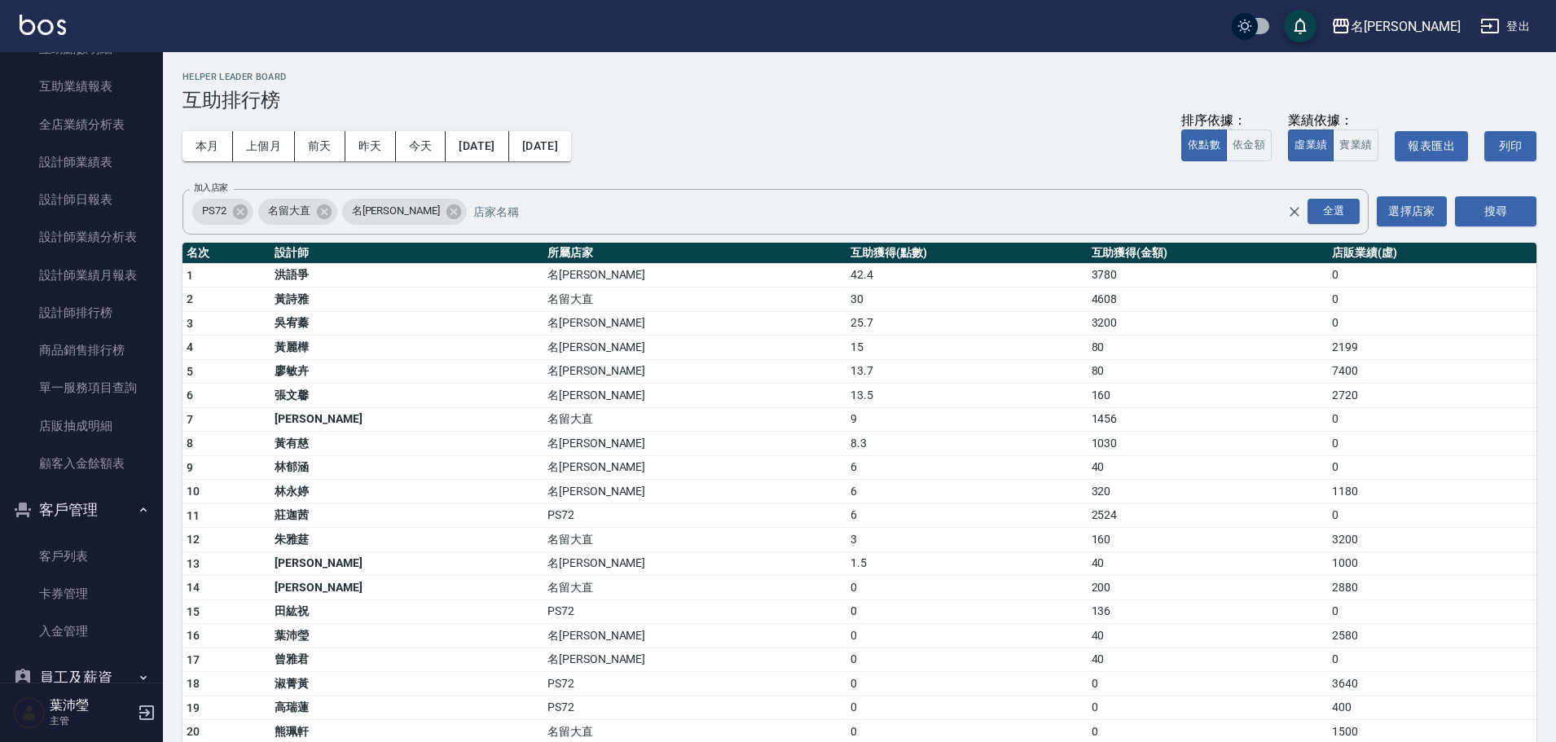
scroll to position [779, 0]
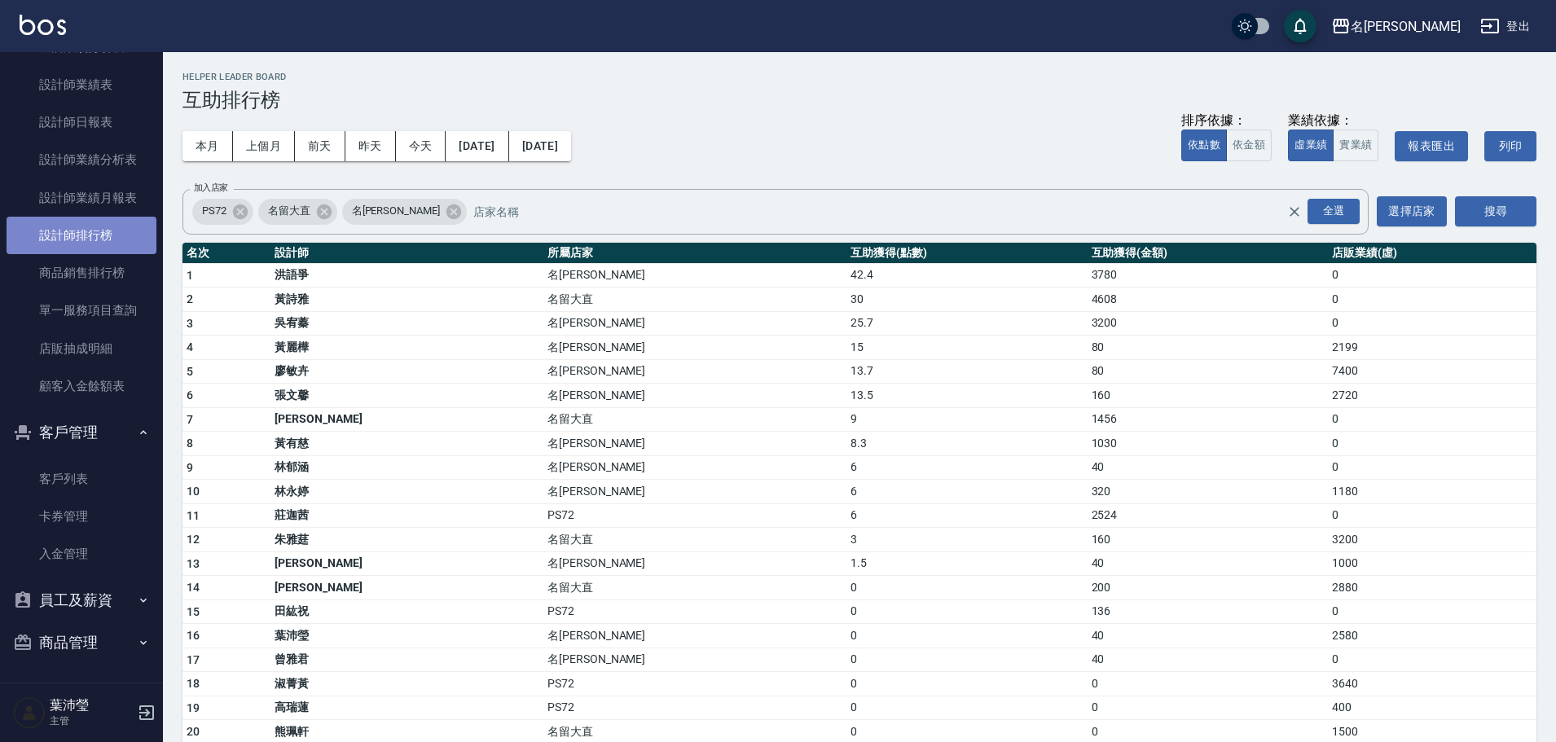
click at [110, 246] on link "設計師排行榜" at bounding box center [82, 235] width 150 height 37
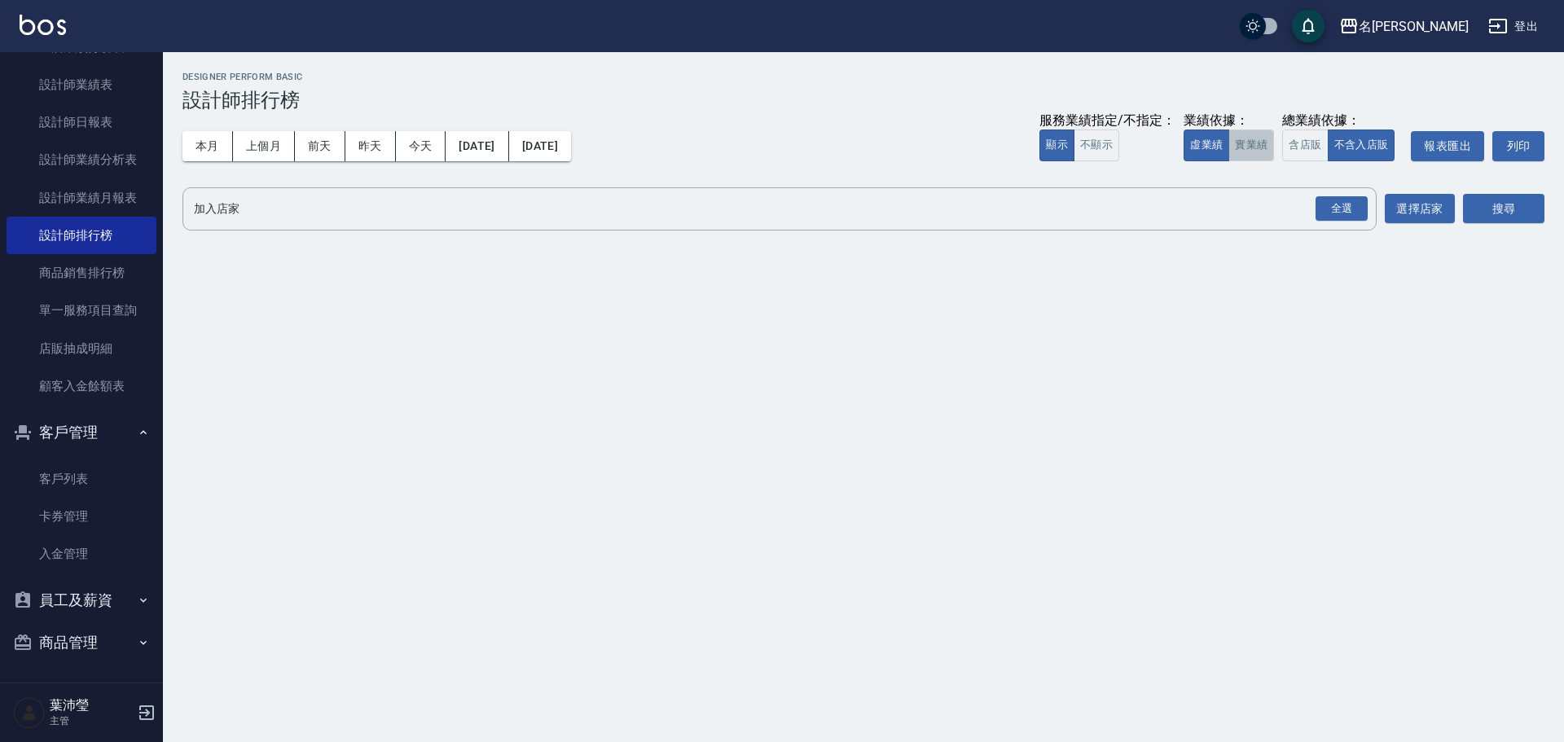
click at [1251, 143] on button "實業績" at bounding box center [1252, 146] width 46 height 32
click at [1340, 223] on button "全選" at bounding box center [1341, 209] width 59 height 32
click at [1492, 223] on button "搜尋" at bounding box center [1503, 209] width 81 height 30
click at [1363, 206] on div "全選" at bounding box center [1342, 208] width 52 height 25
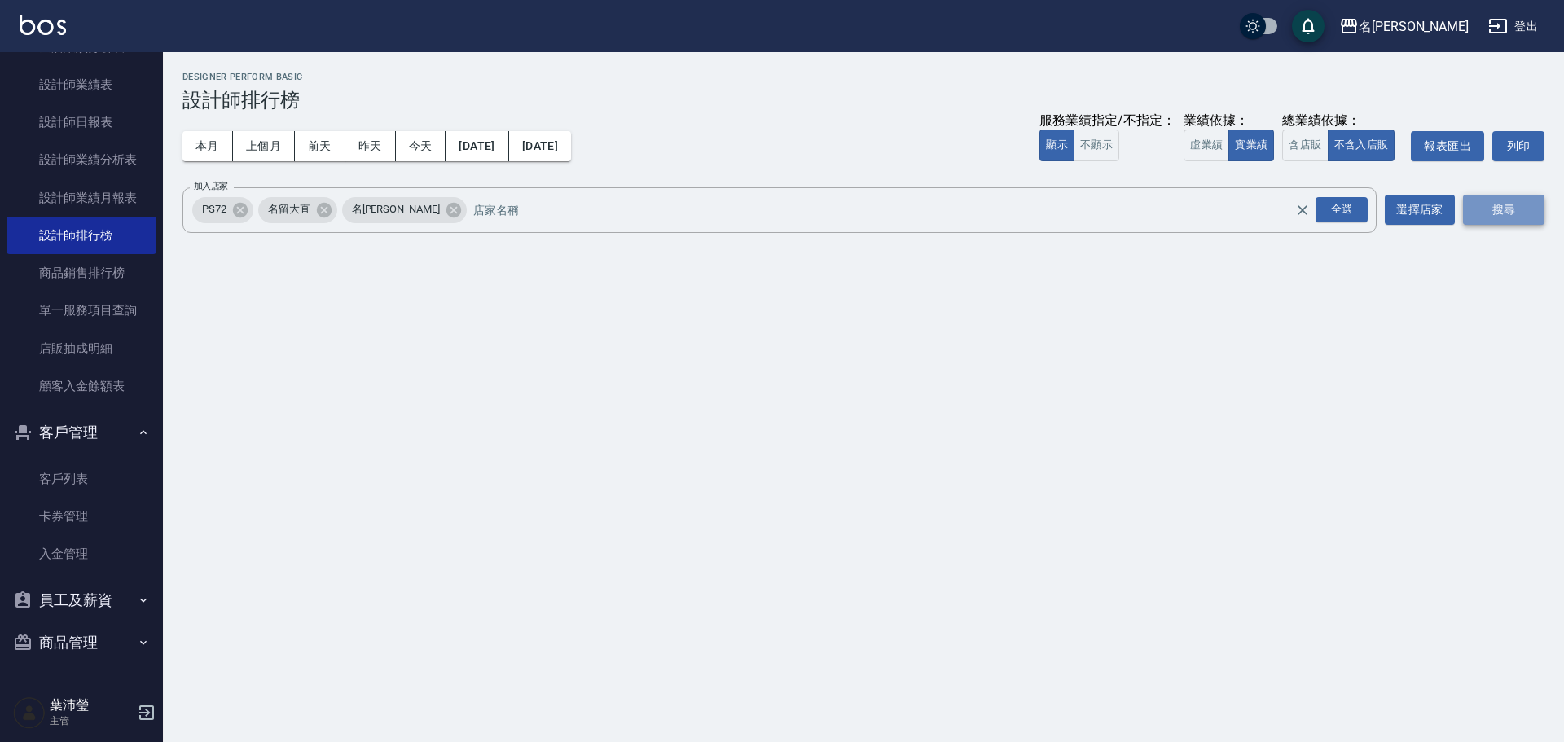
click at [1497, 204] on button "搜尋" at bounding box center [1503, 210] width 81 height 30
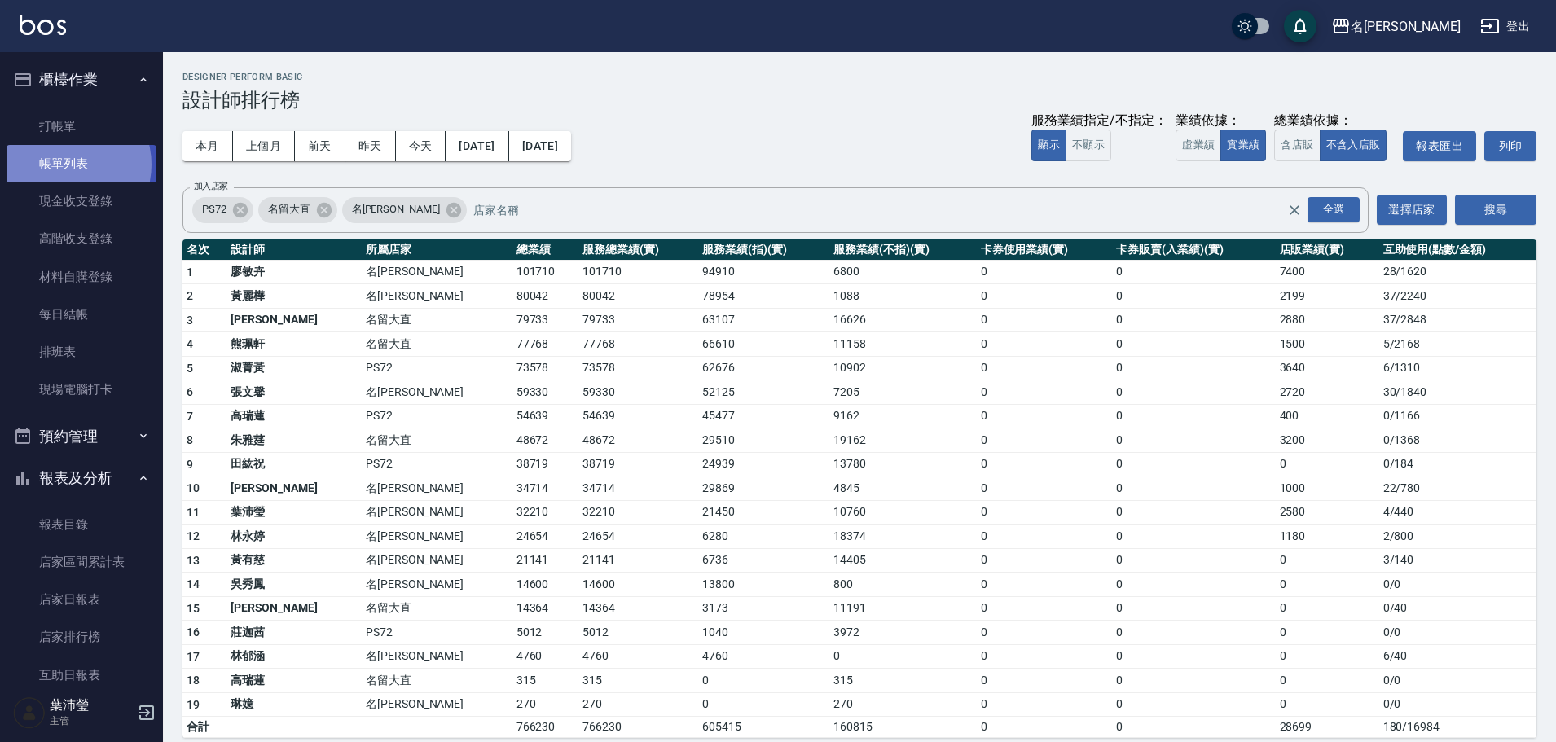
click at [66, 165] on link "帳單列表" at bounding box center [82, 163] width 150 height 37
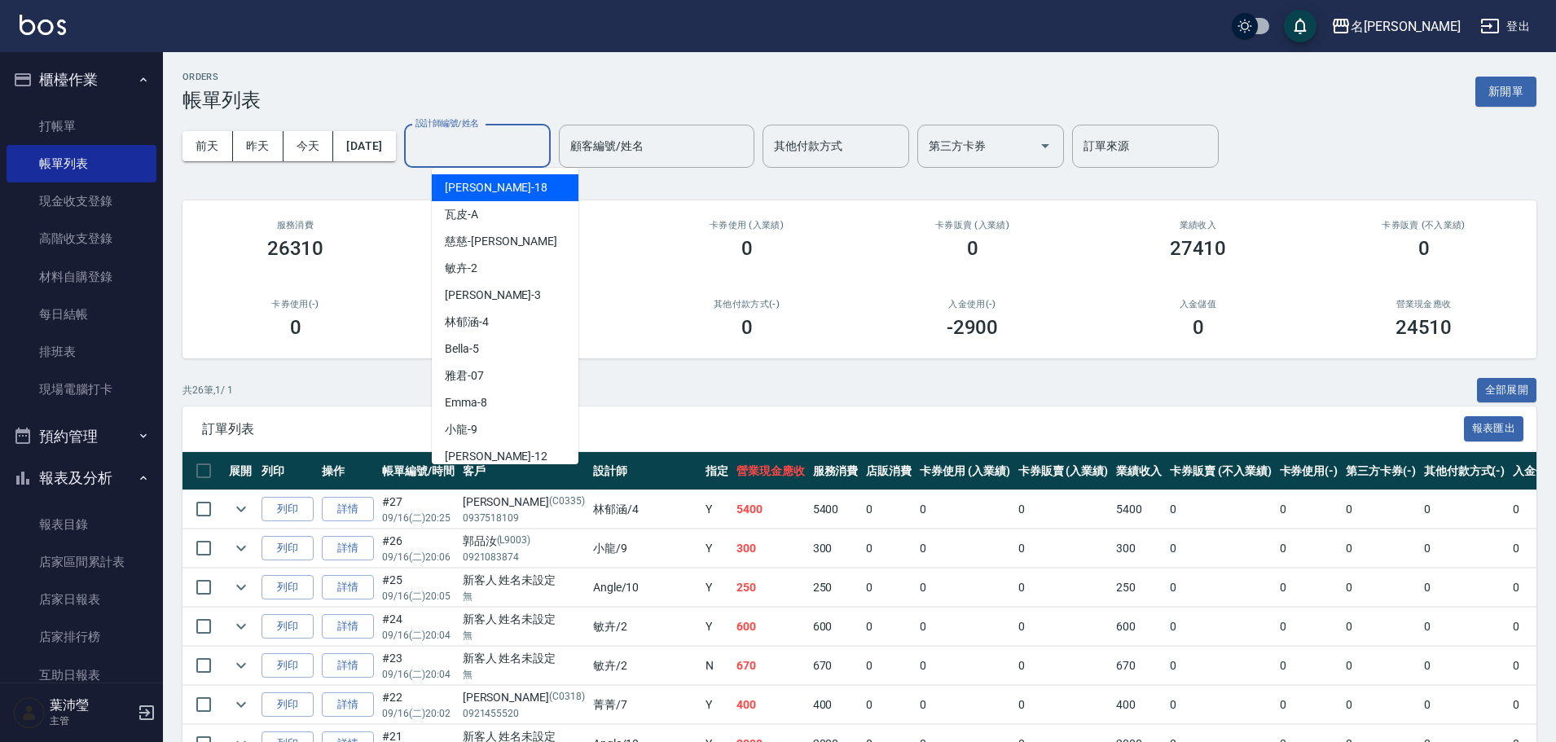
click at [467, 156] on input "設計師編號/姓名" at bounding box center [477, 146] width 132 height 29
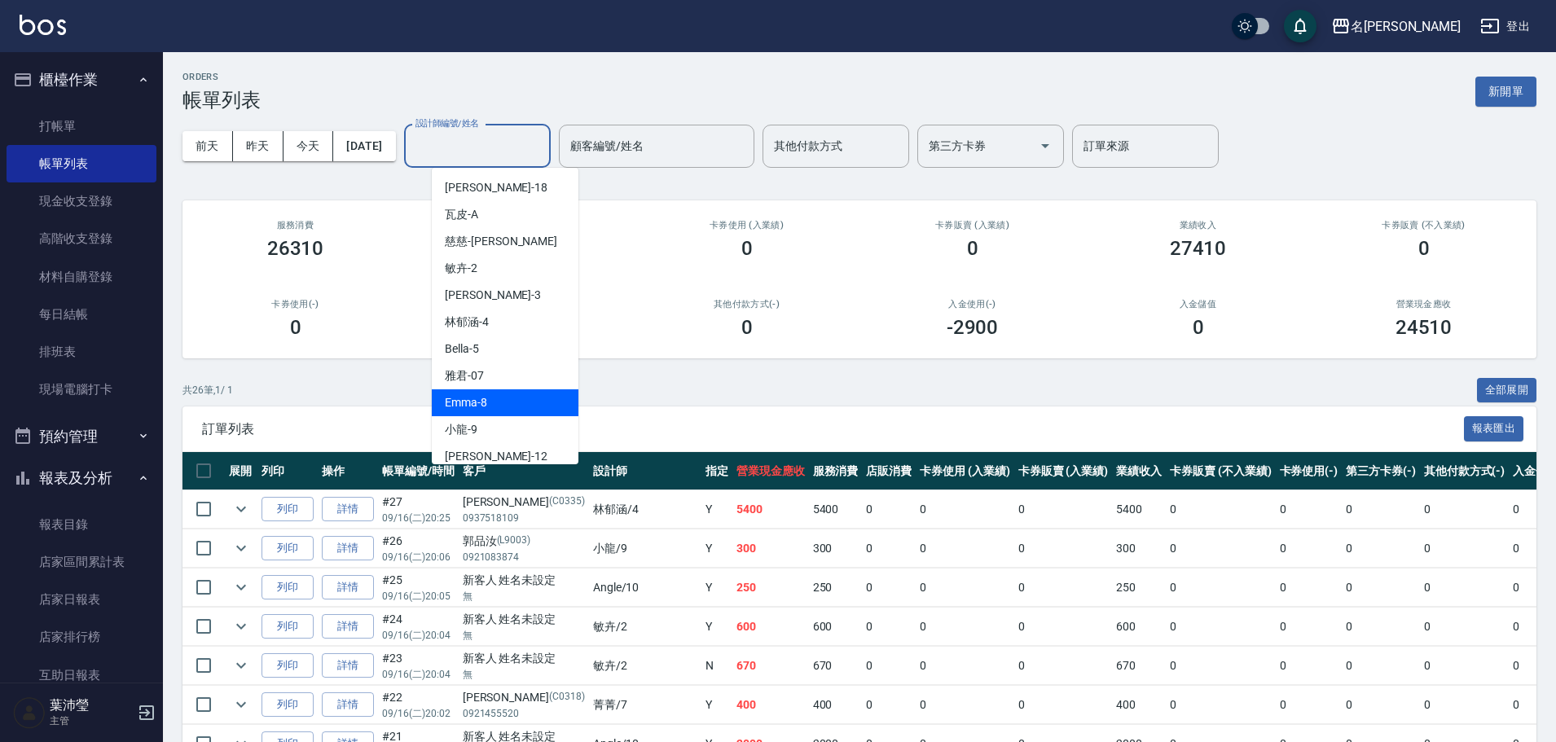
scroll to position [244, 0]
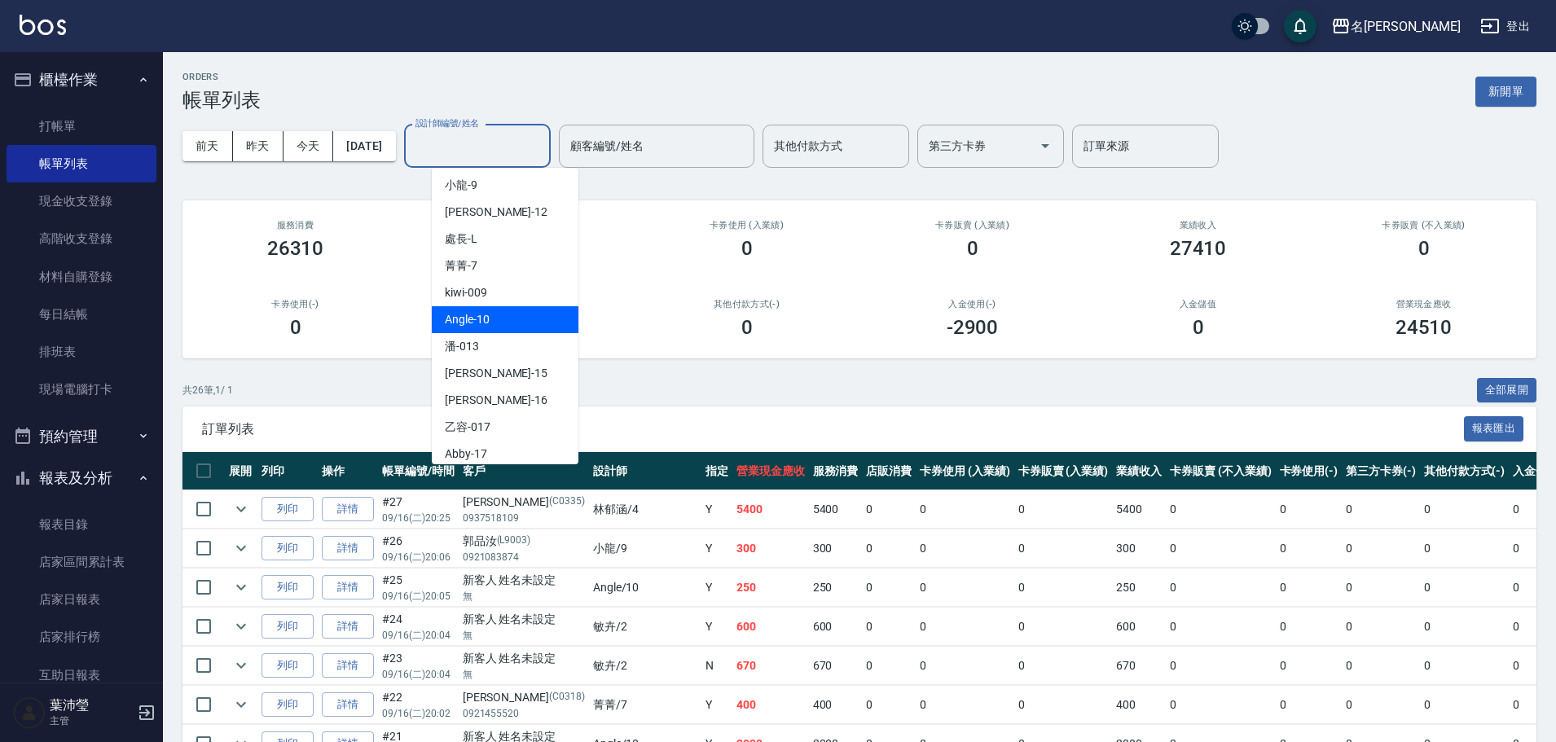
click at [476, 323] on span "Angle -10" at bounding box center [467, 319] width 45 height 17
type input "Angle-10"
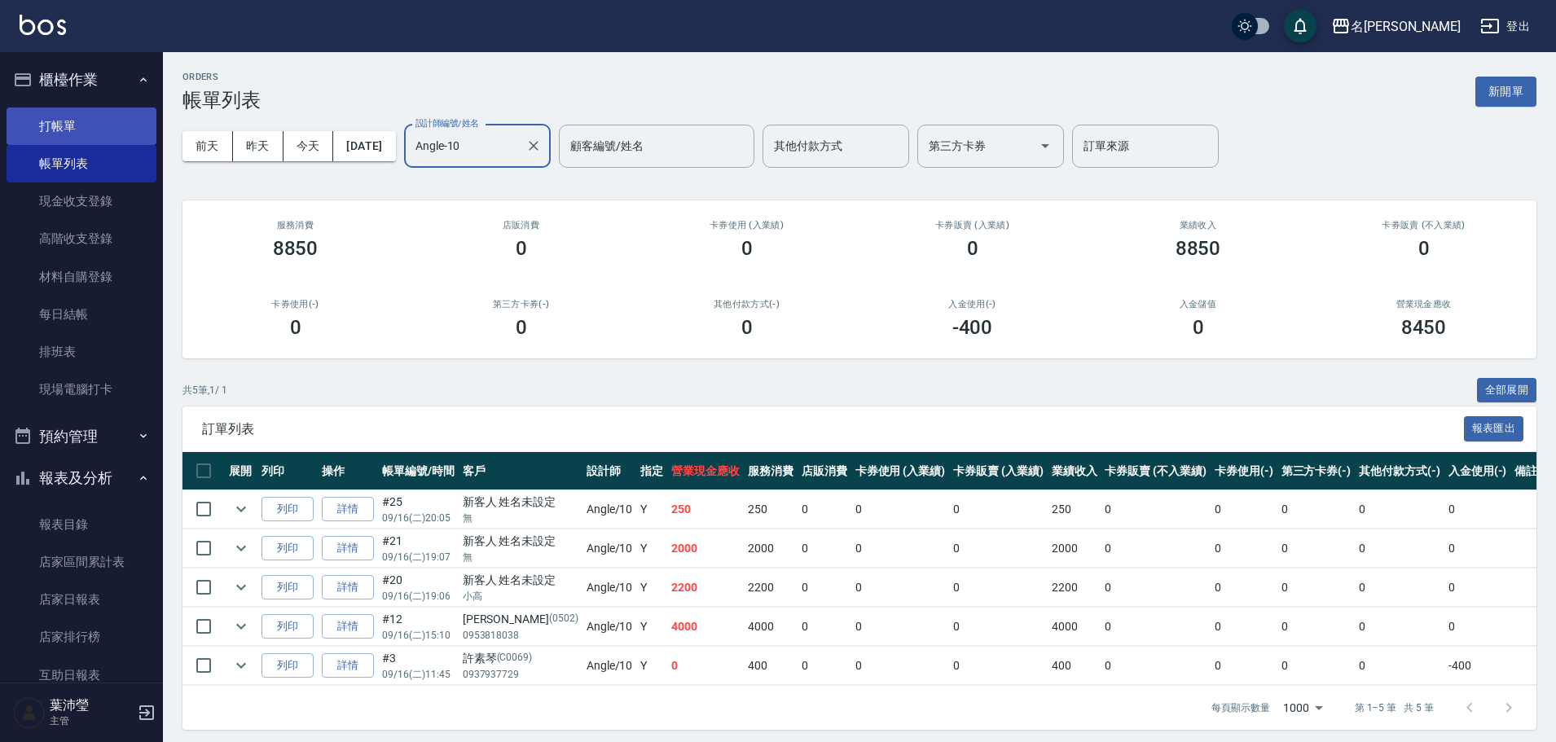
click at [76, 117] on link "打帳單" at bounding box center [82, 126] width 150 height 37
